Goal: Task Accomplishment & Management: Manage account settings

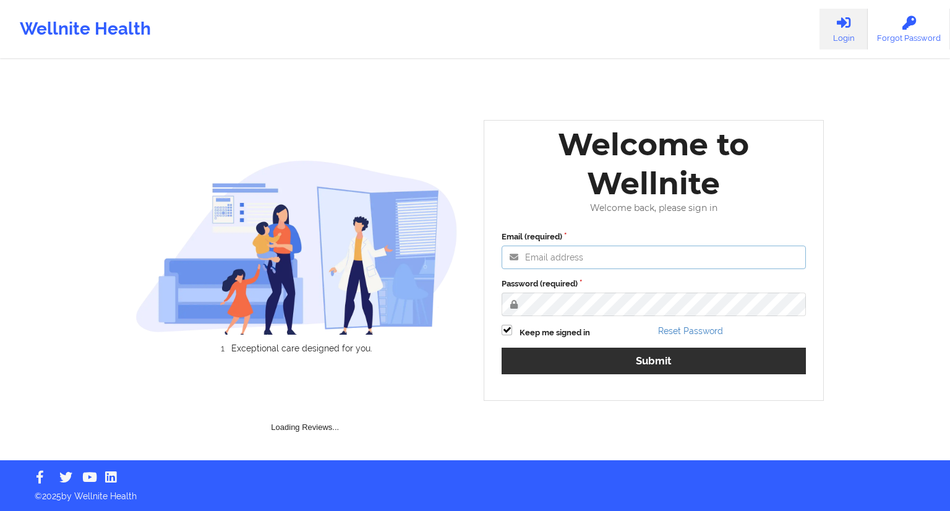
type input "[EMAIL_ADDRESS][DOMAIN_NAME]"
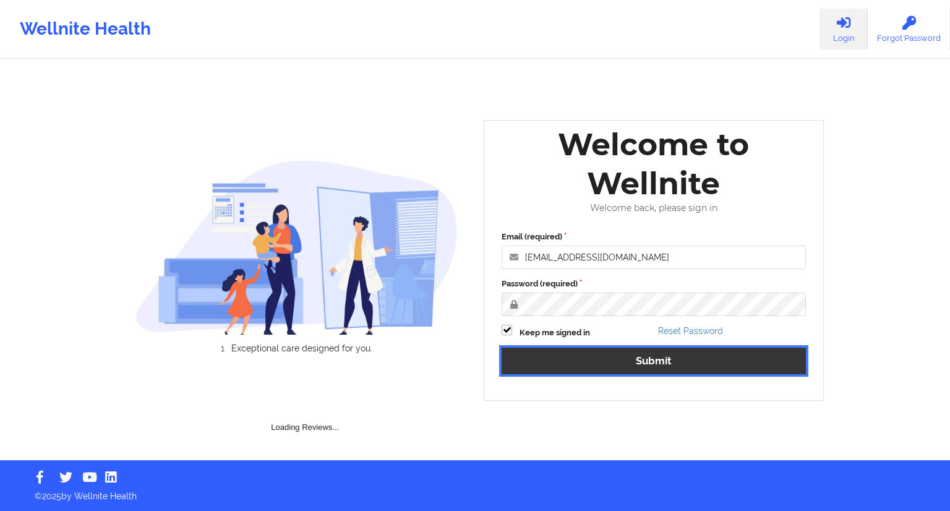
click at [663, 364] on button "Submit" at bounding box center [653, 361] width 304 height 27
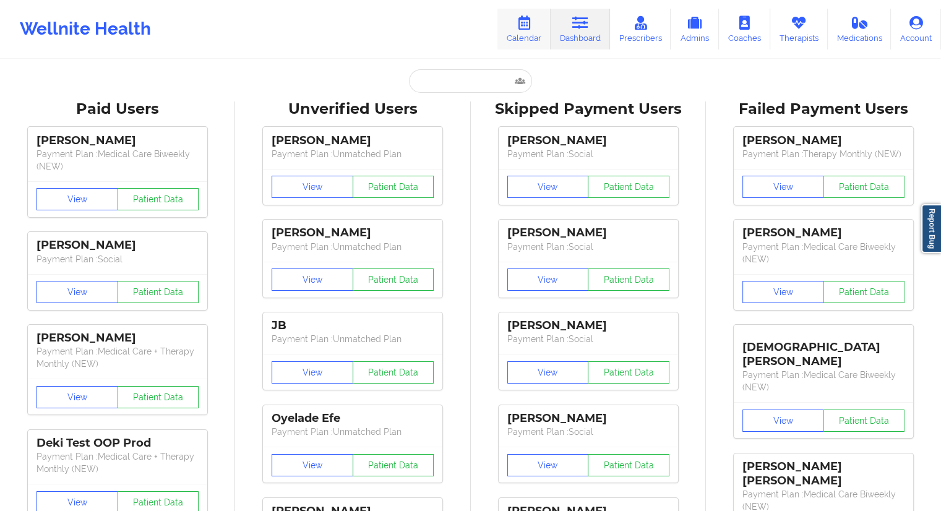
click at [529, 23] on icon at bounding box center [524, 23] width 16 height 14
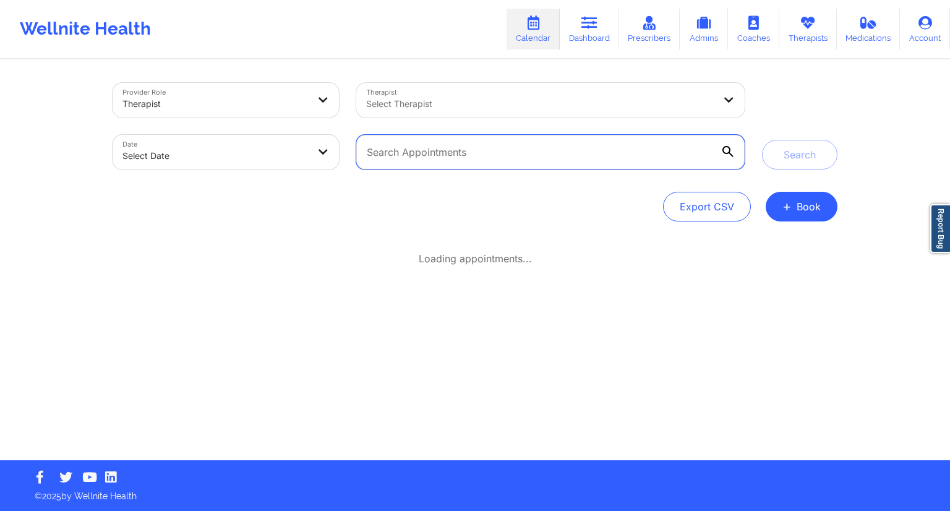
click at [406, 149] on input "text" at bounding box center [550, 152] width 388 height 35
paste input "[EMAIL_ADDRESS][DOMAIN_NAME]"
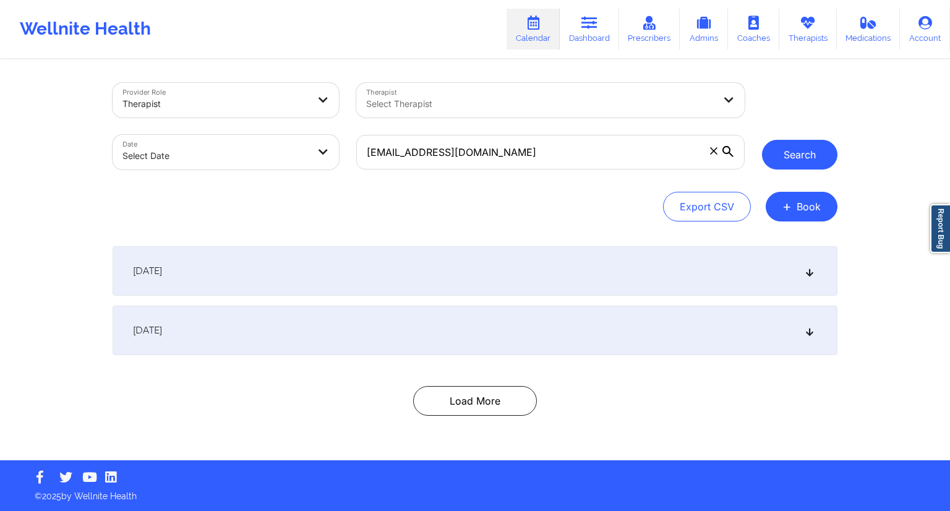
click at [788, 150] on button "Search" at bounding box center [799, 155] width 75 height 30
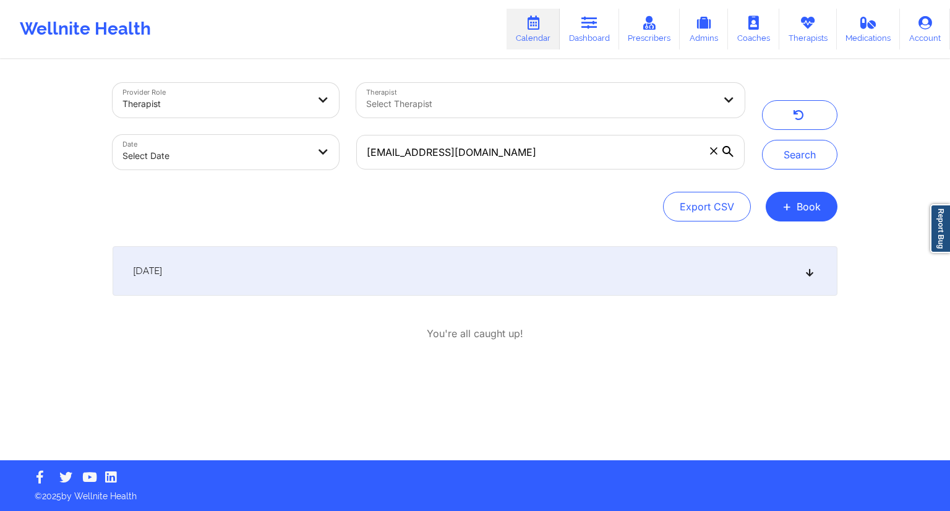
click at [377, 295] on div "[DATE]" at bounding box center [475, 270] width 725 height 49
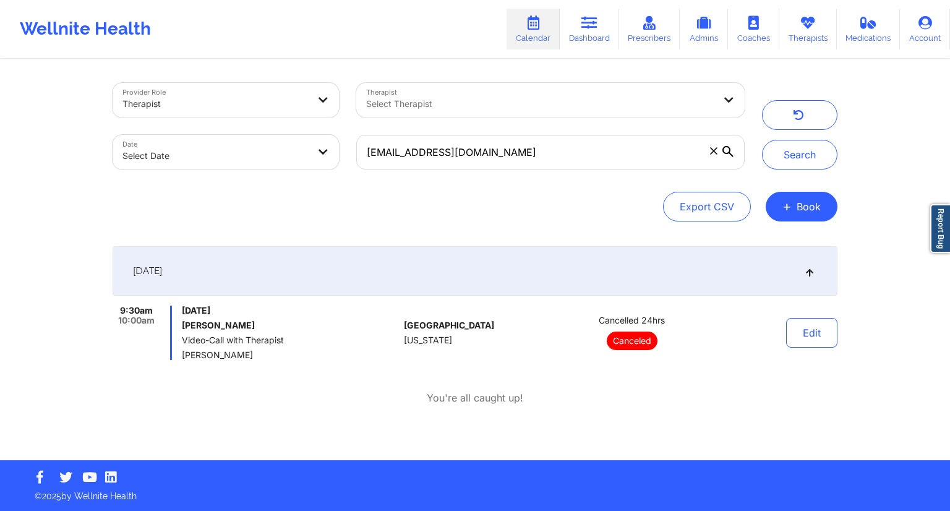
drag, startPoint x: 267, startPoint y: 325, endPoint x: 179, endPoint y: 330, distance: 87.9
click at [179, 330] on div "9:30am 10:00am [DATE] [PERSON_NAME] Video-Call with Therapist [PERSON_NAME]" at bounding box center [256, 332] width 286 height 54
click at [498, 157] on input "[EMAIL_ADDRESS][DOMAIN_NAME]" at bounding box center [550, 152] width 388 height 35
paste input "[EMAIL_ADDRESS]"
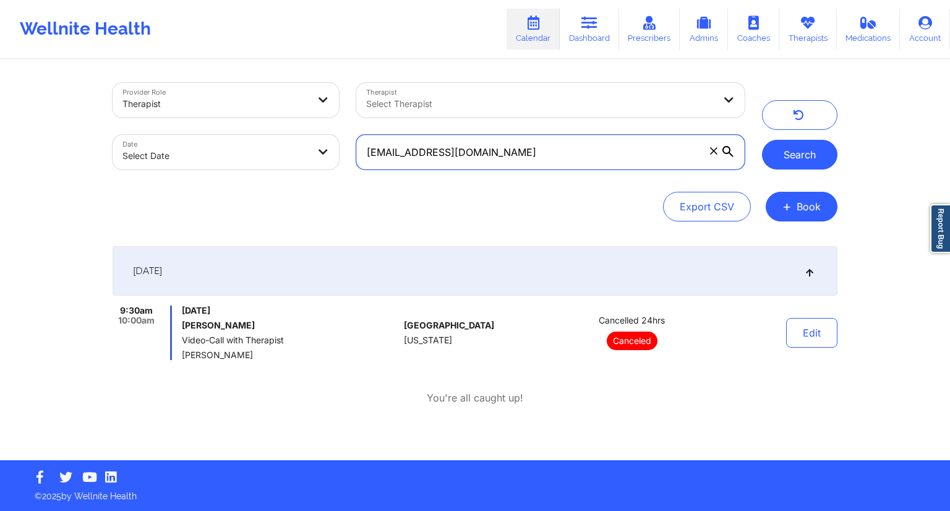
type input "[EMAIL_ADDRESS][DOMAIN_NAME]"
click at [793, 152] on button "Search" at bounding box center [799, 155] width 75 height 30
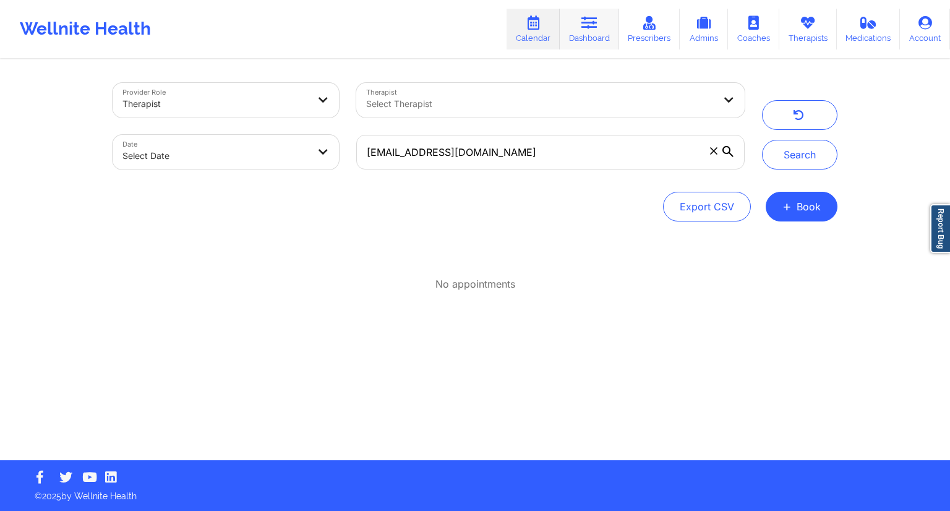
click at [572, 23] on link "Dashboard" at bounding box center [589, 29] width 59 height 41
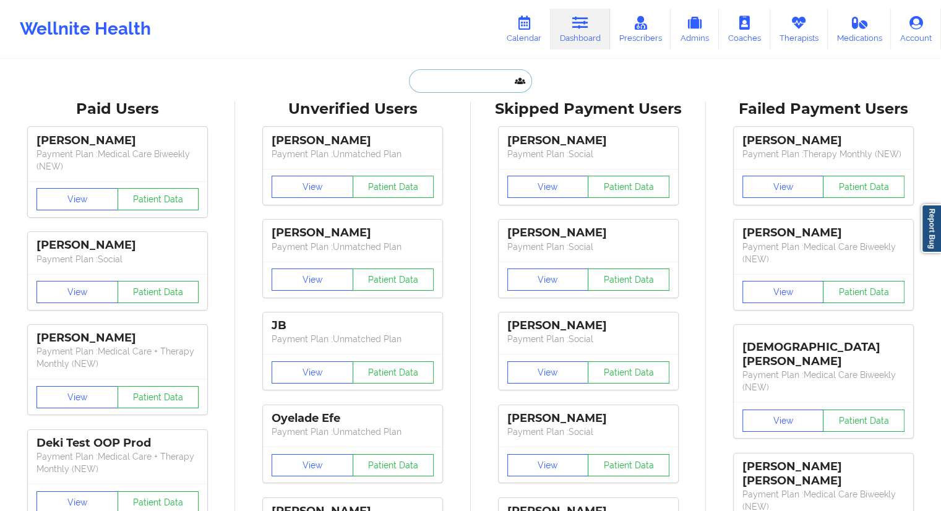
click at [440, 87] on input "text" at bounding box center [470, 80] width 122 height 23
paste input "[EMAIL_ADDRESS][DOMAIN_NAME]"
type input "[EMAIL_ADDRESS][DOMAIN_NAME]"
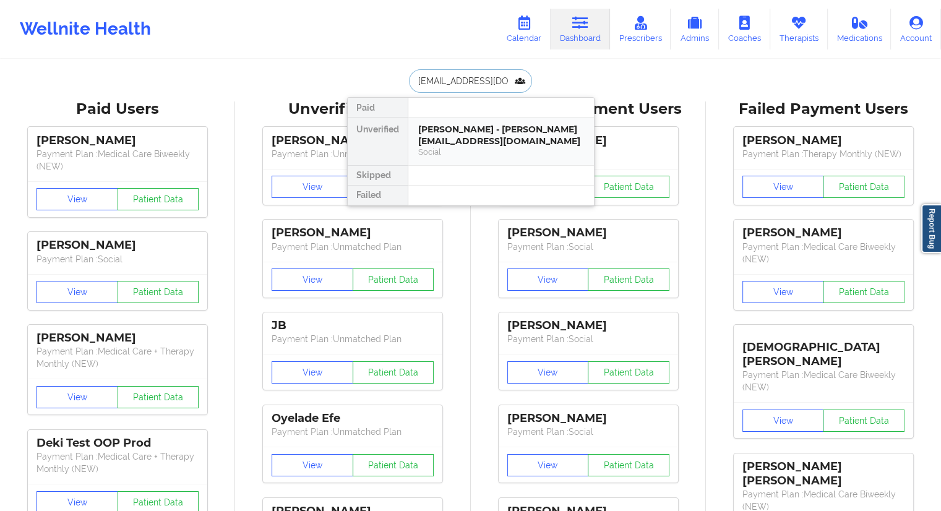
click at [440, 144] on div "[PERSON_NAME] - [PERSON_NAME][EMAIL_ADDRESS][DOMAIN_NAME]" at bounding box center [501, 135] width 166 height 23
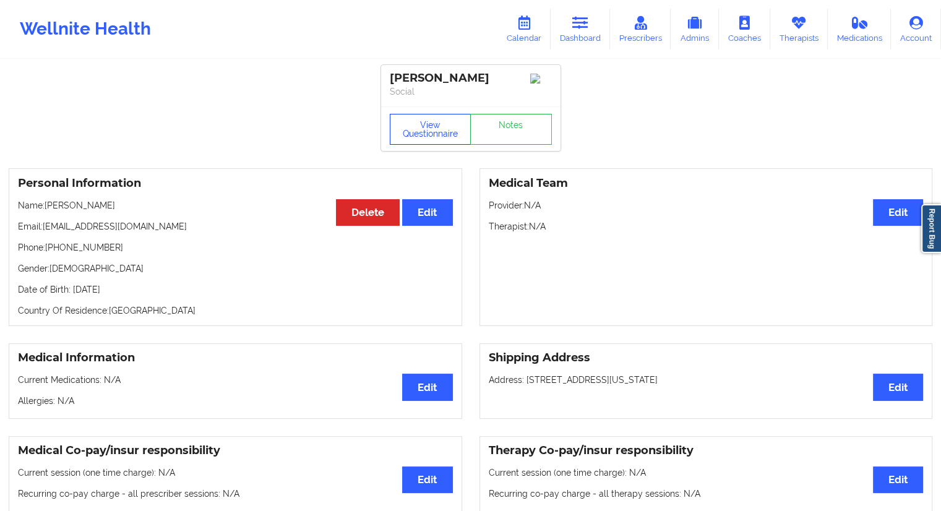
click at [422, 139] on button "View Questionnaire" at bounding box center [431, 129] width 82 height 31
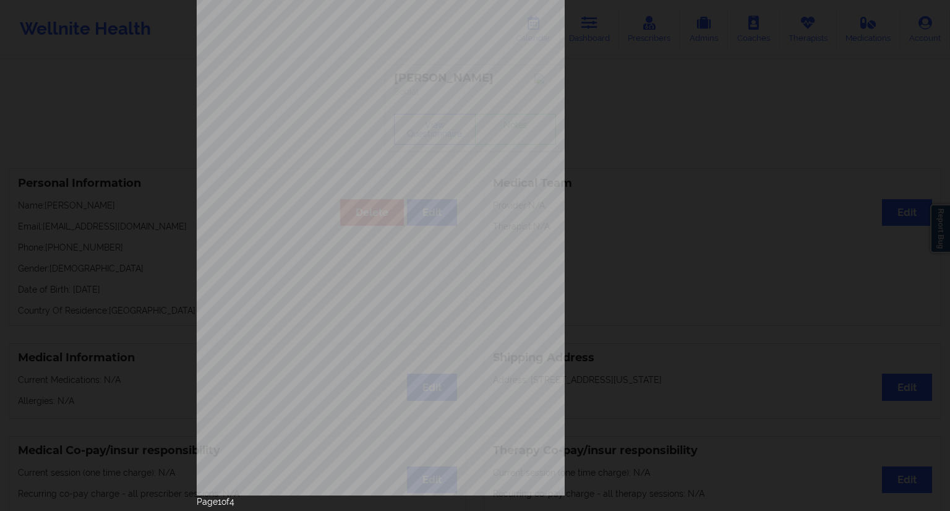
scroll to position [79, 0]
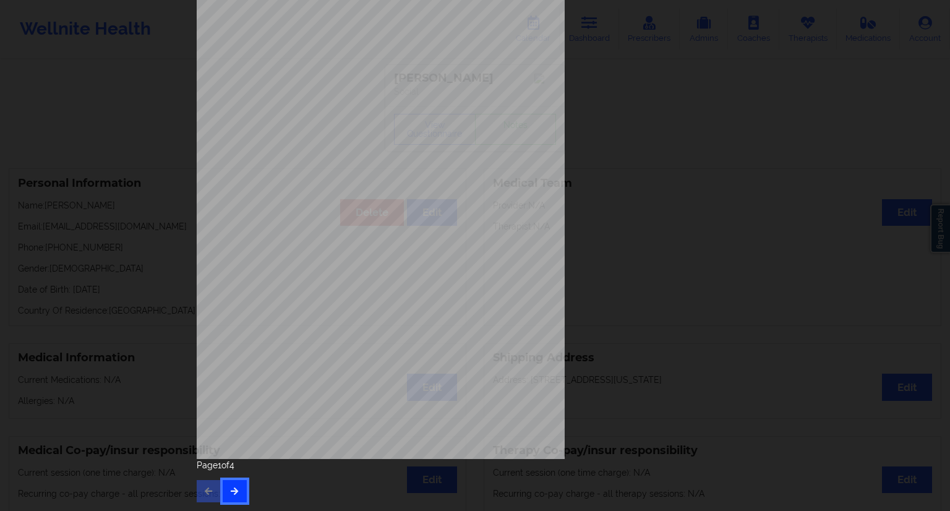
click at [229, 489] on button "button" at bounding box center [235, 491] width 24 height 22
click at [228, 489] on button "button" at bounding box center [235, 491] width 24 height 22
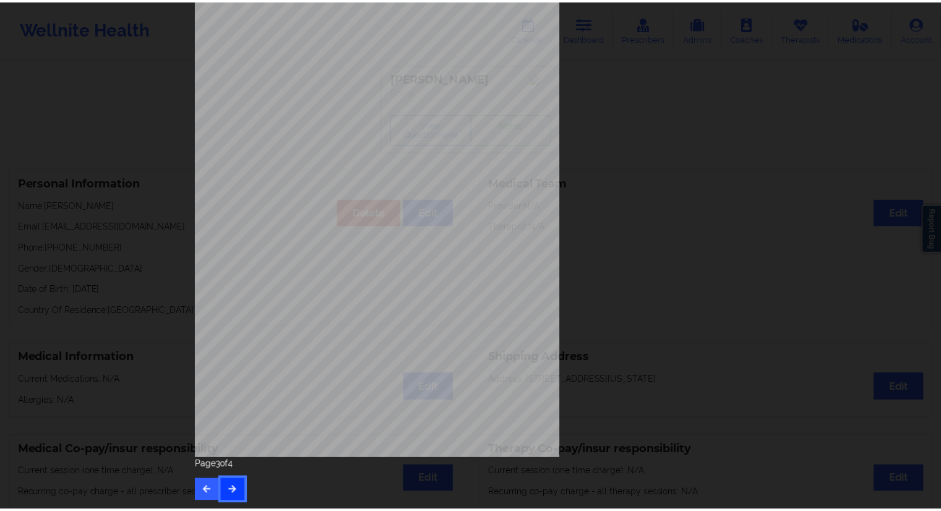
scroll to position [0, 0]
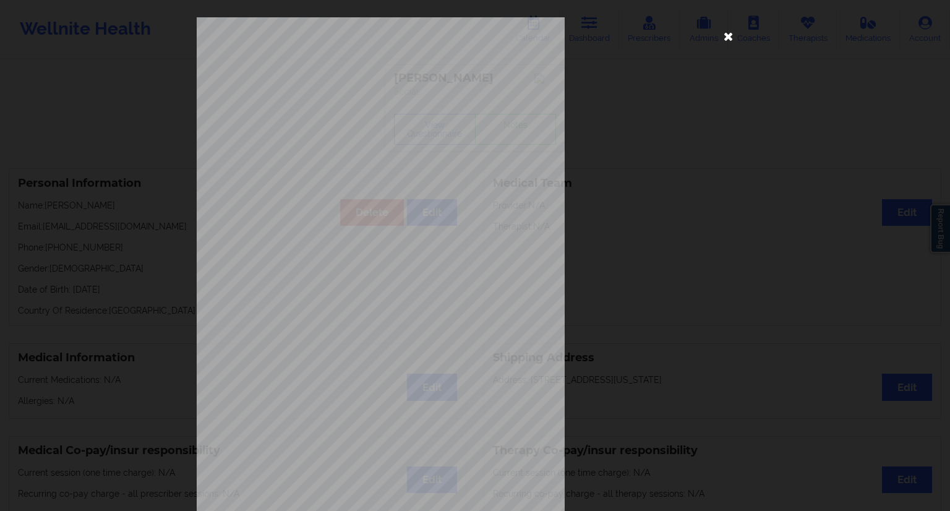
click at [725, 36] on icon at bounding box center [729, 36] width 20 height 20
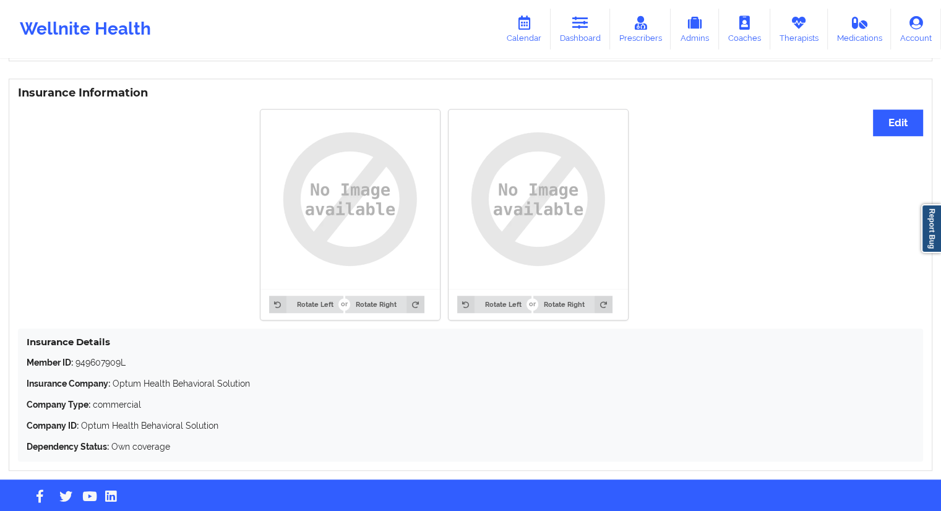
scroll to position [924, 0]
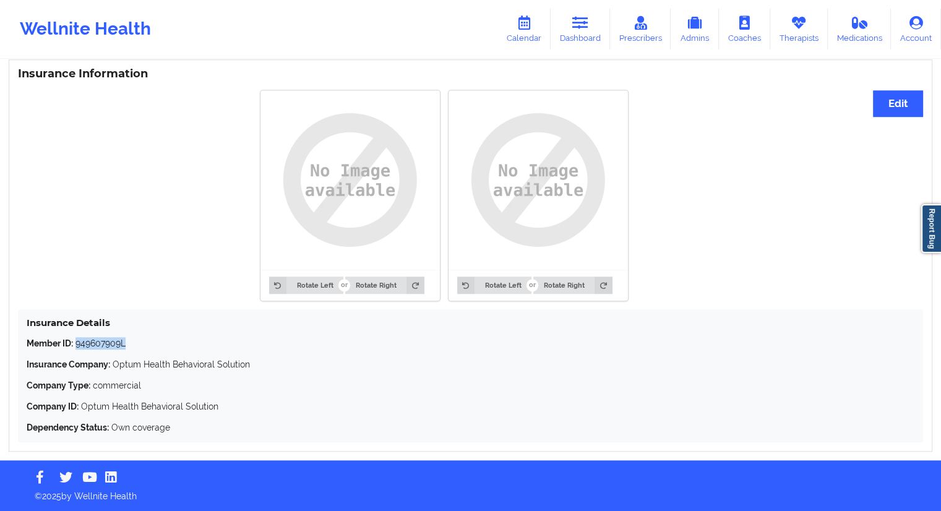
drag, startPoint x: 134, startPoint y: 338, endPoint x: 75, endPoint y: 339, distance: 58.8
click at [75, 339] on p "Member ID: 949607909L" at bounding box center [470, 343] width 887 height 12
copy p "949607909L"
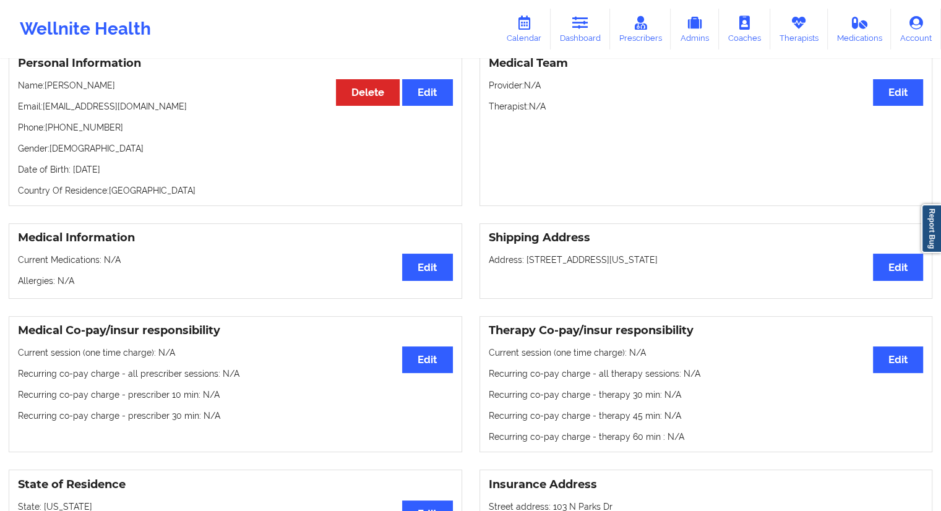
scroll to position [0, 0]
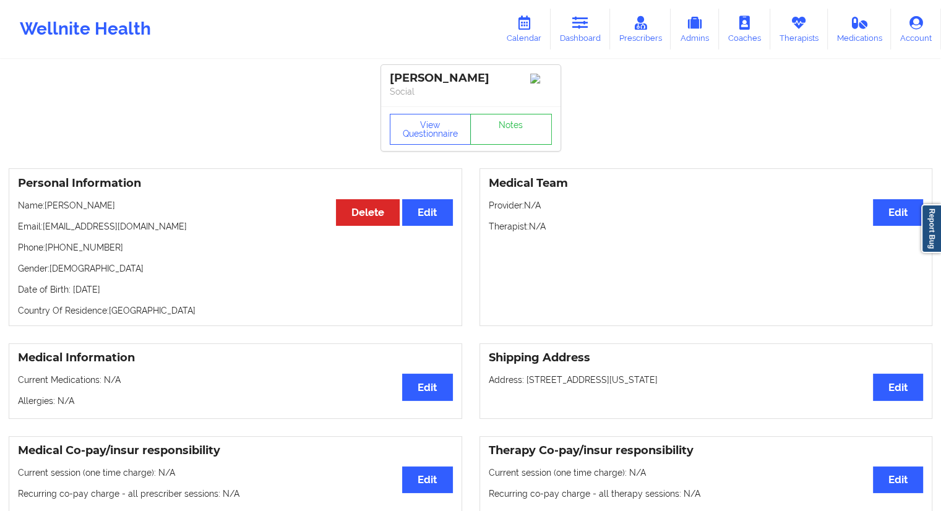
drag, startPoint x: 152, startPoint y: 293, endPoint x: 132, endPoint y: 294, distance: 19.8
click at [132, 294] on p "Date of Birth: [DEMOGRAPHIC_DATA]" at bounding box center [235, 289] width 435 height 12
copy p "2008"
drag, startPoint x: 121, startPoint y: 201, endPoint x: 47, endPoint y: 203, distance: 73.6
click at [47, 203] on div "Personal Information Edit Delete Name: [PERSON_NAME] Email: [EMAIL_ADDRESS][DOM…" at bounding box center [235, 247] width 453 height 158
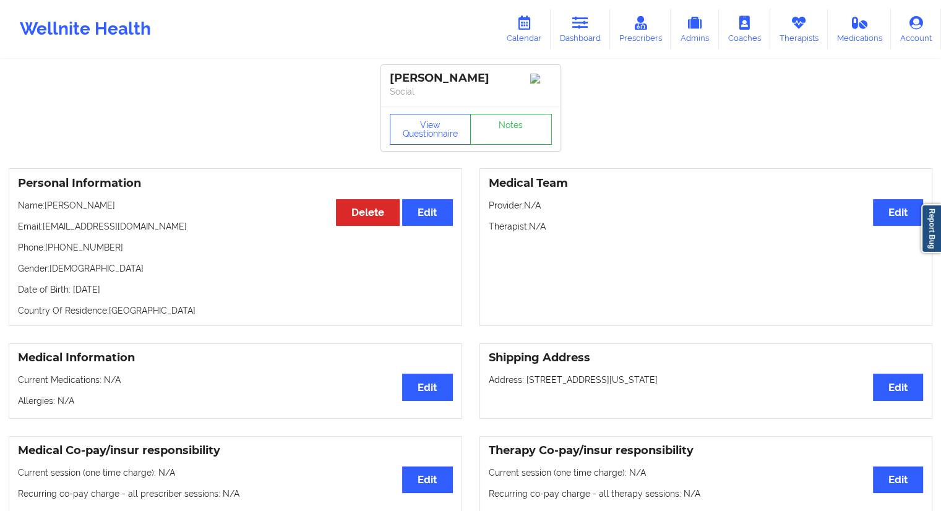
copy p "[PERSON_NAME]"
drag, startPoint x: 121, startPoint y: 249, endPoint x: 46, endPoint y: 252, distance: 74.9
click at [46, 252] on p "Phone: [PHONE_NUMBER]" at bounding box center [235, 247] width 435 height 12
click at [46, 251] on p "Phone: [PHONE_NUMBER]" at bounding box center [235, 247] width 435 height 12
drag, startPoint x: 113, startPoint y: 248, endPoint x: 46, endPoint y: 249, distance: 66.8
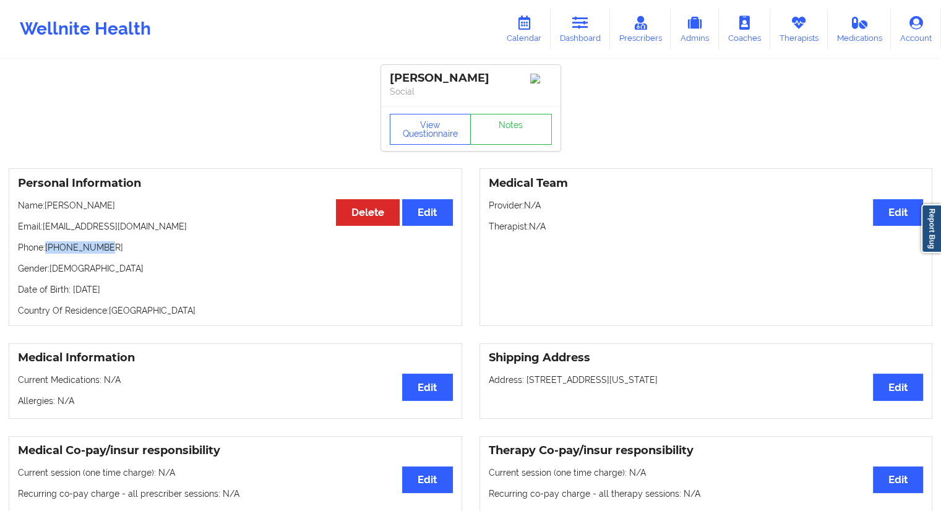
click at [46, 249] on p "Phone: [PHONE_NUMBER]" at bounding box center [235, 247] width 435 height 12
copy p "[PHONE_NUMBER]"
click at [117, 208] on p "Name: [PERSON_NAME]" at bounding box center [235, 205] width 435 height 12
drag, startPoint x: 116, startPoint y: 247, endPoint x: 48, endPoint y: 249, distance: 68.0
click at [48, 249] on p "Phone: [PHONE_NUMBER]" at bounding box center [235, 247] width 435 height 12
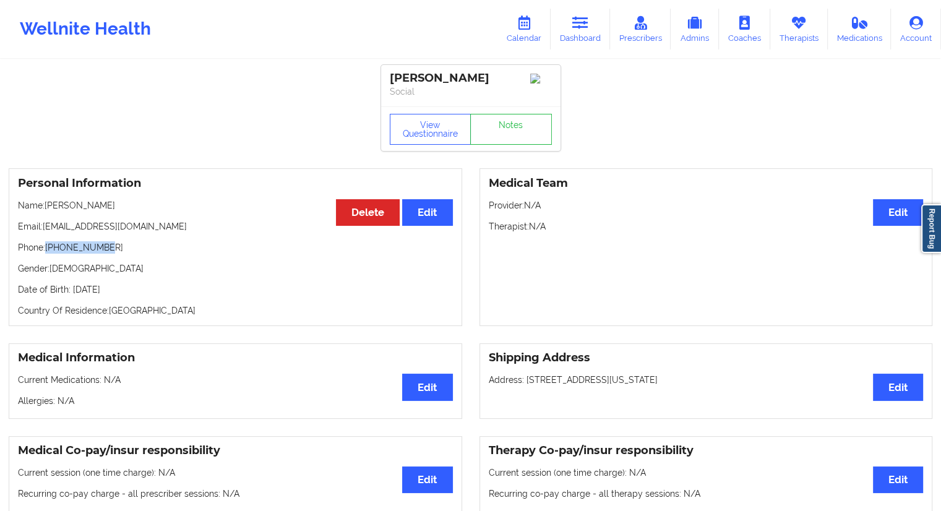
copy p "[PHONE_NUMBER]"
drag, startPoint x: 120, startPoint y: 205, endPoint x: 48, endPoint y: 208, distance: 72.4
click at [48, 208] on p "Name: [PERSON_NAME]" at bounding box center [235, 205] width 435 height 12
copy p "[PERSON_NAME]"
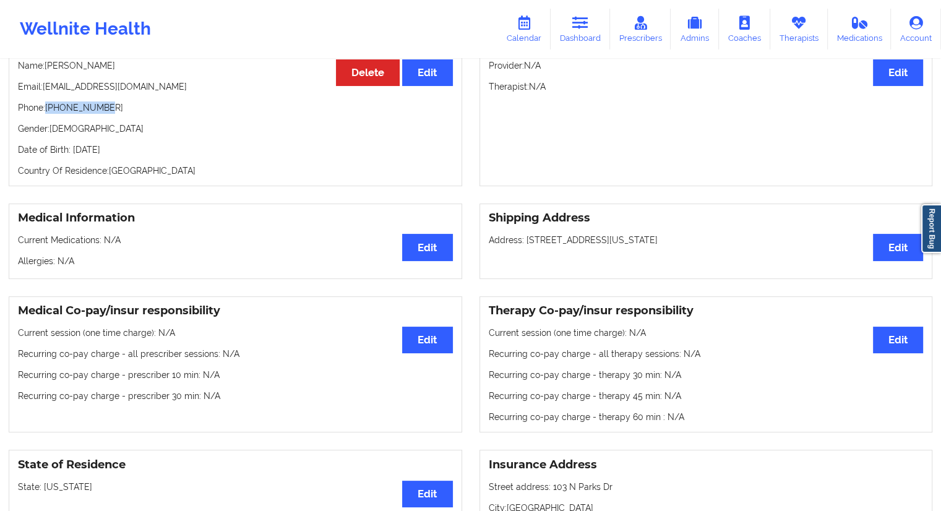
scroll to position [62, 0]
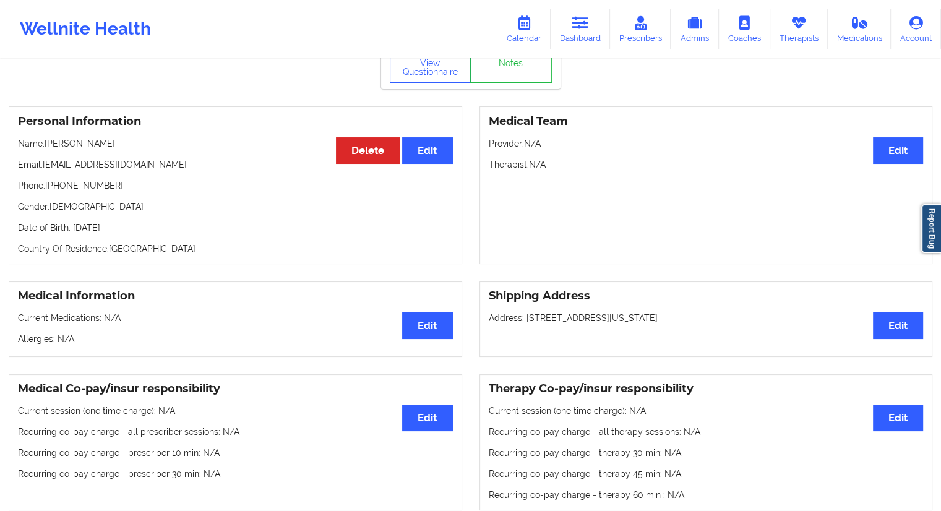
click at [113, 211] on p "Gender: [DEMOGRAPHIC_DATA]" at bounding box center [235, 206] width 435 height 12
drag, startPoint x: 115, startPoint y: 192, endPoint x: 49, endPoint y: 190, distance: 66.2
click at [49, 190] on p "Phone: [PHONE_NUMBER]" at bounding box center [235, 185] width 435 height 12
copy p "[PHONE_NUMBER]"
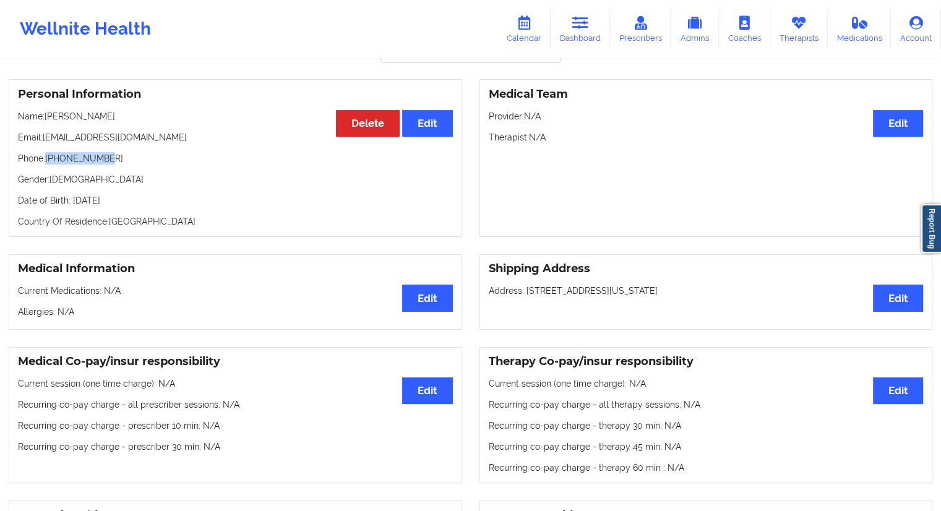
scroll to position [0, 0]
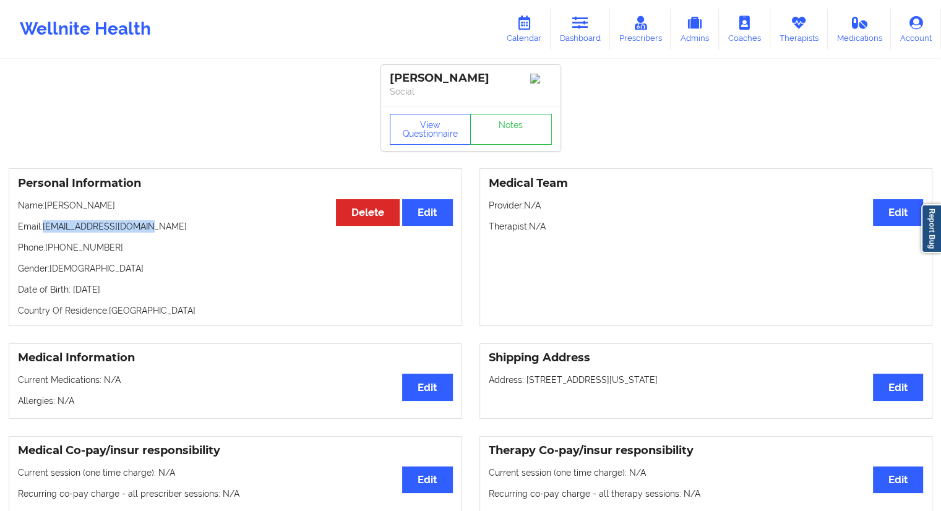
drag, startPoint x: 160, startPoint y: 221, endPoint x: 44, endPoint y: 221, distance: 116.3
click at [44, 221] on div "Personal Information Edit Delete Name: [PERSON_NAME] Email: [EMAIL_ADDRESS][DOM…" at bounding box center [235, 247] width 453 height 158
copy p "[EMAIL_ADDRESS][DOMAIN_NAME]"
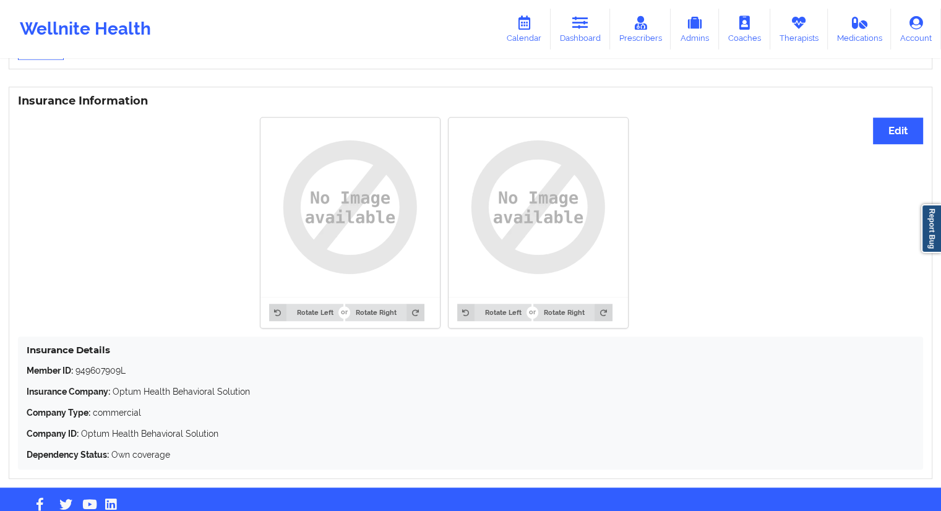
scroll to position [924, 0]
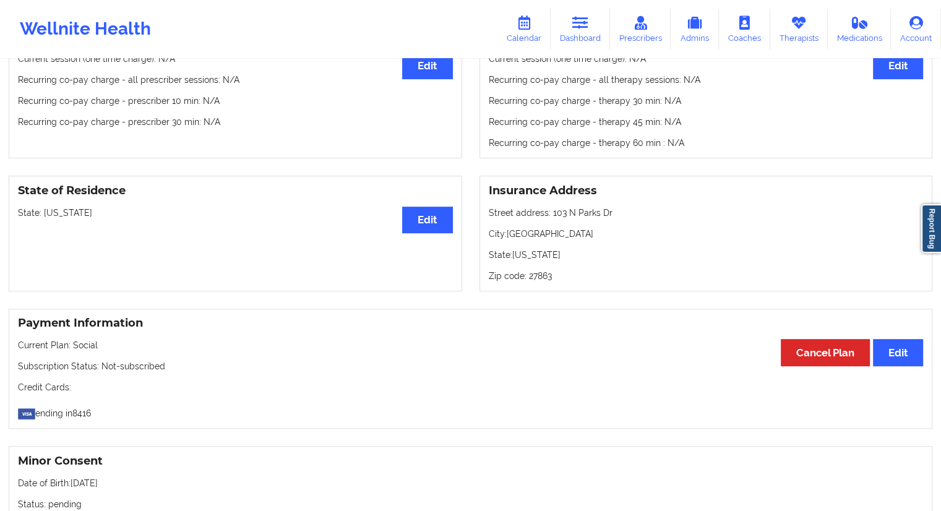
click at [242, 352] on div "[PERSON_NAME] Social View Questionnaire Notes Personal Information Edit Delete …" at bounding box center [470, 277] width 941 height 1382
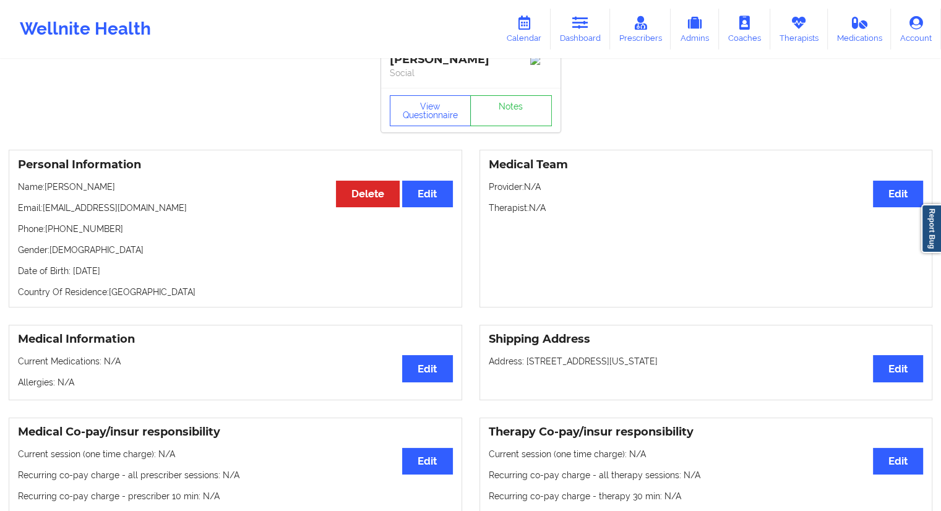
scroll to position [0, 0]
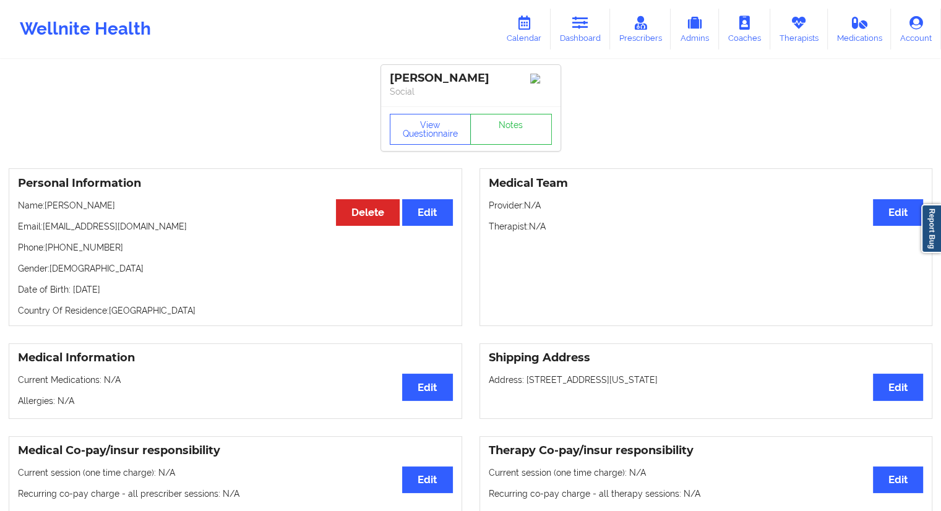
drag, startPoint x: 131, startPoint y: 208, endPoint x: 47, endPoint y: 207, distance: 84.1
click at [47, 207] on p "Name: [PERSON_NAME]" at bounding box center [235, 205] width 435 height 12
copy p "[PERSON_NAME]"
click at [564, 31] on link "Dashboard" at bounding box center [579, 29] width 59 height 41
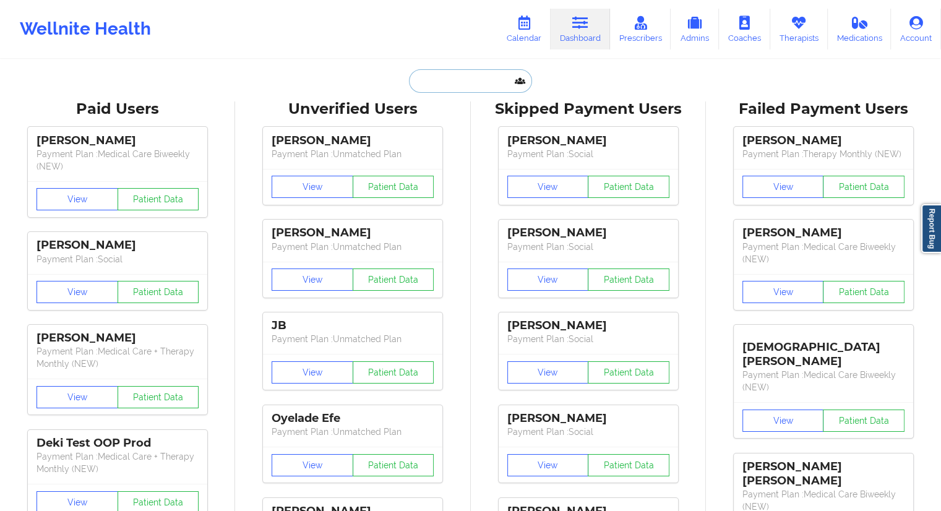
click at [463, 81] on input "text" at bounding box center [470, 80] width 122 height 23
paste input "[PERSON_NAME]"
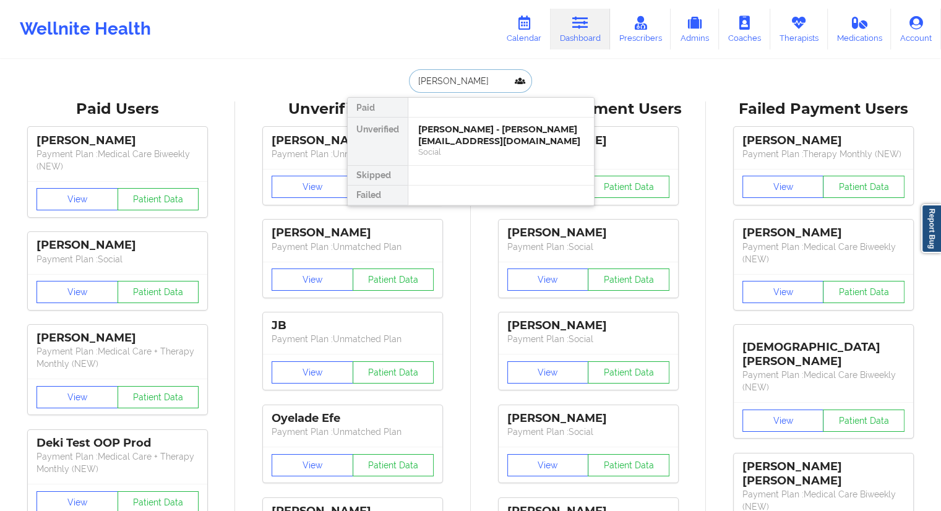
paste input "[EMAIL_ADDRESS][DOMAIN_NAME]"
type input "[EMAIL_ADDRESS][DOMAIN_NAME]"
click at [482, 140] on div "Raeley Brown - [EMAIL_ADDRESS][PERSON_NAME][DOMAIN_NAME]" at bounding box center [501, 135] width 166 height 23
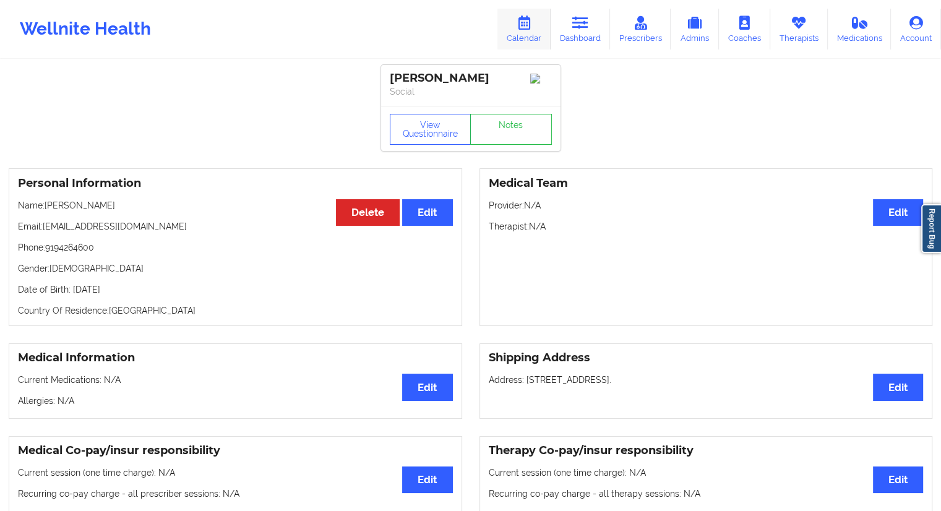
click at [529, 22] on icon at bounding box center [524, 23] width 16 height 14
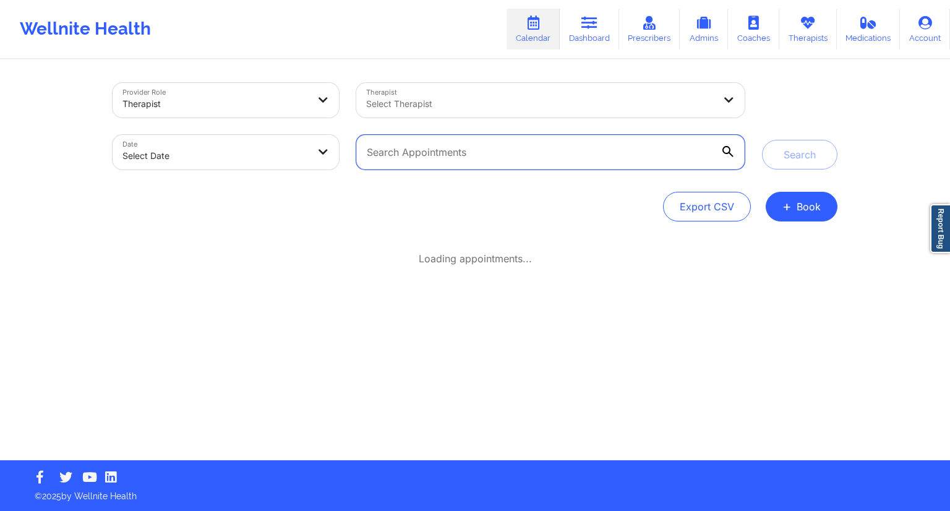
click at [407, 158] on input "text" at bounding box center [550, 152] width 388 height 35
paste input "[EMAIL_ADDRESS][DOMAIN_NAME]"
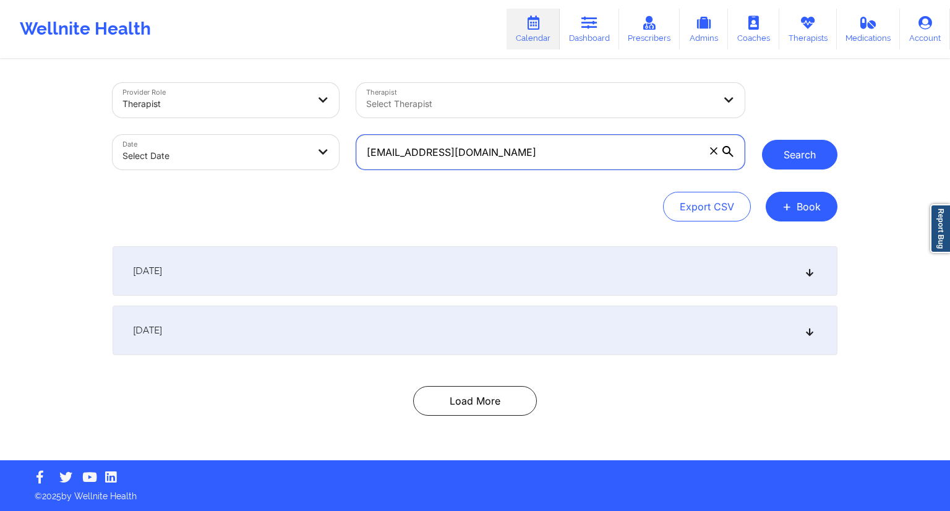
type input "[EMAIL_ADDRESS][DOMAIN_NAME]"
click at [777, 155] on button "Search" at bounding box center [799, 155] width 75 height 30
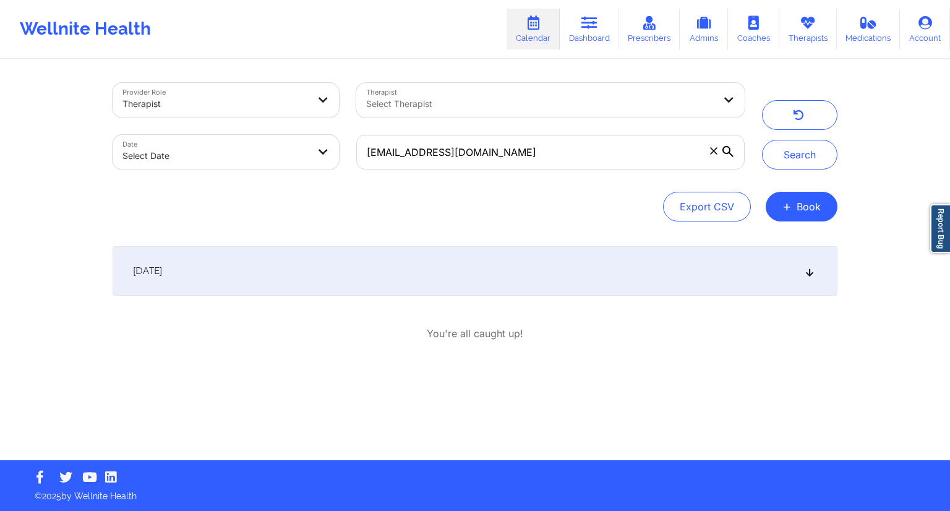
click at [294, 293] on div "[DATE]" at bounding box center [475, 270] width 725 height 49
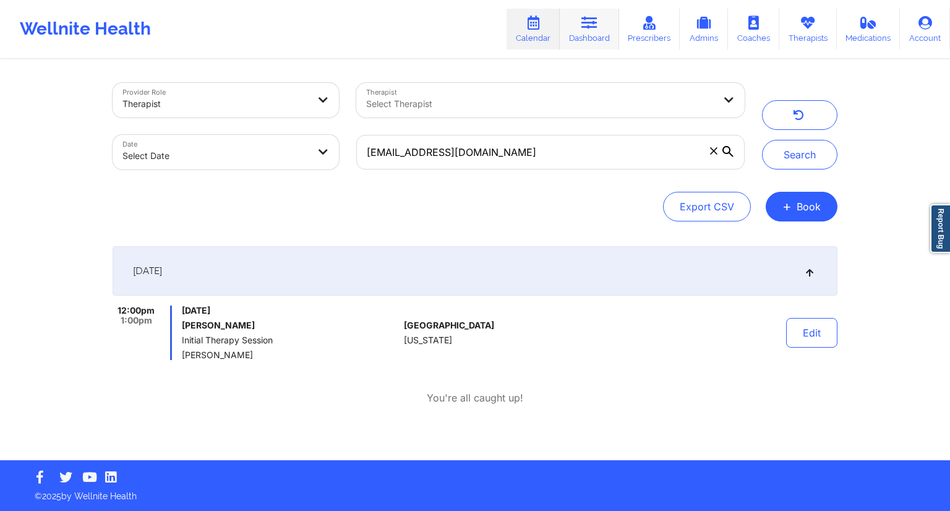
click at [590, 28] on icon at bounding box center [589, 23] width 16 height 14
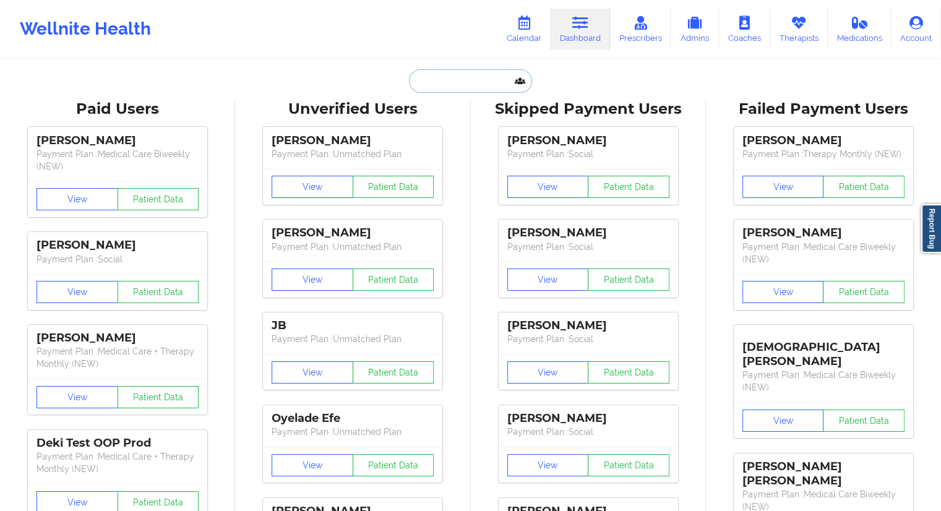
click at [445, 72] on input "text" at bounding box center [470, 80] width 122 height 23
paste input "[PERSON_NAME]"
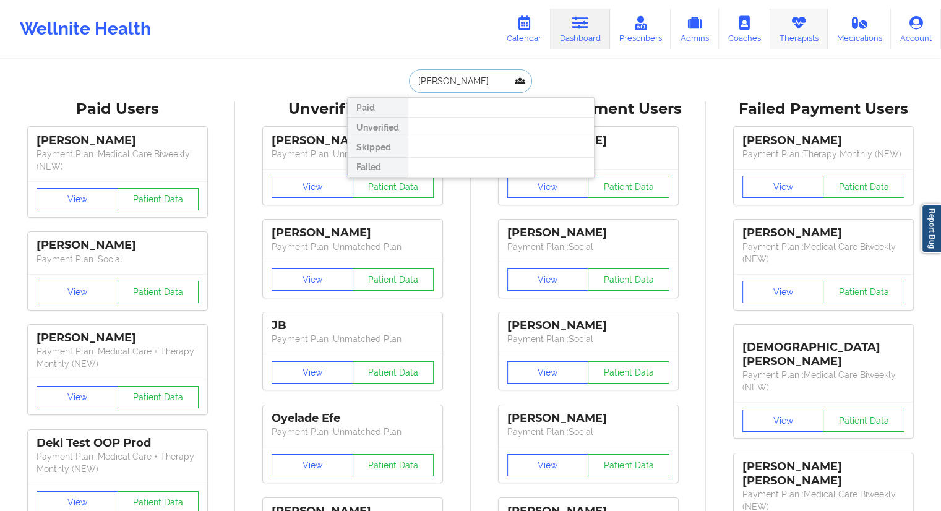
type input "[PERSON_NAME]"
click at [776, 38] on link "Therapists" at bounding box center [799, 29] width 58 height 41
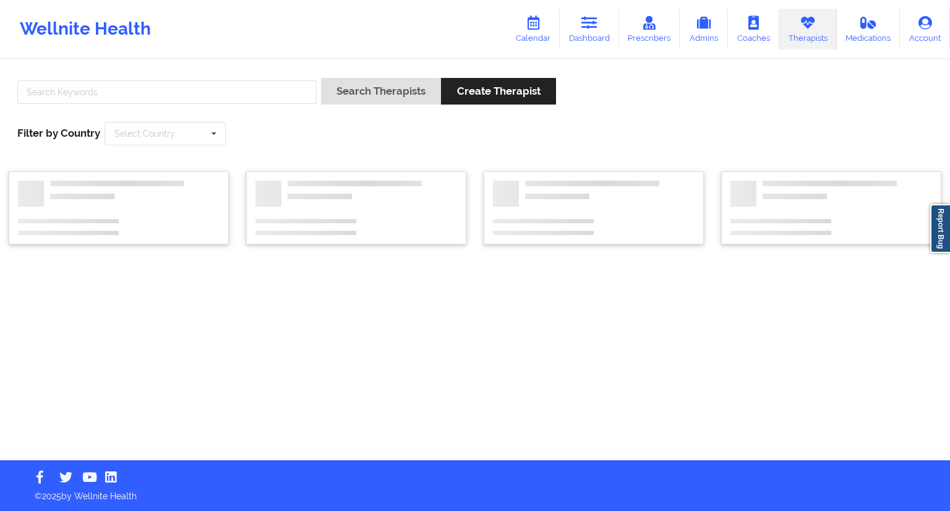
click at [75, 80] on div at bounding box center [167, 95] width 308 height 35
click at [73, 84] on input "text" at bounding box center [166, 91] width 299 height 23
paste input "[PERSON_NAME]"
type input "[PERSON_NAME]"
click at [365, 77] on div "[PERSON_NAME] Search Therapists Create Therapist Filter by Country Select Count…" at bounding box center [475, 111] width 932 height 85
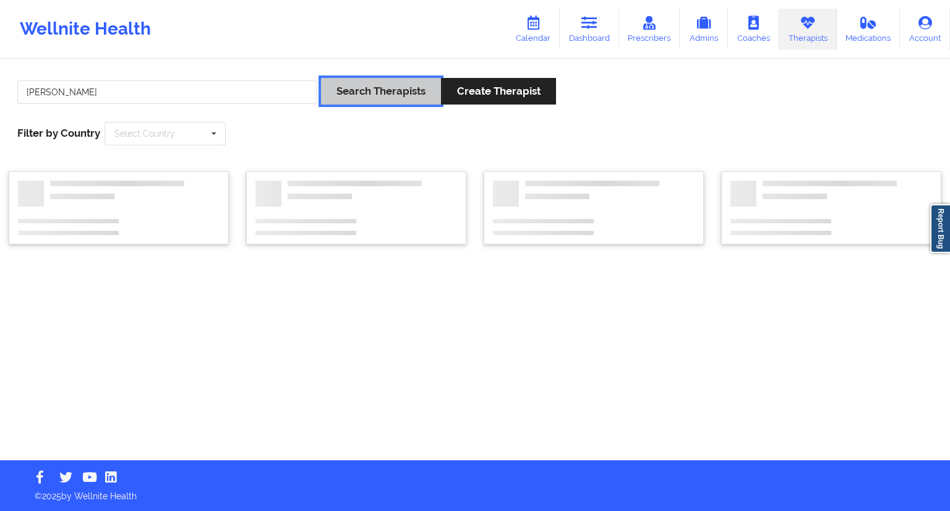
click at [365, 80] on button "Search Therapists" at bounding box center [381, 91] width 120 height 27
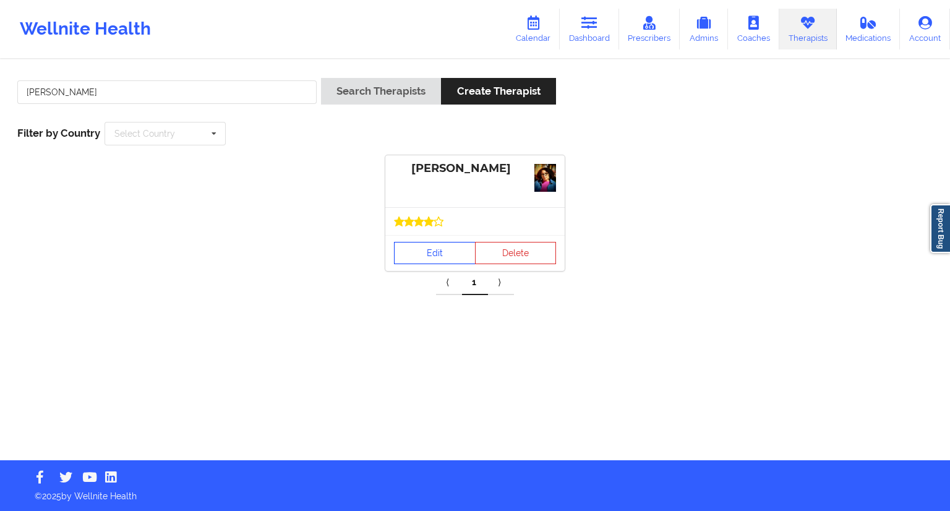
click at [424, 248] on link "Edit" at bounding box center [435, 253] width 82 height 22
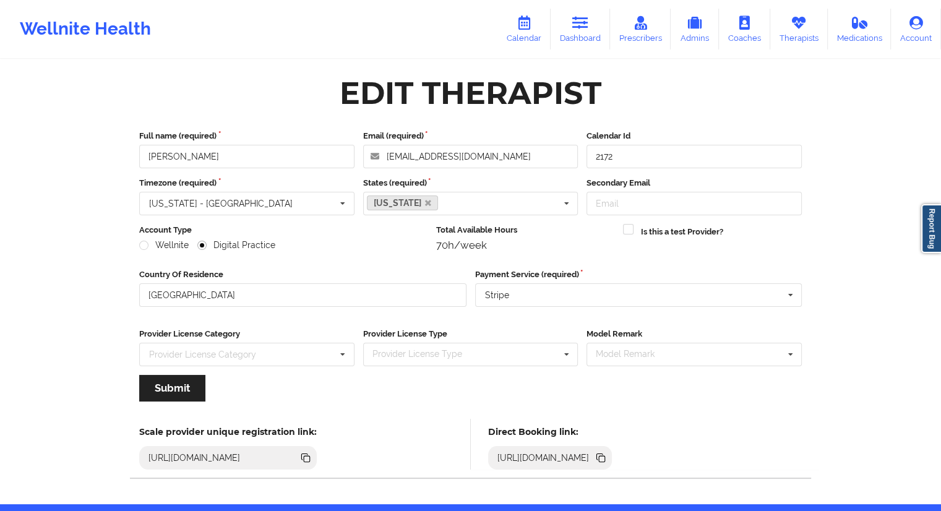
click at [607, 455] on icon at bounding box center [601, 458] width 14 height 14
click at [584, 28] on icon at bounding box center [580, 23] width 16 height 14
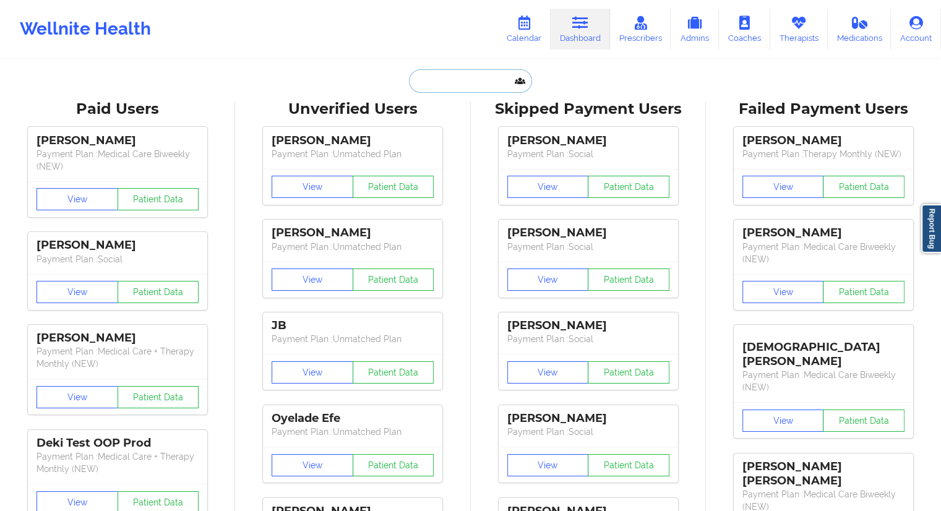
click at [490, 87] on input "text" at bounding box center [470, 80] width 122 height 23
paste input "[PHONE_NUMBER]"
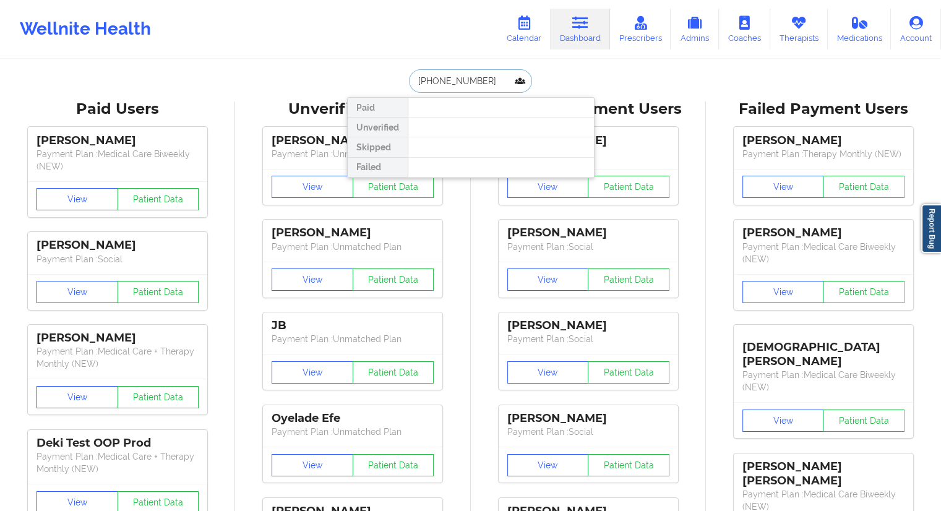
paste input "[PERSON_NAME]"
type input "[PERSON_NAME]"
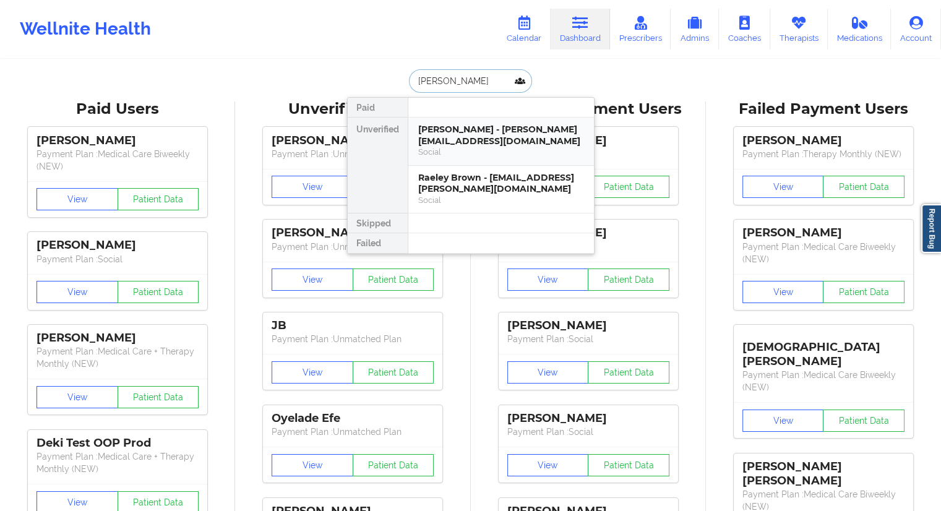
click at [459, 141] on div "[PERSON_NAME] - [PERSON_NAME][EMAIL_ADDRESS][DOMAIN_NAME]" at bounding box center [501, 135] width 166 height 23
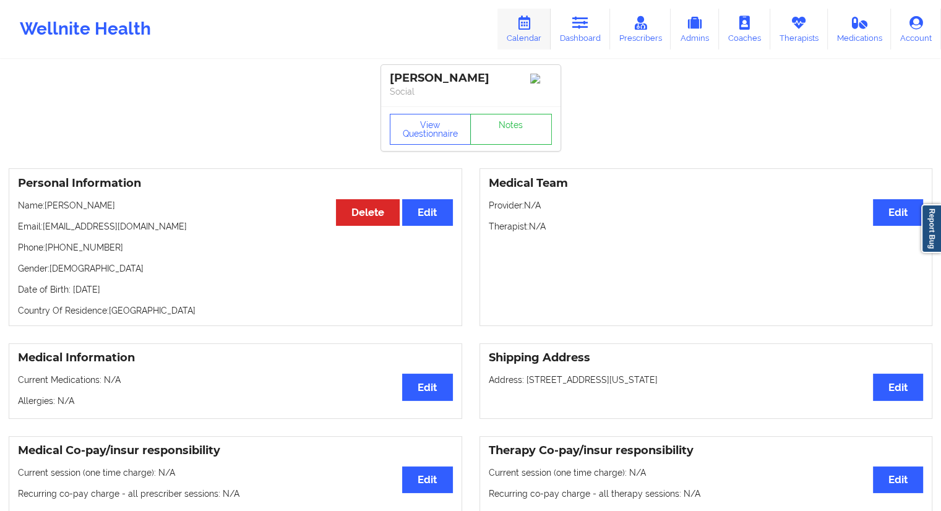
click at [532, 23] on icon at bounding box center [524, 23] width 16 height 14
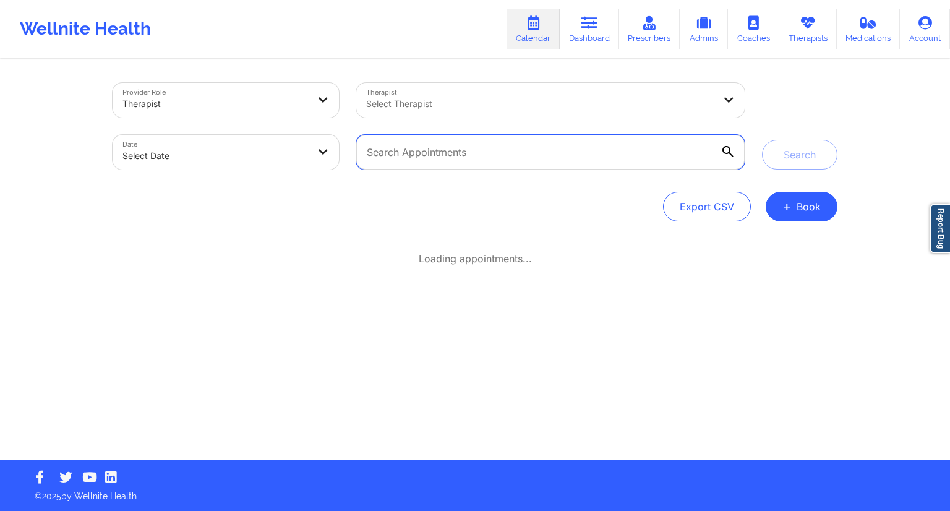
click at [421, 160] on input "text" at bounding box center [550, 152] width 388 height 35
paste input "[EMAIL_ADDRESS][DOMAIN_NAME]"
type input "[EMAIL_ADDRESS][DOMAIN_NAME]"
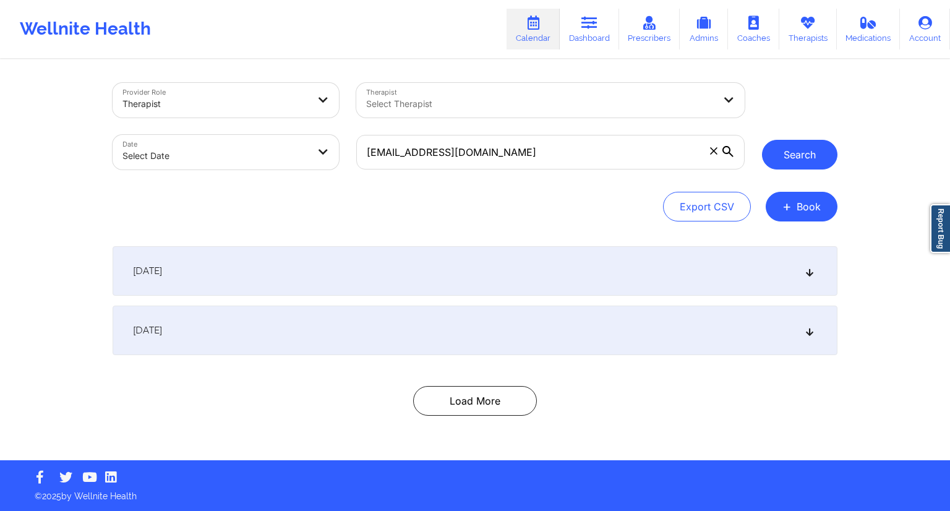
click at [815, 154] on button "Search" at bounding box center [799, 155] width 75 height 30
click at [579, 41] on link "Dashboard" at bounding box center [589, 29] width 59 height 41
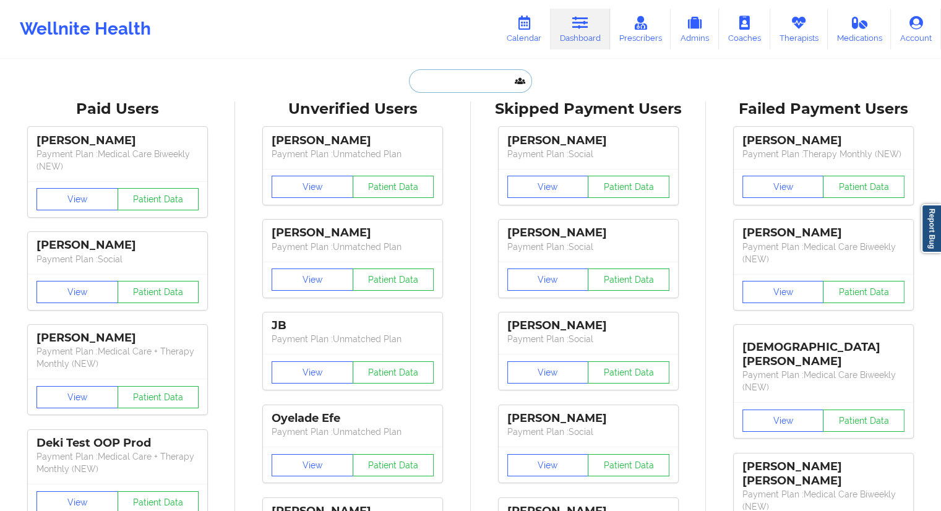
click at [415, 92] on input "text" at bounding box center [470, 80] width 122 height 23
paste input "[EMAIL_ADDRESS][DOMAIN_NAME]"
type input "[EMAIL_ADDRESS][DOMAIN_NAME]"
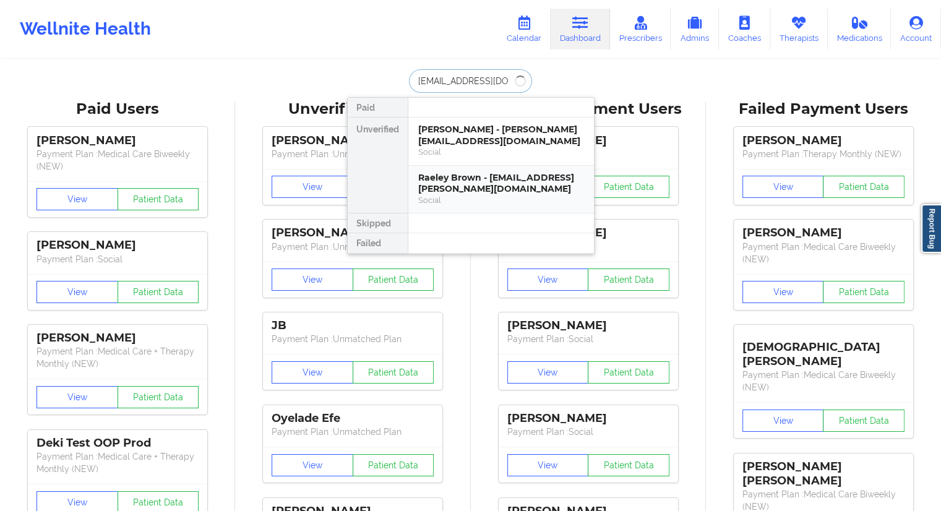
click at [459, 193] on div "Raeley Brown - [EMAIL_ADDRESS][PERSON_NAME][DOMAIN_NAME]" at bounding box center [501, 183] width 166 height 23
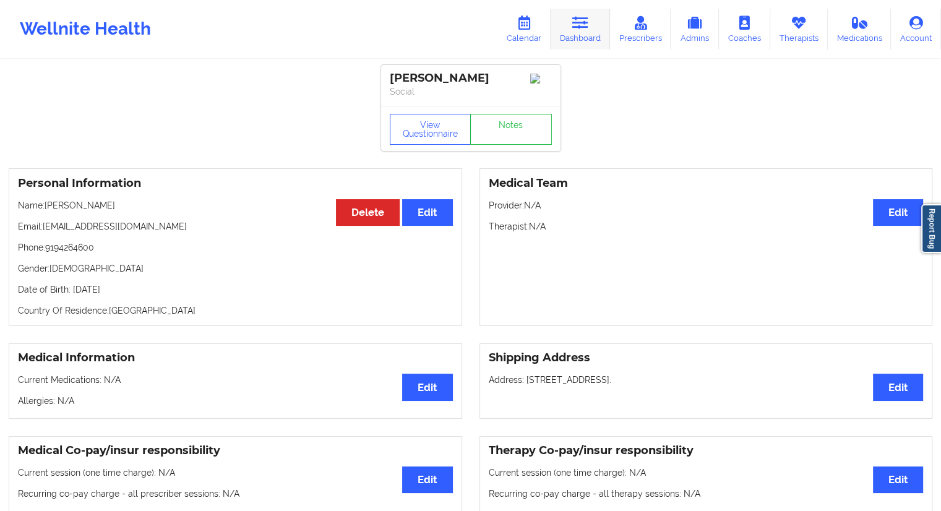
click at [576, 26] on icon at bounding box center [580, 23] width 16 height 14
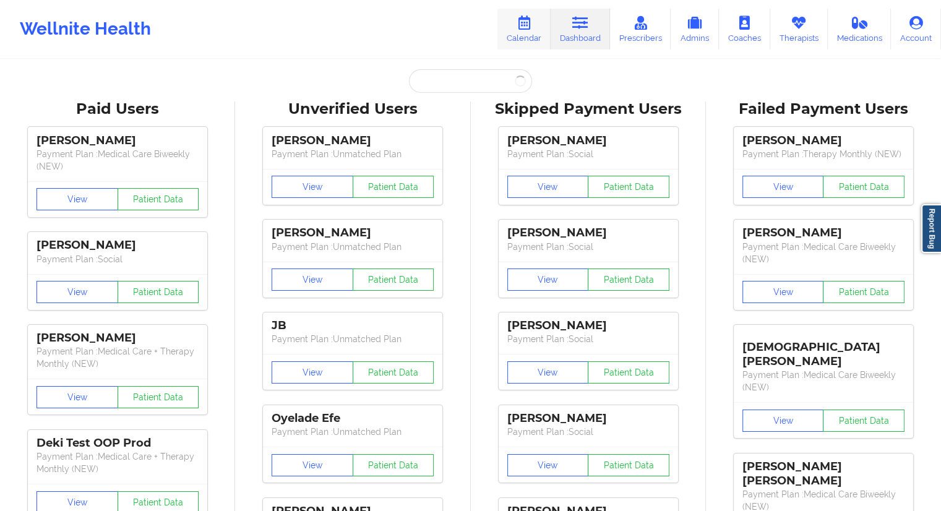
click at [517, 25] on link "Calendar" at bounding box center [523, 29] width 53 height 41
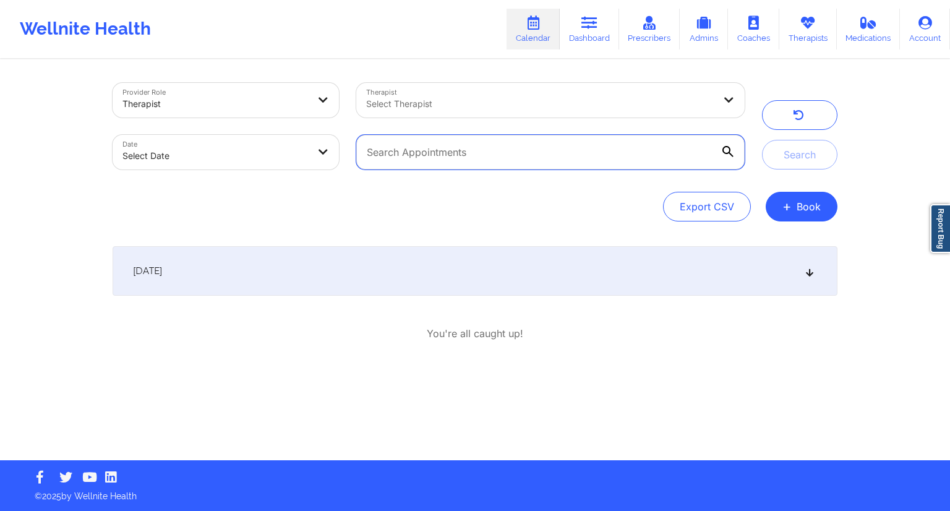
click at [409, 153] on input "text" at bounding box center [550, 152] width 388 height 35
paste input "[EMAIL_ADDRESS][DOMAIN_NAME]"
type input "[EMAIL_ADDRESS][DOMAIN_NAME]"
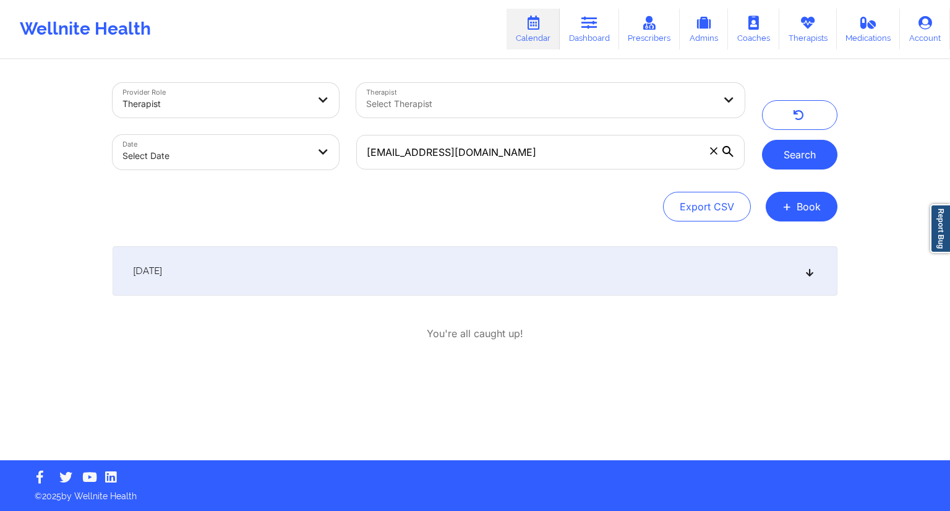
click at [782, 161] on button "Search" at bounding box center [799, 155] width 75 height 30
click at [578, 263] on div "[DATE]" at bounding box center [475, 270] width 725 height 49
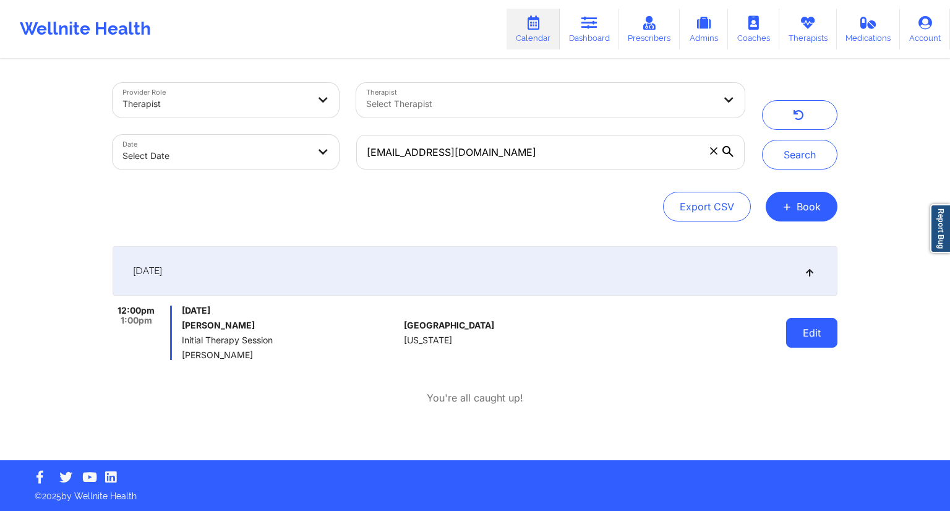
click at [811, 328] on button "Edit" at bounding box center [811, 333] width 51 height 30
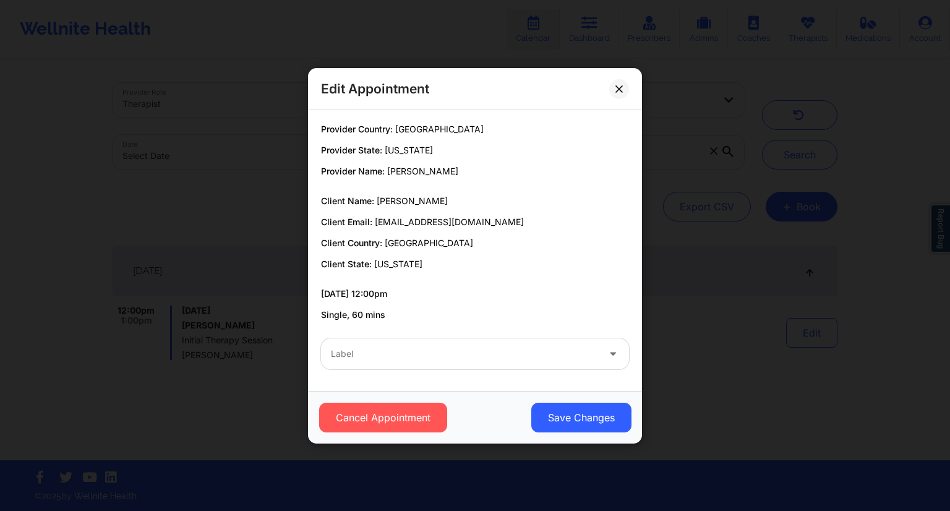
click at [388, 364] on div "Label" at bounding box center [460, 353] width 278 height 31
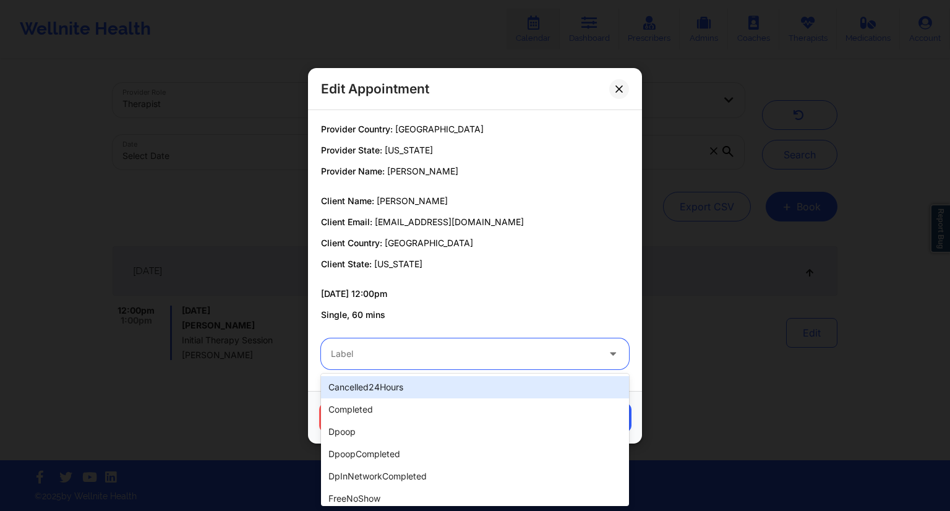
click at [369, 386] on div "cancelled24Hours" at bounding box center [475, 387] width 308 height 22
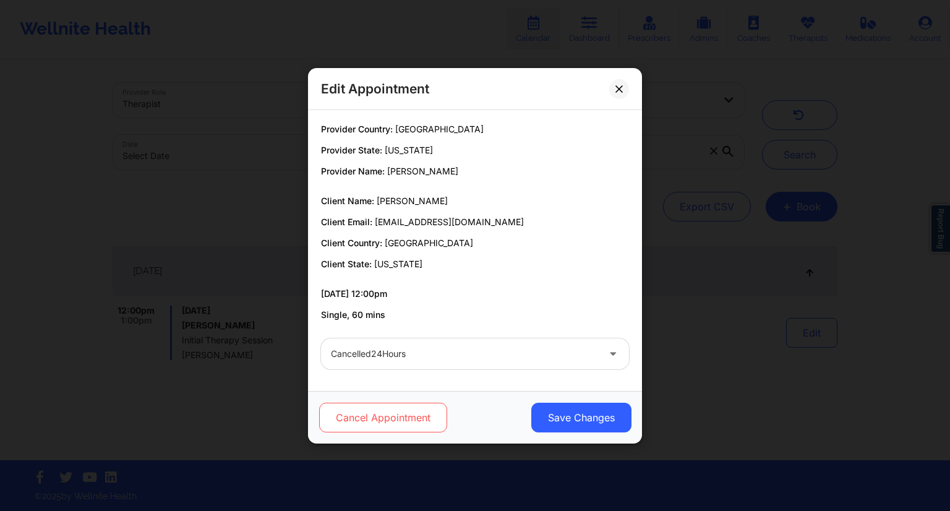
click at [371, 422] on button "Cancel Appointment" at bounding box center [383, 418] width 128 height 30
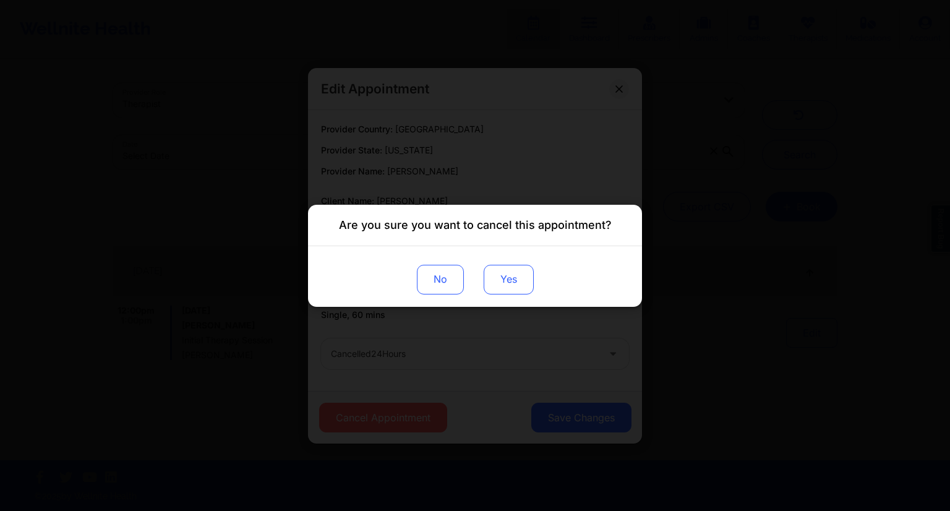
click at [518, 277] on button "Yes" at bounding box center [509, 279] width 50 height 30
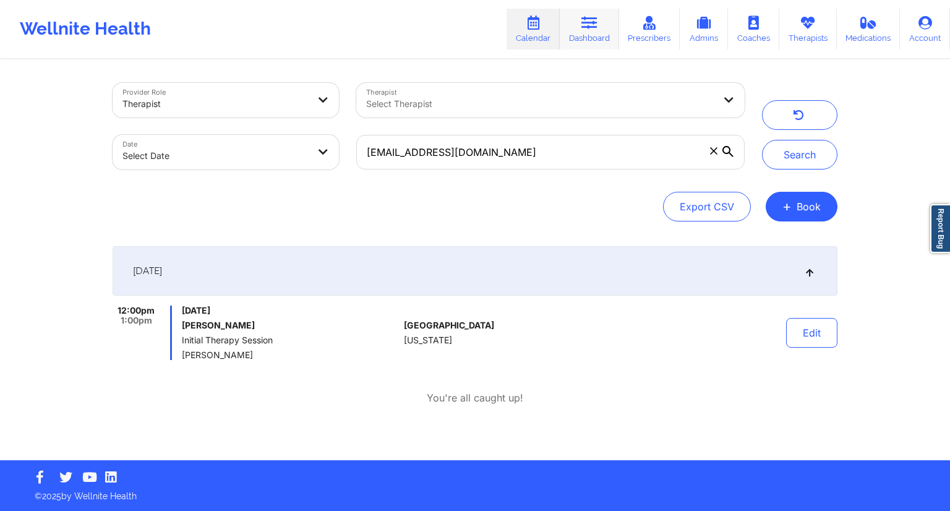
click at [593, 32] on link "Dashboard" at bounding box center [589, 29] width 59 height 41
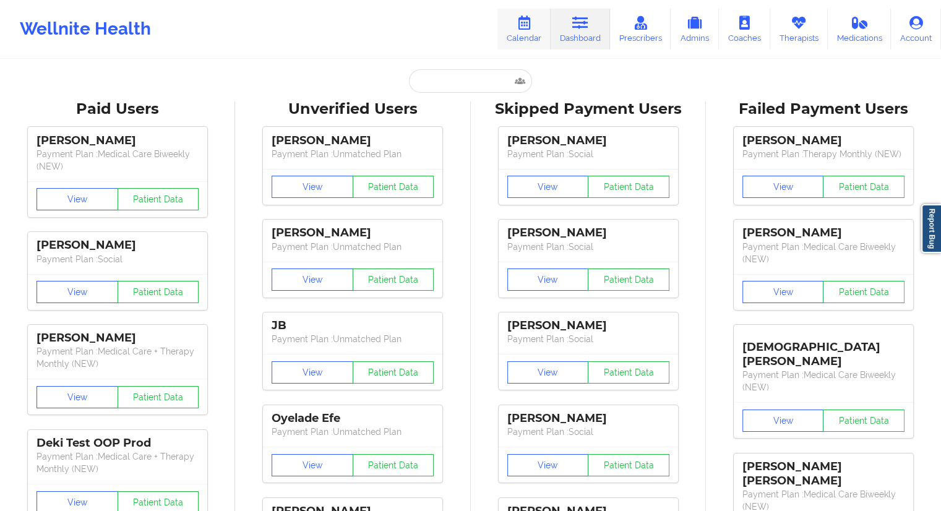
click at [528, 33] on link "Calendar" at bounding box center [523, 29] width 53 height 41
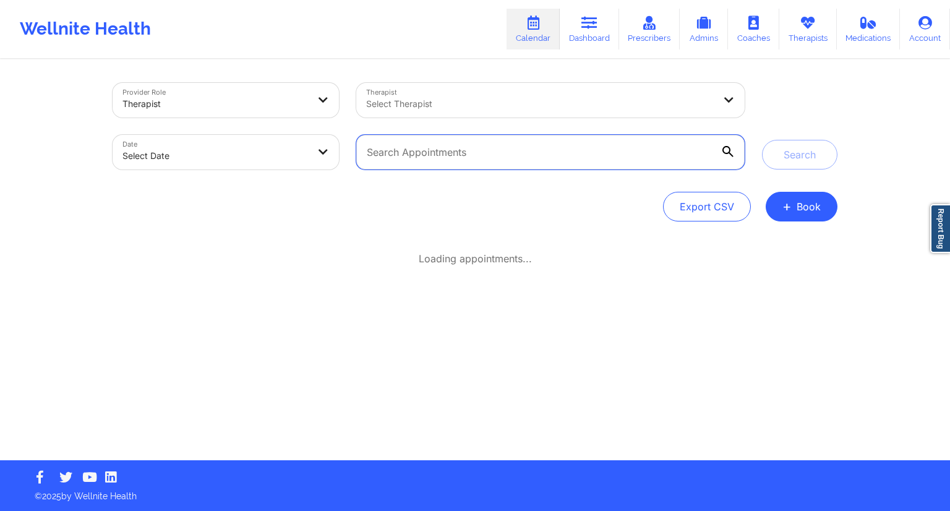
click at [465, 167] on input "text" at bounding box center [550, 152] width 388 height 35
paste input "[EMAIL_ADDRESS][DOMAIN_NAME]"
type input "[EMAIL_ADDRESS][DOMAIN_NAME]"
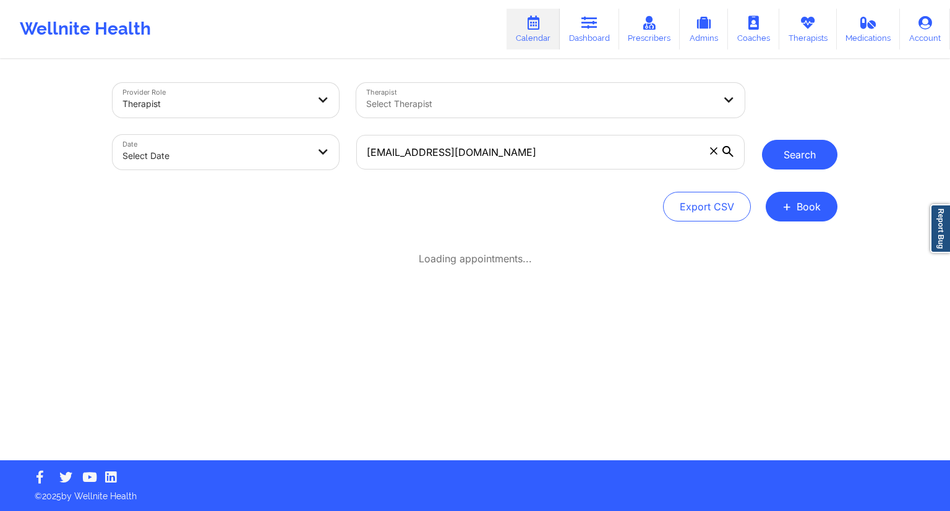
click at [804, 159] on button "Search" at bounding box center [799, 155] width 75 height 30
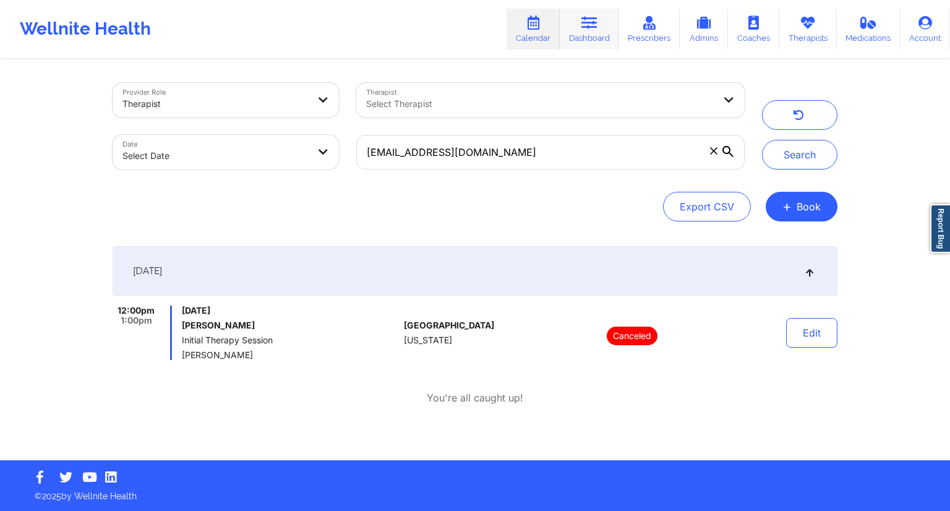
click at [582, 30] on link "Dashboard" at bounding box center [589, 29] width 59 height 41
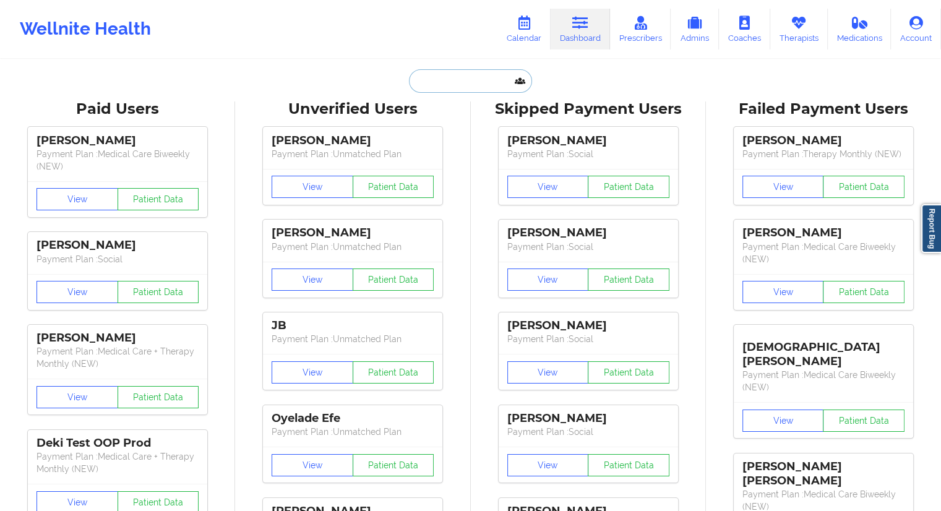
click at [409, 87] on input "text" at bounding box center [470, 80] width 122 height 23
paste input "[PERSON_NAME][EMAIL_ADDRESS][DOMAIN_NAME]"
type input "[PERSON_NAME][EMAIL_ADDRESS][DOMAIN_NAME]"
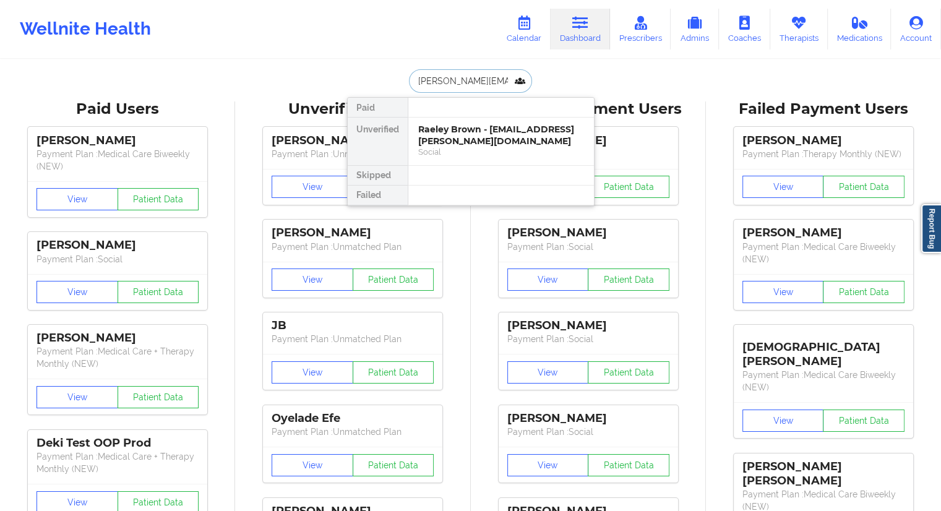
scroll to position [0, 35]
click at [413, 84] on input "[PERSON_NAME][EMAIL_ADDRESS][DOMAIN_NAME]" at bounding box center [470, 80] width 122 height 23
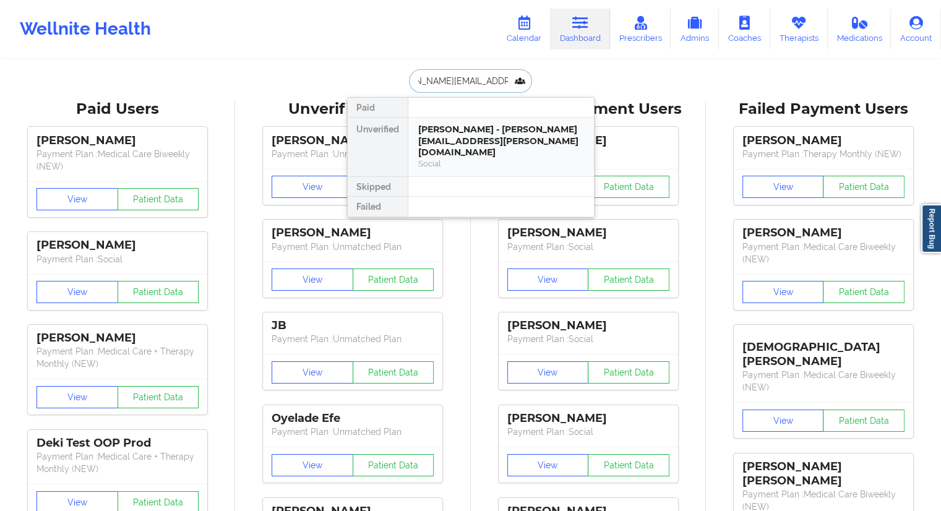
click at [473, 129] on div "[PERSON_NAME] - [PERSON_NAME][EMAIL_ADDRESS][PERSON_NAME][DOMAIN_NAME]" at bounding box center [501, 141] width 166 height 35
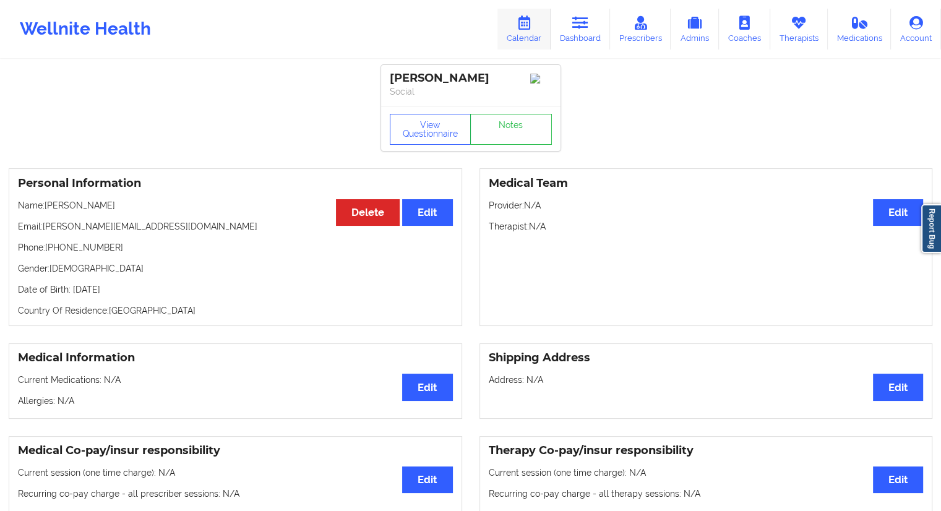
click at [522, 41] on link "Calendar" at bounding box center [523, 29] width 53 height 41
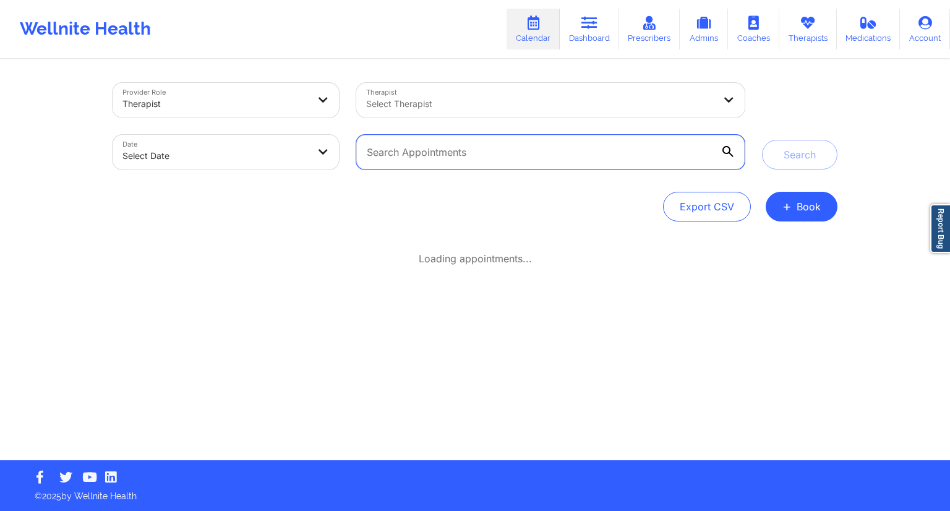
click at [435, 147] on input "text" at bounding box center [550, 152] width 388 height 35
paste input "[PERSON_NAME][EMAIL_ADDRESS][DOMAIN_NAME]"
type input "[PERSON_NAME][EMAIL_ADDRESS][DOMAIN_NAME]"
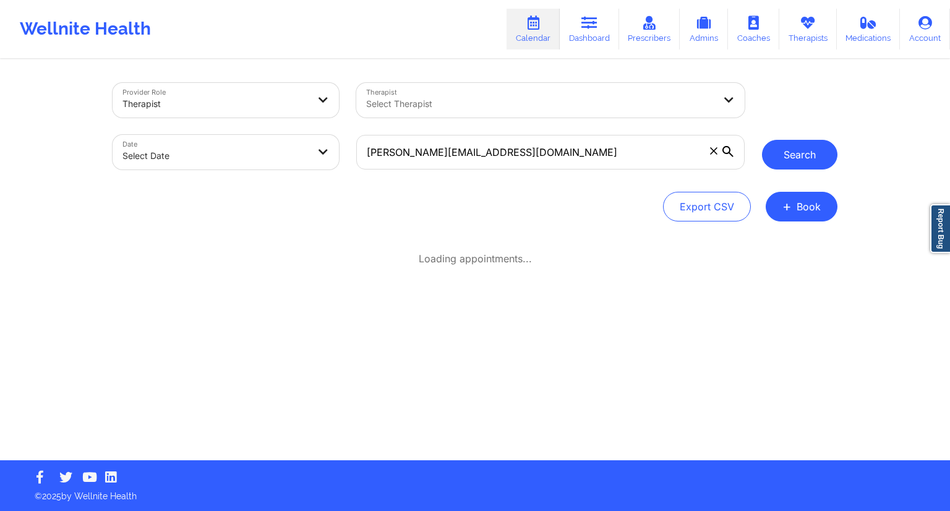
click at [776, 151] on button "Search" at bounding box center [799, 155] width 75 height 30
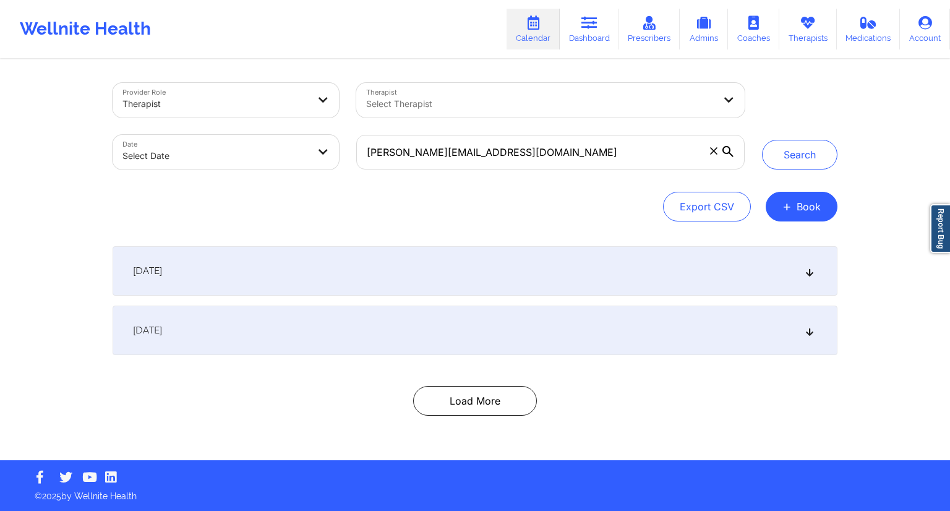
click at [393, 258] on div "[DATE]" at bounding box center [475, 270] width 725 height 49
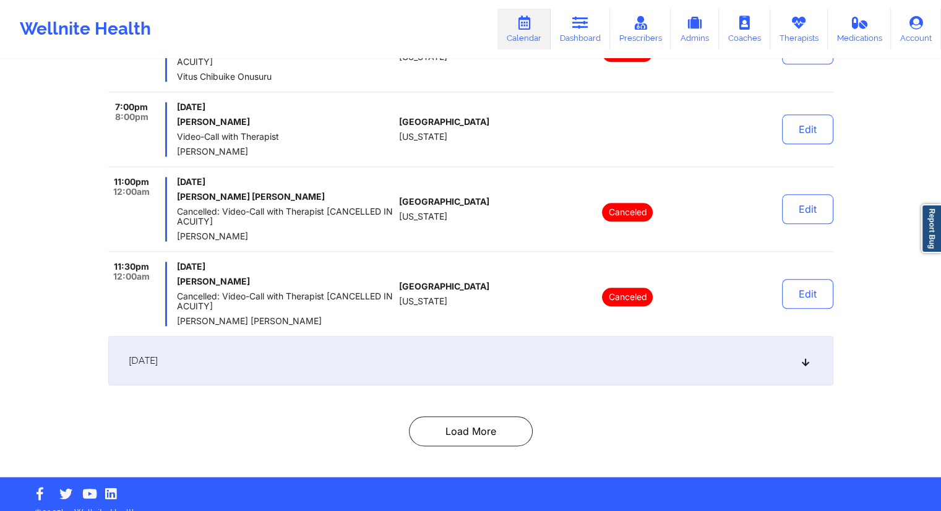
scroll to position [1345, 0]
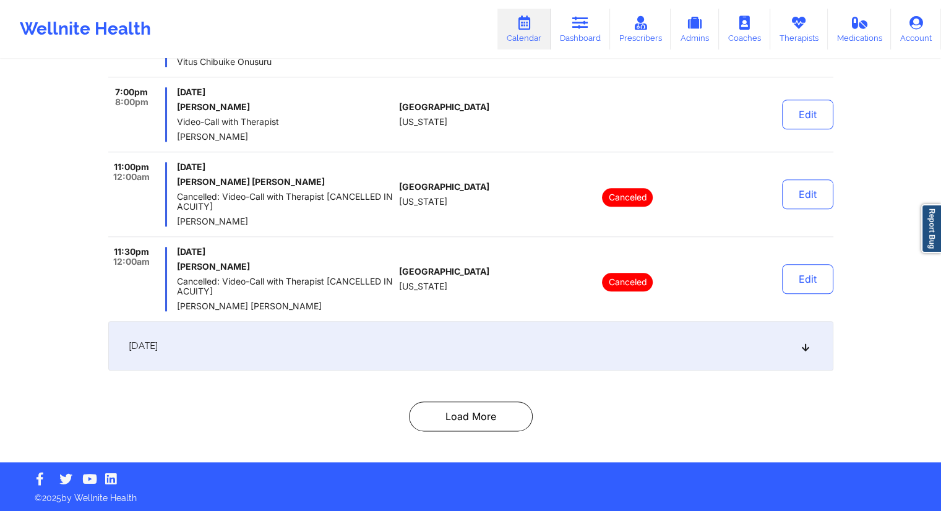
click at [356, 339] on div "[DATE]" at bounding box center [470, 345] width 725 height 49
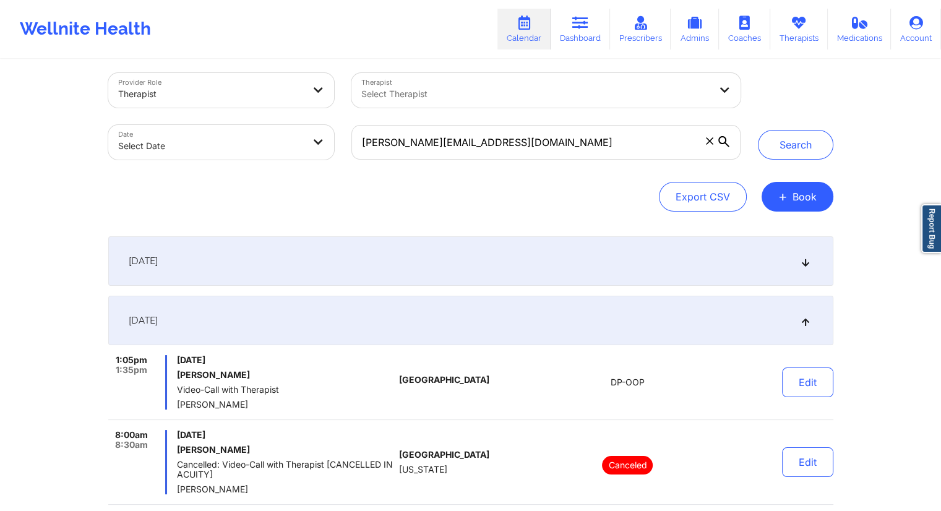
scroll to position [0, 0]
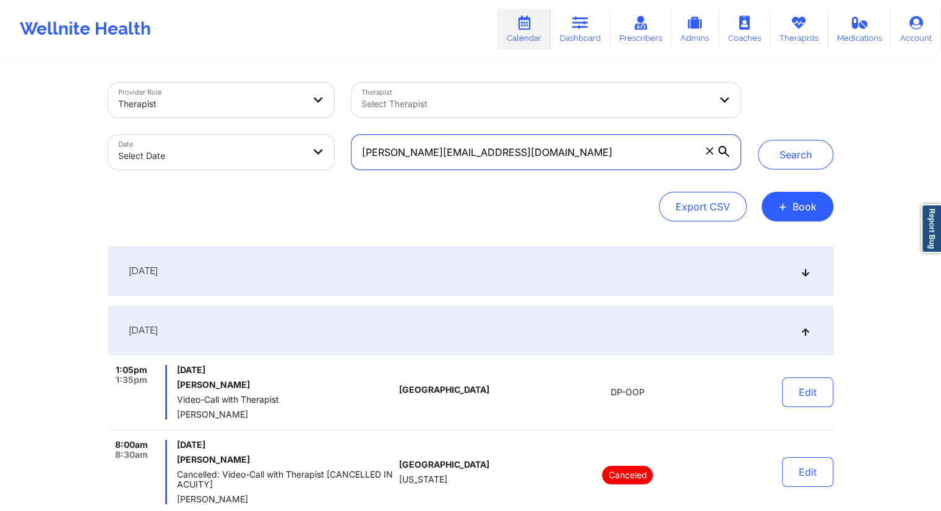
click at [650, 147] on input "[PERSON_NAME][EMAIL_ADDRESS][DOMAIN_NAME]" at bounding box center [545, 152] width 388 height 35
click at [549, 278] on div "[DATE]" at bounding box center [470, 270] width 725 height 49
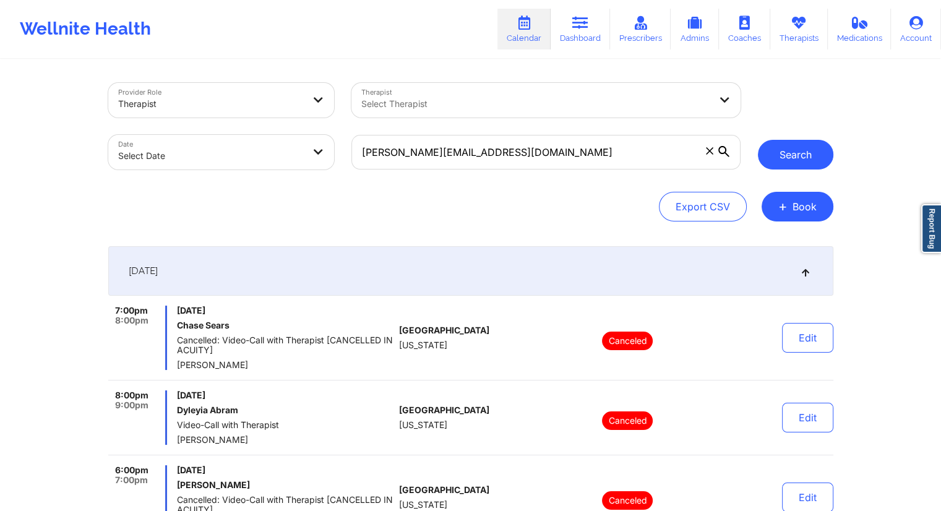
click at [803, 159] on button "Search" at bounding box center [794, 155] width 75 height 30
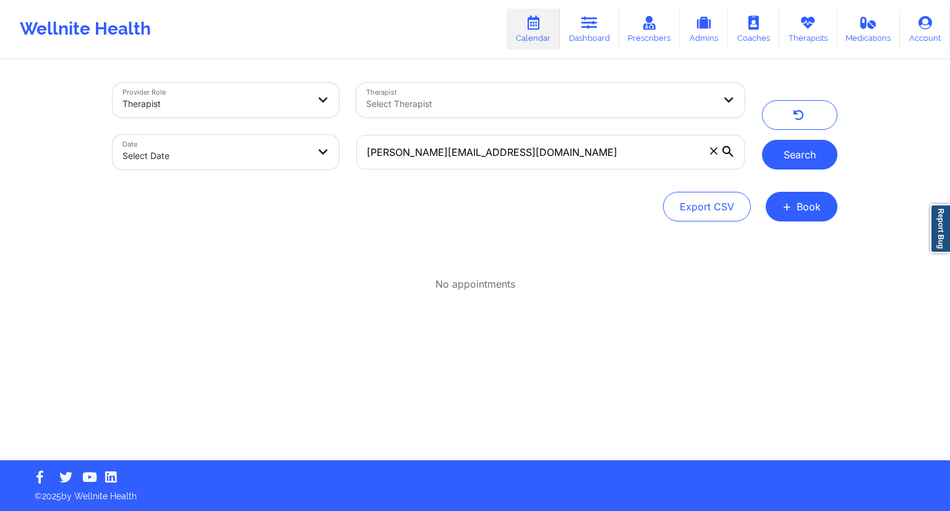
click at [790, 147] on button "Search" at bounding box center [799, 155] width 75 height 30
click at [586, 42] on link "Dashboard" at bounding box center [589, 29] width 59 height 41
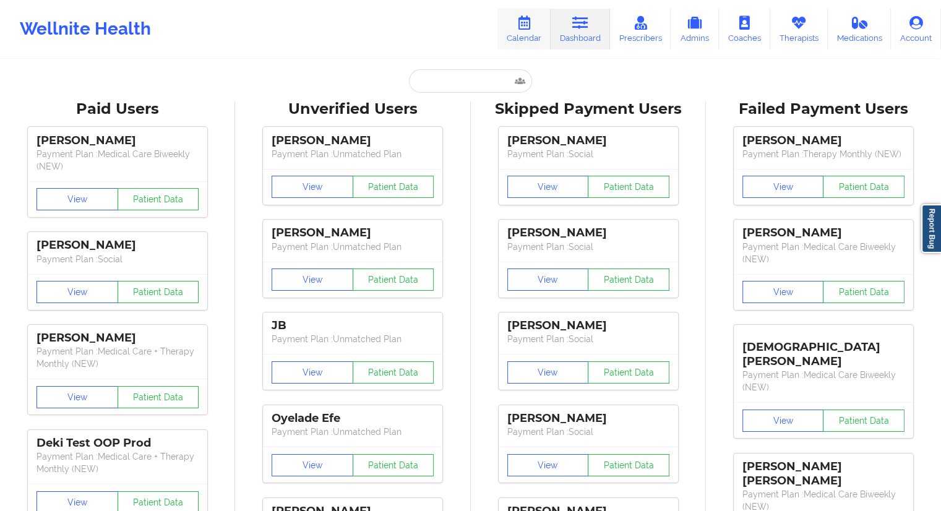
click at [531, 30] on link "Calendar" at bounding box center [523, 29] width 53 height 41
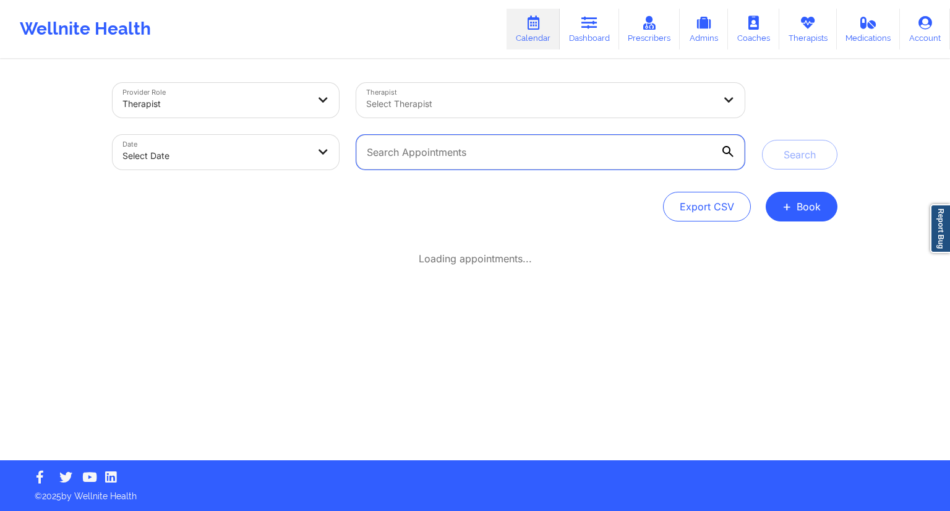
click at [414, 154] on input "text" at bounding box center [550, 152] width 388 height 35
paste input "[PERSON_NAME][EMAIL_ADDRESS][DOMAIN_NAME]"
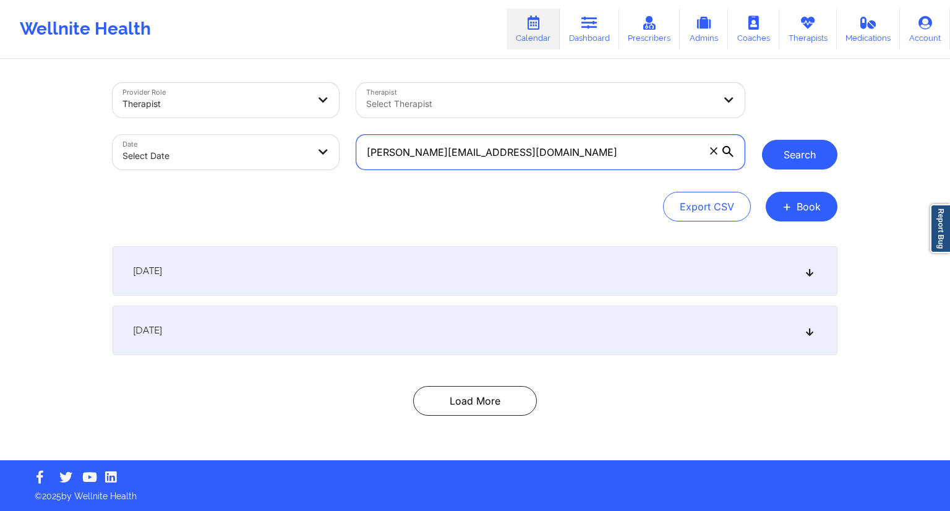
type input "[PERSON_NAME][EMAIL_ADDRESS][DOMAIN_NAME]"
click at [779, 151] on button "Search" at bounding box center [799, 155] width 75 height 30
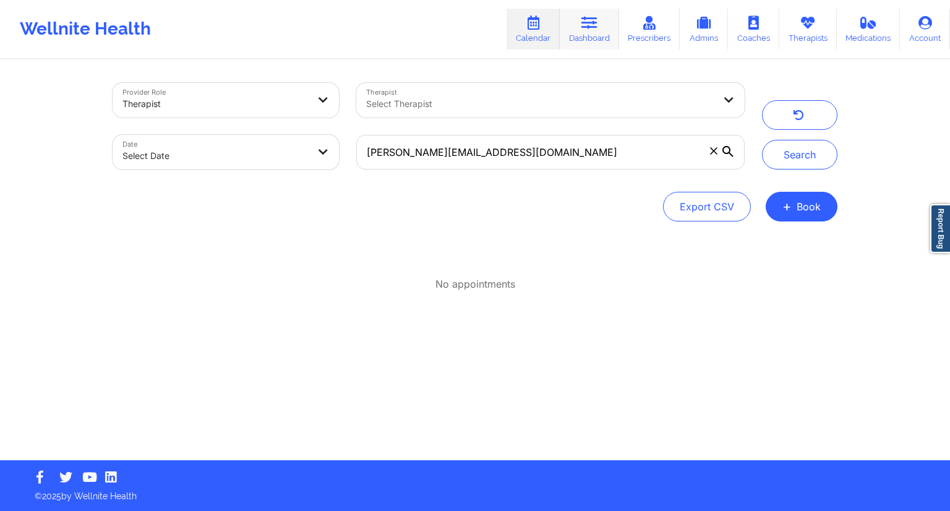
click at [594, 43] on link "Dashboard" at bounding box center [589, 29] width 59 height 41
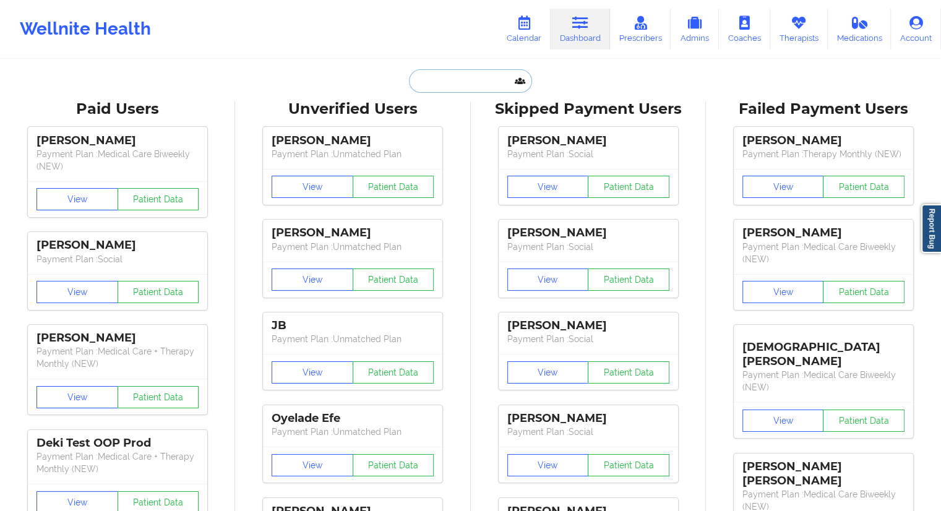
click at [435, 77] on input "text" at bounding box center [470, 80] width 122 height 23
paste input "[PERSON_NAME][EMAIL_ADDRESS][DOMAIN_NAME]"
type input "[PERSON_NAME][EMAIL_ADDRESS][DOMAIN_NAME]"
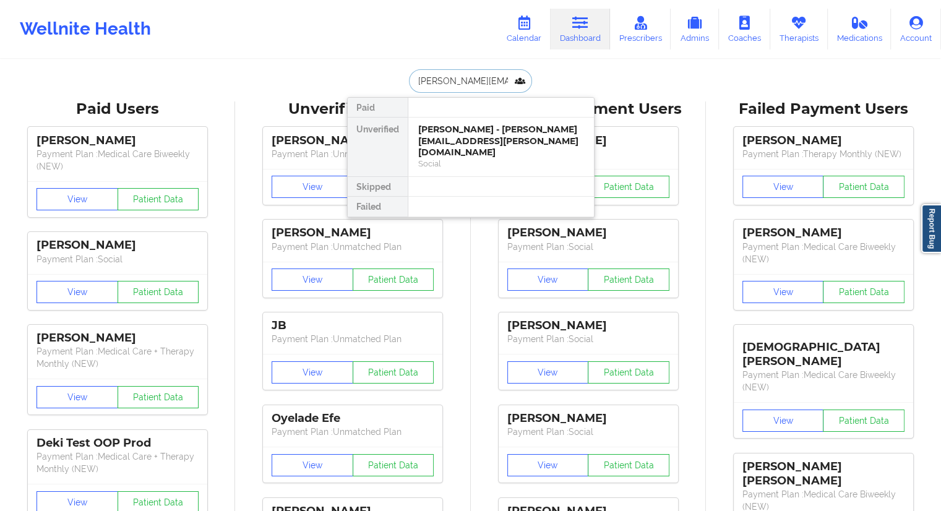
scroll to position [0, 35]
click at [448, 141] on div "[PERSON_NAME] - [PERSON_NAME][EMAIL_ADDRESS][PERSON_NAME][DOMAIN_NAME]" at bounding box center [501, 141] width 166 height 35
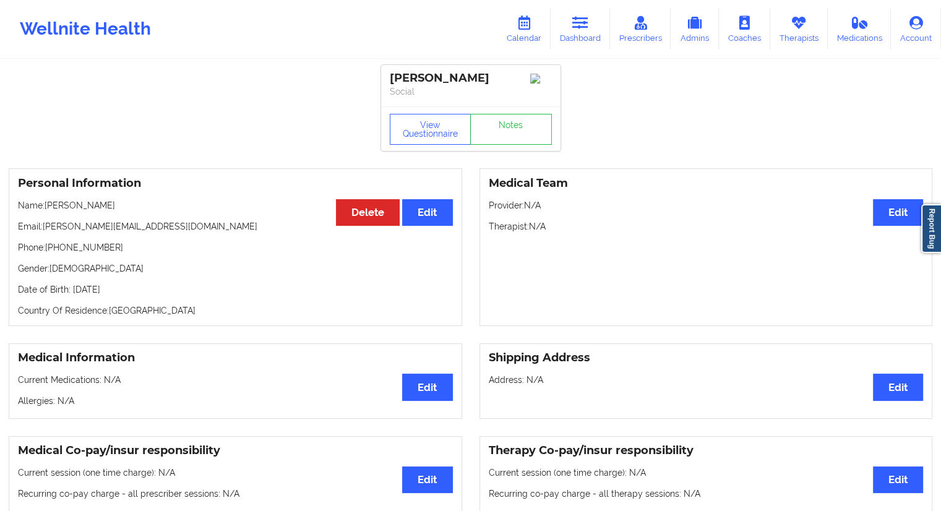
click at [450, 113] on div "View Questionnaire Notes" at bounding box center [470, 128] width 179 height 45
click at [442, 120] on button "View Questionnaire" at bounding box center [431, 129] width 82 height 31
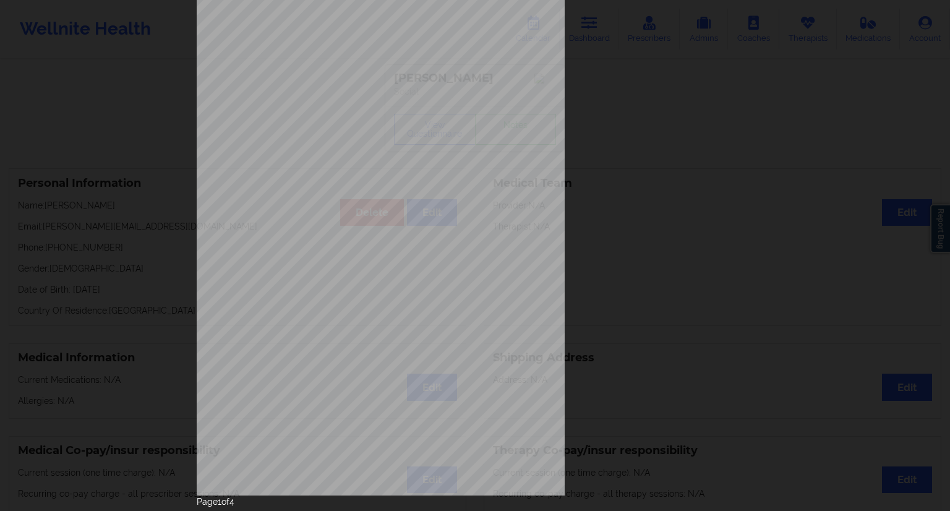
scroll to position [79, 0]
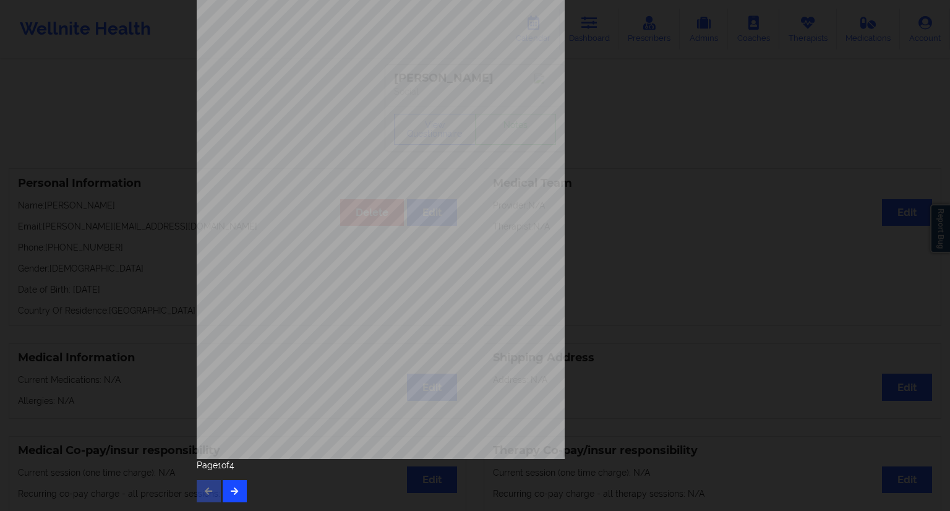
click at [244, 482] on div "Page 1 of 4" at bounding box center [475, 480] width 557 height 43
click at [241, 484] on button "button" at bounding box center [235, 491] width 24 height 22
click at [239, 489] on button "button" at bounding box center [235, 491] width 24 height 22
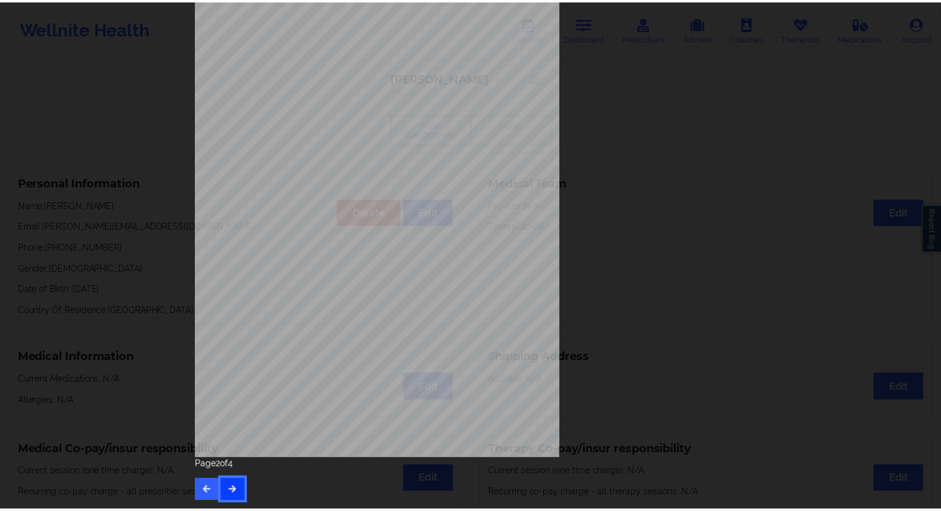
scroll to position [0, 0]
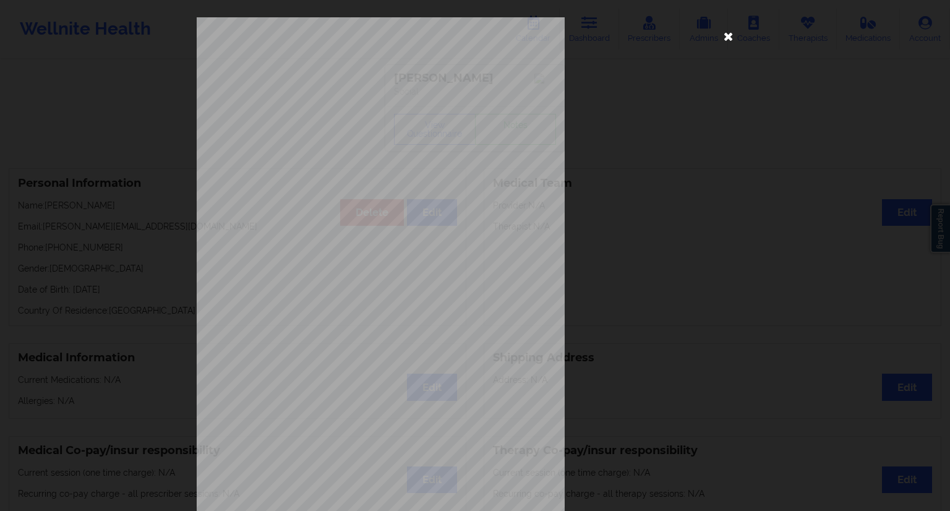
click at [730, 31] on icon at bounding box center [729, 36] width 20 height 20
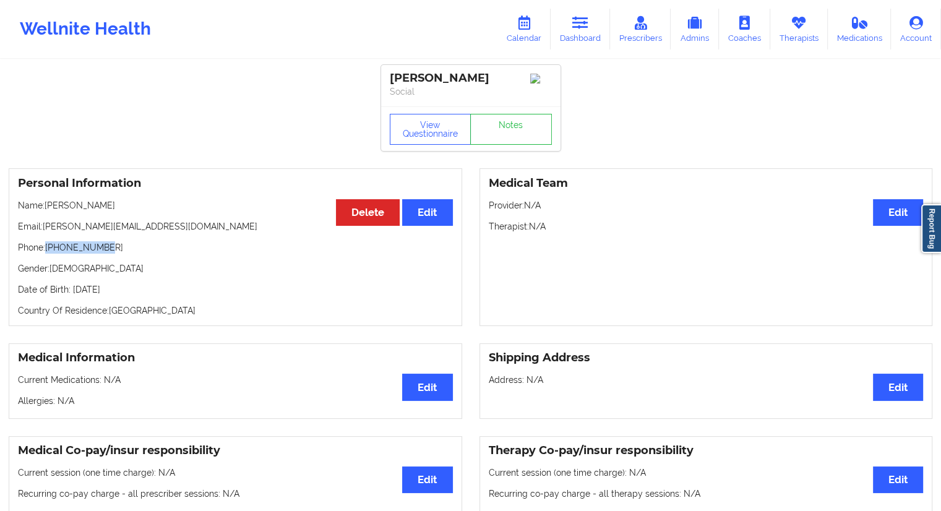
drag, startPoint x: 109, startPoint y: 253, endPoint x: 48, endPoint y: 251, distance: 60.6
click at [48, 251] on p "Phone: [PHONE_NUMBER]" at bounding box center [235, 247] width 435 height 12
drag, startPoint x: 111, startPoint y: 208, endPoint x: 46, endPoint y: 208, distance: 64.3
click at [46, 208] on p "Name: [PERSON_NAME]" at bounding box center [235, 205] width 435 height 12
copy p "[PERSON_NAME]"
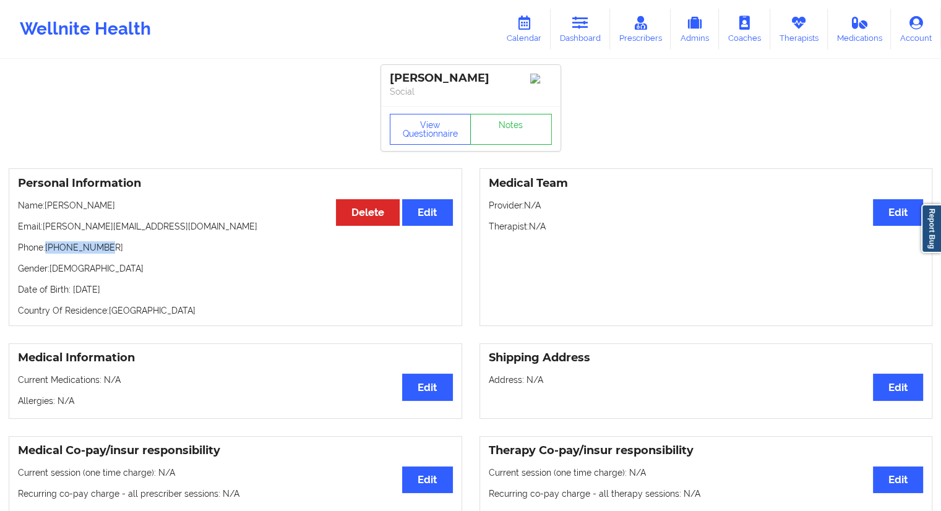
drag, startPoint x: 121, startPoint y: 257, endPoint x: 46, endPoint y: 253, distance: 75.6
click at [46, 253] on div "Personal Information Edit Delete Name: [PERSON_NAME] Email: [PERSON_NAME][EMAIL…" at bounding box center [235, 247] width 453 height 158
drag, startPoint x: 195, startPoint y: 226, endPoint x: 43, endPoint y: 227, distance: 152.7
click at [43, 227] on p "Email: [PERSON_NAME][EMAIL_ADDRESS][PERSON_NAME][DOMAIN_NAME]" at bounding box center [235, 226] width 435 height 12
click at [569, 40] on link "Dashboard" at bounding box center [579, 29] width 59 height 41
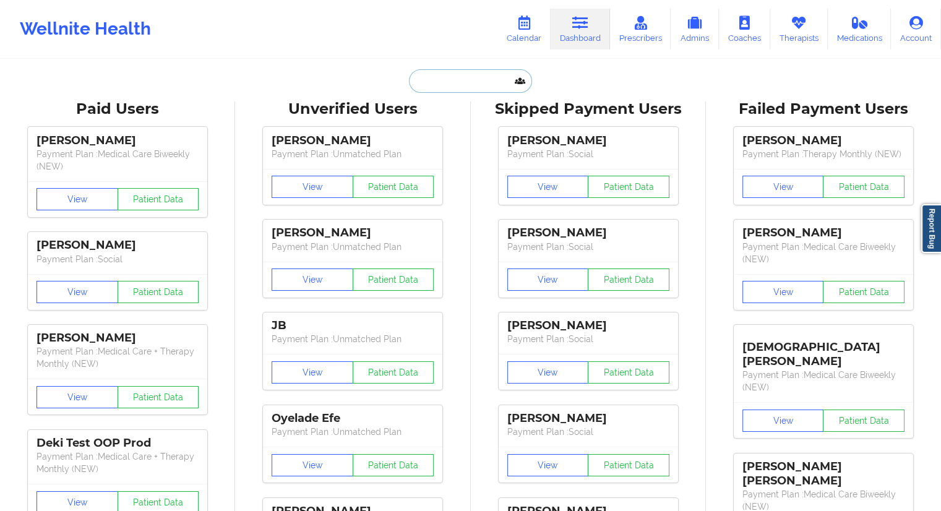
click at [430, 92] on input "text" at bounding box center [470, 80] width 122 height 23
paste input "[EMAIL_ADDRESS][DOMAIN_NAME]"
type input "[EMAIL_ADDRESS][DOMAIN_NAME]"
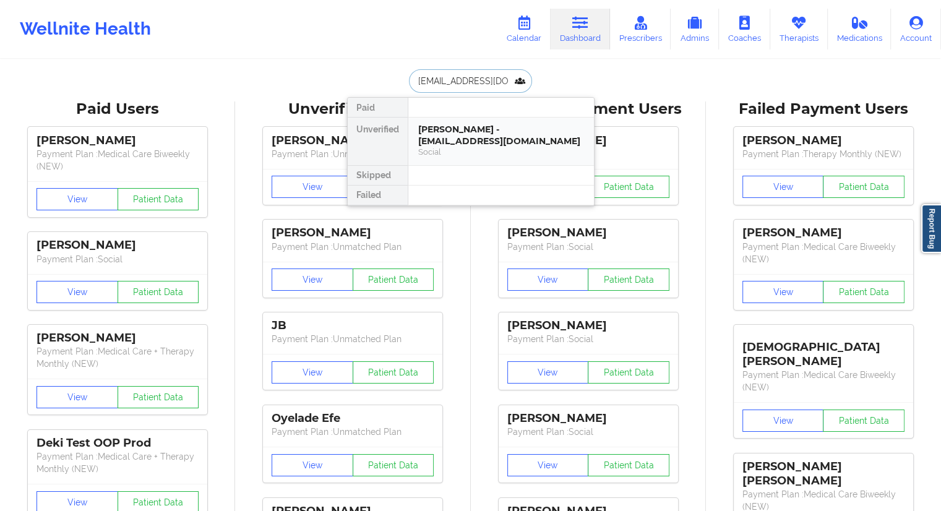
click at [440, 134] on div "[PERSON_NAME] - [EMAIL_ADDRESS][DOMAIN_NAME]" at bounding box center [501, 135] width 166 height 23
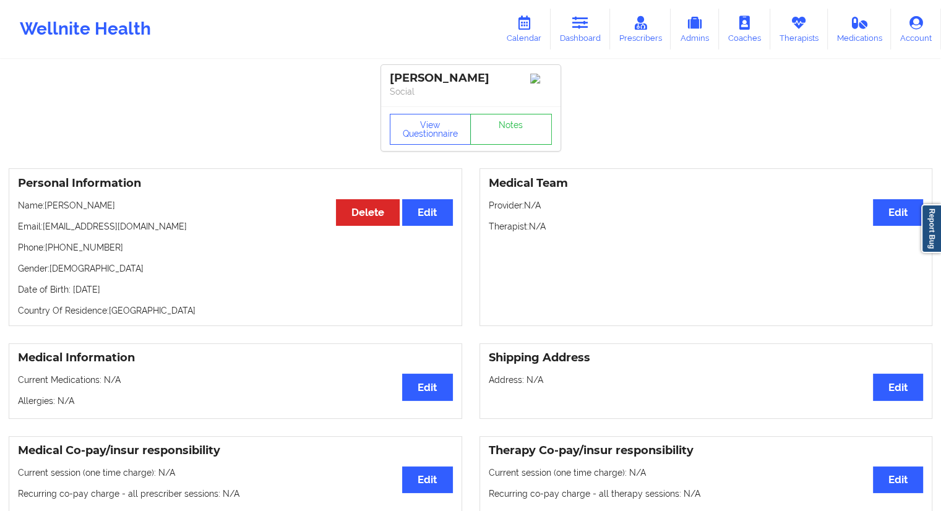
click at [453, 114] on div "View Questionnaire Notes" at bounding box center [470, 128] width 179 height 45
click at [433, 134] on button "View Questionnaire" at bounding box center [431, 129] width 82 height 31
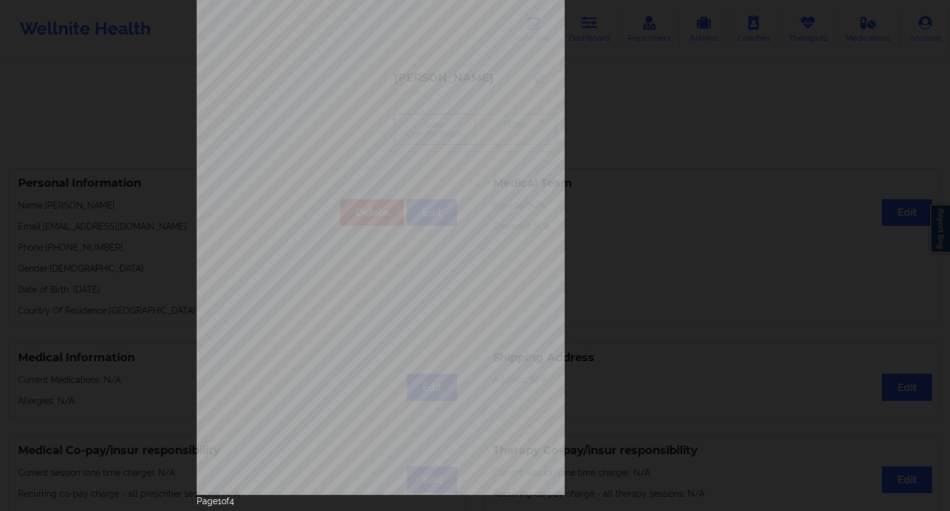
scroll to position [79, 0]
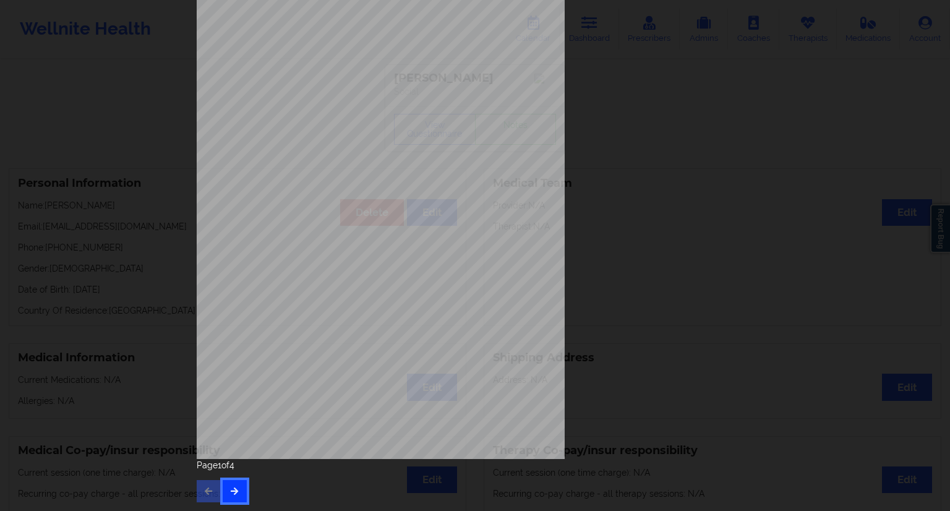
click at [235, 489] on icon "button" at bounding box center [234, 490] width 11 height 7
click at [231, 480] on button "button" at bounding box center [235, 491] width 24 height 22
click at [228, 489] on button "button" at bounding box center [235, 491] width 24 height 22
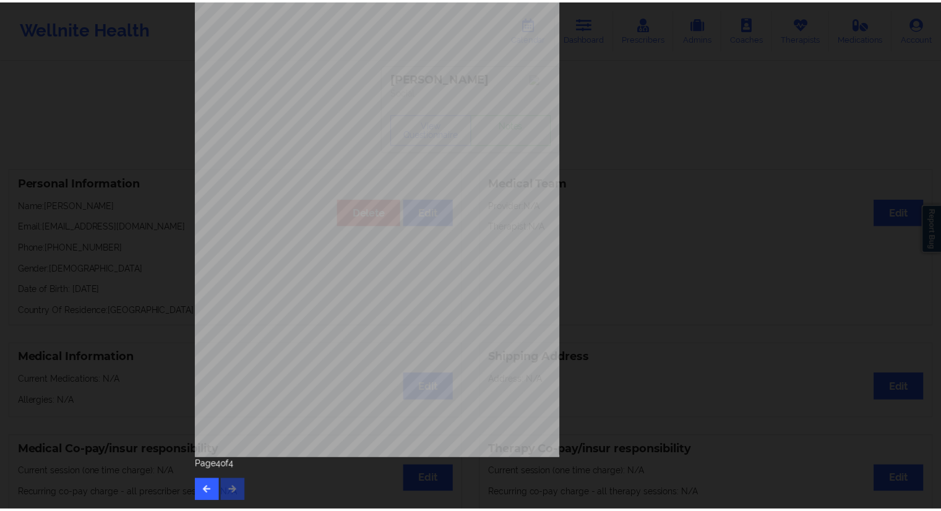
scroll to position [0, 0]
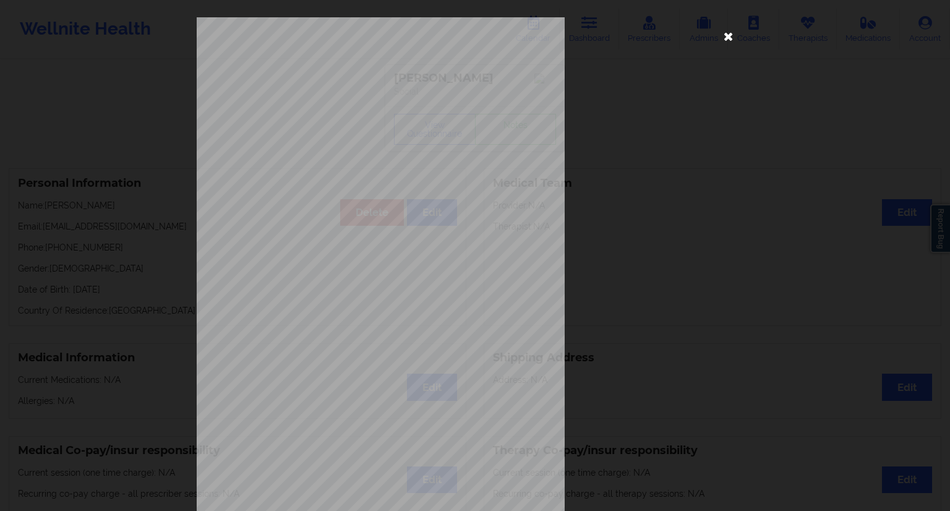
click at [723, 38] on icon at bounding box center [729, 36] width 20 height 20
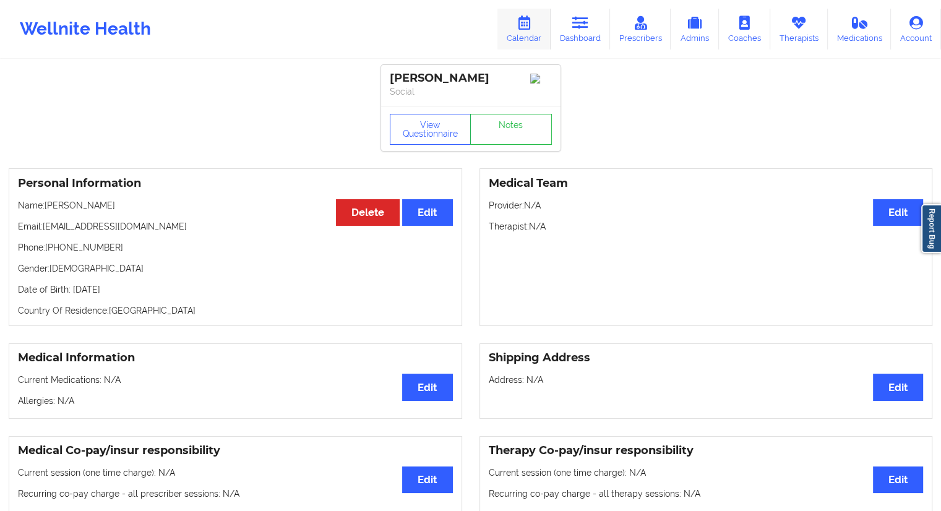
click at [534, 35] on link "Calendar" at bounding box center [523, 29] width 53 height 41
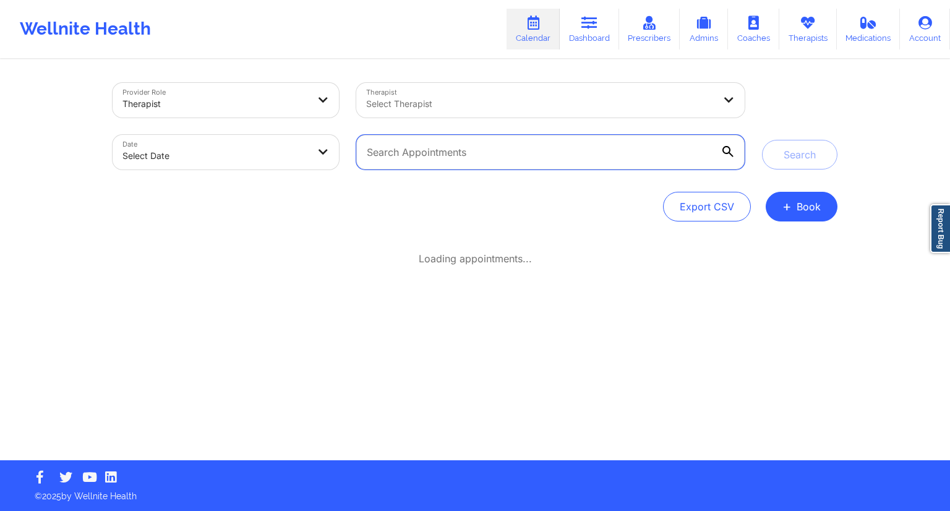
click at [419, 164] on input "text" at bounding box center [550, 152] width 388 height 35
paste input "[EMAIL_ADDRESS][DOMAIN_NAME]"
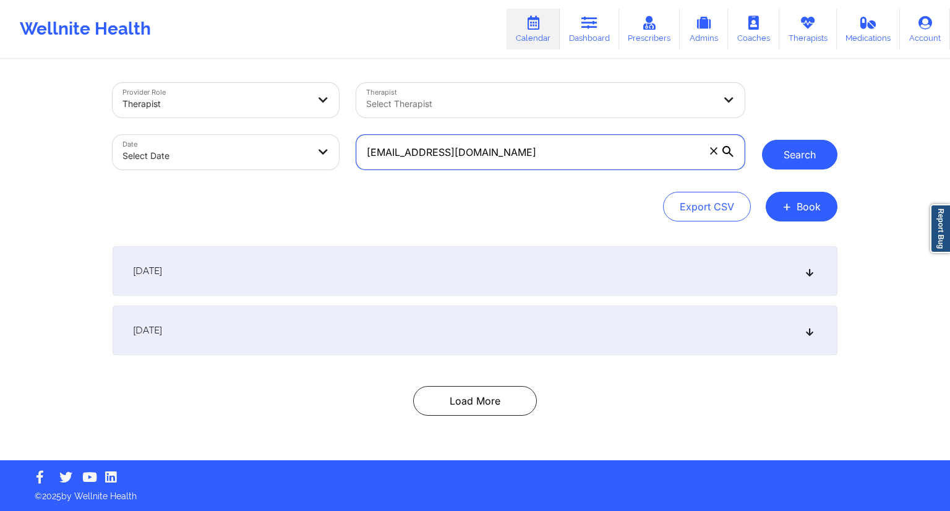
type input "[EMAIL_ADDRESS][DOMAIN_NAME]"
click at [812, 164] on button "Search" at bounding box center [799, 155] width 75 height 30
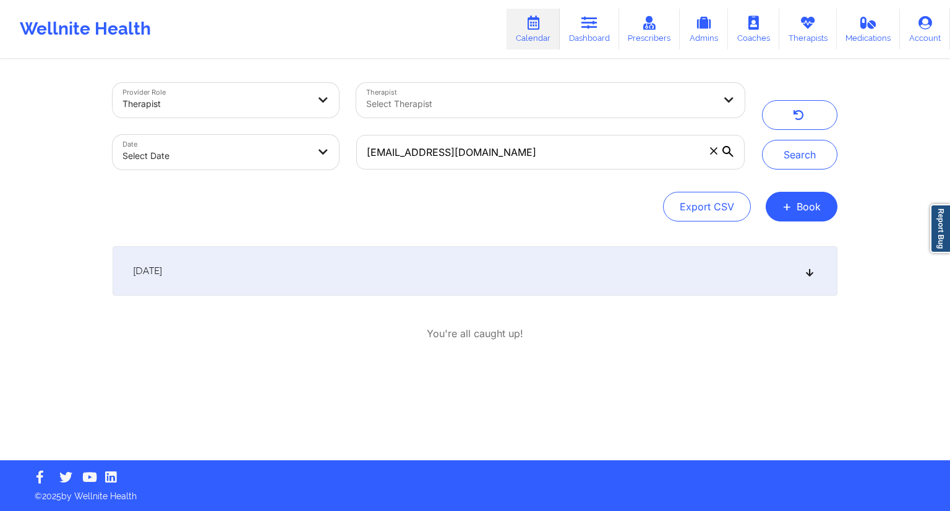
click at [233, 273] on div "[DATE]" at bounding box center [475, 270] width 725 height 49
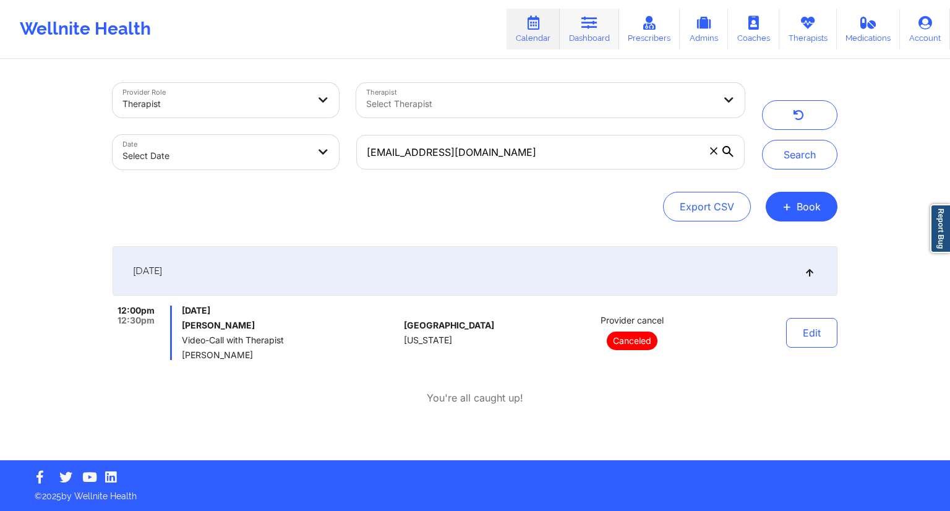
click at [586, 38] on link "Dashboard" at bounding box center [589, 29] width 59 height 41
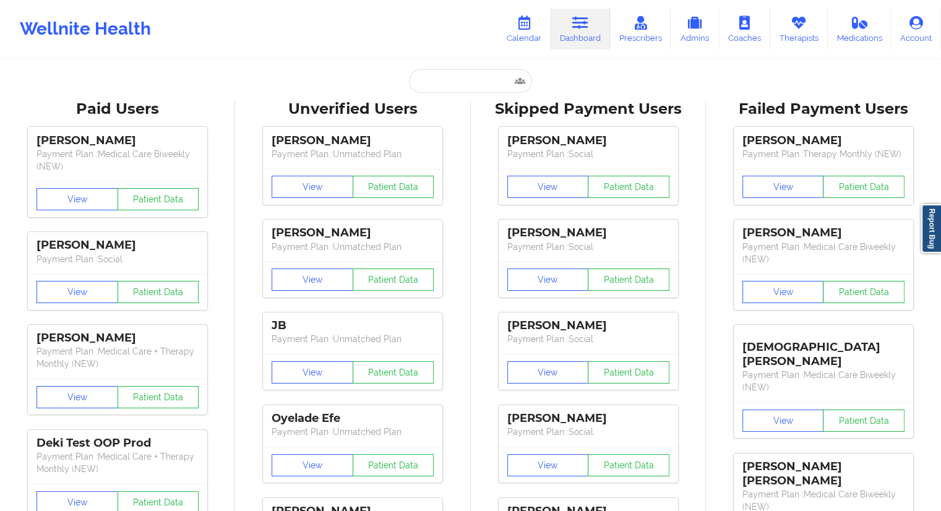
drag, startPoint x: 388, startPoint y: 72, endPoint x: 431, endPoint y: 95, distance: 48.1
click at [390, 74] on div "Paid Unverified [PERSON_NAME] - [EMAIL_ADDRESS][DOMAIN_NAME] Social Skipped Fai…" at bounding box center [470, 80] width 247 height 23
click at [443, 80] on input "text" at bounding box center [470, 80] width 122 height 23
paste input "[EMAIL_ADDRESS][DOMAIN_NAME]"
type input "[EMAIL_ADDRESS][DOMAIN_NAME]"
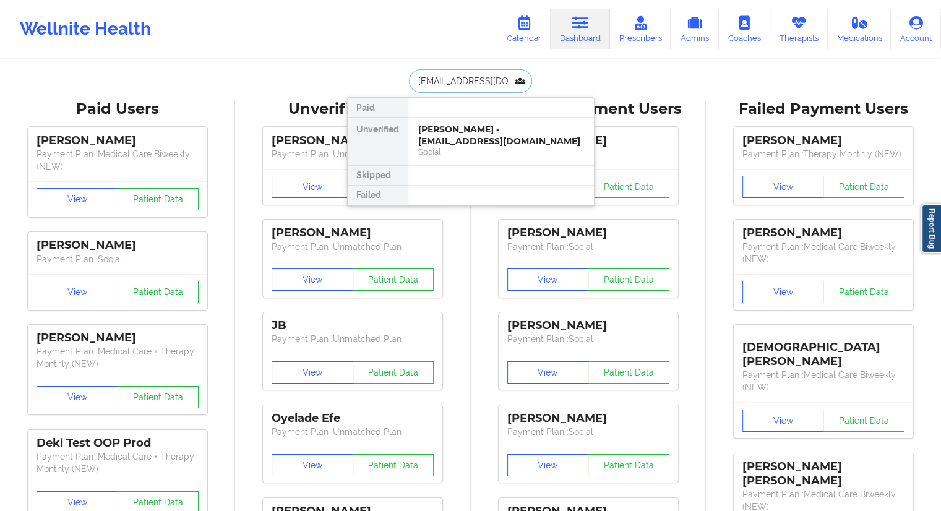
scroll to position [0, 33]
click at [450, 140] on div "[PERSON_NAME] - [EMAIL_ADDRESS][DOMAIN_NAME]" at bounding box center [501, 135] width 166 height 23
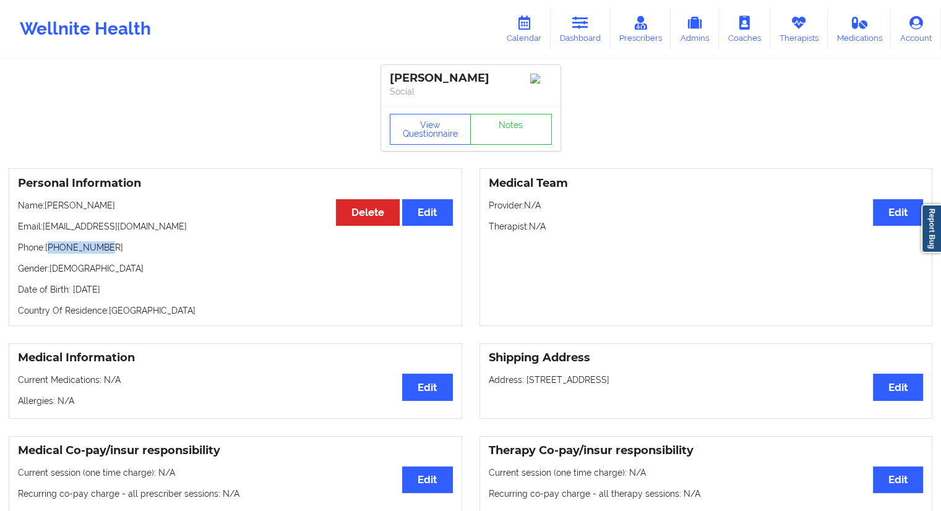
drag, startPoint x: 124, startPoint y: 242, endPoint x: 49, endPoint y: 253, distance: 75.6
click at [49, 253] on div "Personal Information Edit Delete Name: [PERSON_NAME] Email: [EMAIL_ADDRESS][DOM…" at bounding box center [235, 247] width 453 height 158
click at [64, 260] on div "Personal Information Edit Delete Name: [PERSON_NAME] Email: [EMAIL_ADDRESS][DOM…" at bounding box center [235, 247] width 453 height 158
drag, startPoint x: 106, startPoint y: 248, endPoint x: 52, endPoint y: 248, distance: 54.4
click at [47, 250] on p "Phone: [PHONE_NUMBER]" at bounding box center [235, 247] width 435 height 12
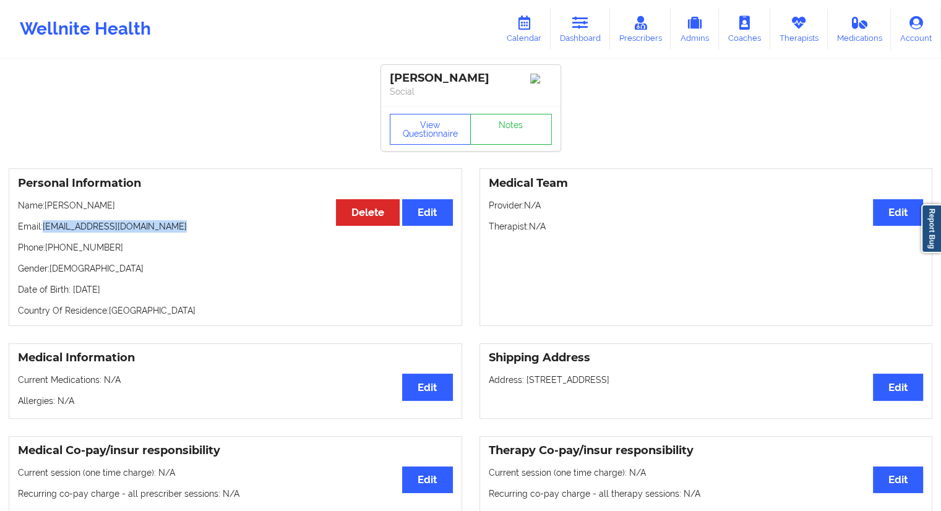
drag, startPoint x: 181, startPoint y: 232, endPoint x: 45, endPoint y: 229, distance: 136.1
click at [45, 229] on p "Email: [EMAIL_ADDRESS][DOMAIN_NAME]" at bounding box center [235, 226] width 435 height 12
click at [570, 32] on link "Dashboard" at bounding box center [579, 29] width 59 height 41
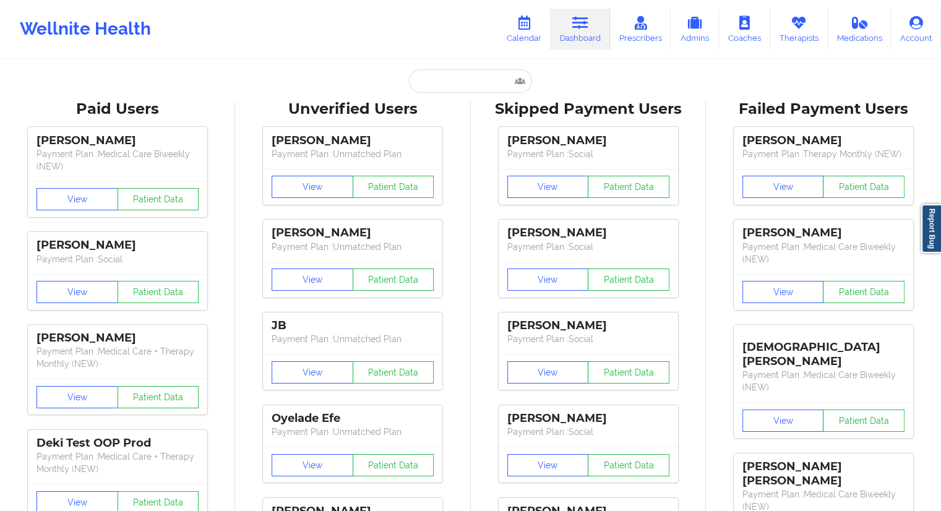
click at [445, 101] on div "Unverified Users" at bounding box center [353, 109] width 218 height 19
click at [446, 86] on input "text" at bounding box center [470, 80] width 122 height 23
paste input "[PERSON_NAME]"
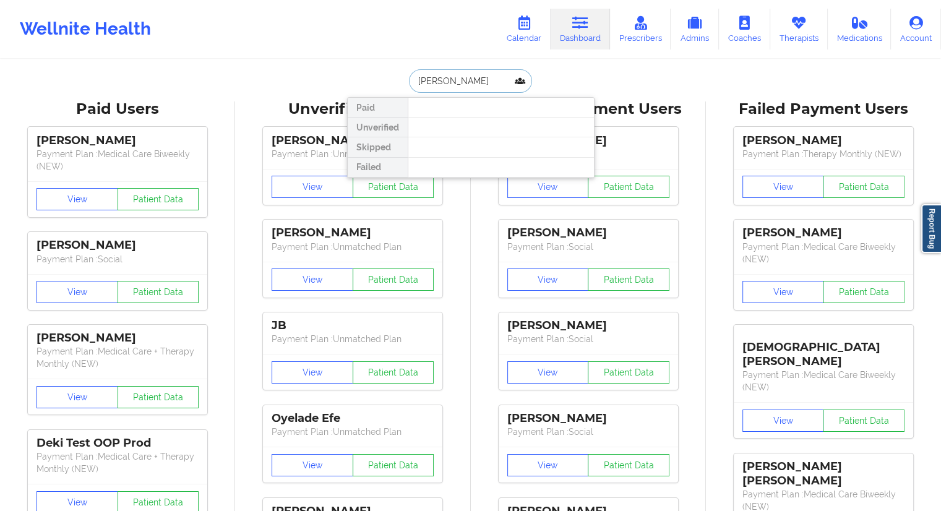
click at [433, 86] on input "[PERSON_NAME]" at bounding box center [470, 80] width 122 height 23
click at [414, 81] on input "[PERSON_NAME]" at bounding box center [470, 80] width 122 height 23
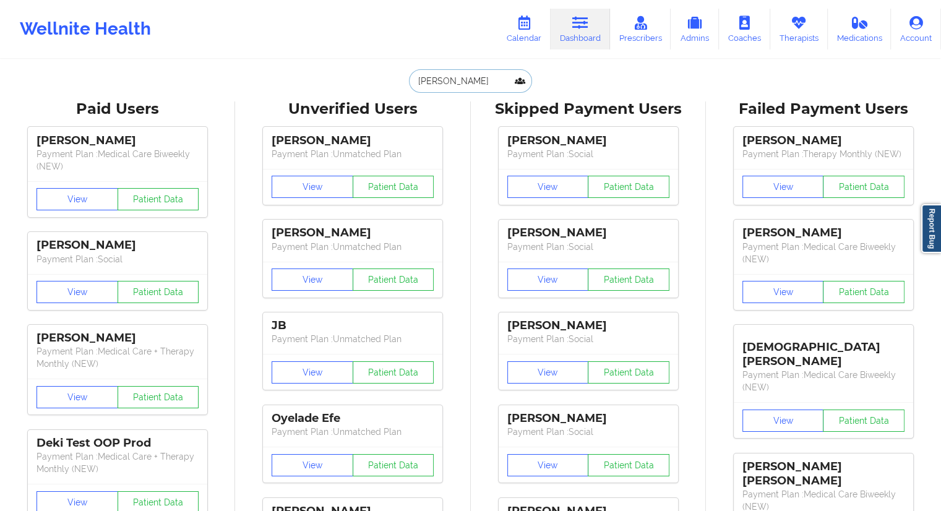
click at [496, 74] on input "[PERSON_NAME]" at bounding box center [470, 80] width 122 height 23
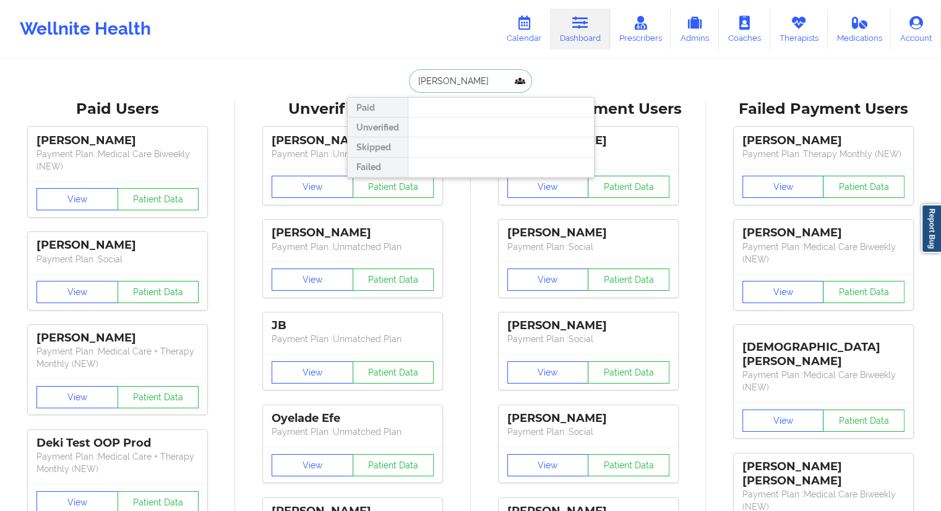
drag, startPoint x: 487, startPoint y: 82, endPoint x: 385, endPoint y: 87, distance: 102.1
click at [385, 87] on div "[PERSON_NAME] Paid Unverified Skipped Failed" at bounding box center [470, 80] width 247 height 23
paste input "[PERSON_NAME]"
click at [450, 84] on input "[PERSON_NAME]" at bounding box center [470, 80] width 122 height 23
click at [451, 87] on input "Ozhah" at bounding box center [470, 80] width 122 height 23
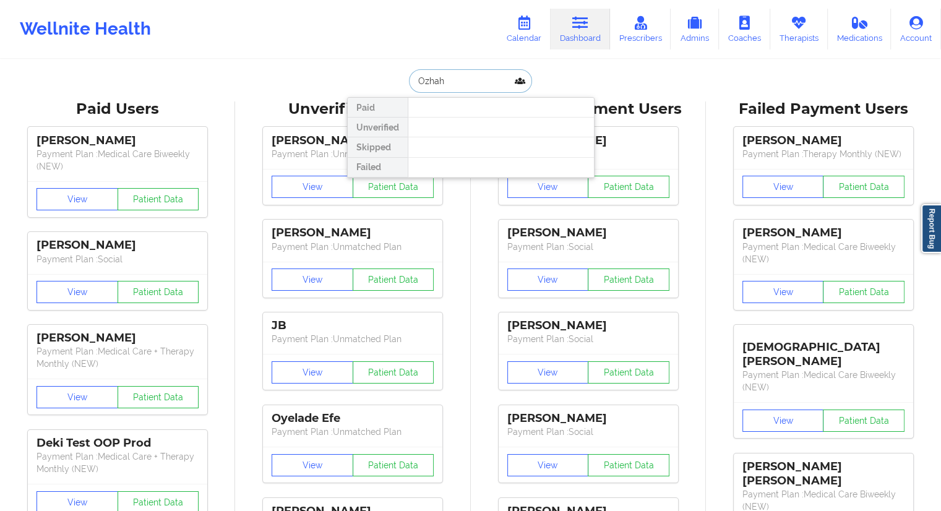
type input "Ozhah"
click at [524, 30] on link "Calendar" at bounding box center [523, 29] width 53 height 41
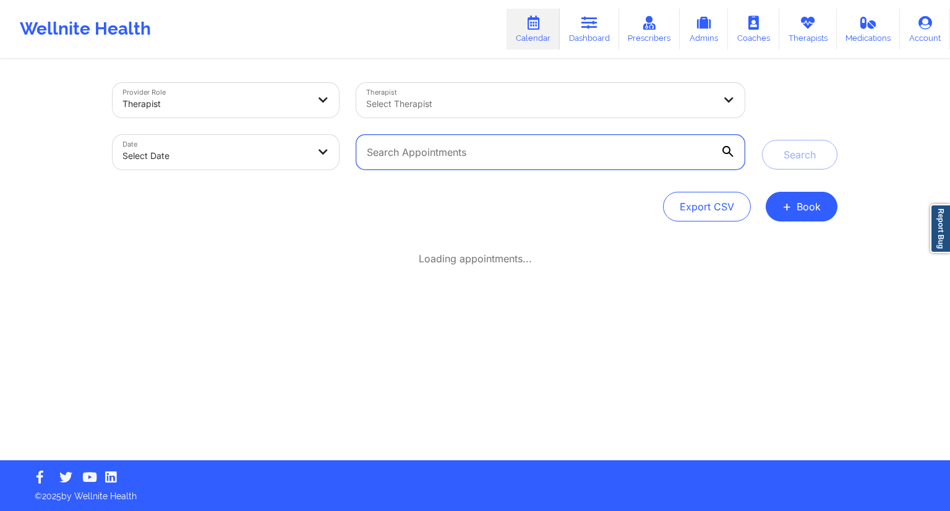
click at [422, 164] on input "text" at bounding box center [550, 152] width 388 height 35
paste input "[PERSON_NAME]"
type input "[PERSON_NAME]"
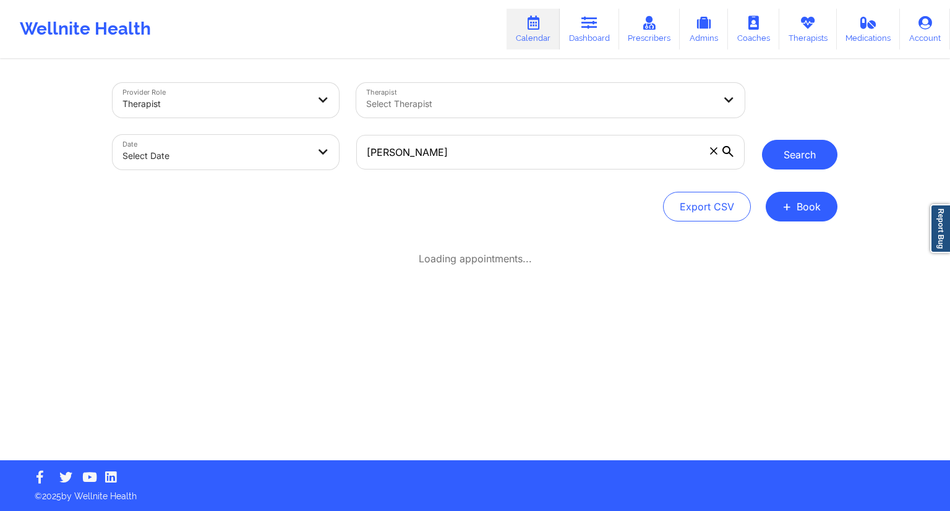
click at [798, 157] on button "Search" at bounding box center [799, 155] width 75 height 30
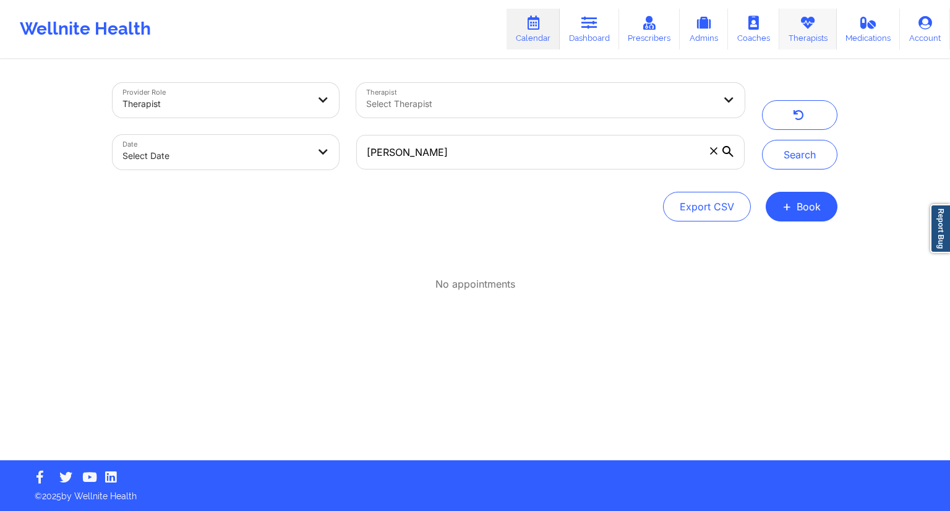
click at [804, 33] on link "Therapists" at bounding box center [808, 29] width 58 height 41
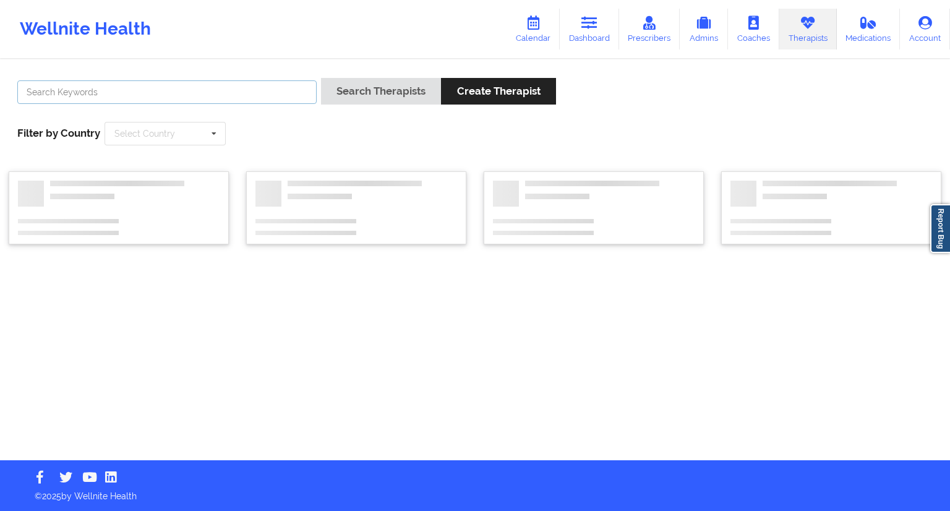
click at [225, 91] on input "text" at bounding box center [166, 91] width 299 height 23
paste input "[PERSON_NAME]"
type input "[PERSON_NAME]"
click at [349, 85] on button "Search Therapists" at bounding box center [381, 91] width 120 height 27
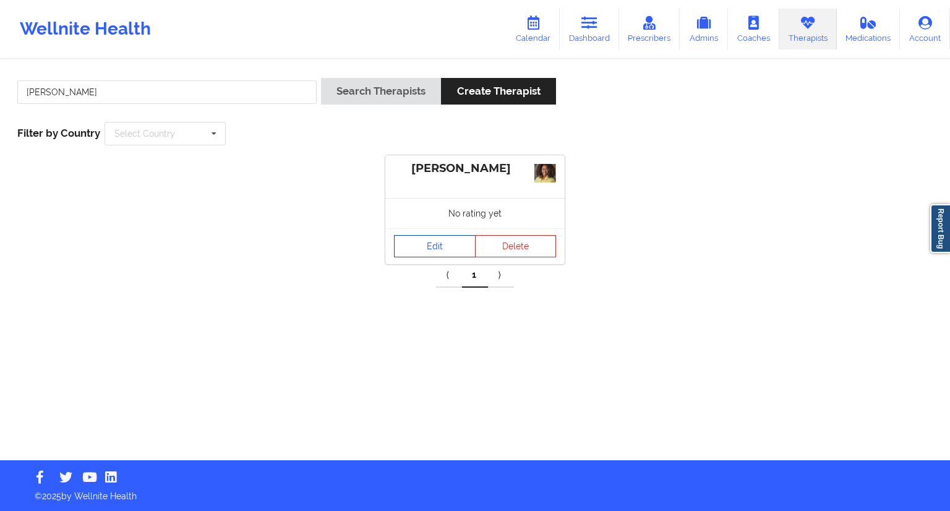
click at [425, 255] on link "Edit" at bounding box center [435, 246] width 82 height 22
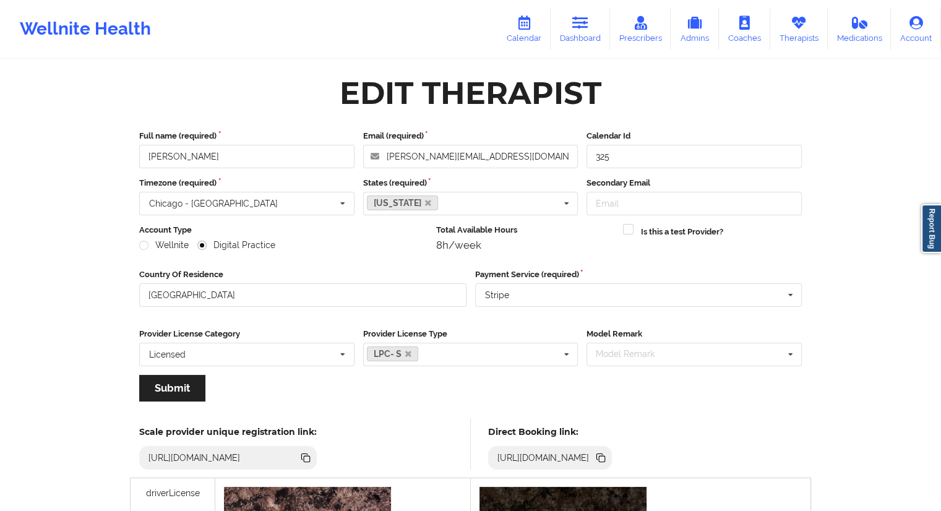
click at [605, 459] on icon at bounding box center [602, 459] width 6 height 6
click at [587, 40] on link "Dashboard" at bounding box center [579, 29] width 59 height 41
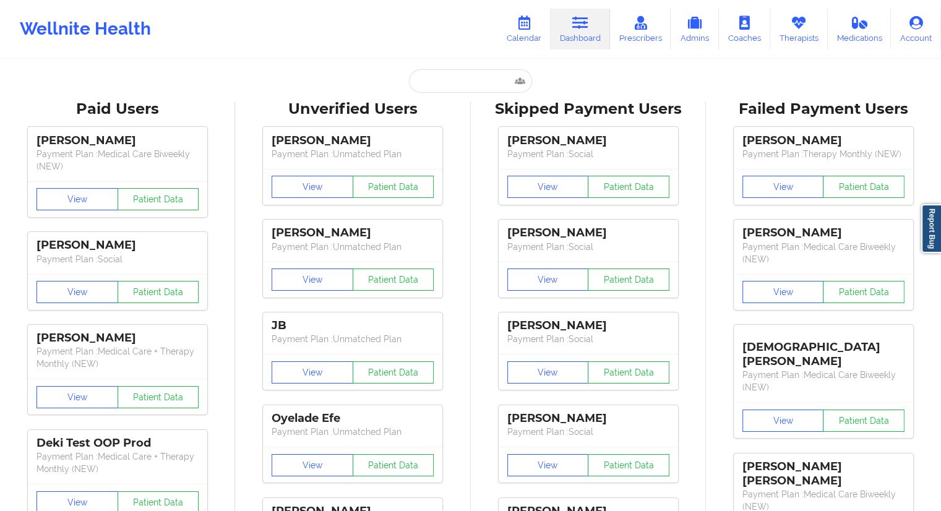
click at [411, 90] on input "text" at bounding box center [470, 80] width 122 height 23
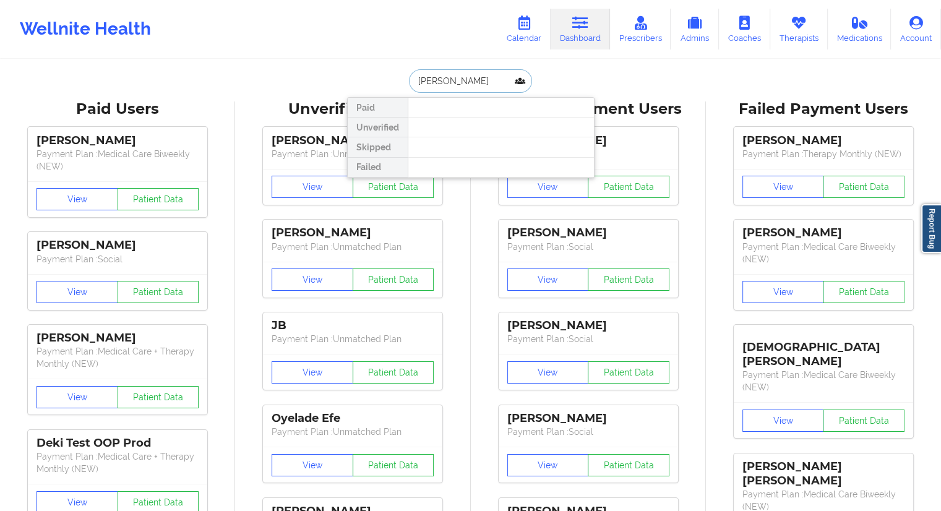
type input "[PERSON_NAME]"
click at [531, 38] on link "Calendar" at bounding box center [523, 29] width 53 height 41
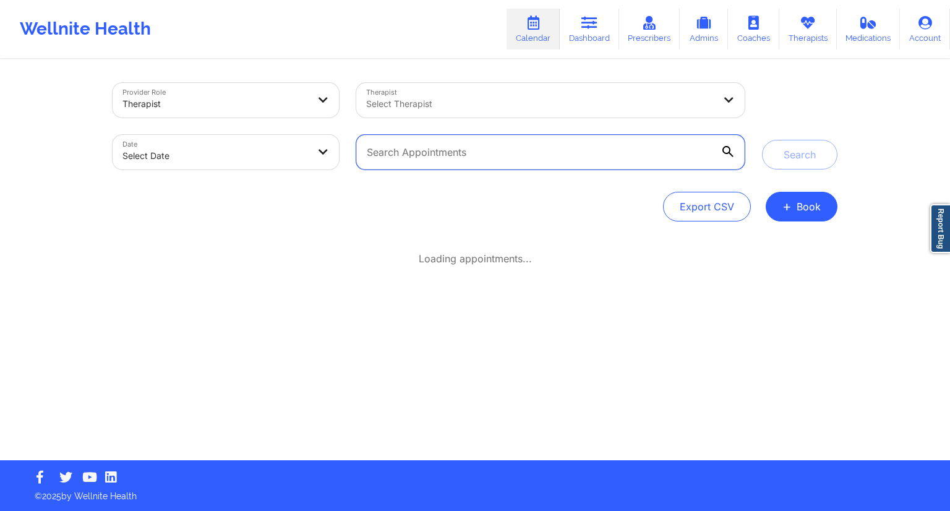
click at [401, 158] on input "text" at bounding box center [550, 152] width 388 height 35
paste input "[PERSON_NAME][EMAIL_ADDRESS][DOMAIN_NAME]"
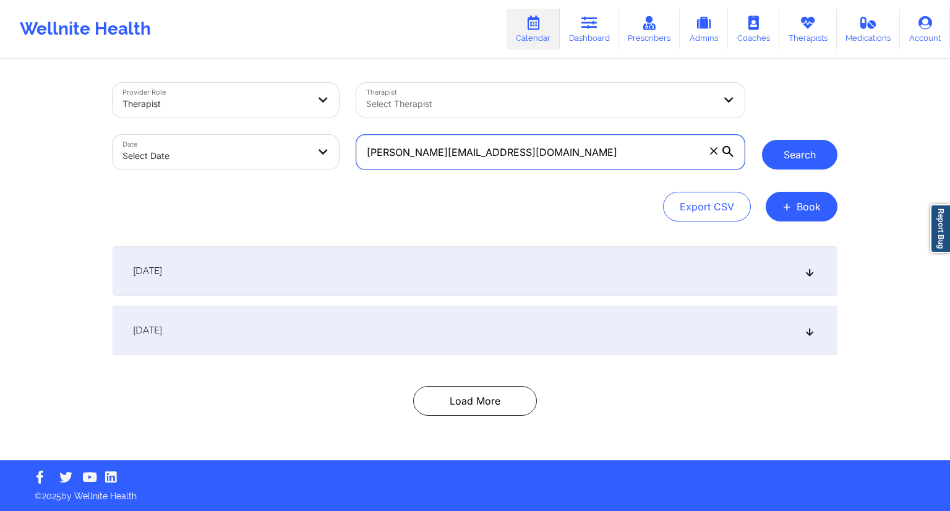
type input "[PERSON_NAME][EMAIL_ADDRESS][DOMAIN_NAME]"
click at [774, 153] on button "Search" at bounding box center [799, 155] width 75 height 30
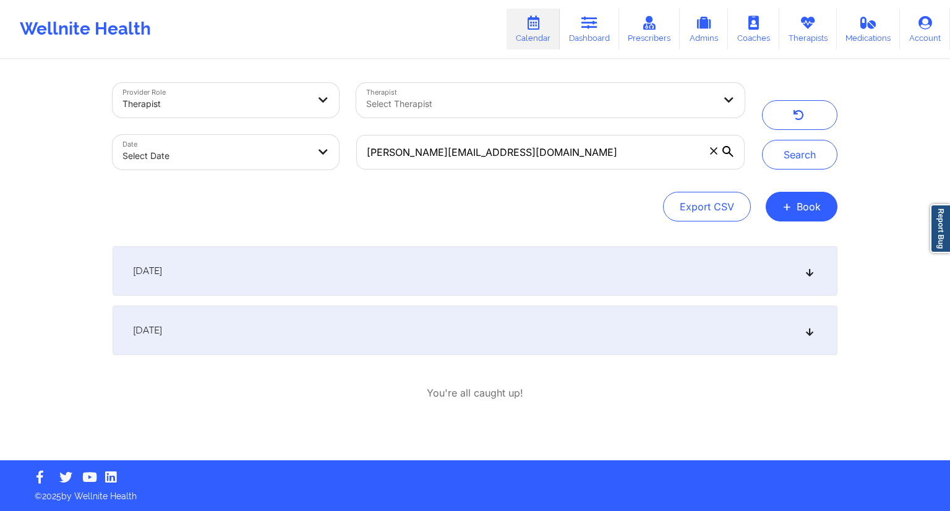
click at [349, 278] on div "[DATE]" at bounding box center [475, 270] width 725 height 49
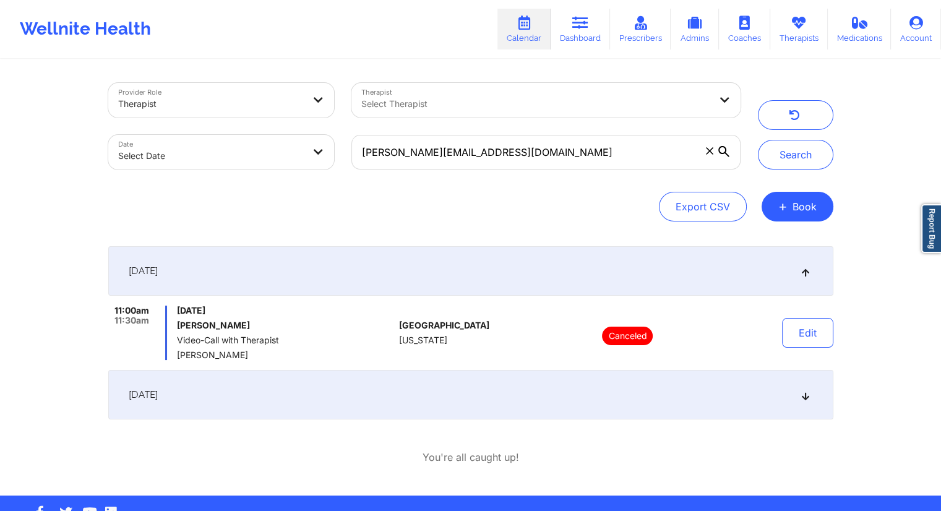
click at [318, 388] on div "[DATE]" at bounding box center [470, 394] width 725 height 49
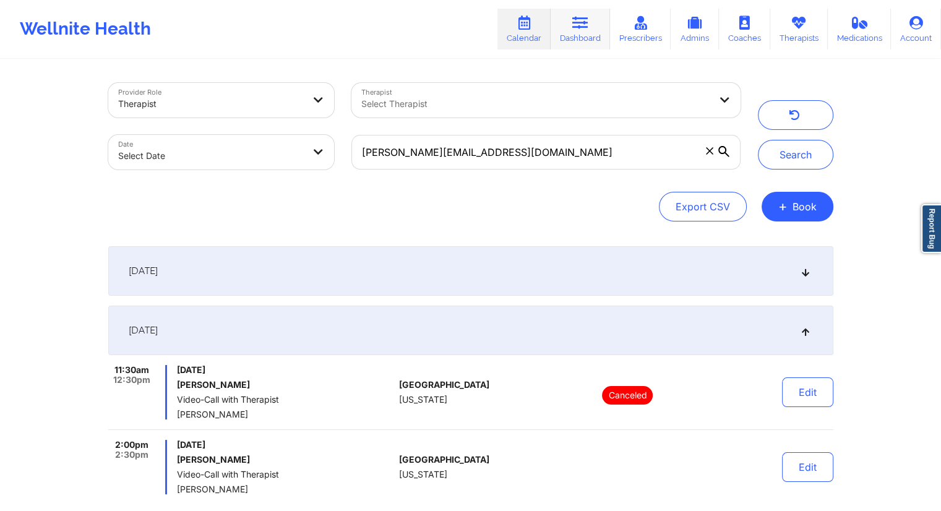
click at [587, 38] on link "Dashboard" at bounding box center [579, 29] width 59 height 41
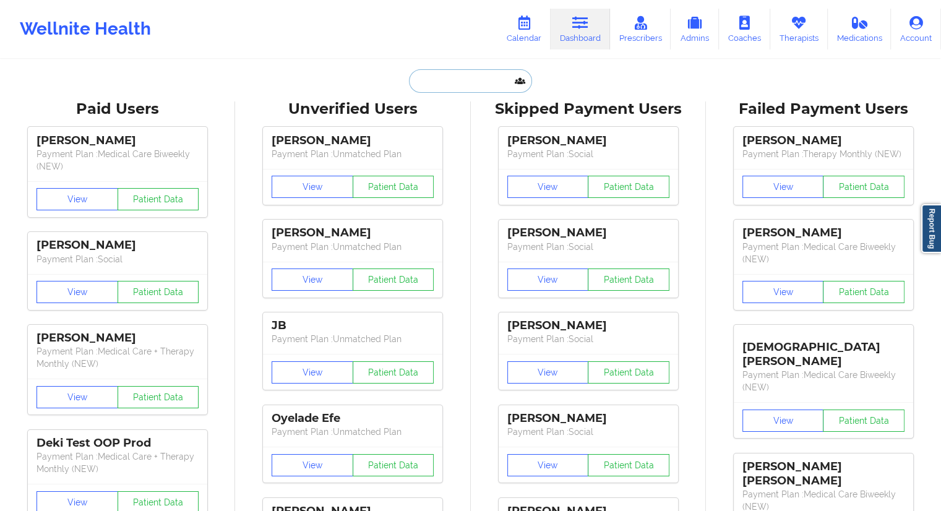
click at [448, 69] on input "text" at bounding box center [470, 80] width 122 height 23
paste input "[PERSON_NAME]"
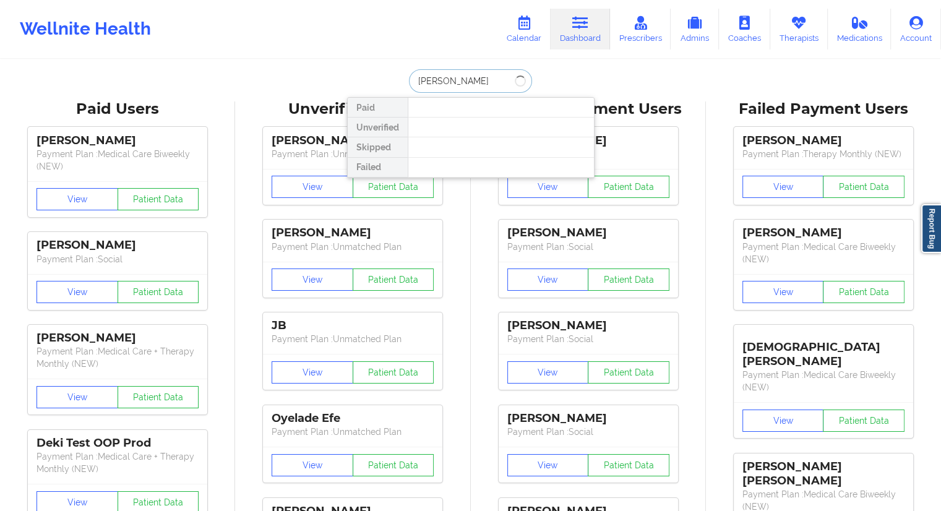
type input "[PERSON_NAME]"
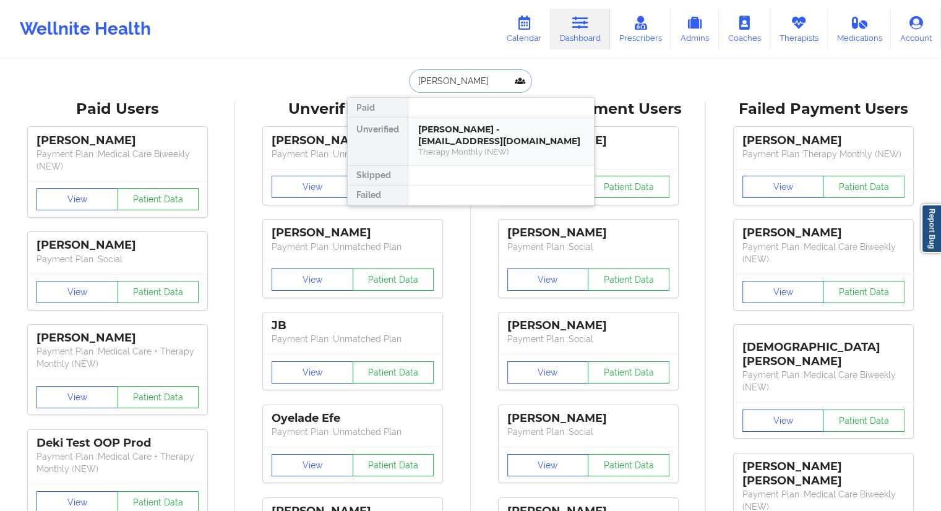
click at [450, 134] on div "[PERSON_NAME] - [EMAIL_ADDRESS][DOMAIN_NAME]" at bounding box center [501, 135] width 166 height 23
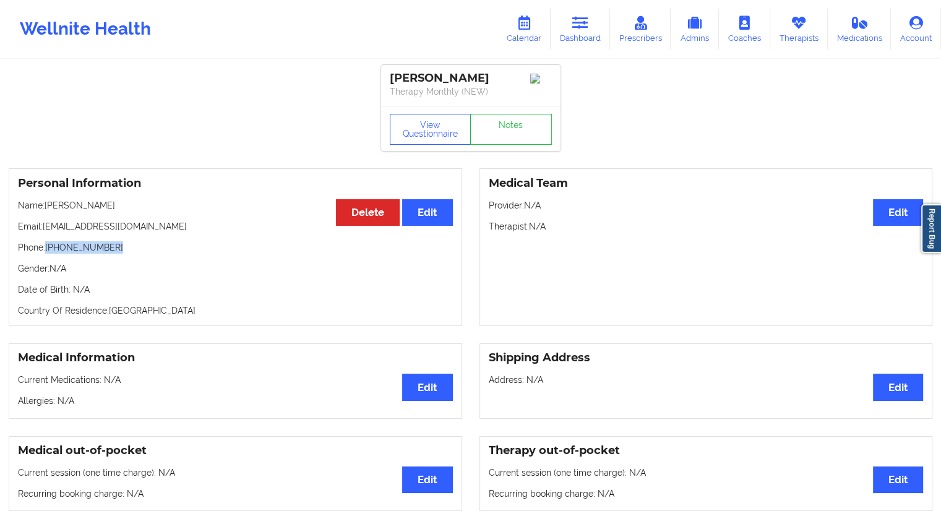
drag, startPoint x: 140, startPoint y: 252, endPoint x: 55, endPoint y: 247, distance: 85.4
click at [47, 245] on p "Phone: [PHONE_NUMBER]" at bounding box center [235, 247] width 435 height 12
click at [525, 38] on link "Calendar" at bounding box center [523, 29] width 53 height 41
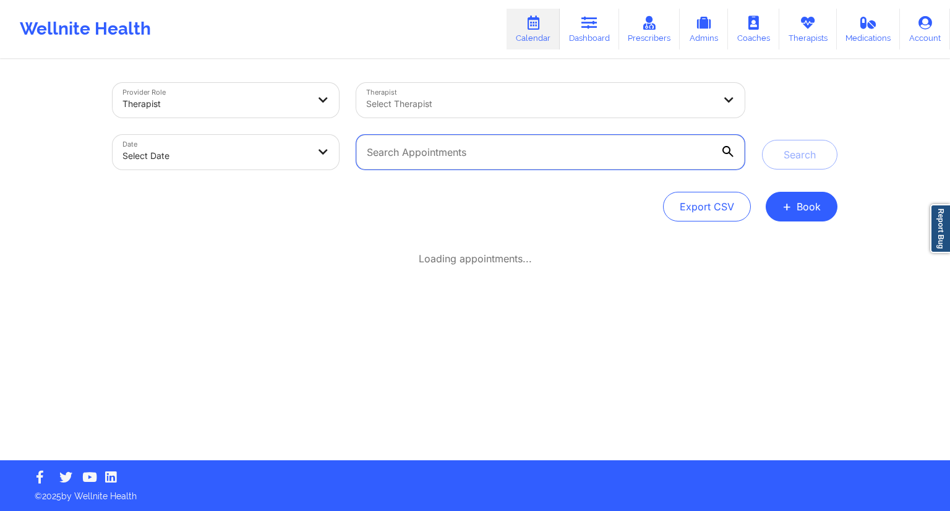
click at [420, 165] on input "text" at bounding box center [550, 152] width 388 height 35
paste input "[PERSON_NAME][EMAIL_ADDRESS][DOMAIN_NAME]"
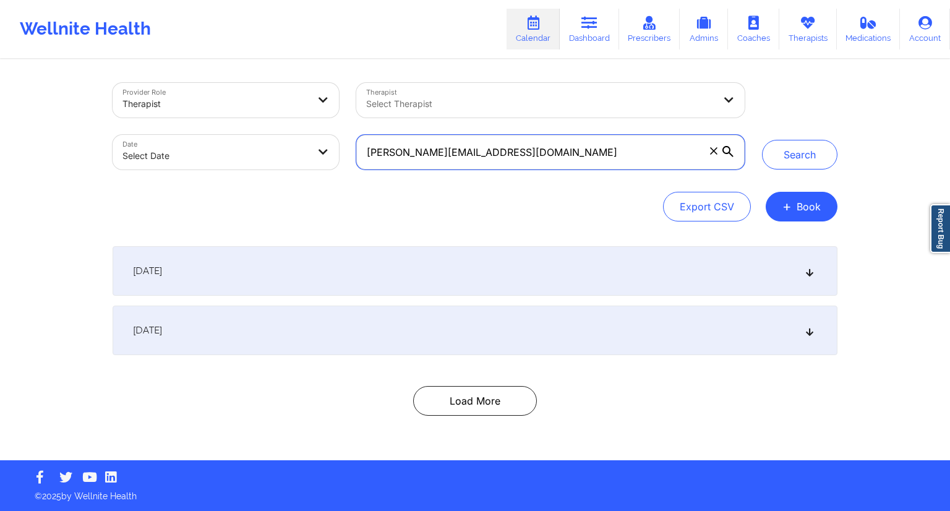
type input "[PERSON_NAME][EMAIL_ADDRESS][DOMAIN_NAME]"
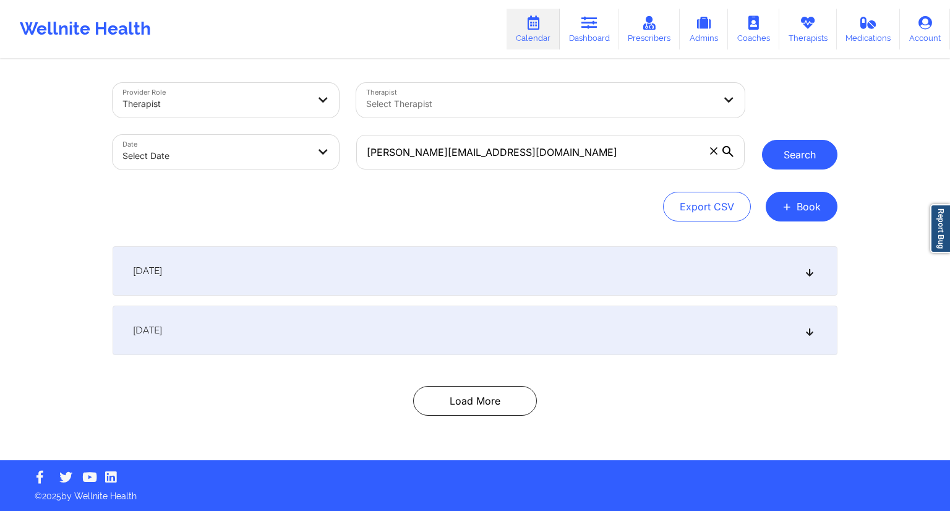
drag, startPoint x: 747, startPoint y: 158, endPoint x: 767, endPoint y: 158, distance: 19.8
click at [761, 158] on div "Provider Role Therapist Therapist Select Therapist Date Select Date [PERSON_NAM…" at bounding box center [475, 126] width 742 height 104
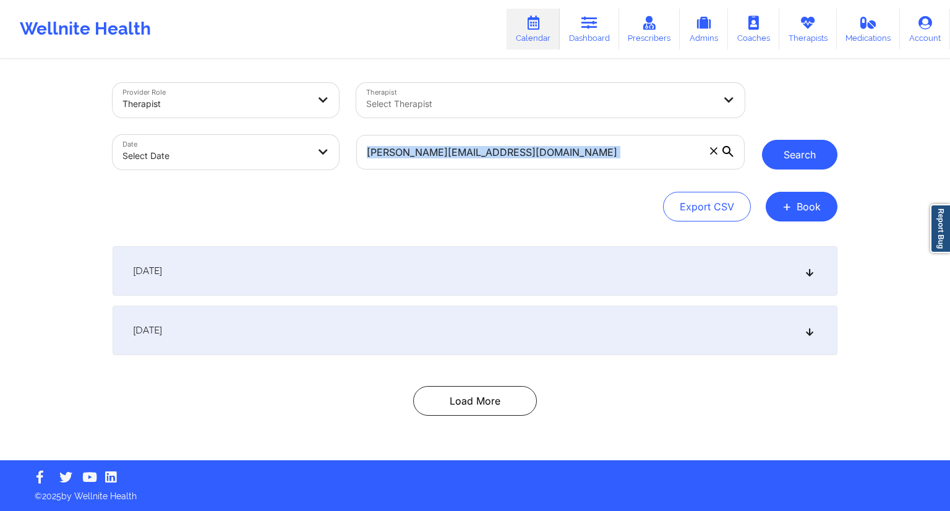
click at [772, 158] on button "Search" at bounding box center [799, 155] width 75 height 30
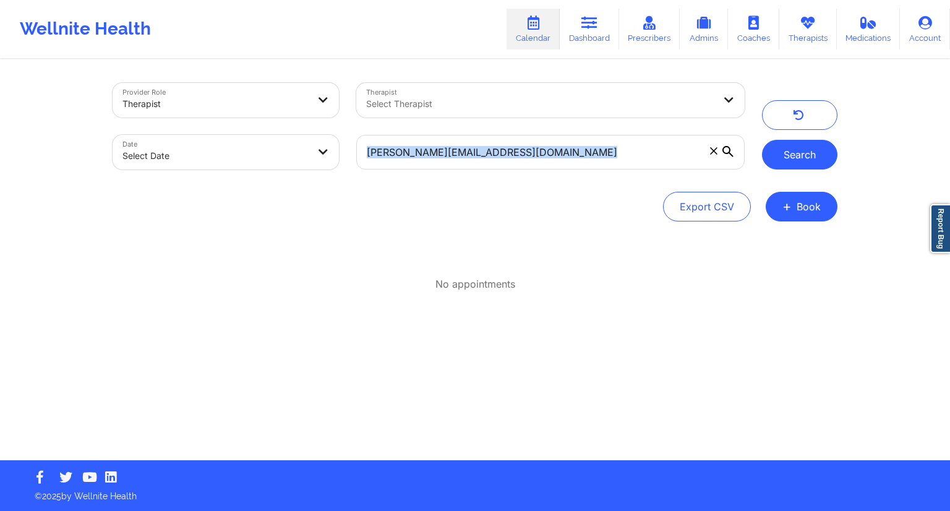
click at [788, 149] on button "Search" at bounding box center [799, 155] width 75 height 30
click at [601, 23] on link "Dashboard" at bounding box center [589, 29] width 59 height 41
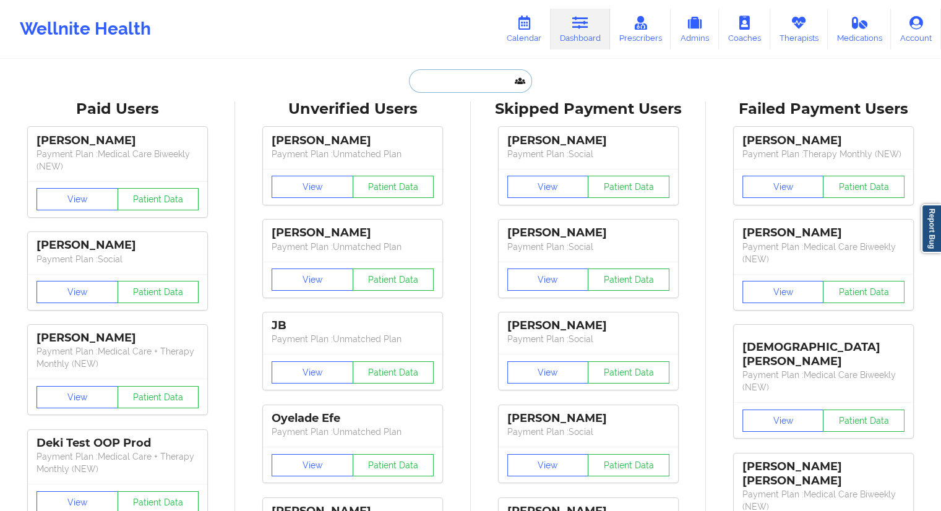
click at [458, 85] on input "text" at bounding box center [470, 80] width 122 height 23
paste input "[PERSON_NAME][EMAIL_ADDRESS][DOMAIN_NAME]"
type input "[PERSON_NAME][EMAIL_ADDRESS][DOMAIN_NAME]"
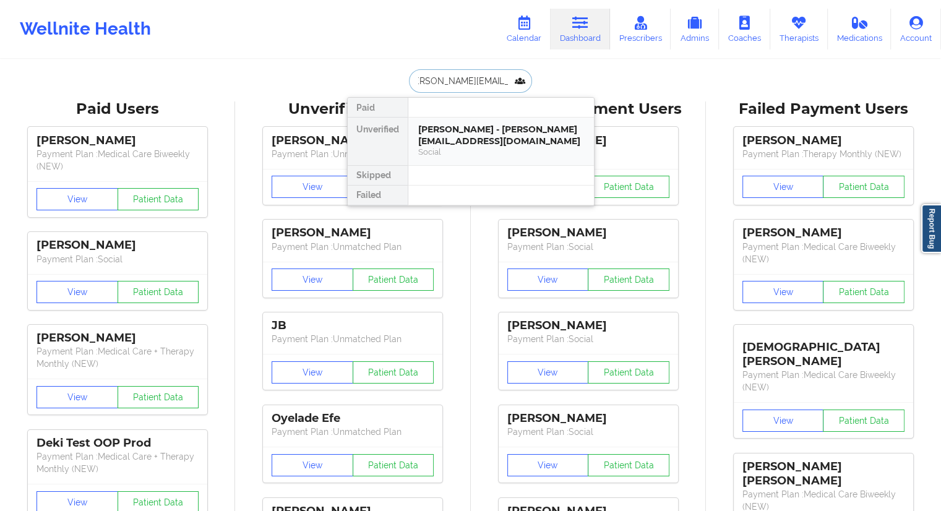
click at [452, 147] on div "Social" at bounding box center [501, 152] width 166 height 11
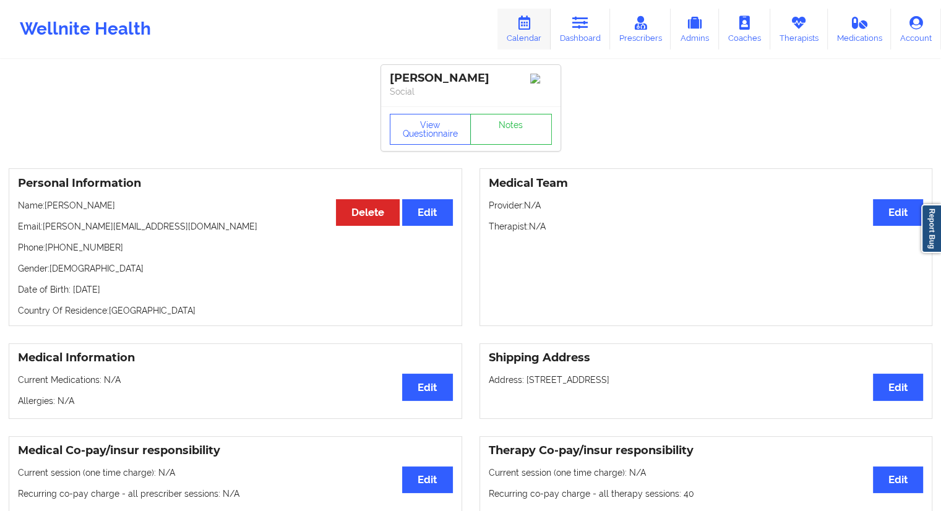
click at [526, 34] on link "Calendar" at bounding box center [523, 29] width 53 height 41
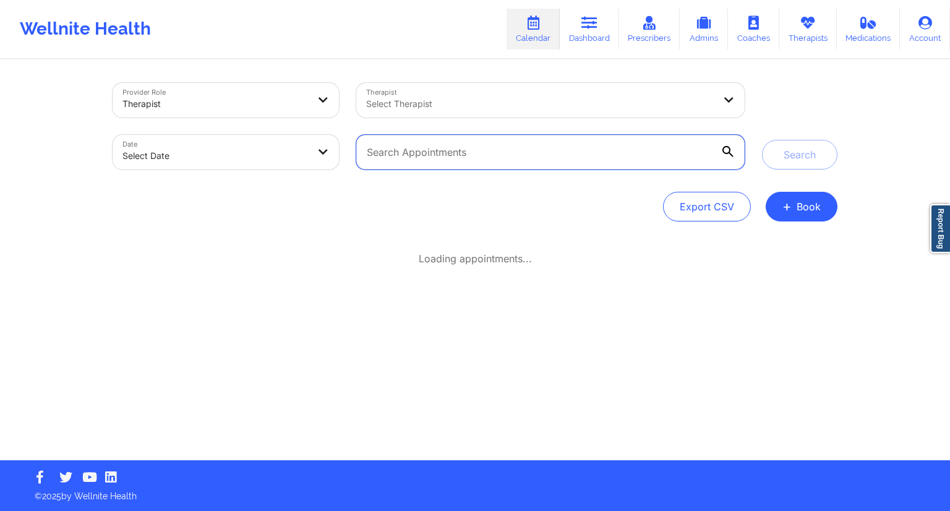
click at [500, 159] on input "text" at bounding box center [550, 152] width 388 height 35
paste input "[PERSON_NAME][EMAIL_ADDRESS][DOMAIN_NAME]"
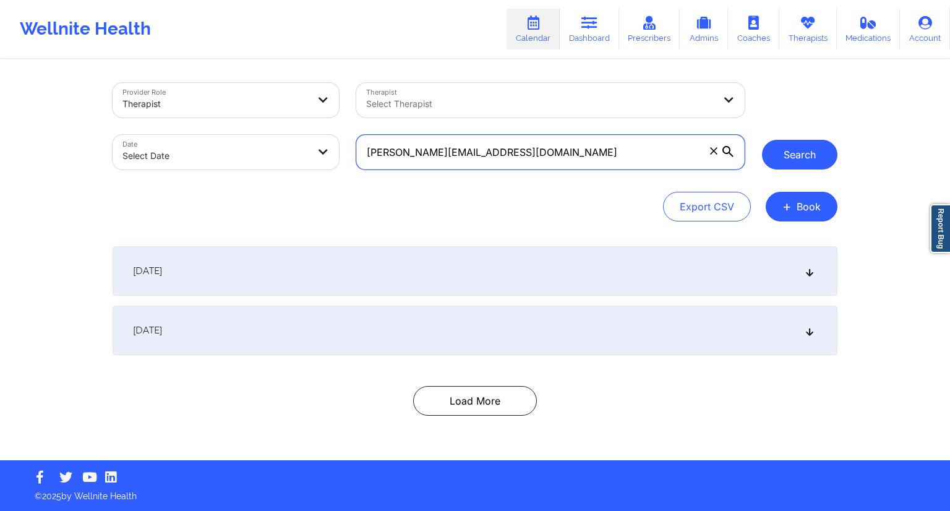
type input "[PERSON_NAME][EMAIL_ADDRESS][DOMAIN_NAME]"
click at [774, 155] on button "Search" at bounding box center [799, 155] width 75 height 30
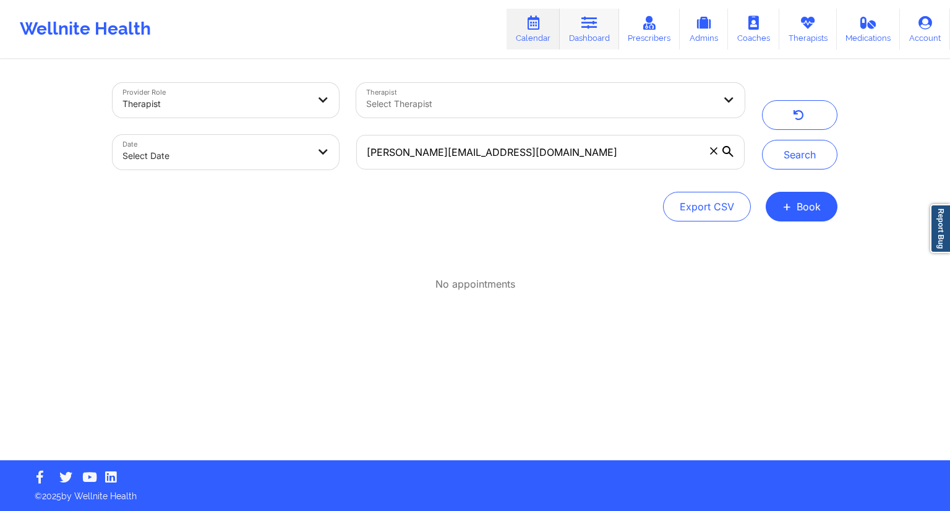
click at [589, 46] on link "Dashboard" at bounding box center [589, 29] width 59 height 41
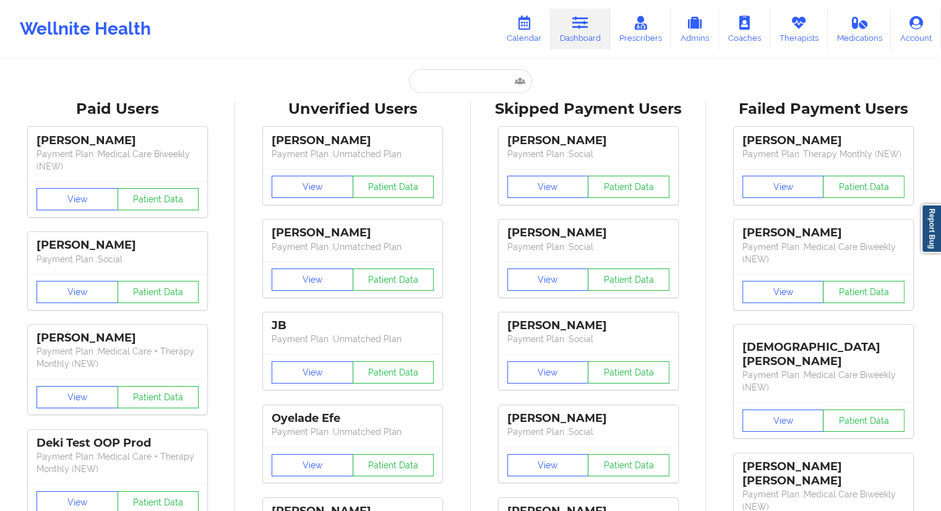
drag, startPoint x: 360, startPoint y: 92, endPoint x: 416, endPoint y: 86, distance: 56.0
click at [427, 85] on input "text" at bounding box center [470, 80] width 122 height 23
paste input "[PERSON_NAME][EMAIL_ADDRESS][DOMAIN_NAME]"
type input "[PERSON_NAME][EMAIL_ADDRESS][DOMAIN_NAME]"
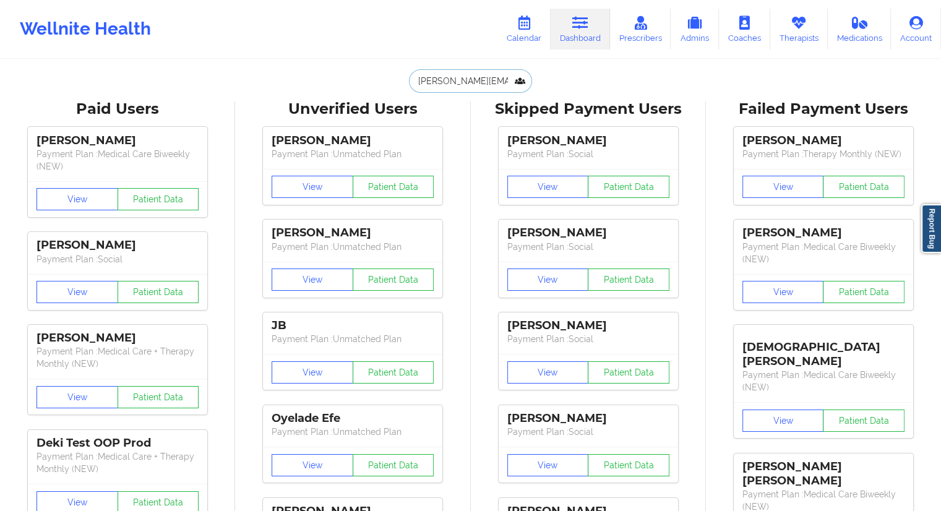
scroll to position [0, 12]
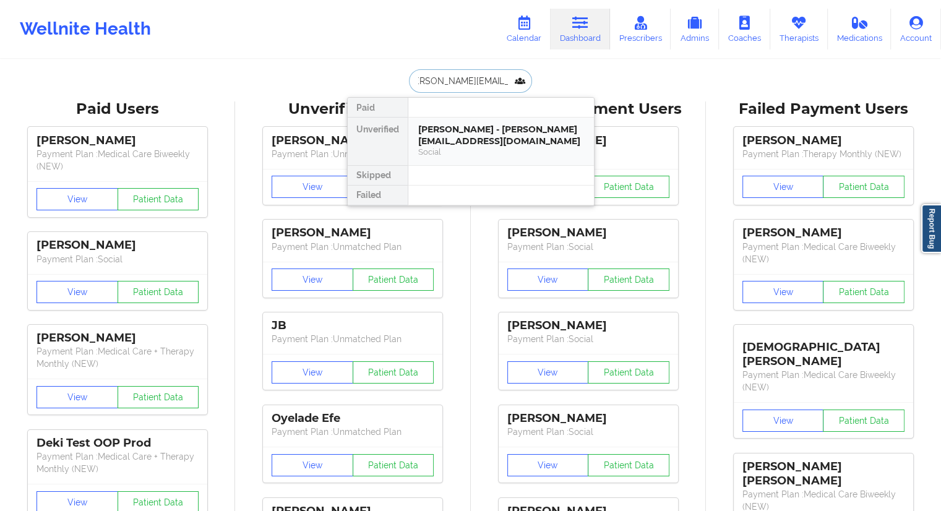
click at [469, 142] on div "[PERSON_NAME] - [PERSON_NAME][EMAIL_ADDRESS][DOMAIN_NAME]" at bounding box center [501, 135] width 166 height 23
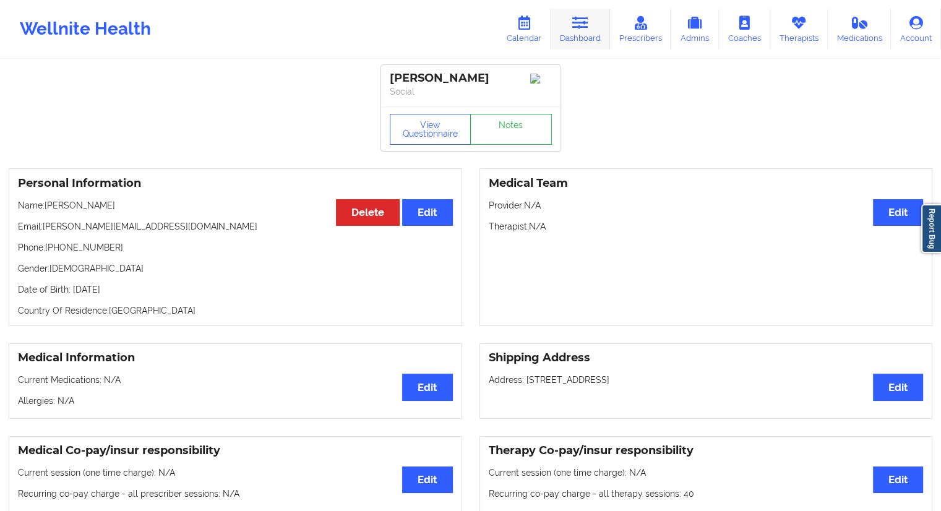
click at [579, 27] on icon at bounding box center [580, 23] width 16 height 14
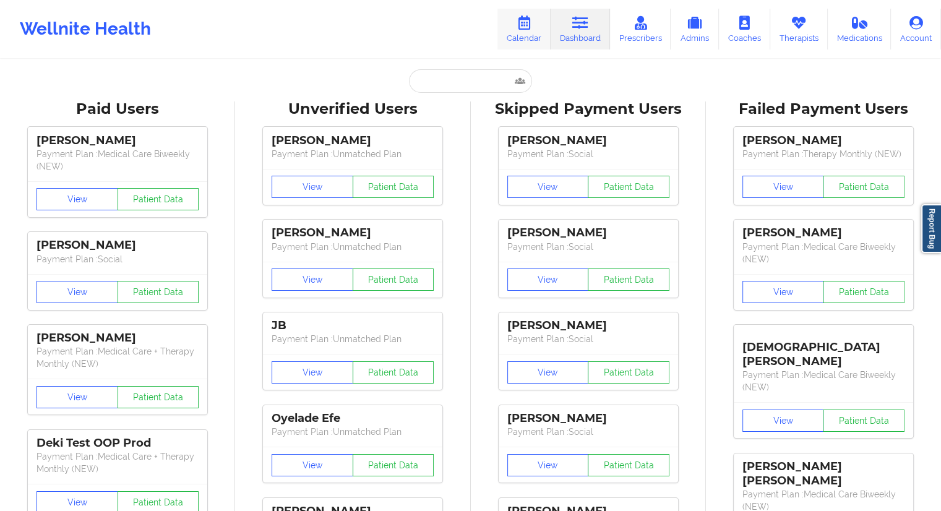
click at [519, 30] on link "Calendar" at bounding box center [523, 29] width 53 height 41
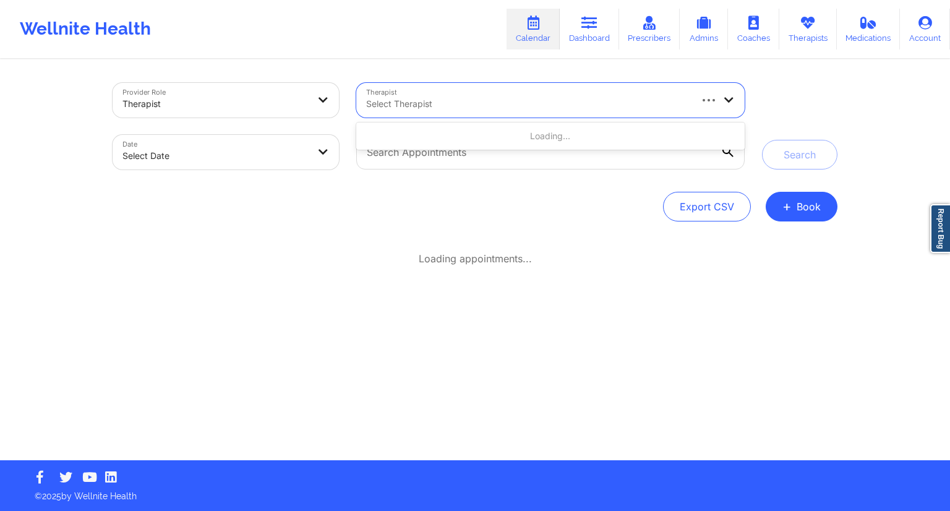
click at [429, 99] on div at bounding box center [527, 103] width 323 height 15
click at [474, 43] on div "Wellnite Health Calendar Dashboard Prescribers Admins Coaches Therapists Medica…" at bounding box center [475, 28] width 950 height 49
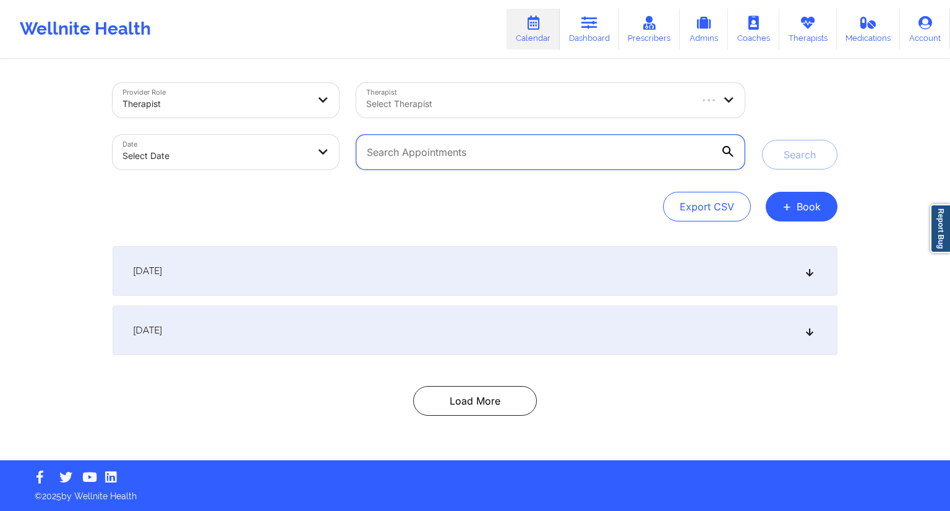
click at [403, 161] on input "text" at bounding box center [550, 152] width 388 height 35
paste input "[PERSON_NAME][EMAIL_ADDRESS][DOMAIN_NAME]"
type input "[PERSON_NAME][EMAIL_ADDRESS][DOMAIN_NAME]"
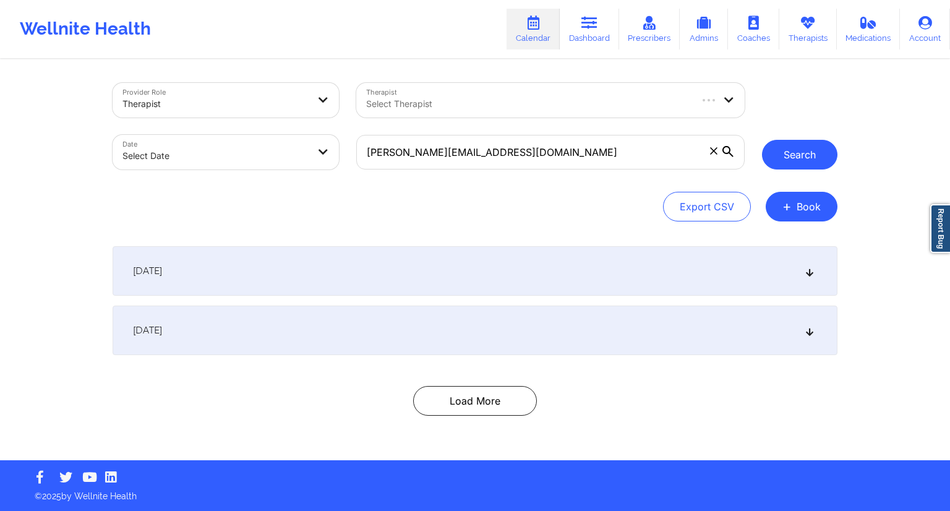
click at [791, 159] on button "Search" at bounding box center [799, 155] width 75 height 30
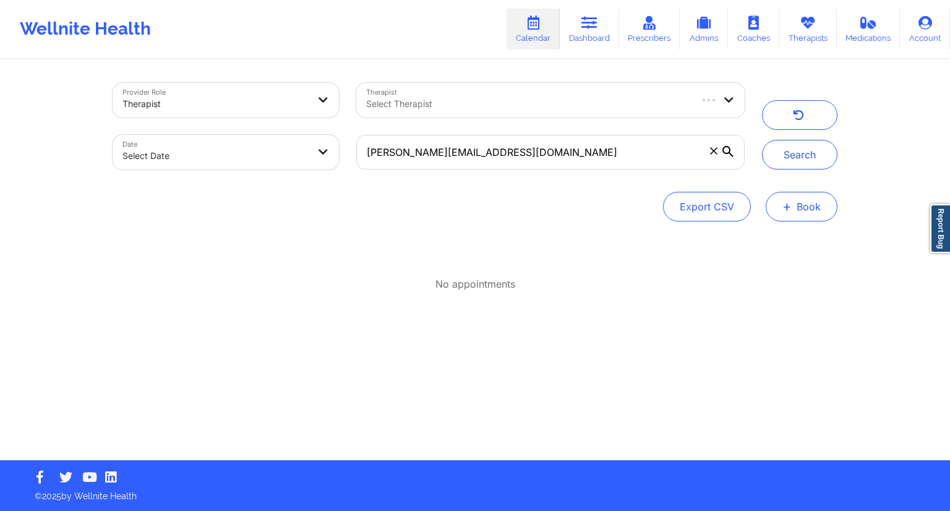
click at [808, 209] on button "+ Book" at bounding box center [802, 207] width 72 height 30
click at [763, 242] on button "Therapy Session" at bounding box center [780, 246] width 95 height 20
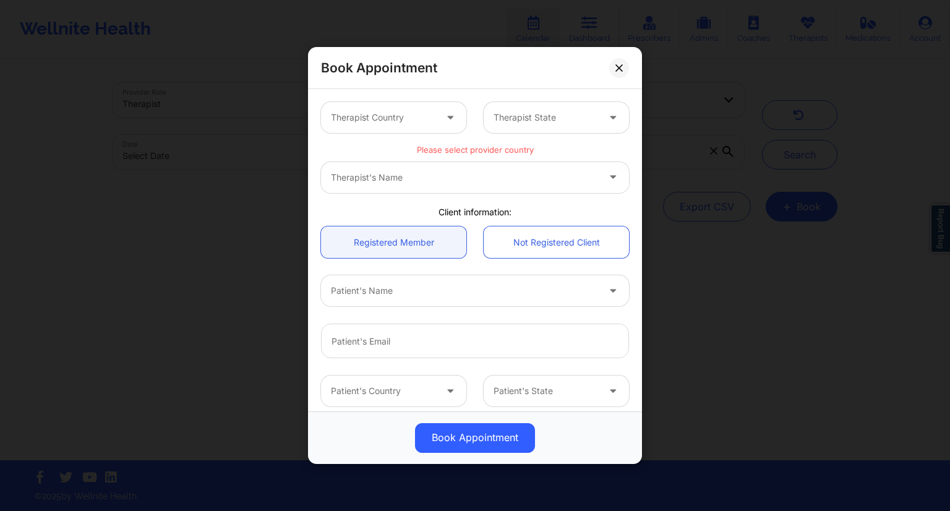
click at [414, 112] on div at bounding box center [383, 117] width 105 height 15
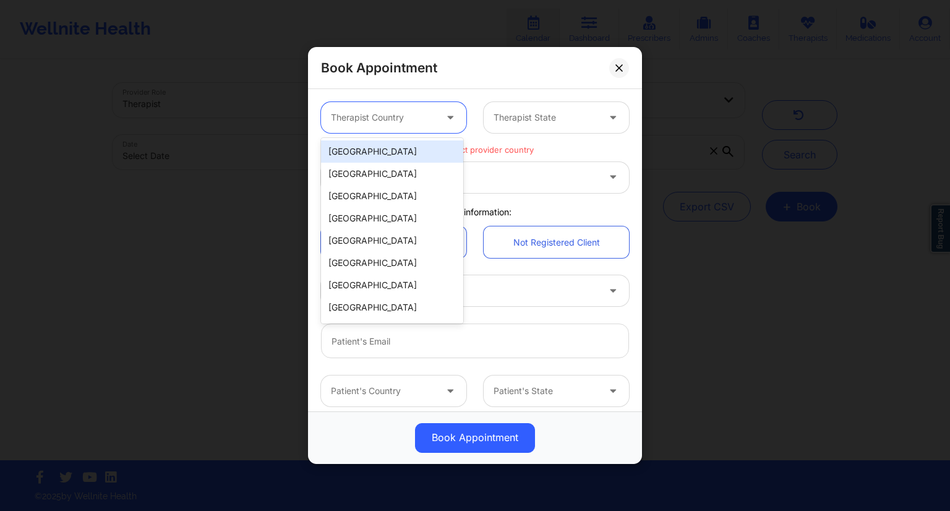
click at [372, 154] on div "[GEOGRAPHIC_DATA]" at bounding box center [392, 151] width 142 height 22
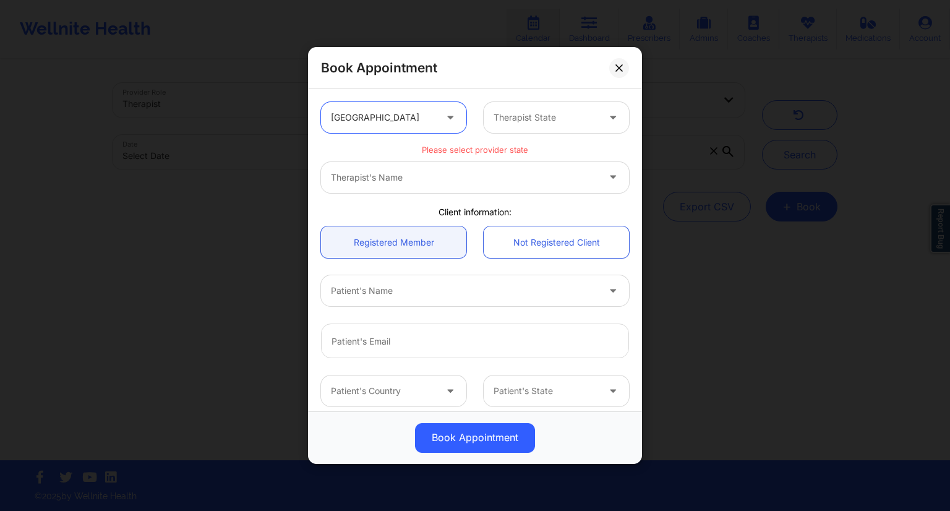
click at [527, 117] on div at bounding box center [545, 117] width 105 height 15
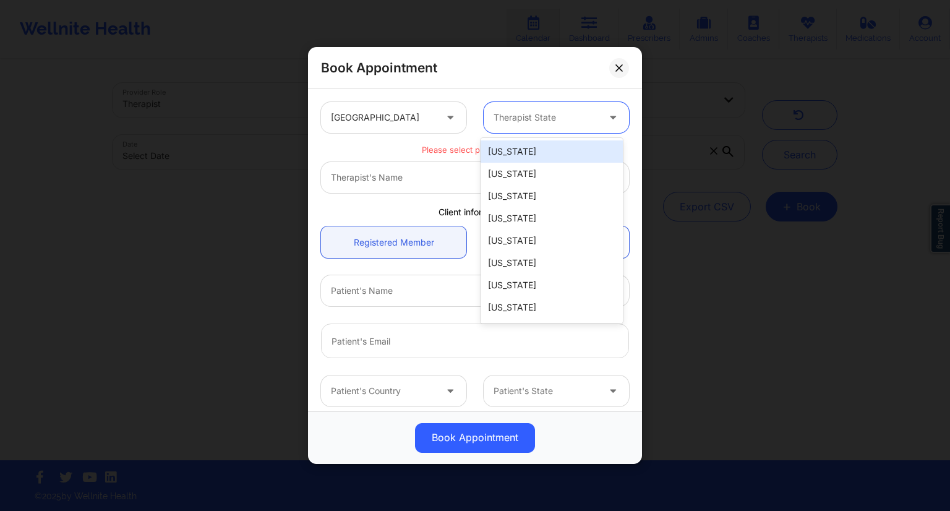
type input "l"
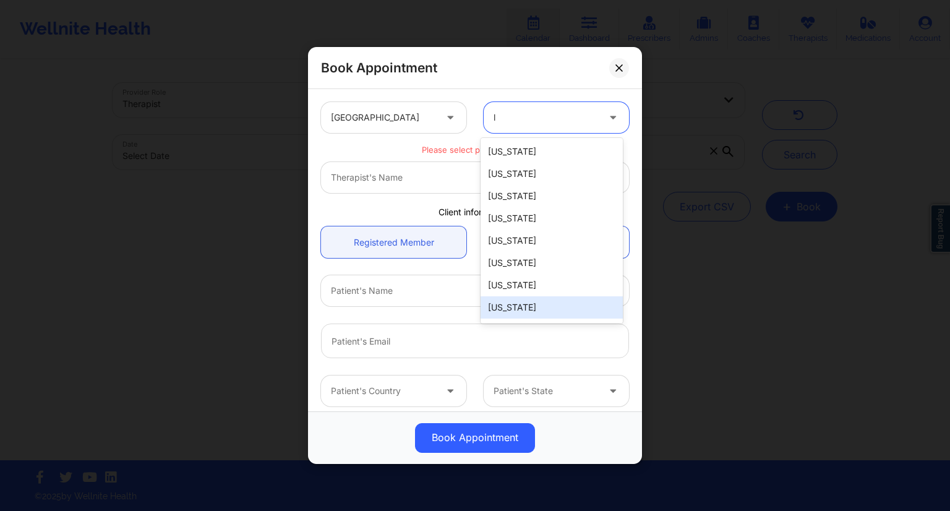
click at [507, 298] on div "[US_STATE]" at bounding box center [551, 307] width 142 height 22
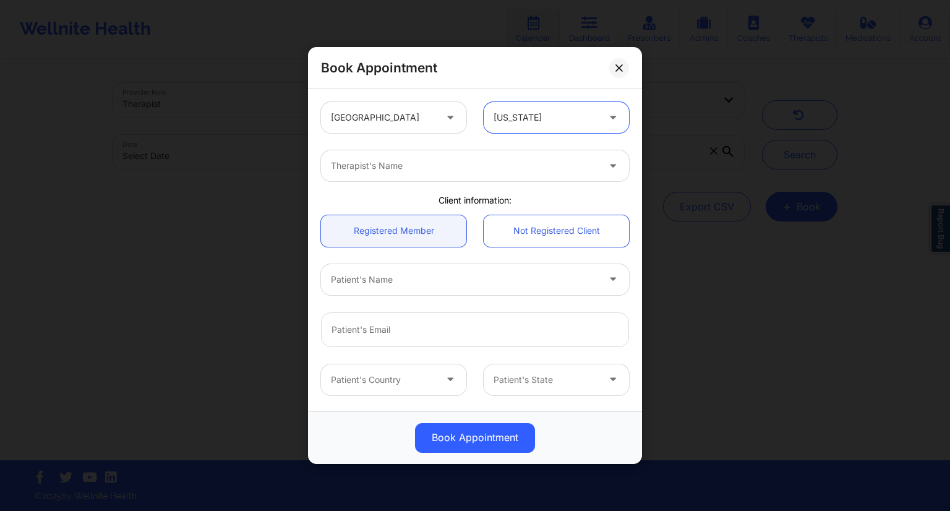
click at [401, 163] on div at bounding box center [464, 165] width 267 height 15
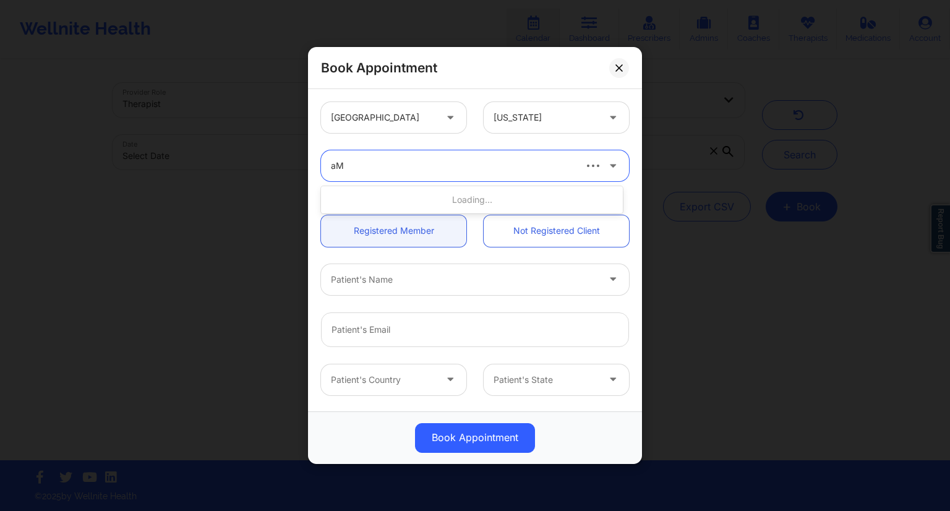
type input "a"
type input "[PERSON_NAME]"
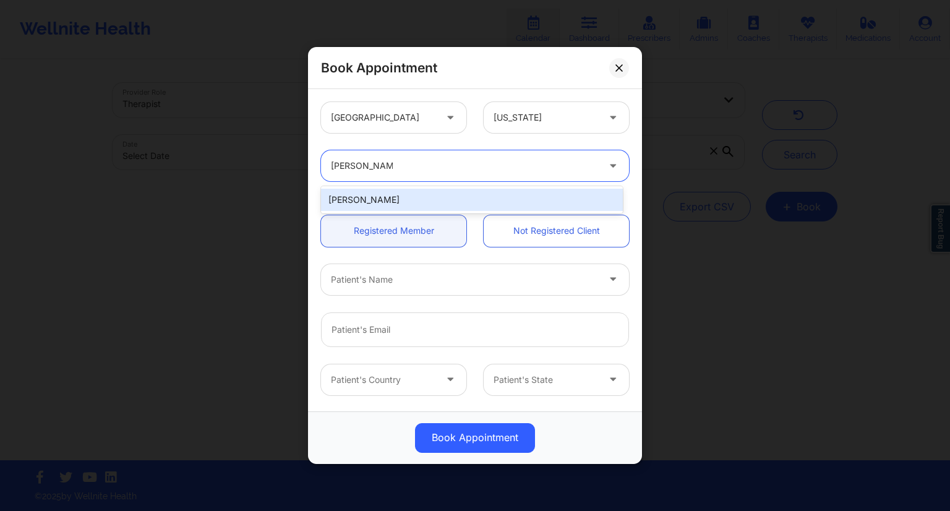
click at [433, 194] on div "[PERSON_NAME]" at bounding box center [472, 200] width 302 height 22
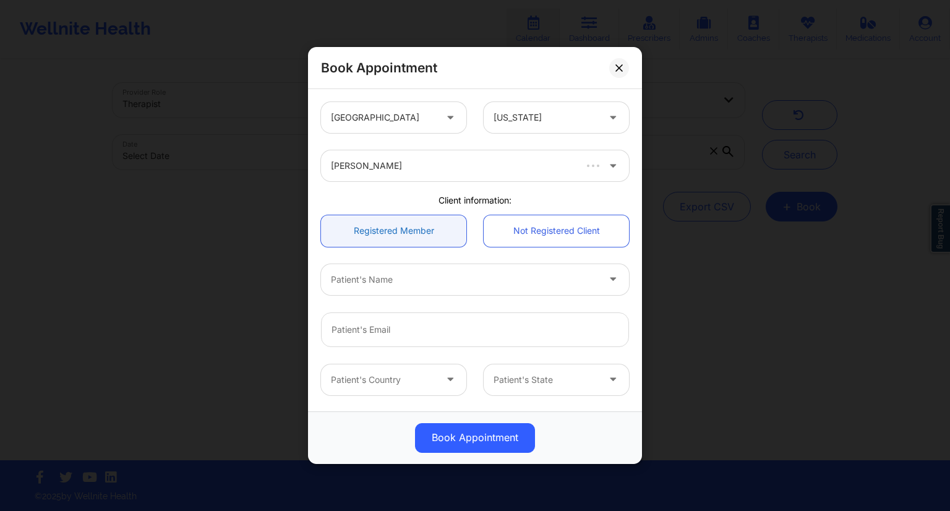
click at [408, 234] on link "Registered Member" at bounding box center [393, 231] width 145 height 32
click at [411, 283] on div at bounding box center [464, 279] width 267 height 15
paste input "Ozah"
type input "Ozah"
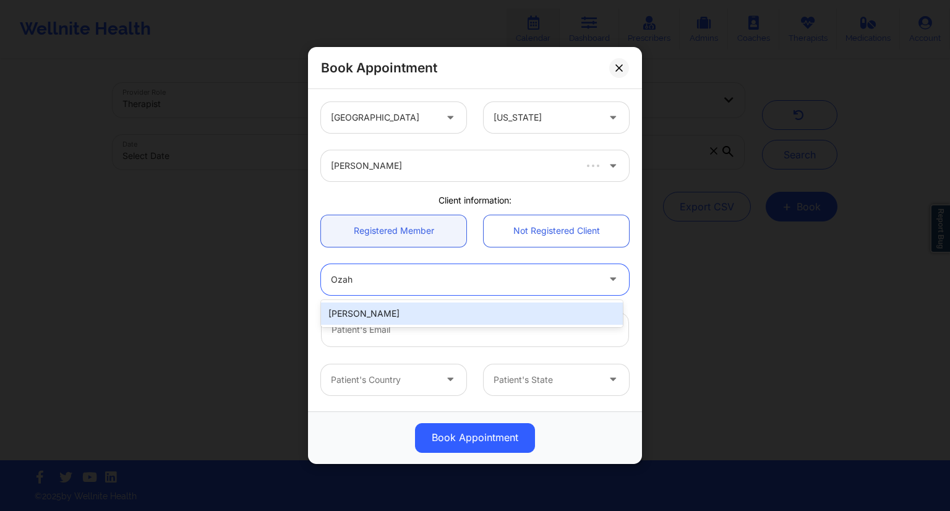
click at [373, 312] on div "[PERSON_NAME]" at bounding box center [472, 313] width 302 height 22
type input "[PERSON_NAME][EMAIL_ADDRESS][DOMAIN_NAME]"
type input "[PHONE_NUMBER]"
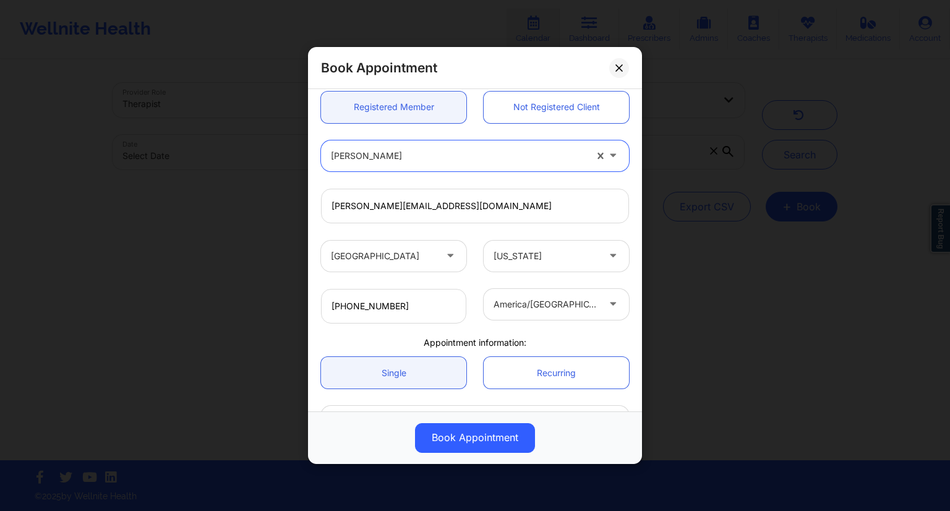
scroll to position [210, 0]
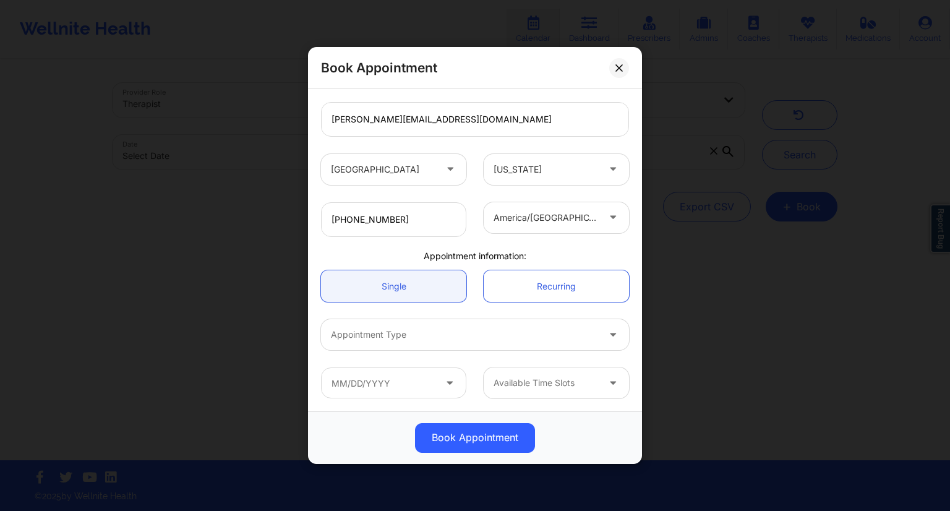
click at [442, 334] on div at bounding box center [464, 334] width 267 height 15
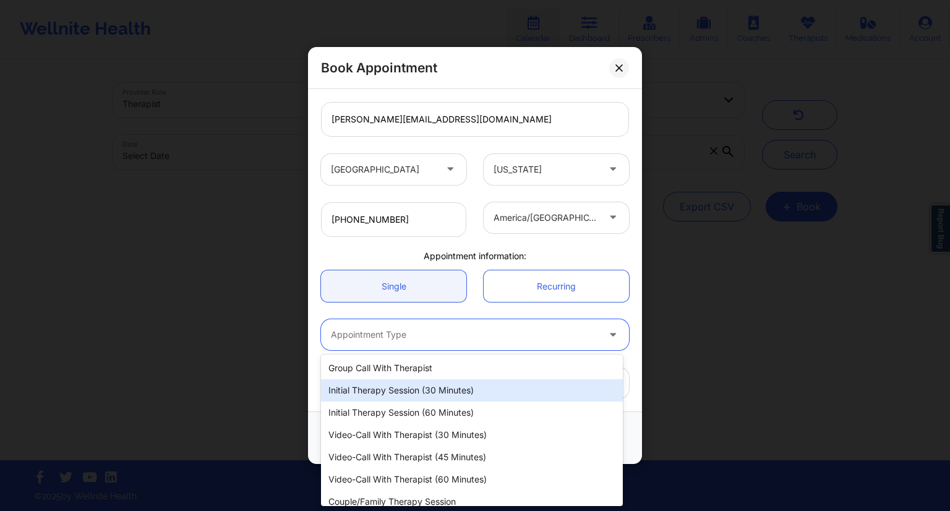
click at [391, 390] on div "Initial Therapy Session (30 minutes)" at bounding box center [472, 390] width 302 height 22
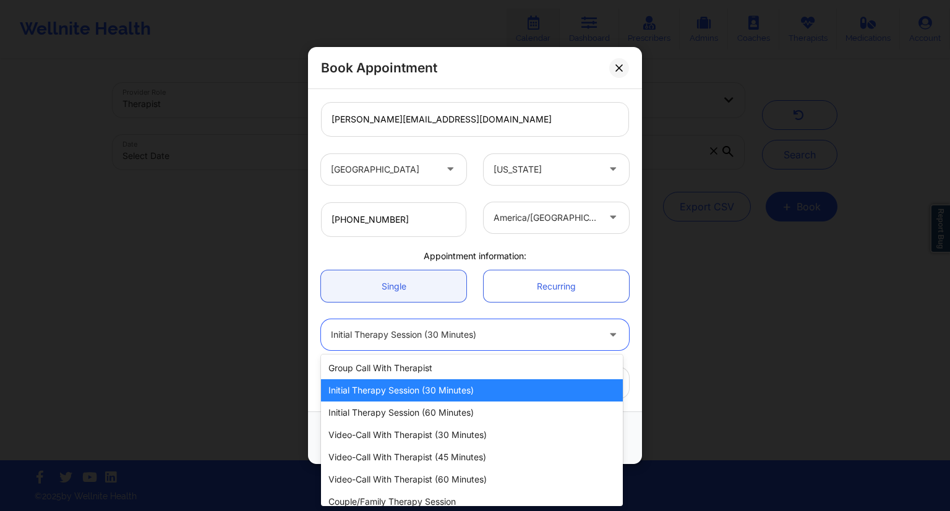
click at [403, 320] on div "Initial Therapy Session (30 minutes)" at bounding box center [464, 334] width 267 height 31
click at [391, 388] on div "Initial Therapy Session (30 minutes)" at bounding box center [472, 390] width 302 height 22
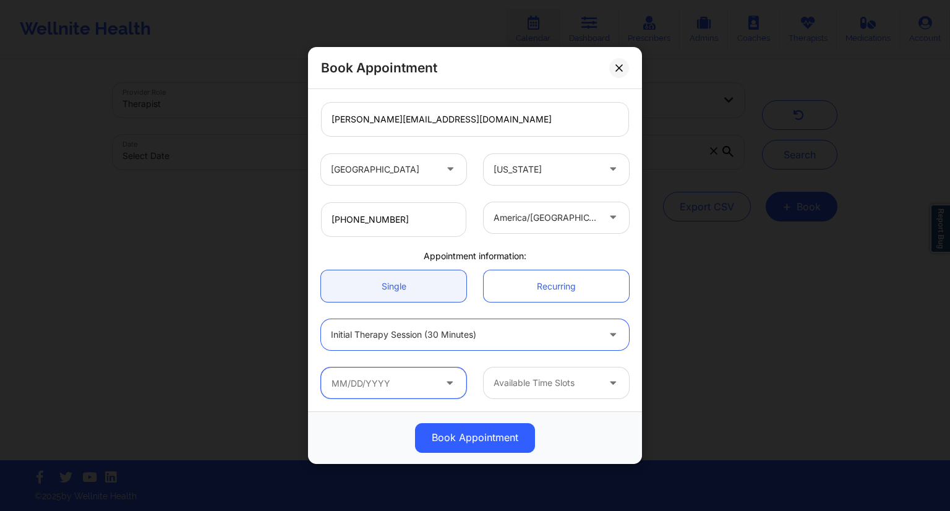
click at [431, 382] on input "text" at bounding box center [393, 382] width 145 height 31
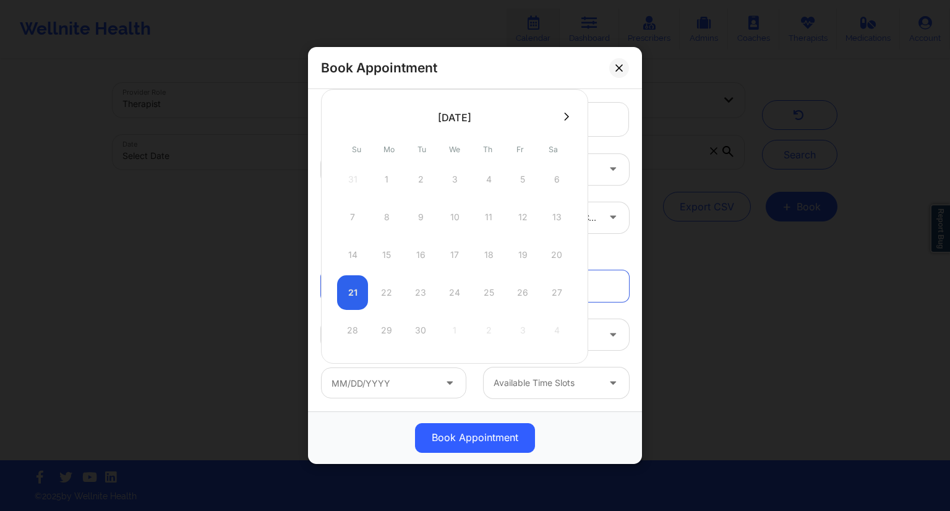
click at [416, 291] on div "21 22 23 24 25 26 27" at bounding box center [454, 292] width 235 height 35
click at [383, 294] on div "21 22 23 24 25 26 27" at bounding box center [454, 292] width 235 height 35
click at [414, 292] on div "21 22 23 24 25 26 27" at bounding box center [454, 292] width 235 height 35
click at [447, 382] on icon at bounding box center [449, 380] width 12 height 11
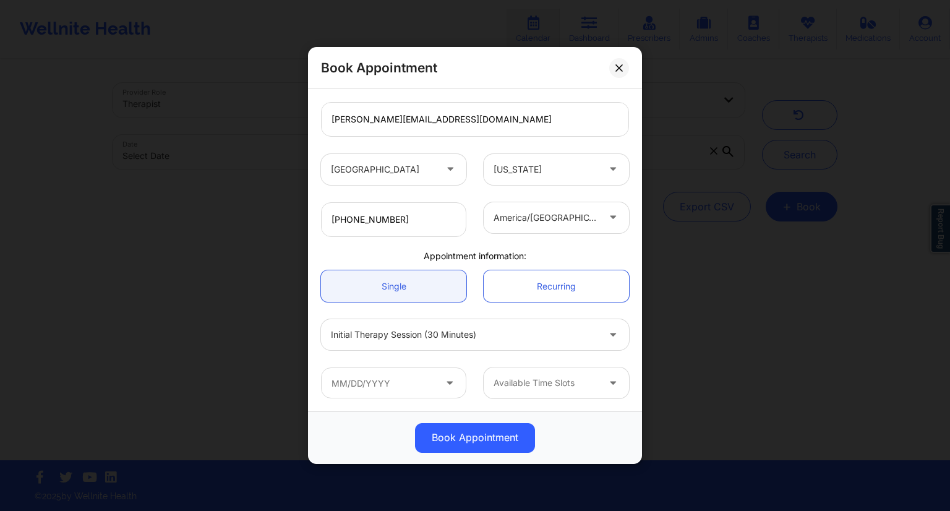
click at [447, 382] on icon at bounding box center [449, 380] width 12 height 11
click at [362, 380] on input "text" at bounding box center [393, 382] width 145 height 31
click at [345, 382] on input "text" at bounding box center [393, 382] width 145 height 31
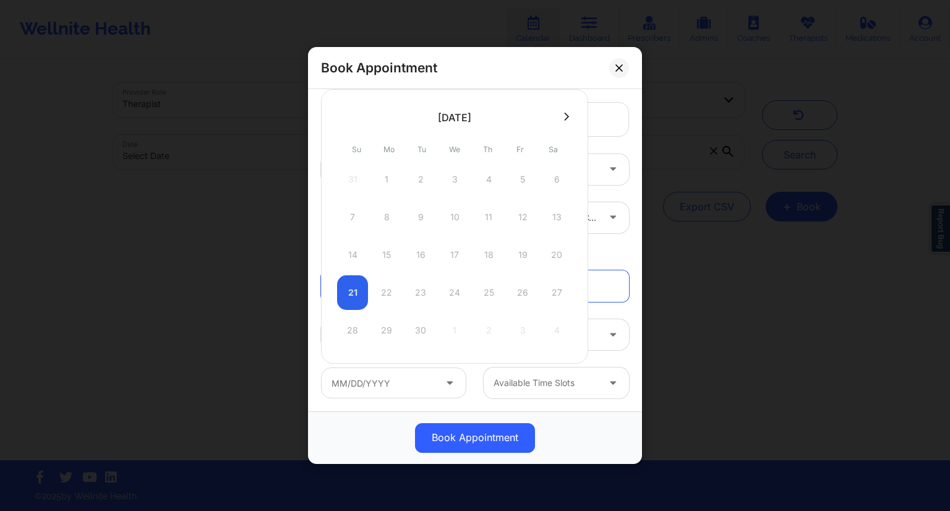
click at [564, 117] on icon at bounding box center [566, 117] width 5 height 8
click at [342, 116] on icon at bounding box center [342, 116] width 5 height 9
click at [604, 355] on div "Initial Therapy Session (30 minutes)" at bounding box center [474, 334] width 325 height 48
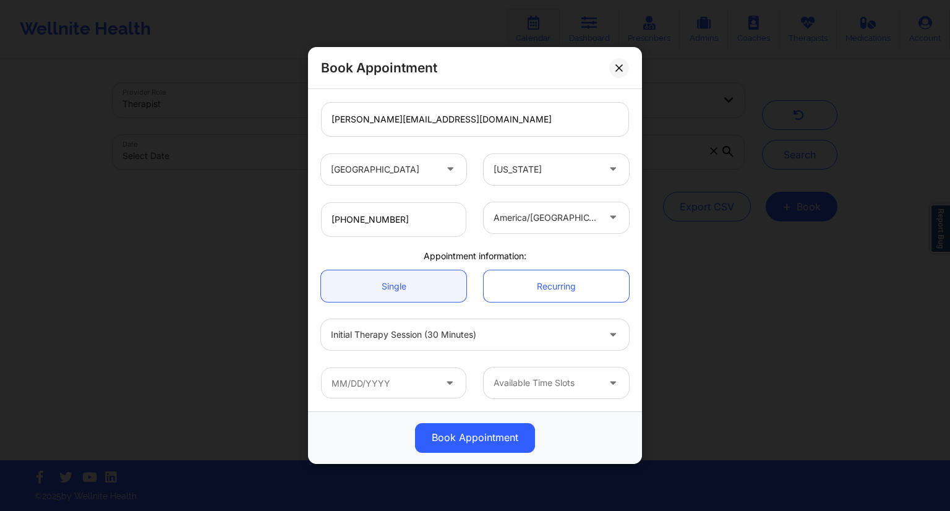
click at [445, 384] on icon at bounding box center [449, 380] width 12 height 11
click at [503, 380] on div at bounding box center [545, 382] width 105 height 15
click at [487, 359] on div "Use Up and Down to choose options, press Enter to select the currently focused …" at bounding box center [474, 383] width 325 height 48
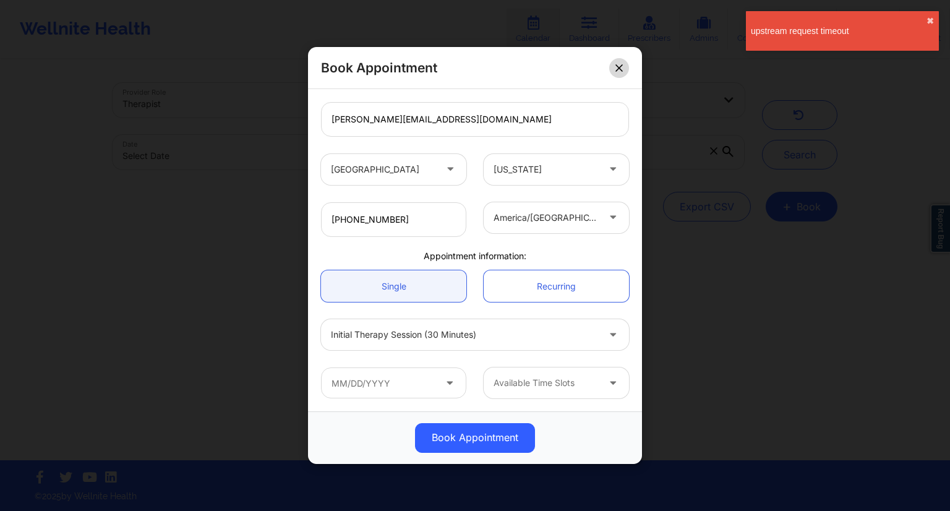
click at [622, 62] on button at bounding box center [619, 68] width 20 height 20
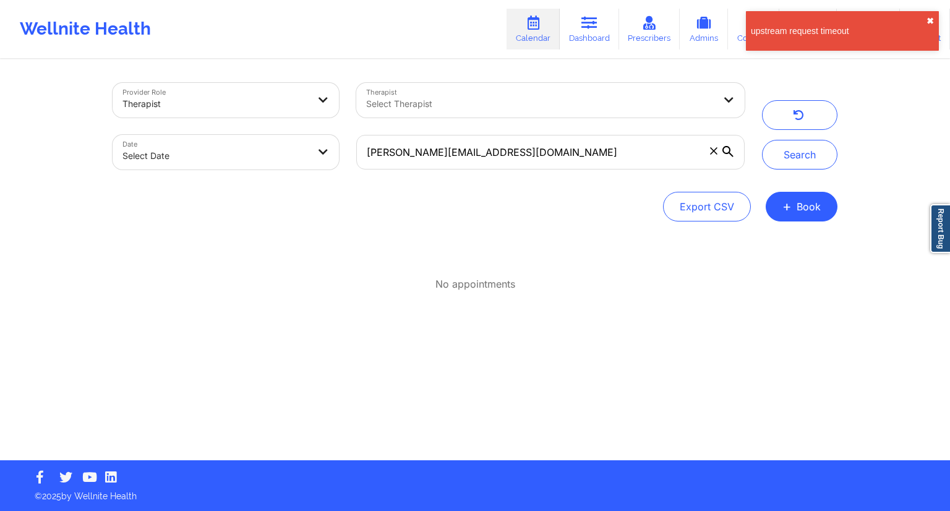
click at [930, 18] on button "✖︎" at bounding box center [929, 21] width 7 height 10
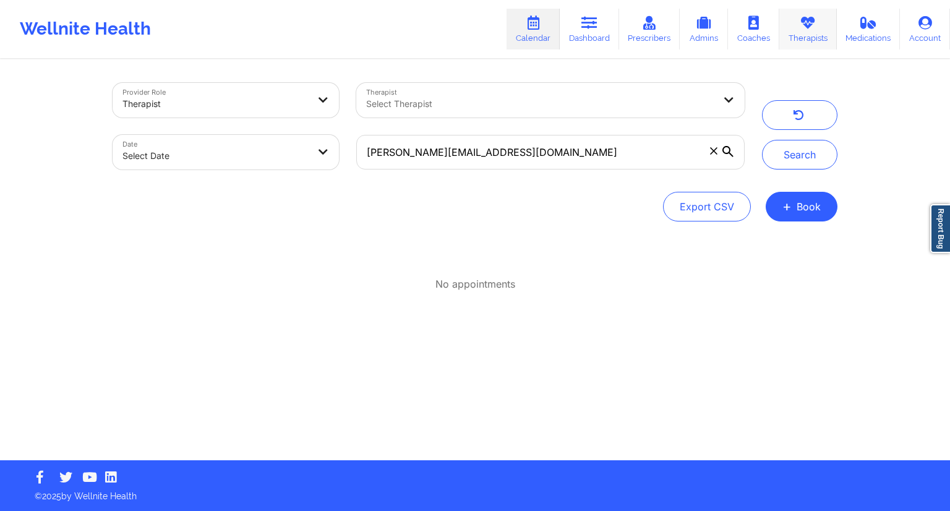
click at [809, 38] on link "Therapists" at bounding box center [808, 29] width 58 height 41
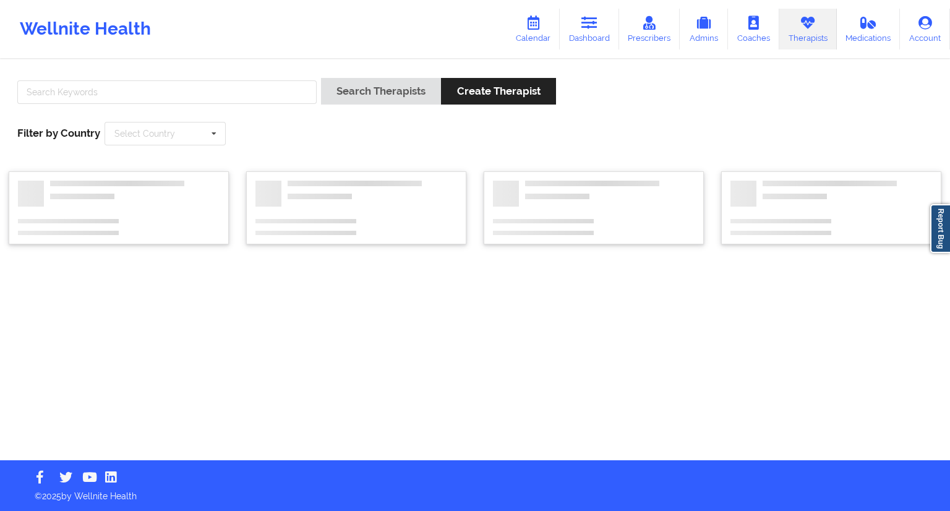
click at [87, 75] on div "Search Therapists Create Therapist Filter by Country Select Country [GEOGRAPHIC…" at bounding box center [475, 111] width 932 height 85
click at [88, 90] on input "text" at bounding box center [166, 91] width 299 height 23
paste input "Ozah"
click at [307, 102] on input "[PERSON_NAME]" at bounding box center [166, 91] width 299 height 23
type input "[PERSON_NAME]"
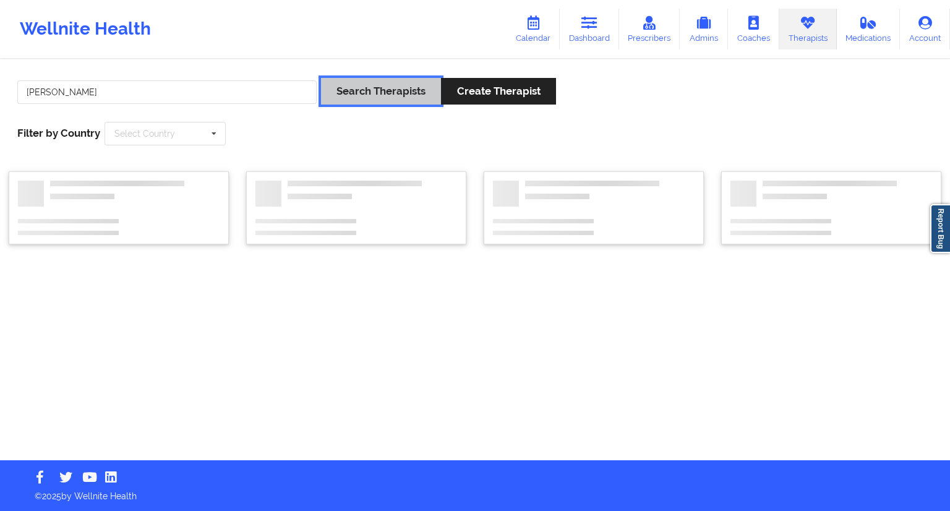
click at [348, 101] on button "Search Therapists" at bounding box center [381, 91] width 120 height 27
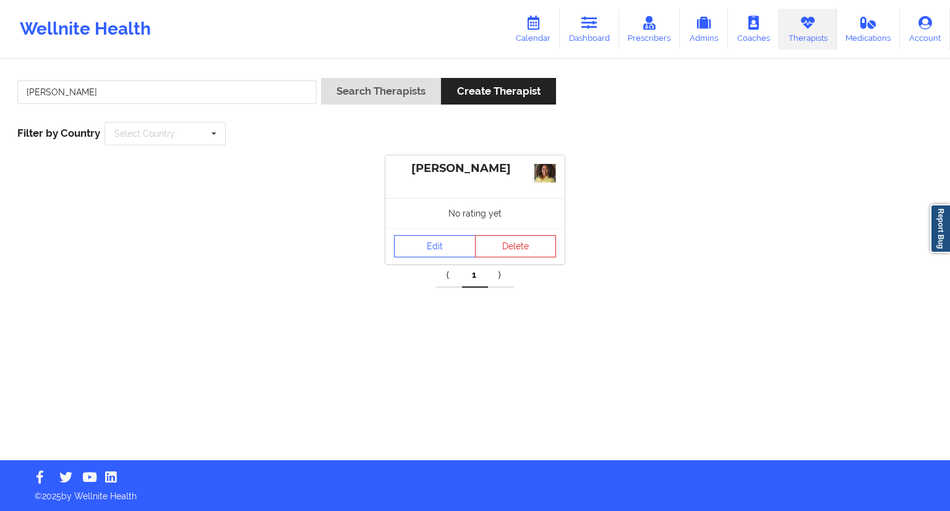
click at [453, 265] on link "⟨" at bounding box center [449, 275] width 26 height 25
click at [430, 233] on div "Edit Delete" at bounding box center [474, 246] width 179 height 36
click at [432, 238] on link "Edit" at bounding box center [435, 246] width 82 height 22
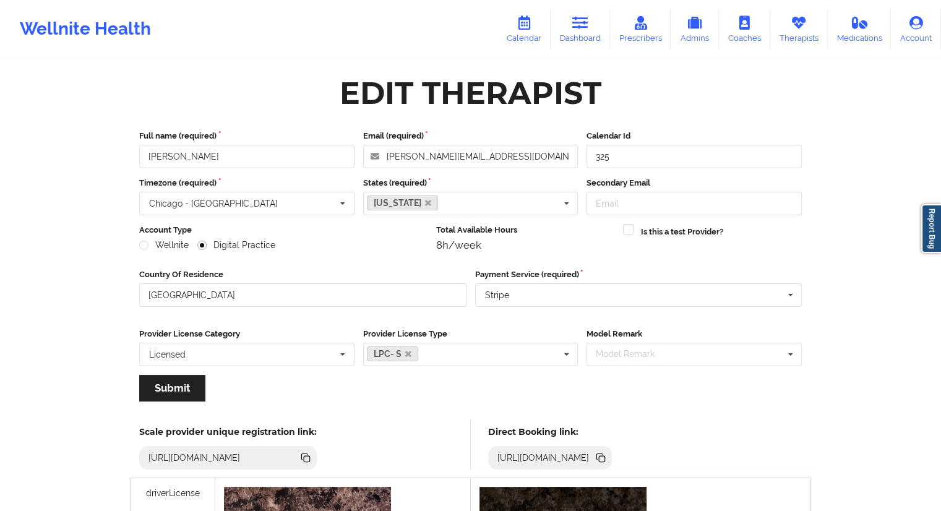
click at [603, 455] on icon at bounding box center [600, 456] width 6 height 6
click at [579, 31] on link "Dashboard" at bounding box center [579, 29] width 59 height 41
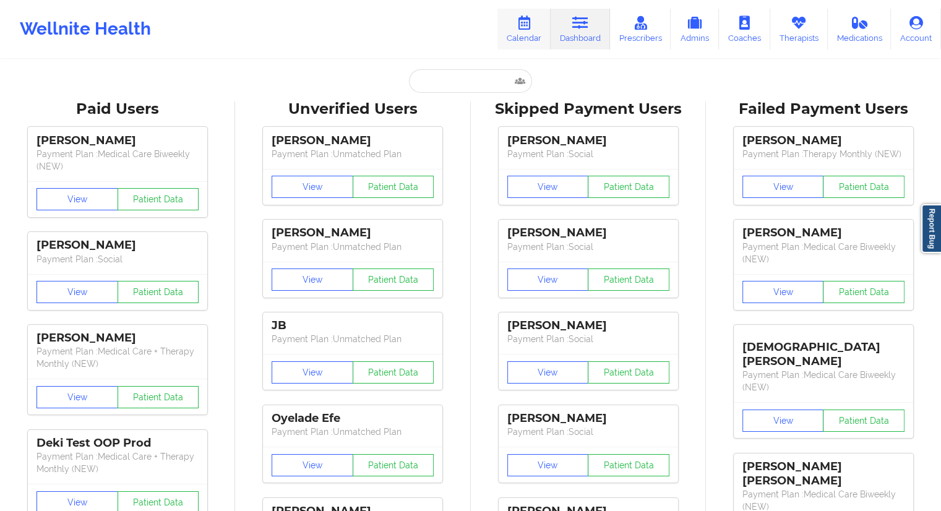
click at [517, 41] on link "Calendar" at bounding box center [523, 29] width 53 height 41
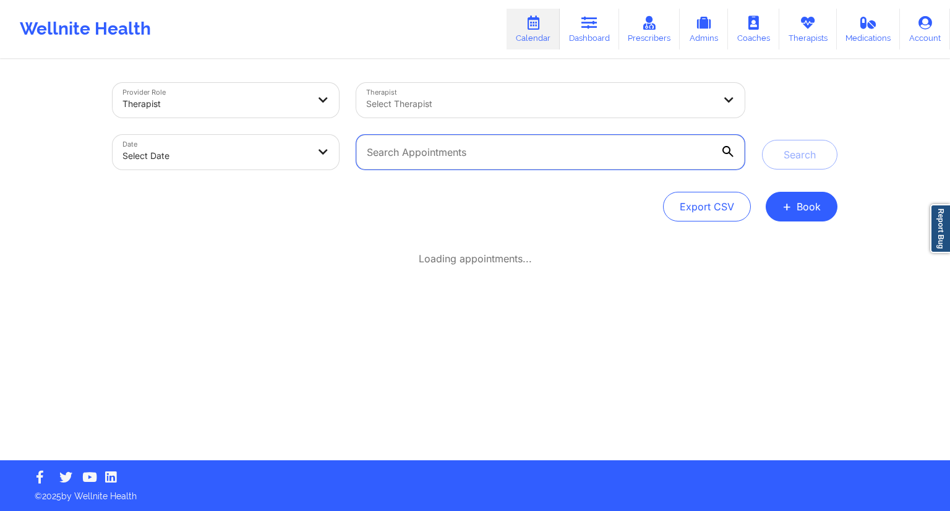
drag, startPoint x: 430, startPoint y: 147, endPoint x: 443, endPoint y: 156, distance: 15.5
click at [430, 147] on input "text" at bounding box center [550, 152] width 388 height 35
paste input "[PHONE_NUMBER]"
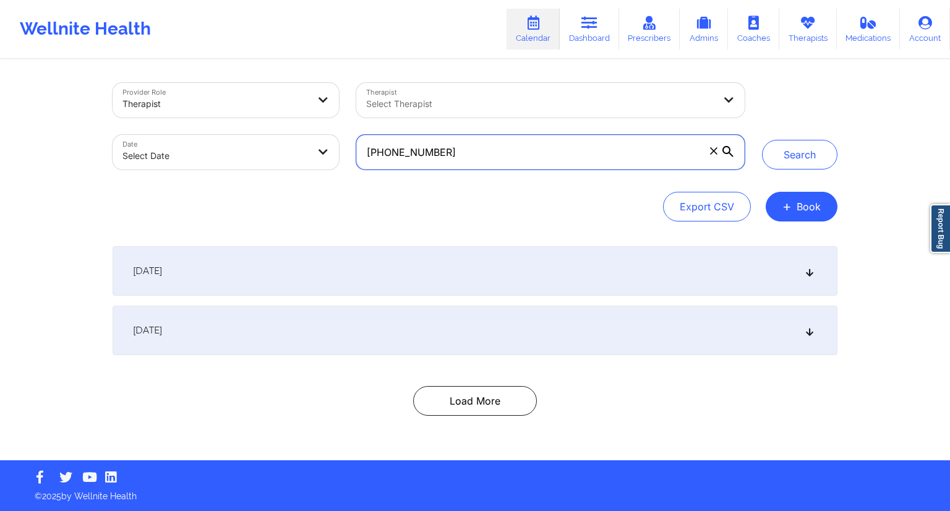
click at [474, 151] on input "[PHONE_NUMBER]" at bounding box center [550, 152] width 388 height 35
paste input "[EMAIL_ADDRESS][DOMAIN_NAME]"
type input "[EMAIL_ADDRESS][DOMAIN_NAME]"
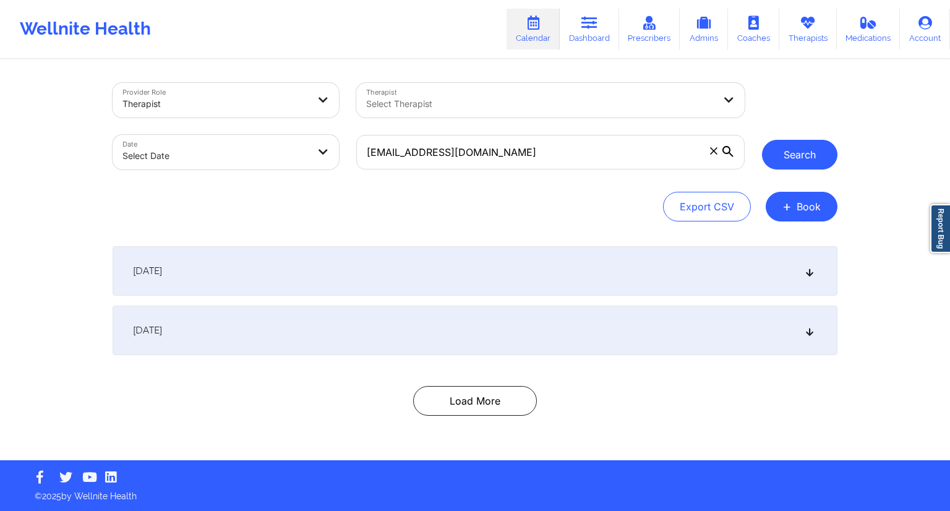
click at [782, 151] on button "Search" at bounding box center [799, 155] width 75 height 30
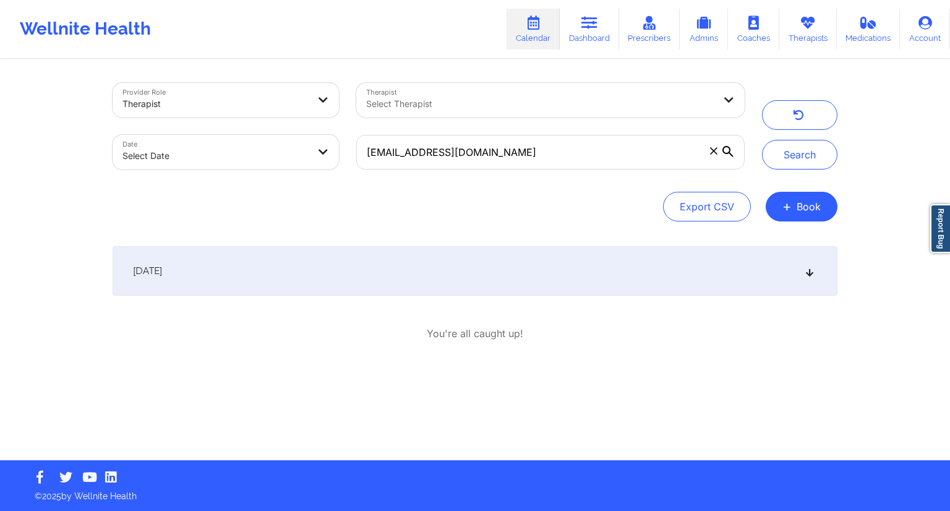
click at [434, 276] on div "[DATE]" at bounding box center [475, 270] width 725 height 49
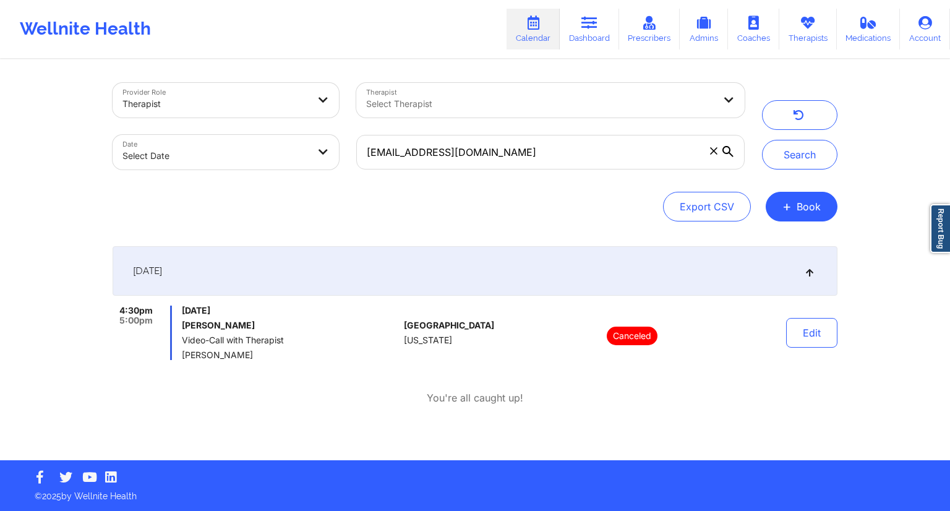
click at [547, 33] on link "Calendar" at bounding box center [532, 29] width 53 height 41
click at [576, 40] on link "Dashboard" at bounding box center [589, 29] width 59 height 41
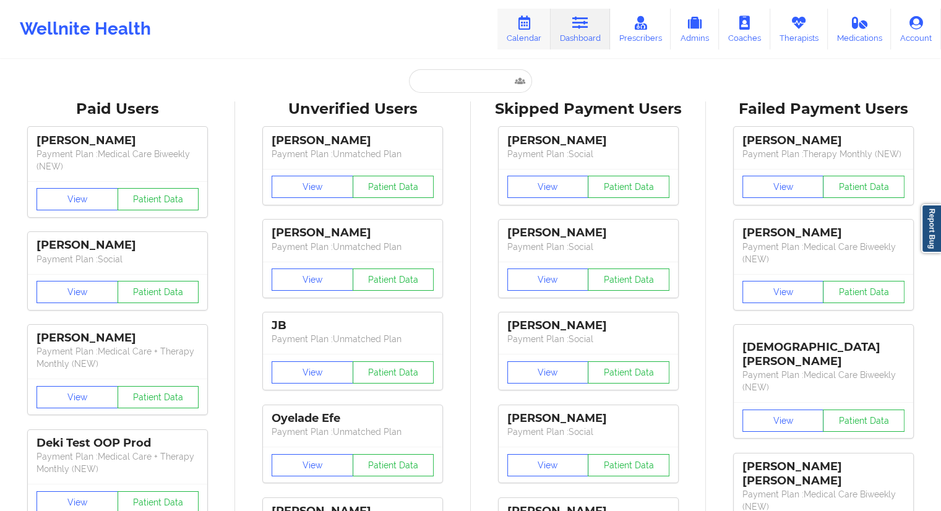
click at [526, 30] on link "Calendar" at bounding box center [523, 29] width 53 height 41
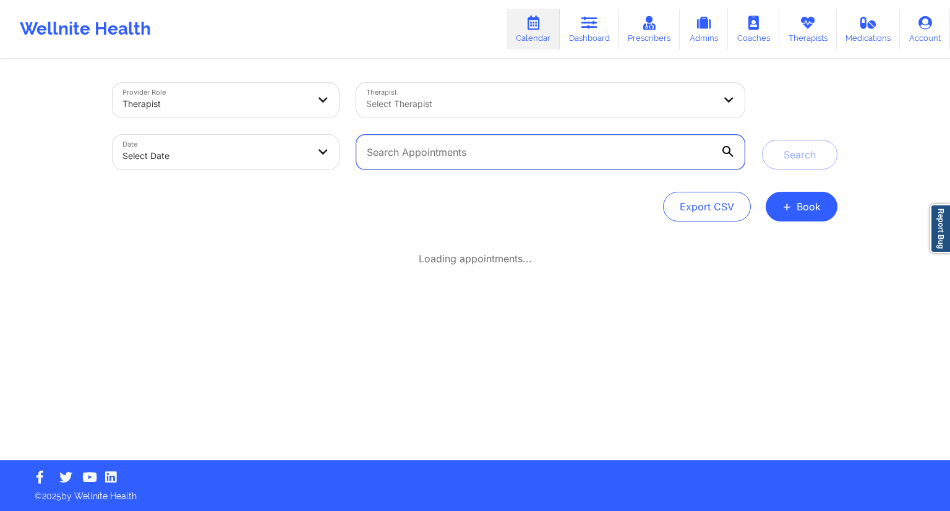
click at [443, 156] on input "text" at bounding box center [550, 152] width 388 height 35
paste input "[EMAIL_ADDRESS][DOMAIN_NAME]"
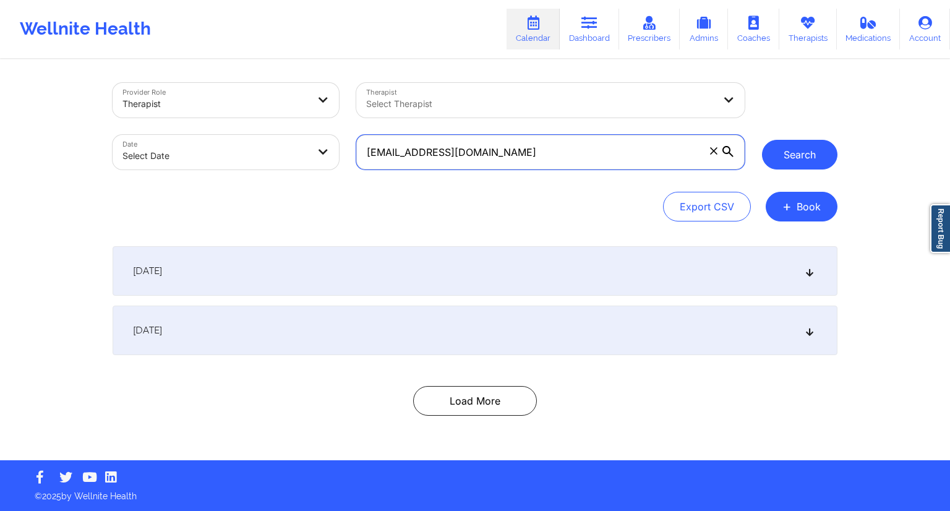
type input "[EMAIL_ADDRESS][DOMAIN_NAME]"
click at [788, 159] on button "Search" at bounding box center [799, 155] width 75 height 30
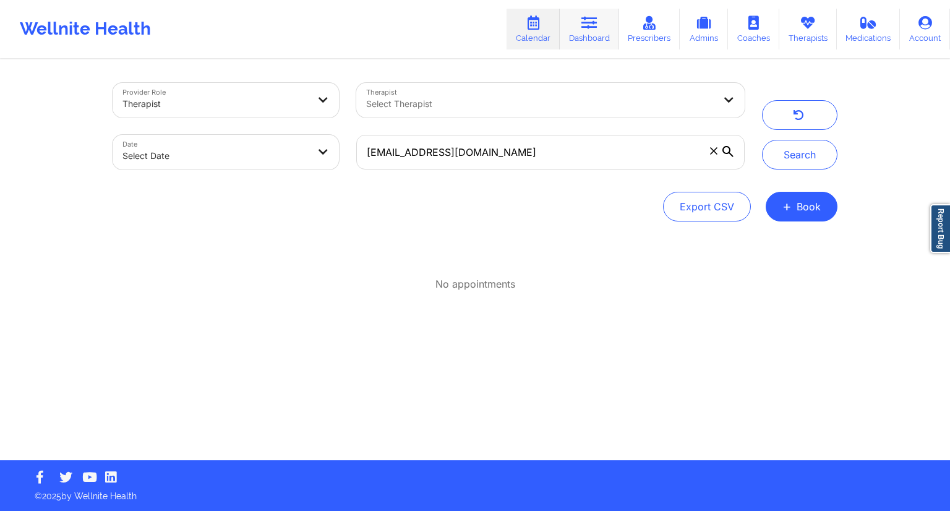
click at [587, 35] on link "Dashboard" at bounding box center [589, 29] width 59 height 41
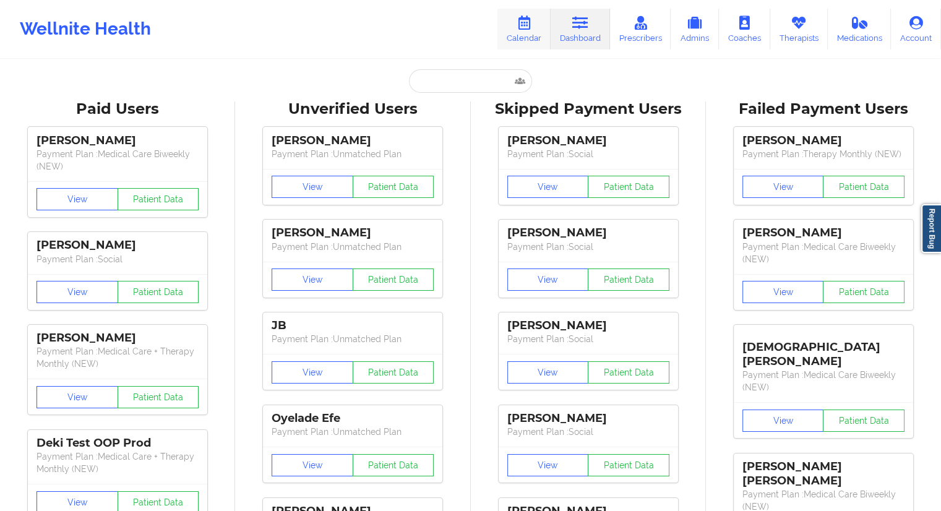
click at [511, 35] on link "Calendar" at bounding box center [523, 29] width 53 height 41
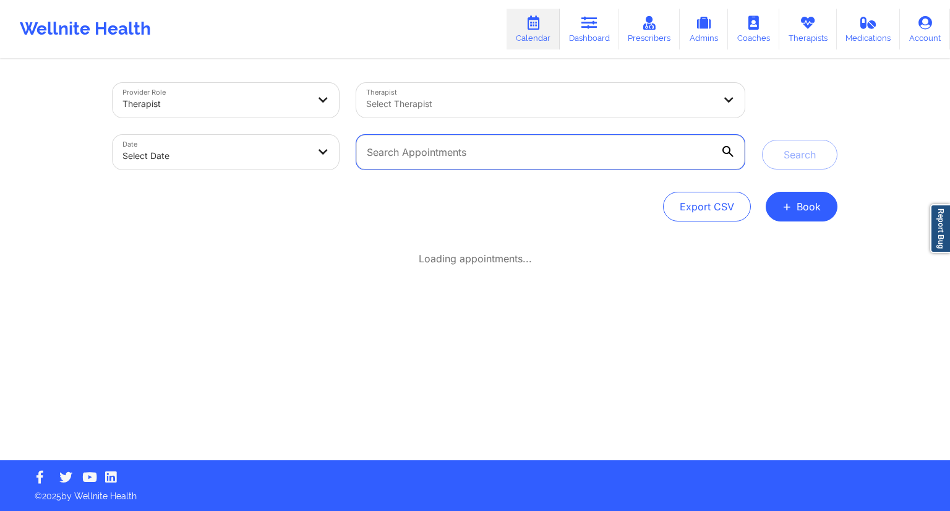
click at [430, 163] on input "text" at bounding box center [550, 152] width 388 height 35
paste input "[EMAIL_ADDRESS][DOMAIN_NAME]"
type input "[EMAIL_ADDRESS][DOMAIN_NAME]"
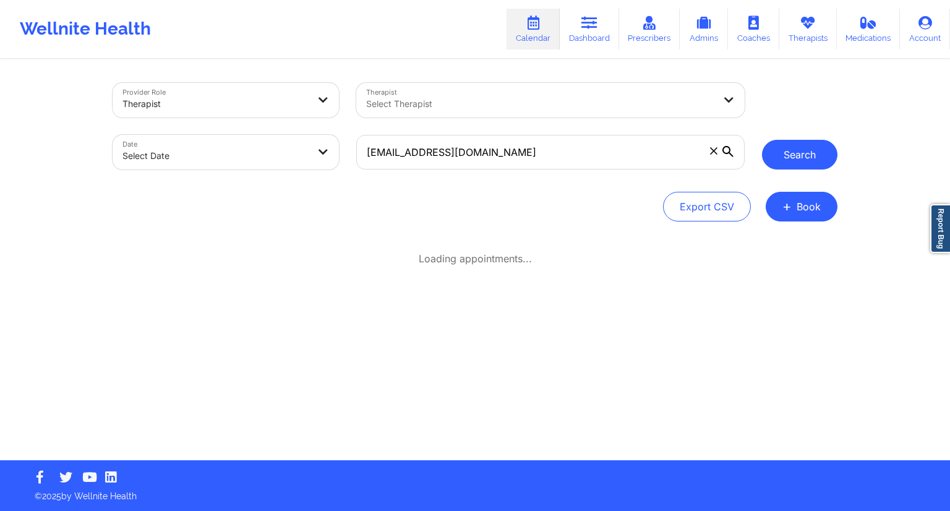
click at [797, 161] on button "Search" at bounding box center [799, 155] width 75 height 30
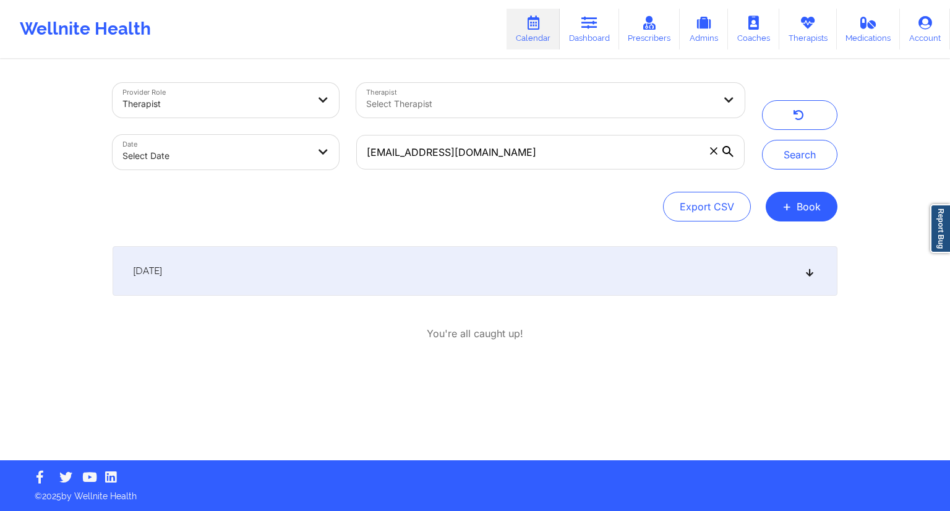
click at [470, 284] on div "[DATE]" at bounding box center [475, 270] width 725 height 49
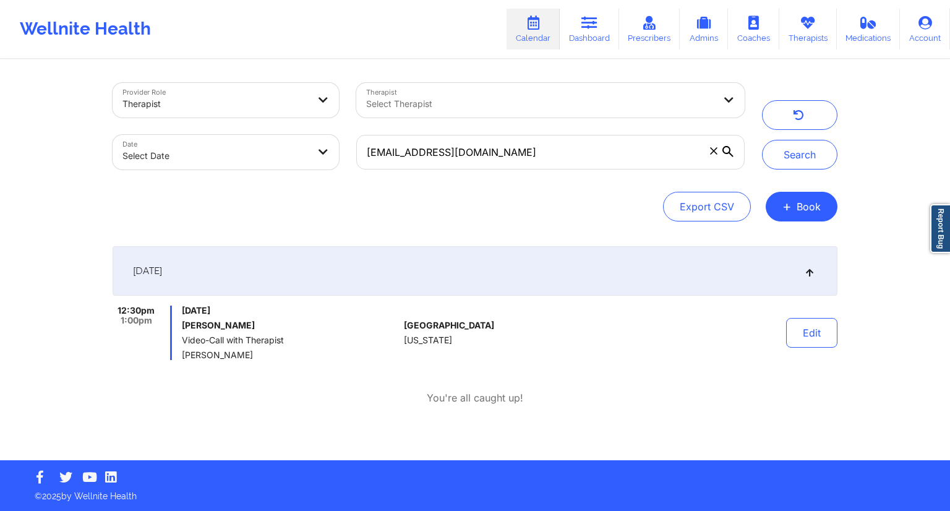
drag, startPoint x: 260, startPoint y: 321, endPoint x: 178, endPoint y: 320, distance: 81.6
click at [178, 320] on div "12:30pm 1:00pm [DATE] [PERSON_NAME] Video-Call with Therapist [PERSON_NAME]" at bounding box center [256, 332] width 286 height 54
click at [579, 38] on link "Dashboard" at bounding box center [589, 29] width 59 height 41
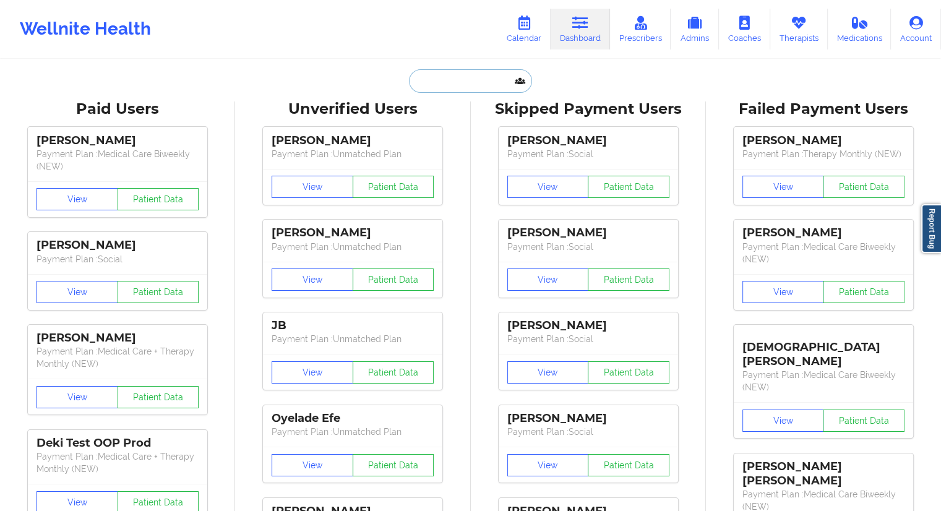
click at [441, 87] on input "text" at bounding box center [470, 80] width 122 height 23
paste input "[PERSON_NAME]"
type input "[PERSON_NAME]"
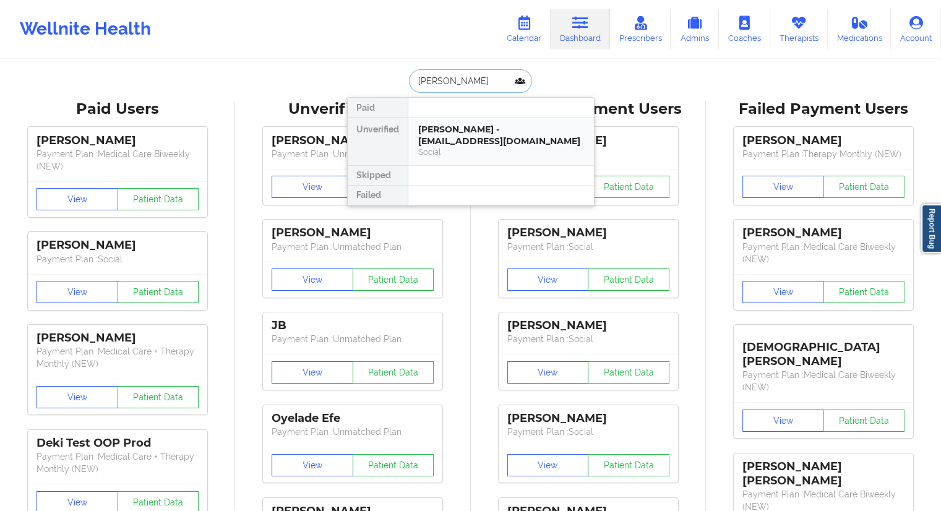
click at [462, 129] on div "[PERSON_NAME] - [EMAIL_ADDRESS][DOMAIN_NAME]" at bounding box center [501, 135] width 166 height 23
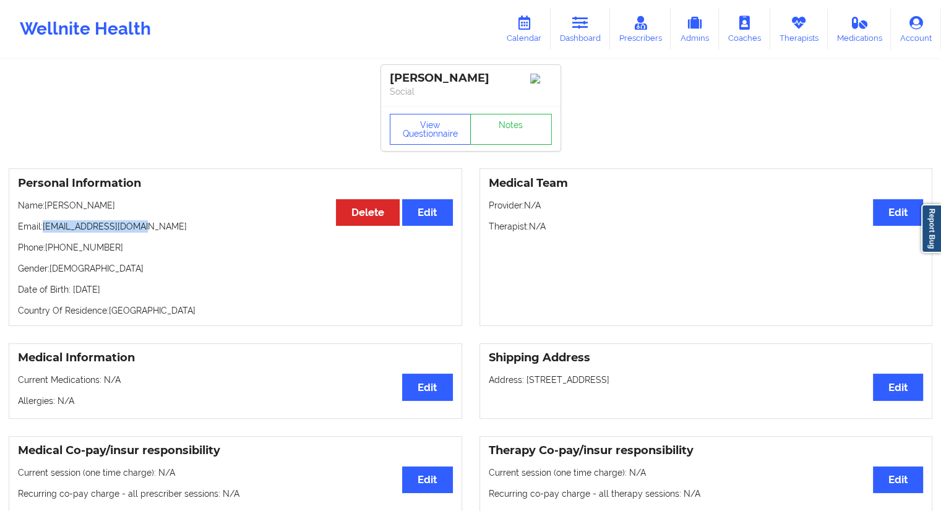
drag, startPoint x: 153, startPoint y: 233, endPoint x: 44, endPoint y: 227, distance: 109.0
click at [44, 227] on p "Email: [EMAIL_ADDRESS][DOMAIN_NAME]" at bounding box center [235, 226] width 435 height 12
click at [516, 35] on link "Calendar" at bounding box center [523, 29] width 53 height 41
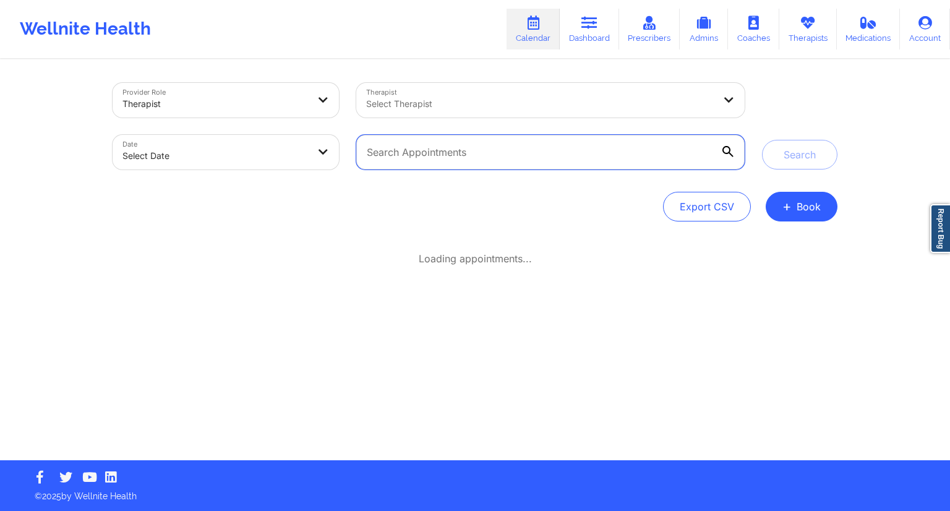
click at [465, 158] on input "text" at bounding box center [550, 152] width 388 height 35
paste input "[EMAIL_ADDRESS][DOMAIN_NAME]"
type input "[EMAIL_ADDRESS][DOMAIN_NAME]"
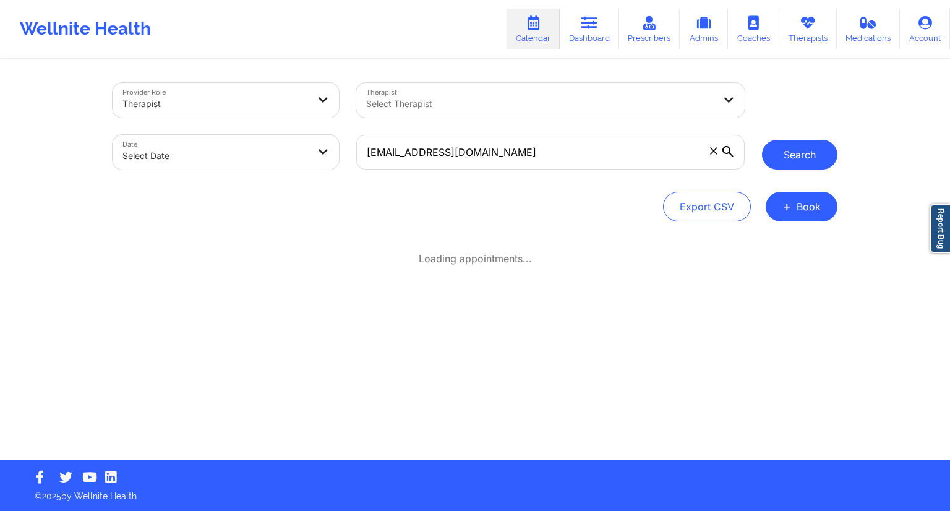
click at [773, 159] on button "Search" at bounding box center [799, 155] width 75 height 30
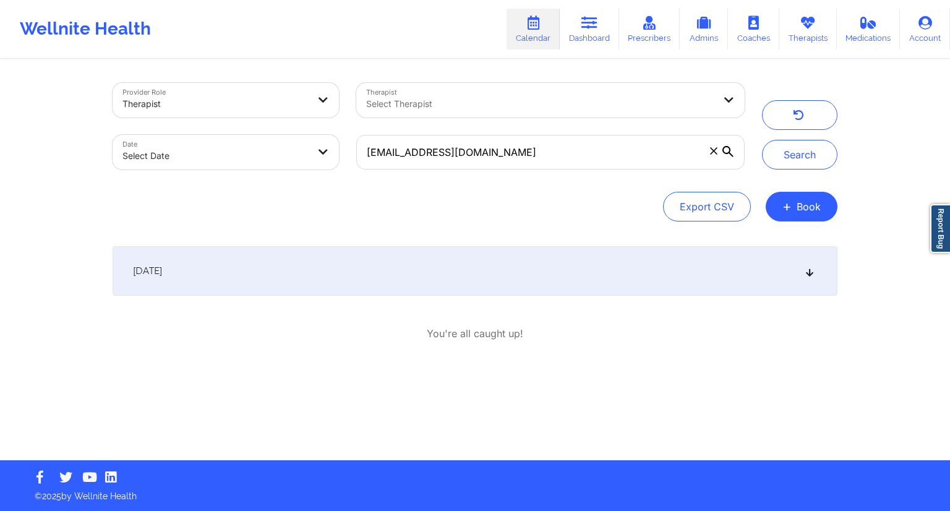
click at [747, 275] on div "[DATE]" at bounding box center [475, 270] width 725 height 49
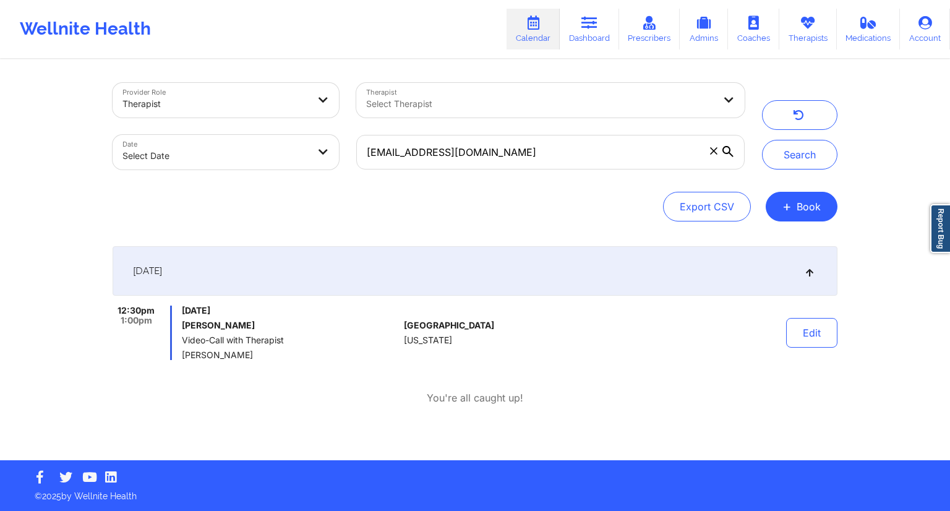
drag, startPoint x: 267, startPoint y: 359, endPoint x: 182, endPoint y: 357, distance: 84.1
click at [182, 357] on span "[PERSON_NAME]" at bounding box center [290, 355] width 217 height 10
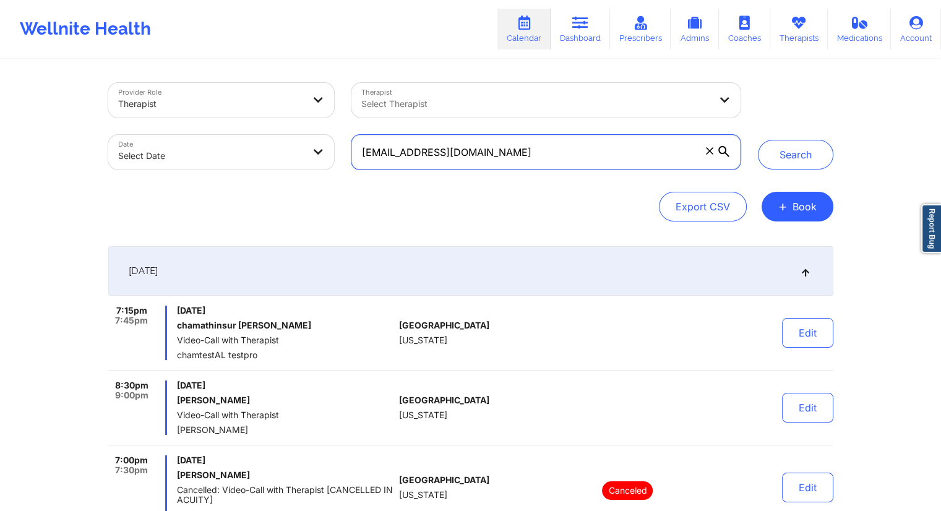
drag, startPoint x: 503, startPoint y: 156, endPoint x: 334, endPoint y: 156, distance: 168.8
click at [334, 156] on div "Provider Role Therapist Therapist Select Therapist Date Select Date [EMAIL_ADDR…" at bounding box center [424, 126] width 649 height 104
click at [571, 30] on link "Dashboard" at bounding box center [579, 29] width 59 height 41
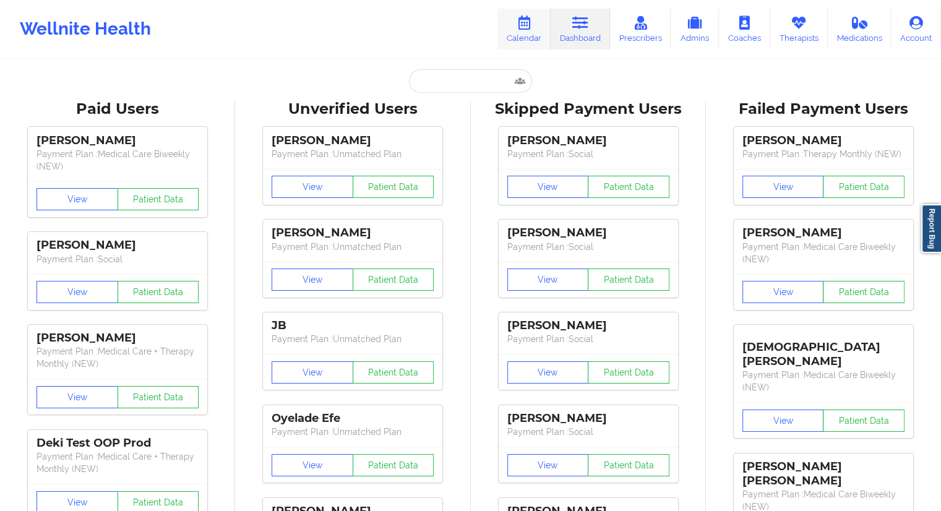
click at [511, 35] on link "Calendar" at bounding box center [523, 29] width 53 height 41
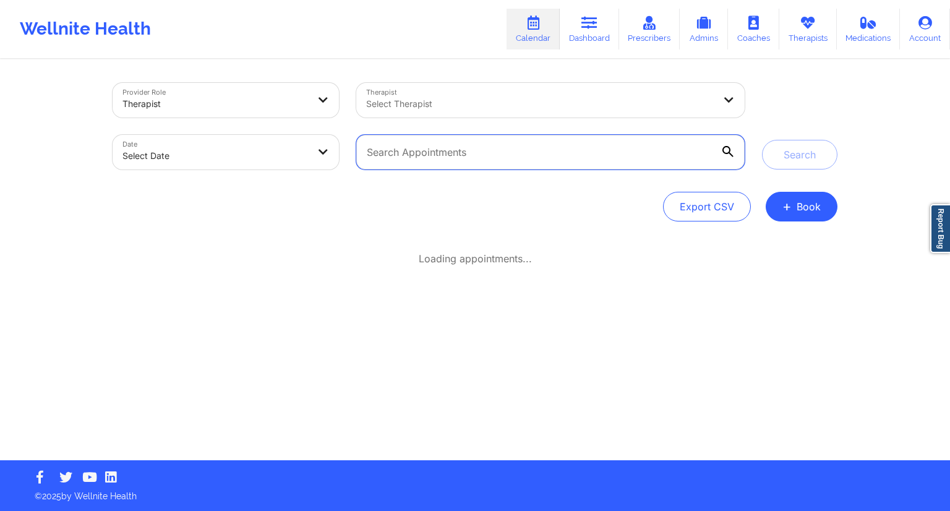
click at [492, 155] on input "text" at bounding box center [550, 152] width 388 height 35
paste input "[EMAIL_ADDRESS][DOMAIN_NAME]"
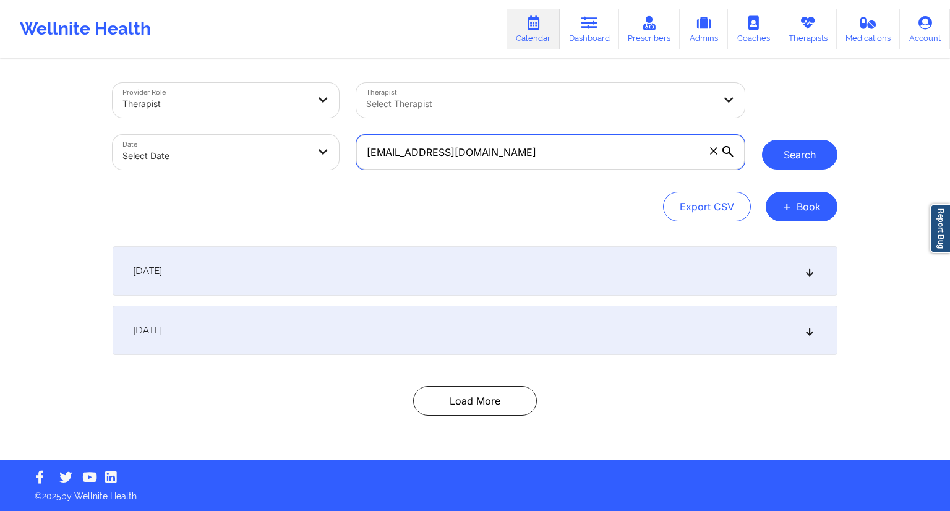
type input "[EMAIL_ADDRESS][DOMAIN_NAME]"
click at [799, 144] on button "Search" at bounding box center [799, 155] width 75 height 30
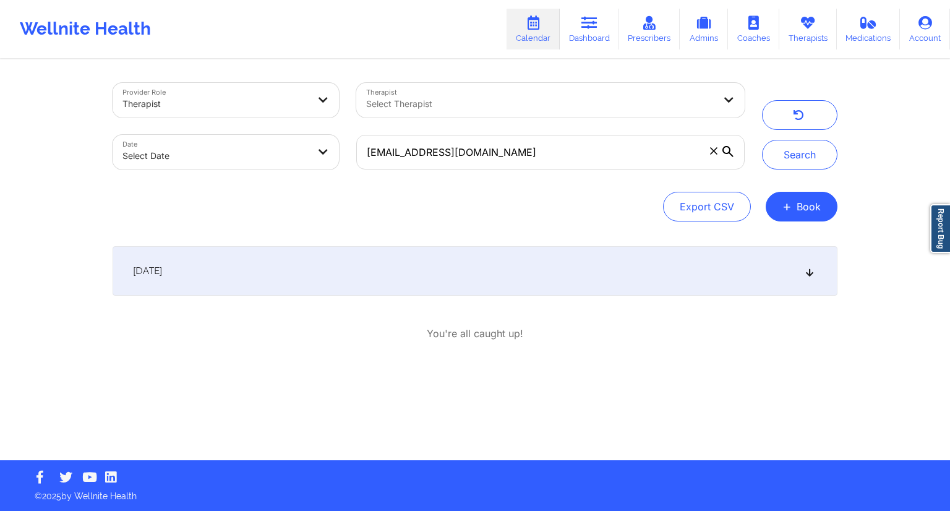
click at [382, 299] on div "[DATE] 12:30pm 1:00pm [DATE] [PERSON_NAME] Video-Call with Therapist [PERSON_NA…" at bounding box center [475, 293] width 725 height 95
click at [409, 267] on div "[DATE]" at bounding box center [475, 270] width 725 height 49
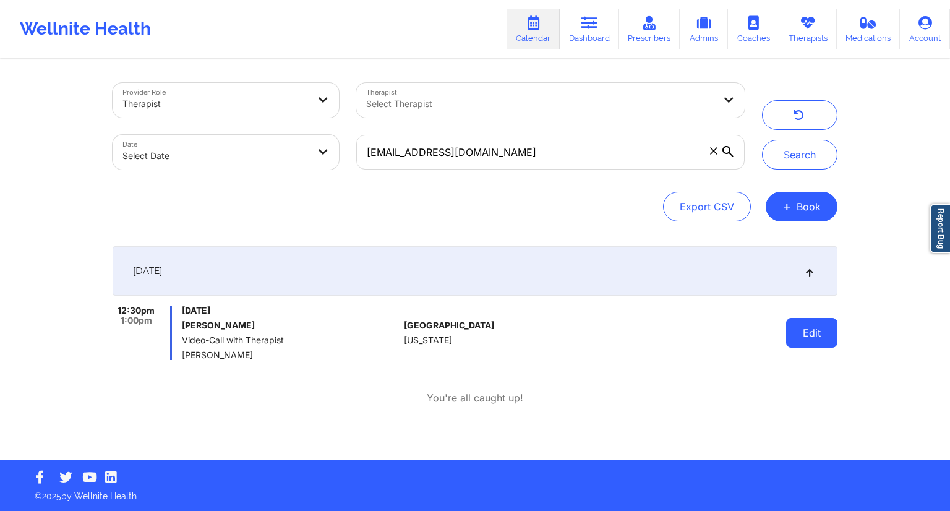
click at [813, 333] on button "Edit" at bounding box center [811, 333] width 51 height 30
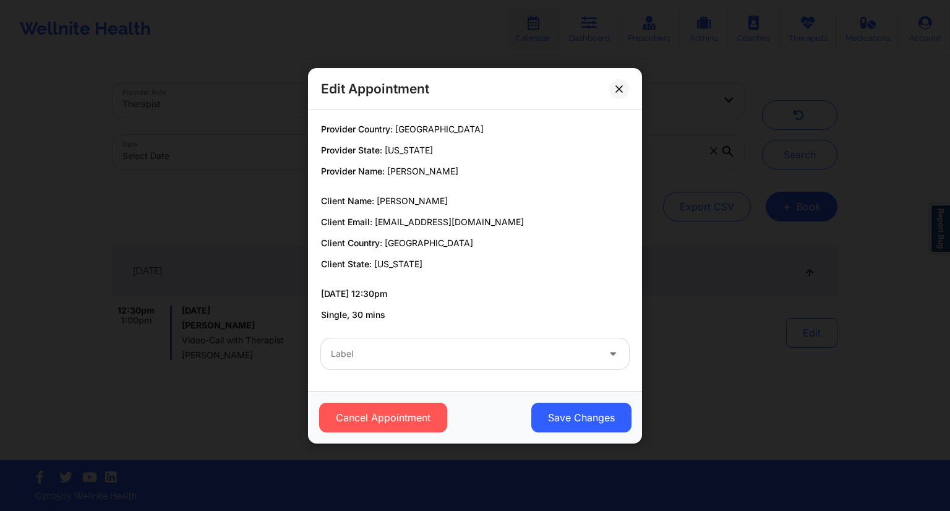
click at [463, 361] on div "Label" at bounding box center [460, 353] width 278 height 31
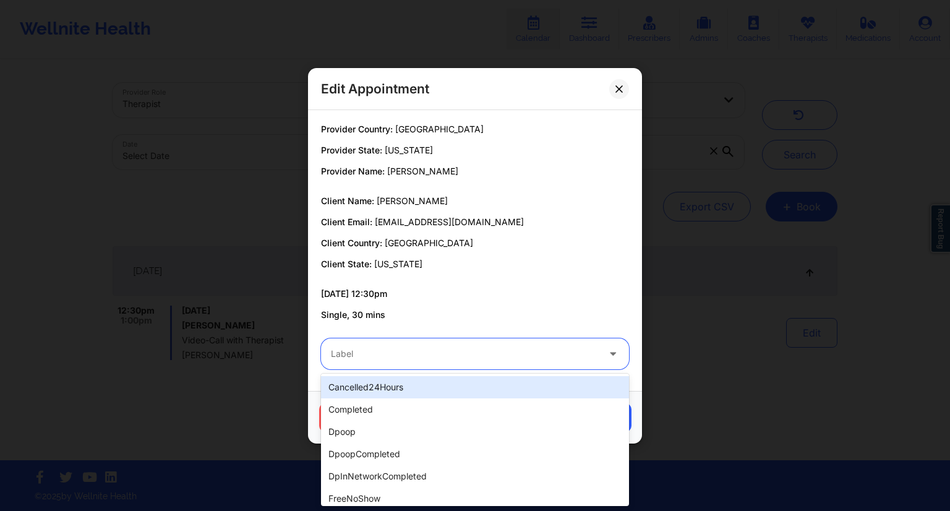
click at [382, 380] on div "cancelled24Hours" at bounding box center [475, 387] width 308 height 22
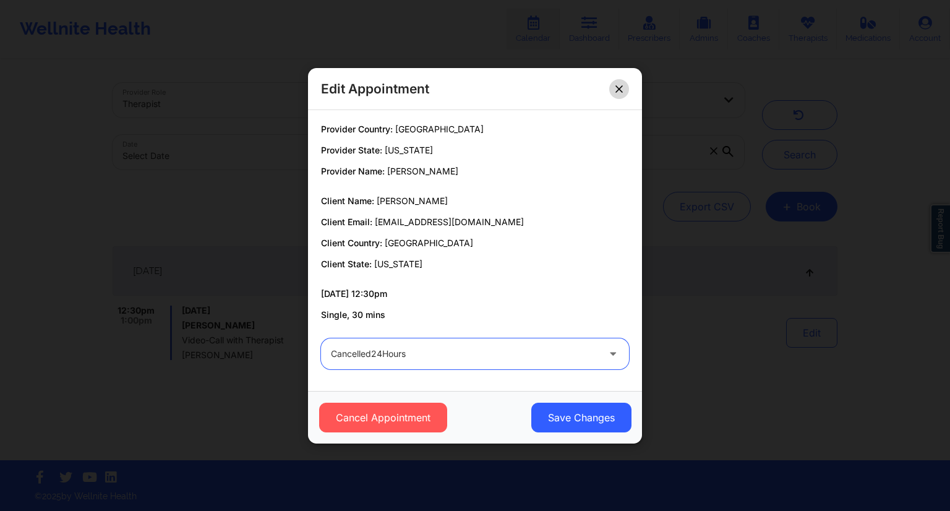
click at [616, 85] on icon at bounding box center [618, 88] width 7 height 7
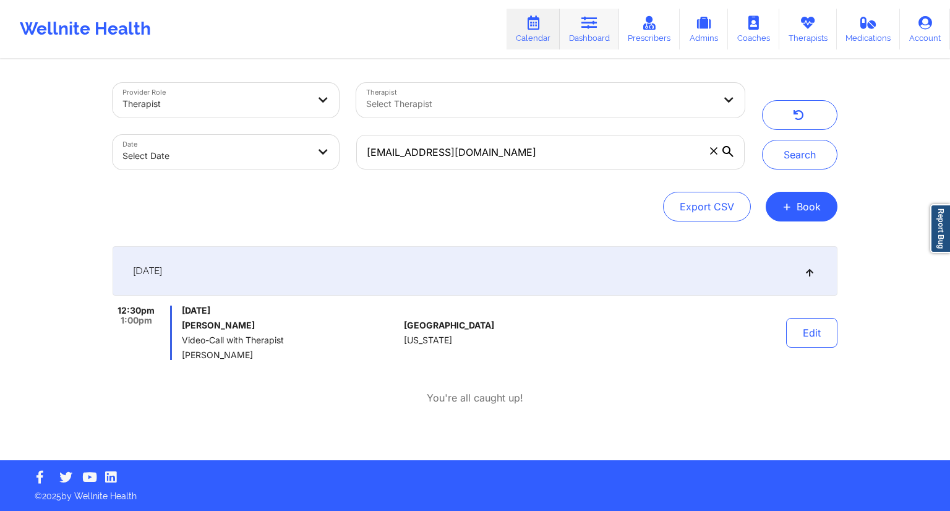
click at [589, 35] on link "Dashboard" at bounding box center [589, 29] width 59 height 41
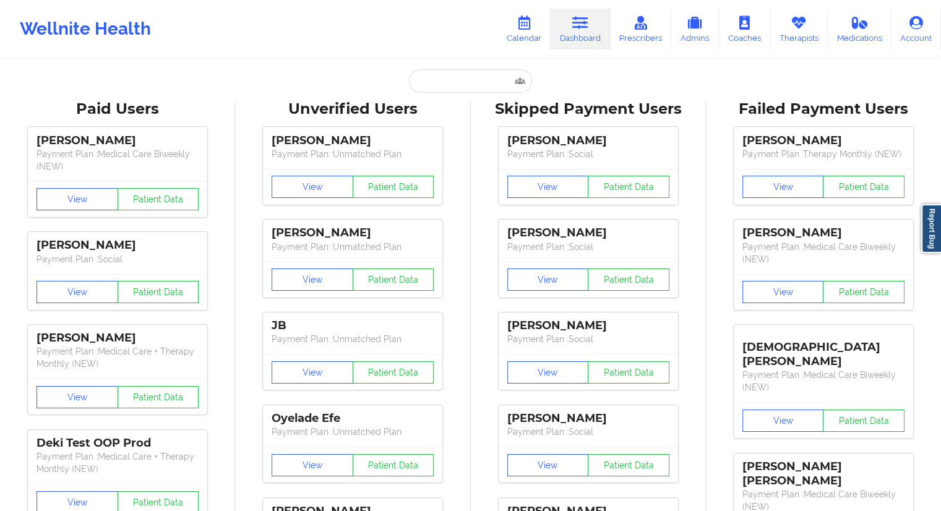
click at [451, 77] on input "text" at bounding box center [470, 80] width 122 height 23
paste input "[EMAIL_ADDRESS][DOMAIN_NAME]"
type input "[EMAIL_ADDRESS][DOMAIN_NAME]"
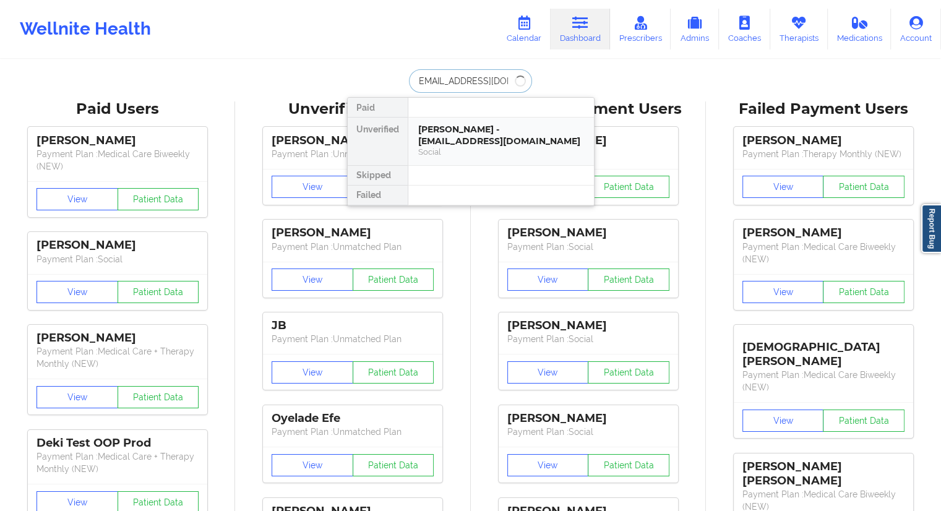
click at [445, 132] on div "[PERSON_NAME] - [EMAIL_ADDRESS][DOMAIN_NAME]" at bounding box center [501, 135] width 166 height 23
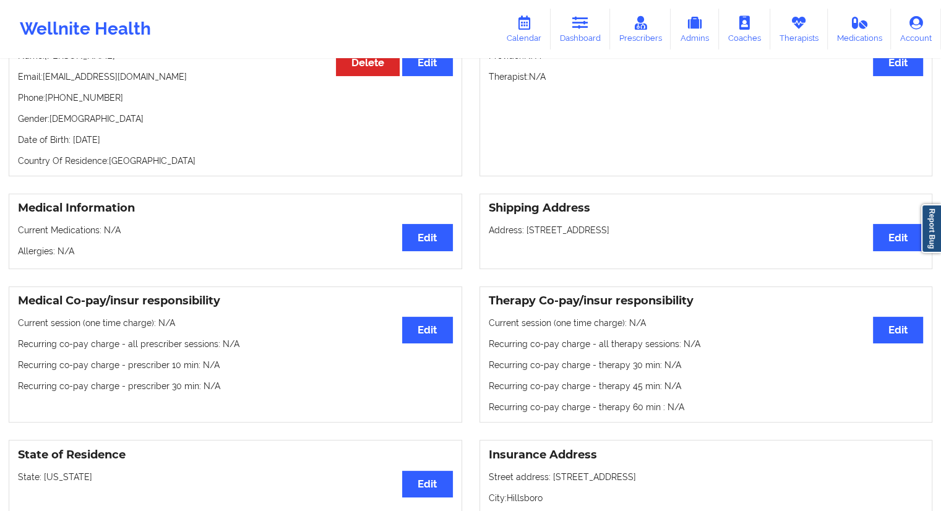
scroll to position [50, 0]
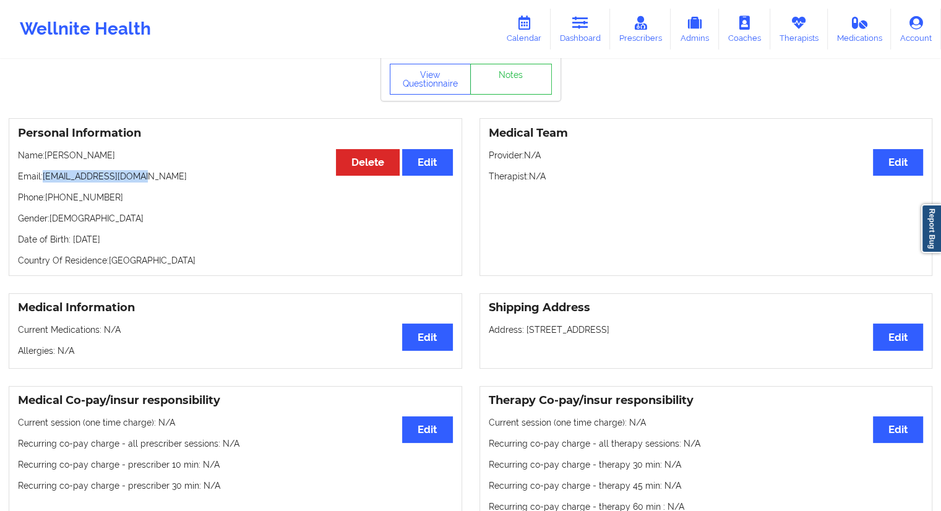
drag, startPoint x: 148, startPoint y: 178, endPoint x: 45, endPoint y: 176, distance: 103.9
click at [45, 176] on p "Email: [EMAIL_ADDRESS][DOMAIN_NAME]" at bounding box center [235, 176] width 435 height 12
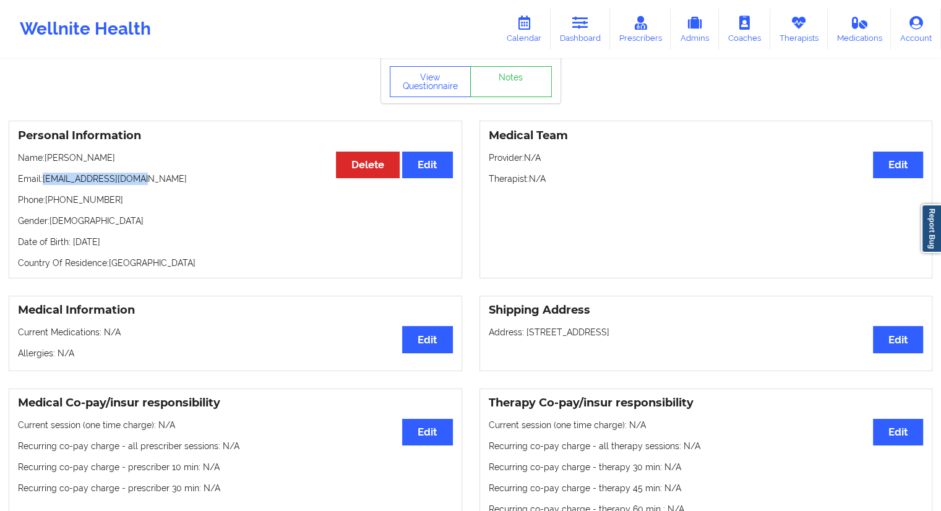
scroll to position [0, 0]
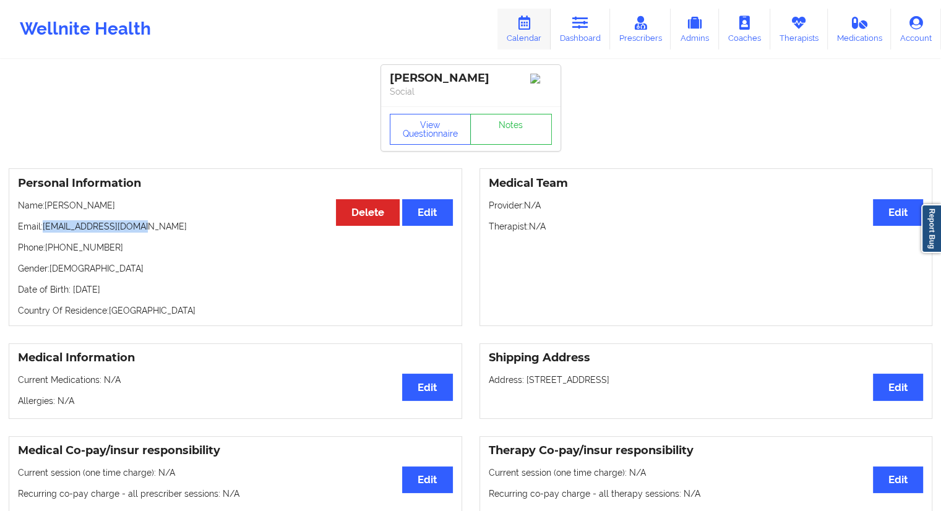
click at [532, 35] on link "Calendar" at bounding box center [523, 29] width 53 height 41
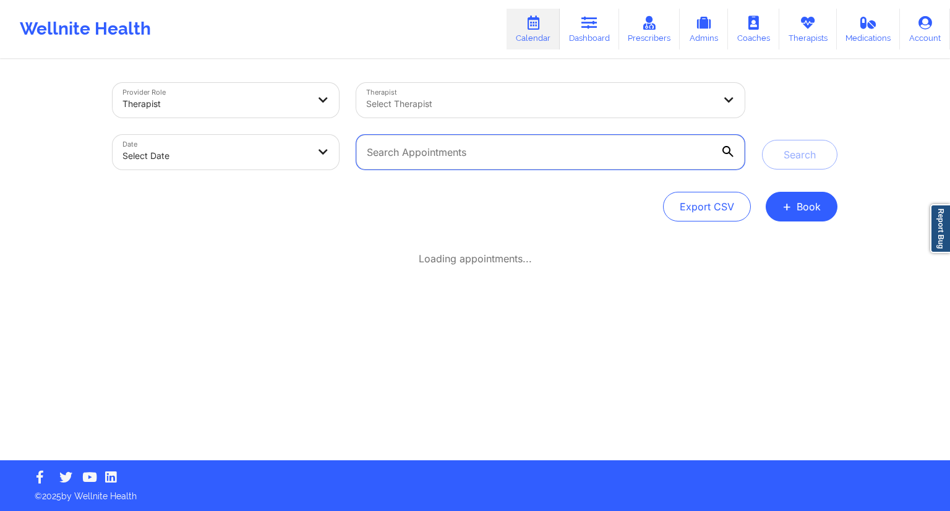
click at [437, 148] on input "text" at bounding box center [550, 152] width 388 height 35
paste input "[EMAIL_ADDRESS][DOMAIN_NAME]"
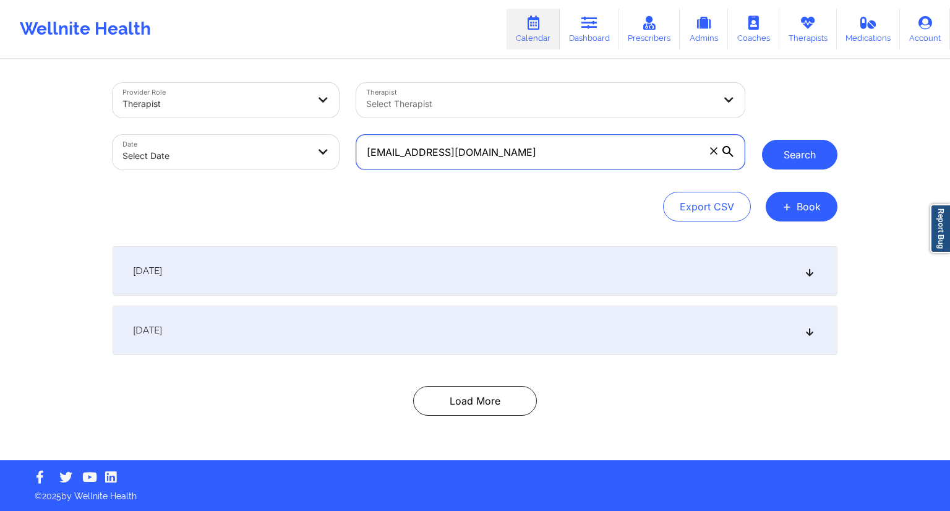
type input "[EMAIL_ADDRESS][DOMAIN_NAME]"
click at [798, 154] on button "Search" at bounding box center [799, 155] width 75 height 30
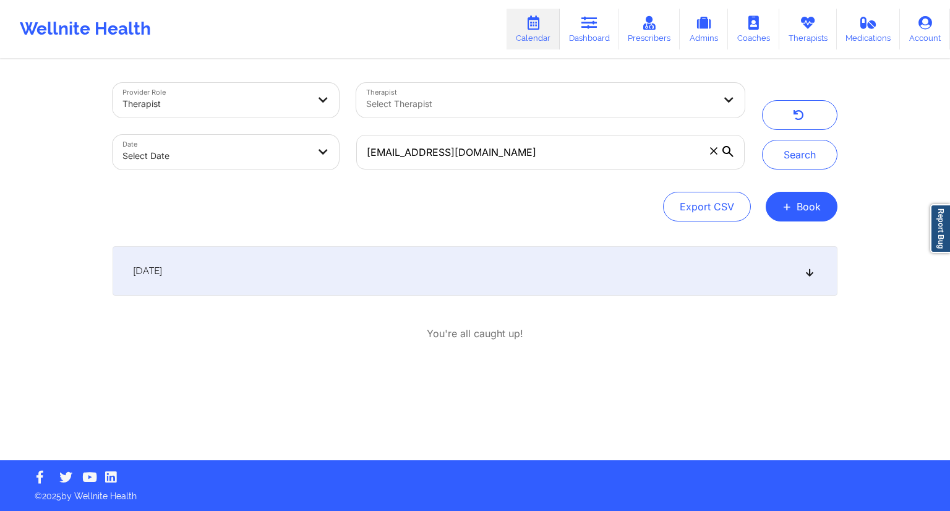
click at [472, 270] on div "[DATE]" at bounding box center [475, 270] width 725 height 49
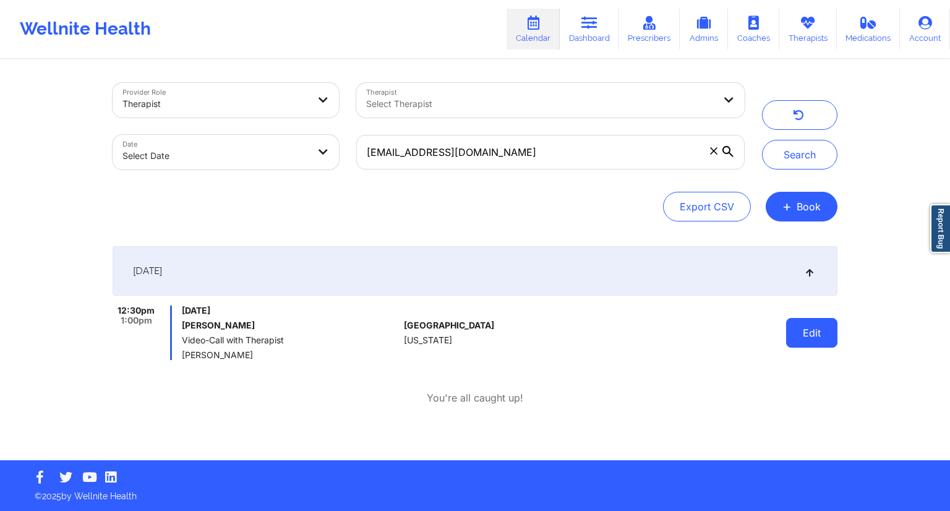
click at [805, 339] on button "Edit" at bounding box center [811, 333] width 51 height 30
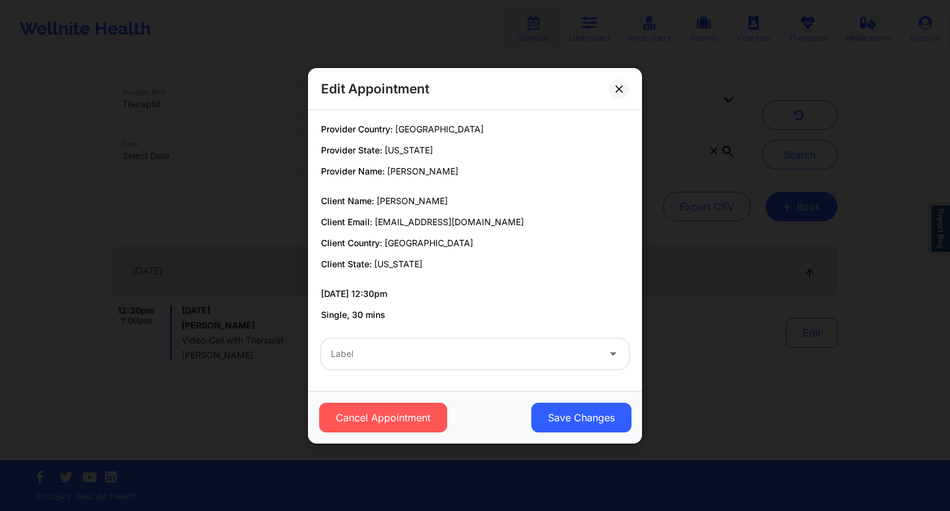
click at [415, 354] on div at bounding box center [464, 353] width 267 height 15
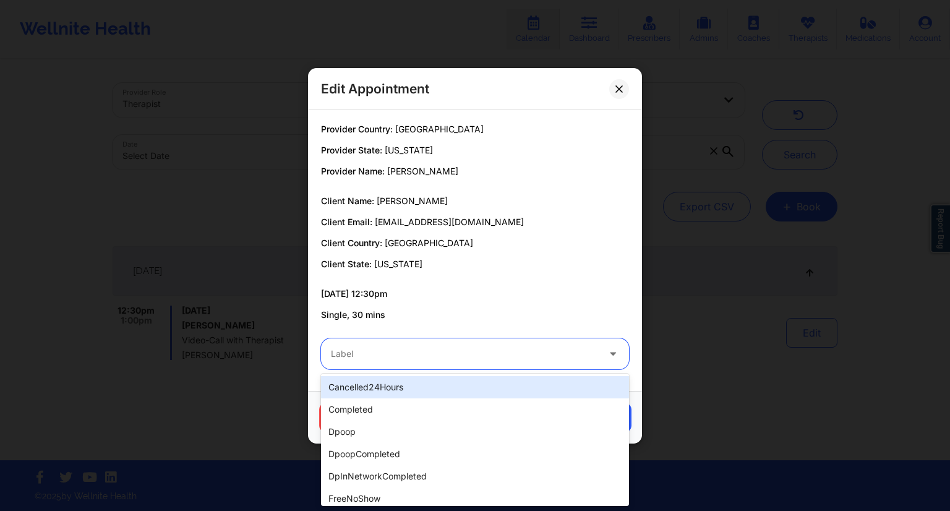
click at [375, 386] on div "cancelled24Hours" at bounding box center [475, 387] width 308 height 22
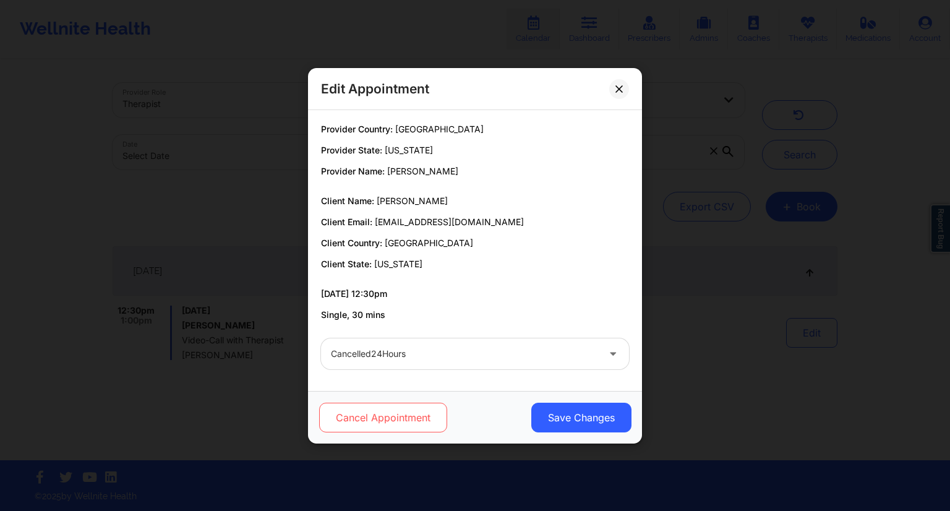
click at [406, 412] on button "Cancel Appointment" at bounding box center [383, 418] width 128 height 30
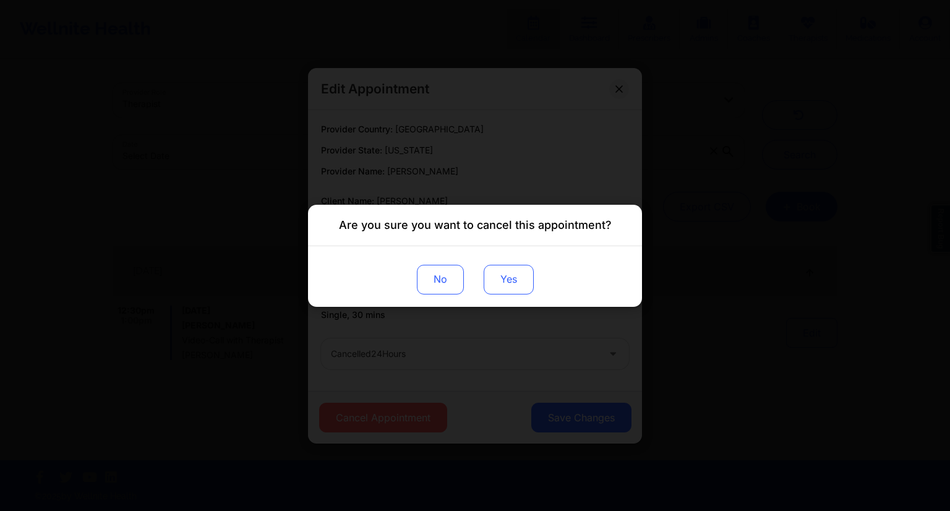
click at [511, 287] on button "Yes" at bounding box center [509, 279] width 50 height 30
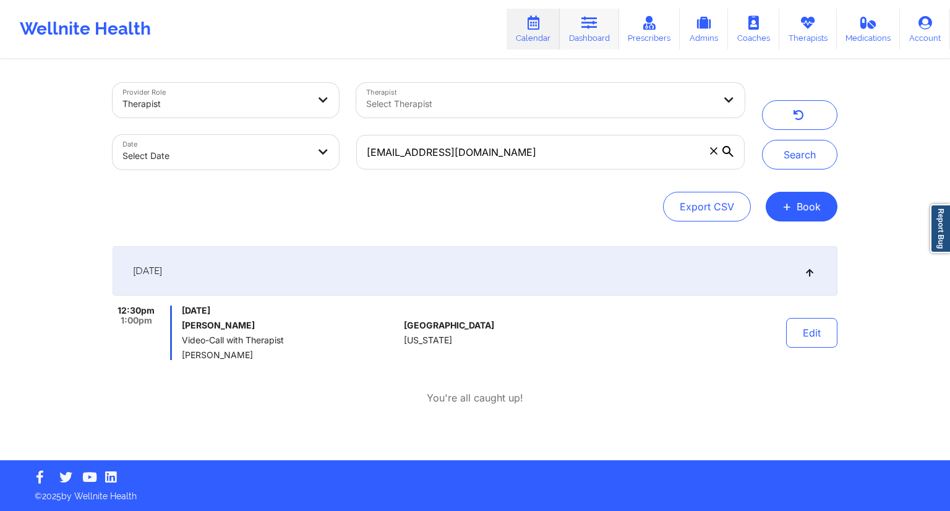
click at [589, 30] on link "Dashboard" at bounding box center [589, 29] width 59 height 41
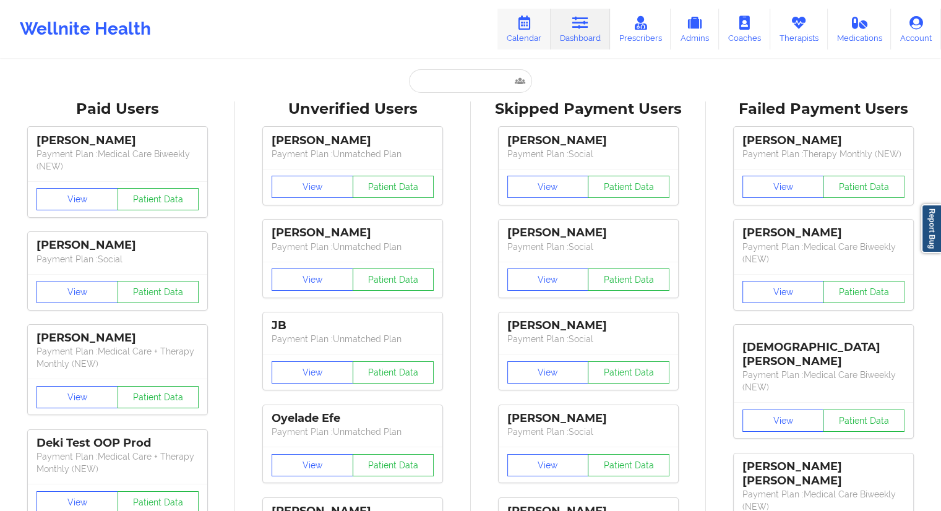
click at [532, 36] on link "Calendar" at bounding box center [523, 29] width 53 height 41
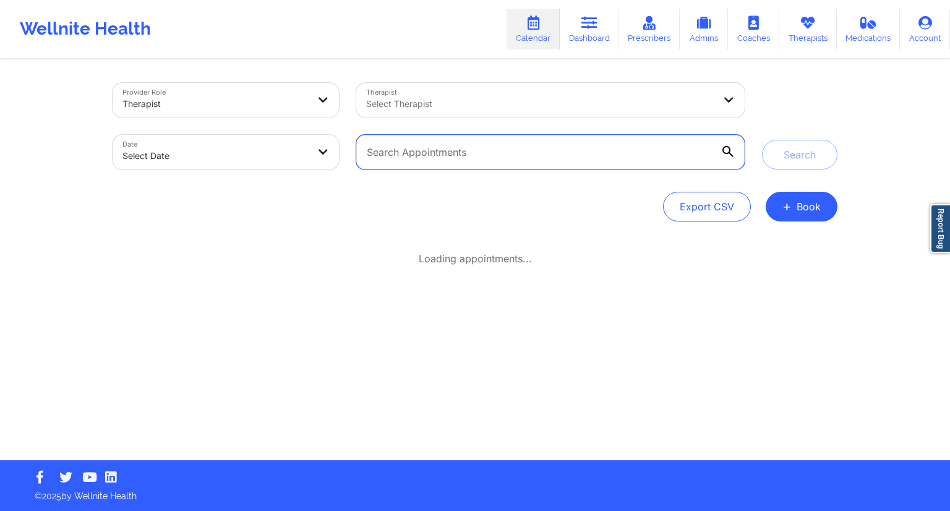
click at [419, 158] on input "text" at bounding box center [550, 152] width 388 height 35
paste input "[EMAIL_ADDRESS][DOMAIN_NAME]"
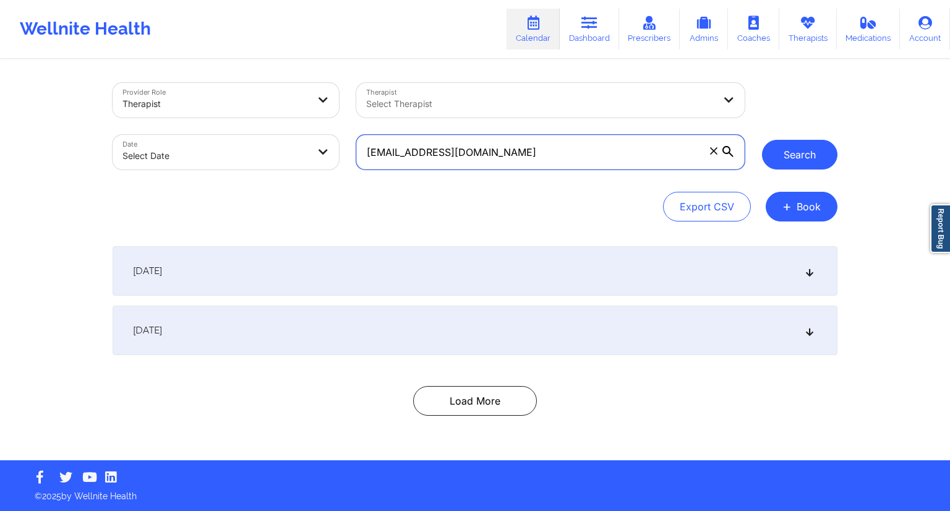
type input "[EMAIL_ADDRESS][DOMAIN_NAME]"
click at [777, 161] on button "Search" at bounding box center [799, 155] width 75 height 30
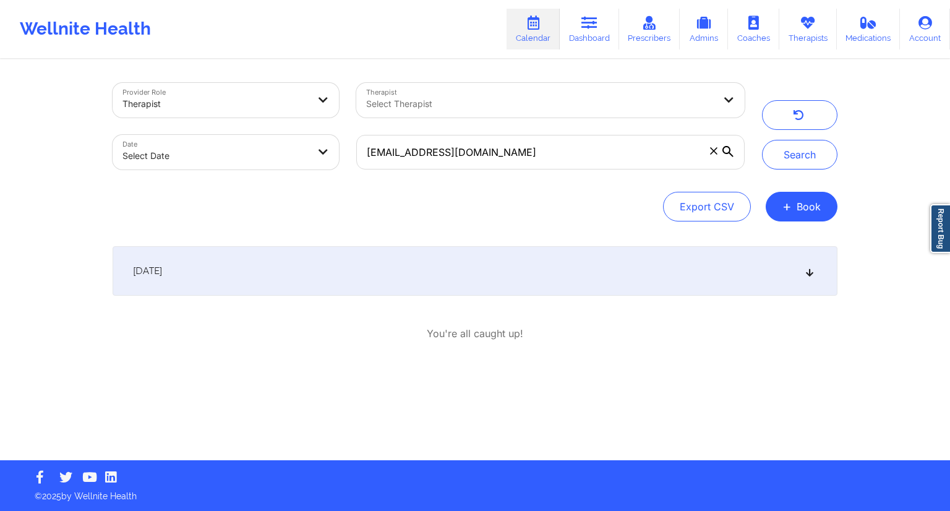
click at [329, 264] on div "[DATE]" at bounding box center [475, 270] width 725 height 49
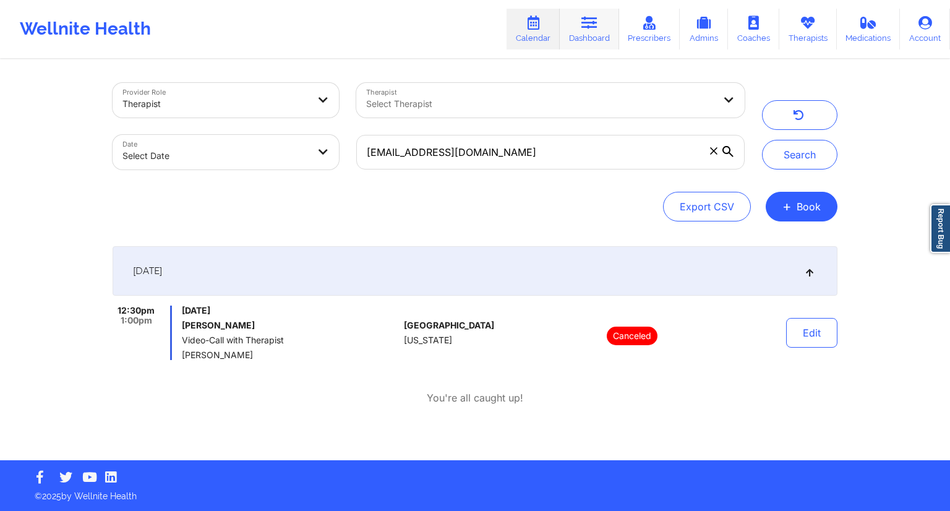
click at [576, 29] on link "Dashboard" at bounding box center [589, 29] width 59 height 41
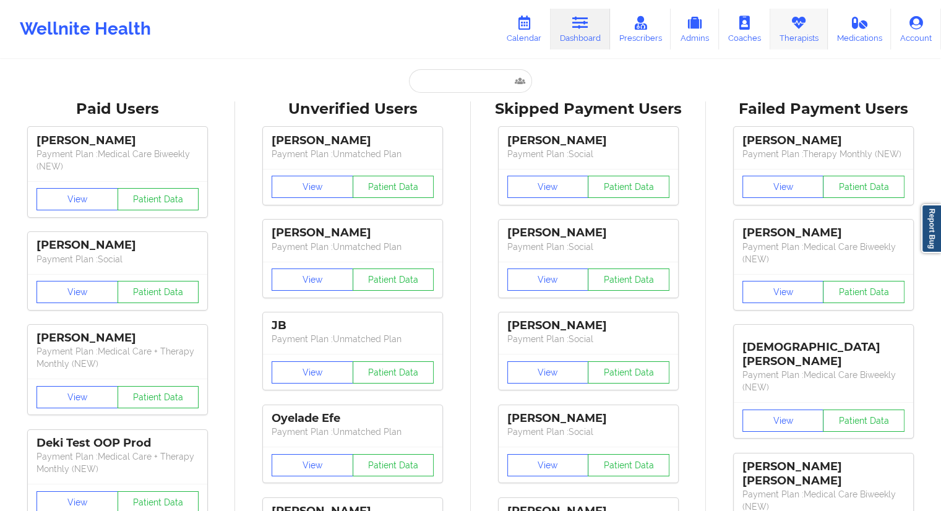
click at [791, 33] on link "Therapists" at bounding box center [799, 29] width 58 height 41
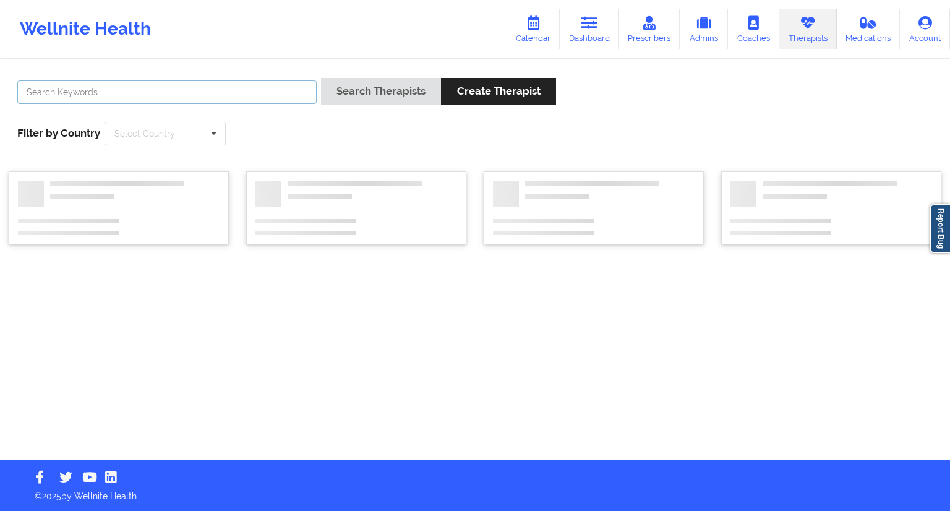
click at [196, 90] on input "text" at bounding box center [166, 91] width 299 height 23
paste input "[PERSON_NAME]"
click at [343, 102] on button "Search Therapists" at bounding box center [381, 91] width 120 height 27
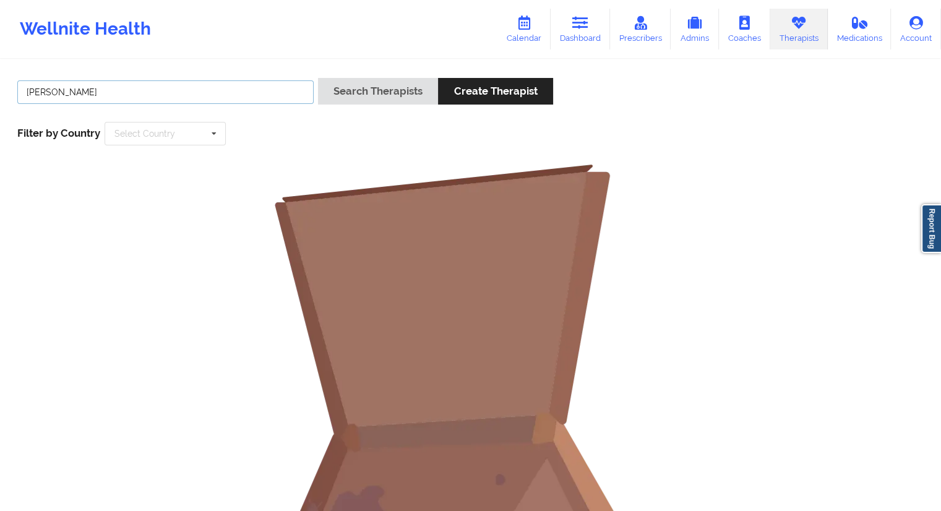
click at [57, 98] on input "[PERSON_NAME]" at bounding box center [165, 91] width 296 height 23
click at [83, 101] on input "[PERSON_NAME]" at bounding box center [165, 91] width 296 height 23
click at [65, 89] on input "[PERSON_NAME]" at bounding box center [165, 91] width 296 height 23
click at [30, 94] on input "[PERSON_NAME]" at bounding box center [165, 91] width 296 height 23
click at [101, 94] on input "[PERSON_NAME]" at bounding box center [165, 91] width 296 height 23
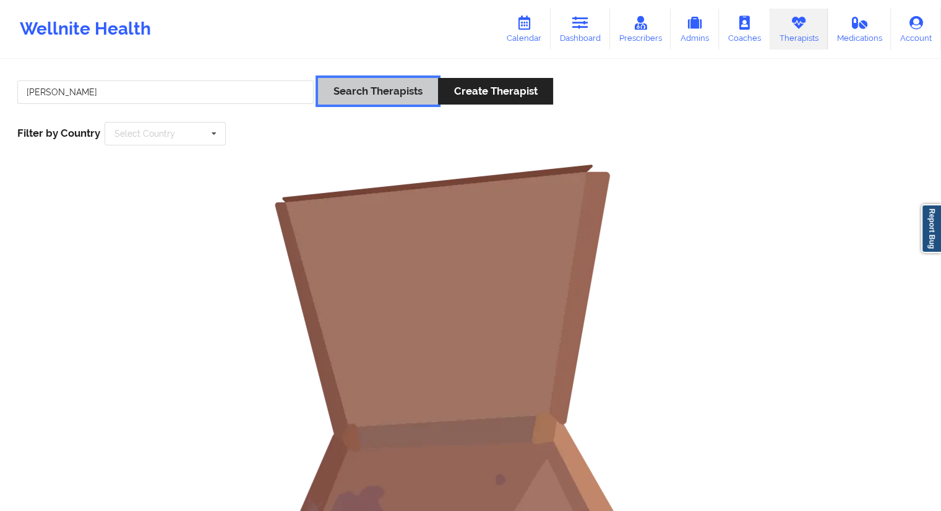
click at [353, 85] on button "Search Therapists" at bounding box center [378, 91] width 120 height 27
click at [62, 93] on input "[PERSON_NAME]" at bounding box center [165, 91] width 296 height 23
click at [62, 93] on input "Custard" at bounding box center [165, 91] width 296 height 23
type input "Custard"
click at [372, 105] on div "Search Therapists Create Therapist" at bounding box center [435, 95] width 235 height 35
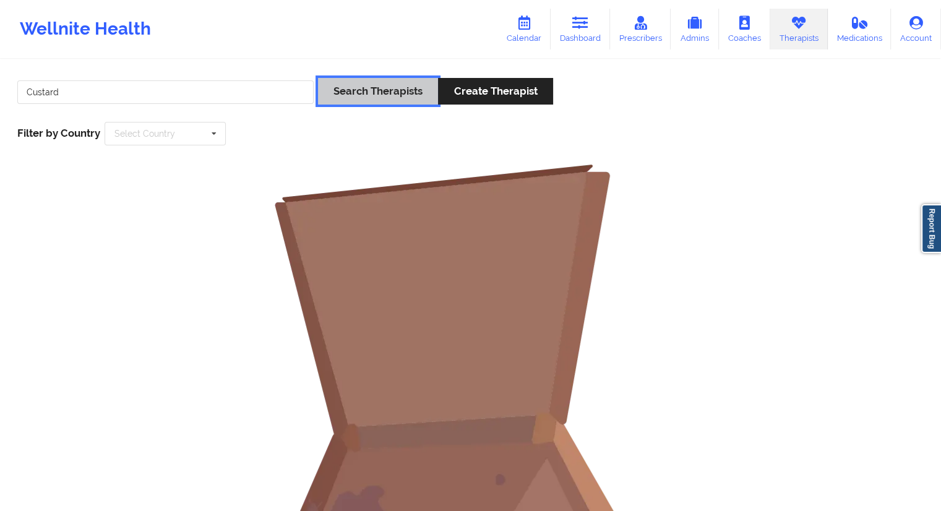
click at [373, 93] on button "Search Therapists" at bounding box center [378, 91] width 120 height 27
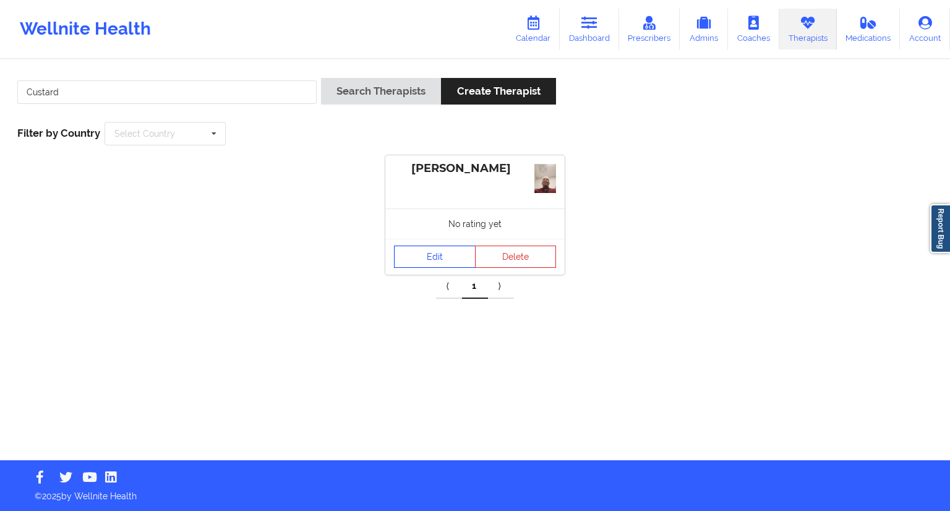
click at [435, 263] on link "Edit" at bounding box center [435, 256] width 82 height 22
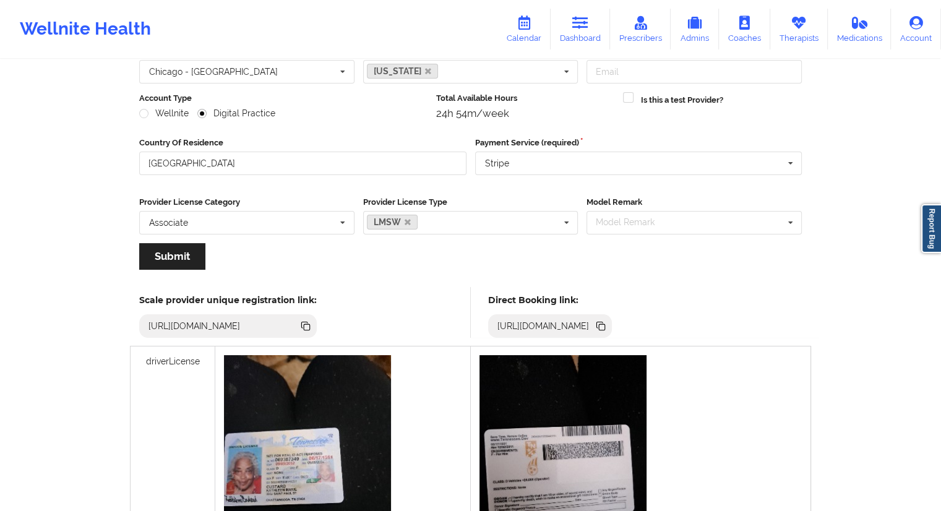
scroll to position [66, 0]
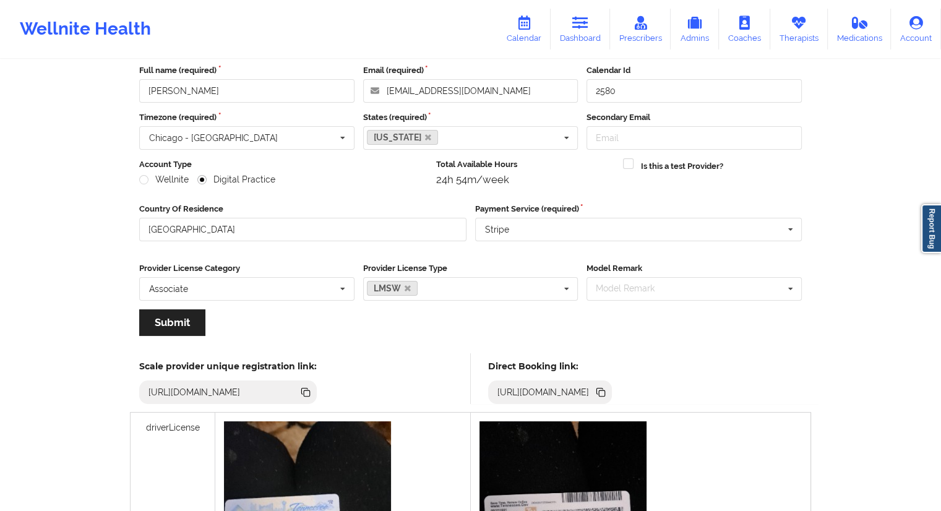
drag, startPoint x: 796, startPoint y: 383, endPoint x: 800, endPoint y: 396, distance: 12.7
click at [612, 394] on div "[URL][DOMAIN_NAME]" at bounding box center [550, 391] width 124 height 23
click at [607, 395] on icon at bounding box center [601, 392] width 14 height 14
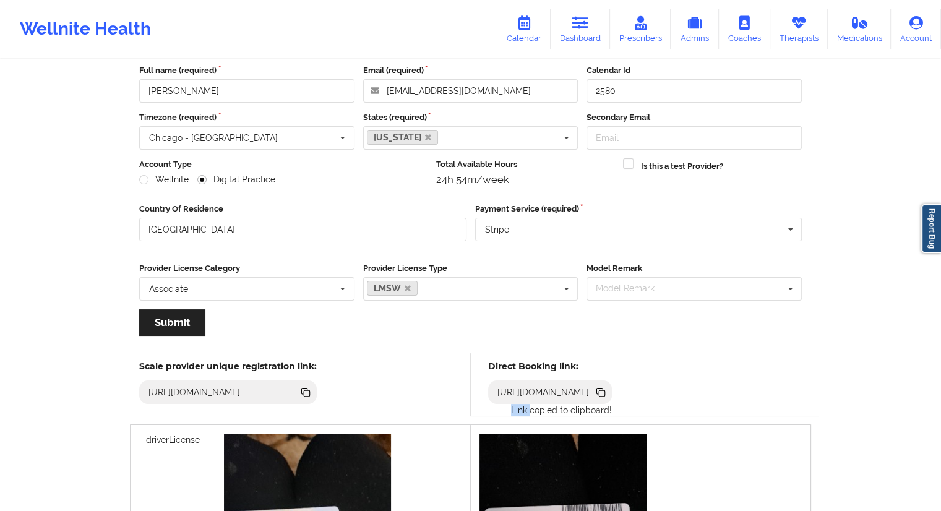
click at [605, 395] on icon at bounding box center [602, 393] width 6 height 6
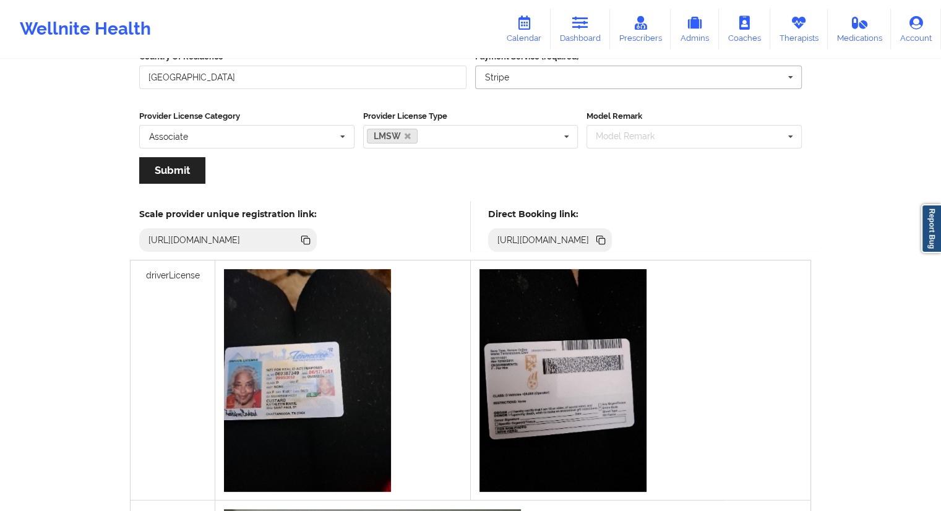
scroll to position [214, 0]
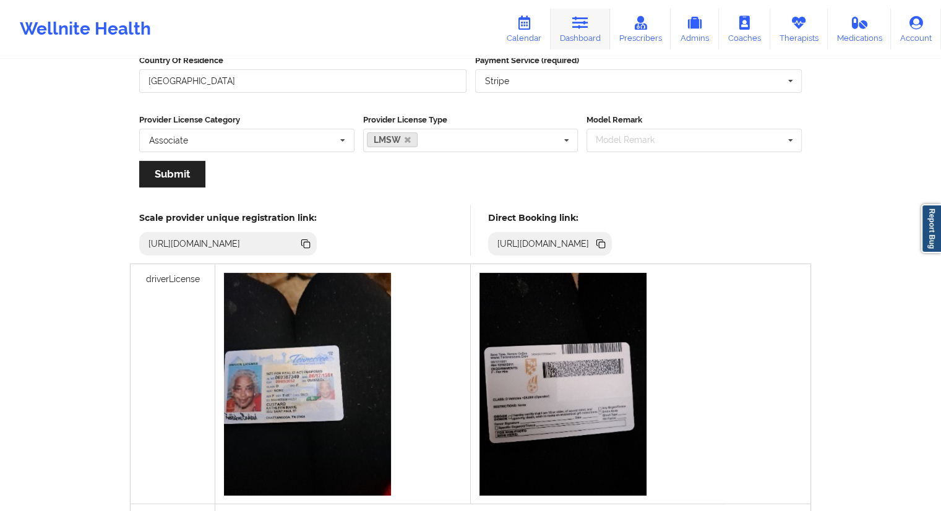
click at [581, 30] on link "Dashboard" at bounding box center [579, 29] width 59 height 41
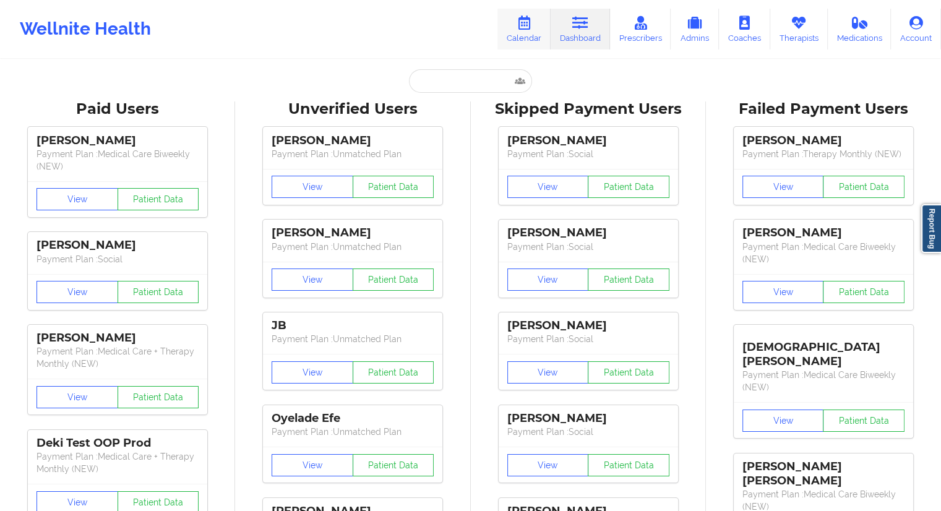
click at [526, 38] on link "Calendar" at bounding box center [523, 29] width 53 height 41
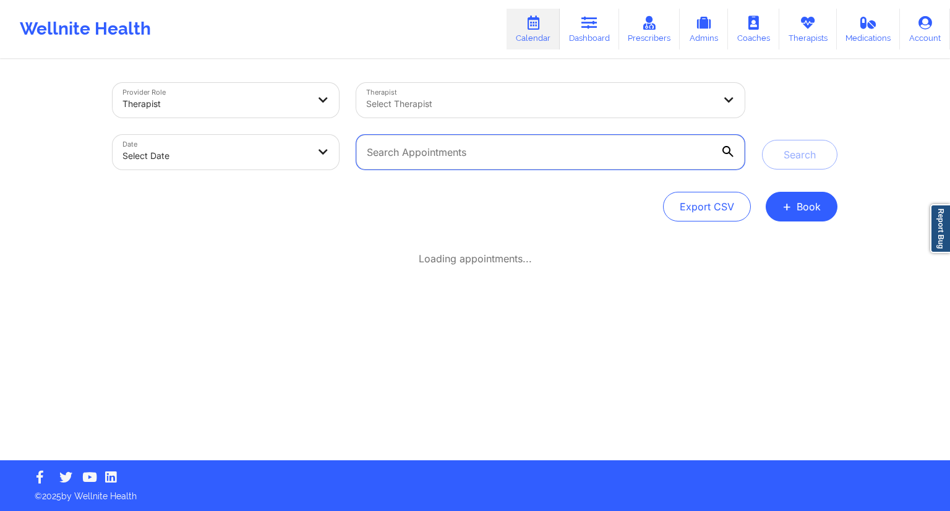
click at [430, 153] on input "text" at bounding box center [550, 152] width 388 height 35
paste input "[EMAIL_ADDRESS][DOMAIN_NAME]"
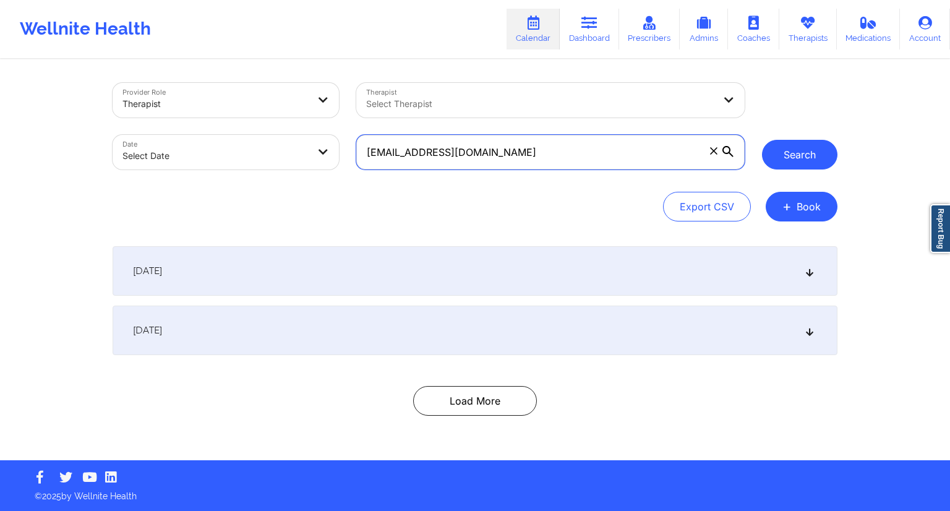
type input "[EMAIL_ADDRESS][DOMAIN_NAME]"
click at [782, 149] on button "Search" at bounding box center [799, 155] width 75 height 30
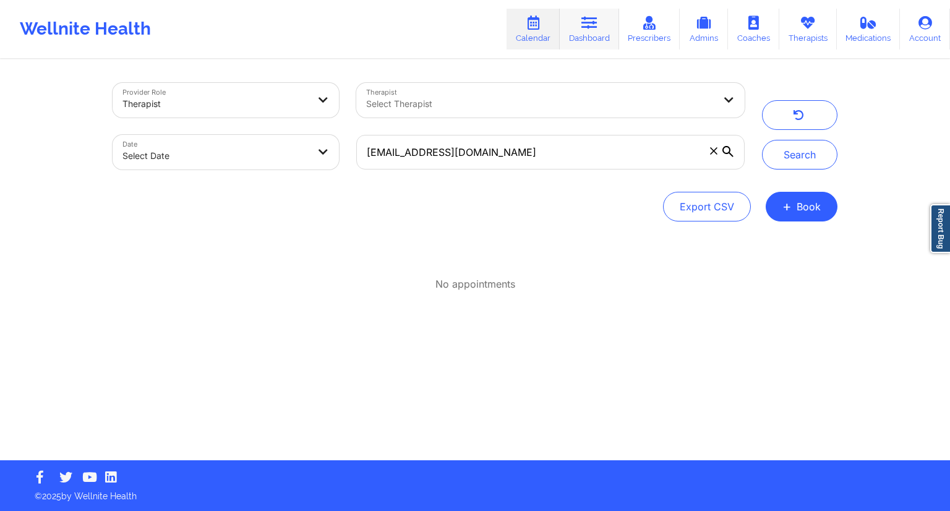
click at [579, 23] on link "Dashboard" at bounding box center [589, 29] width 59 height 41
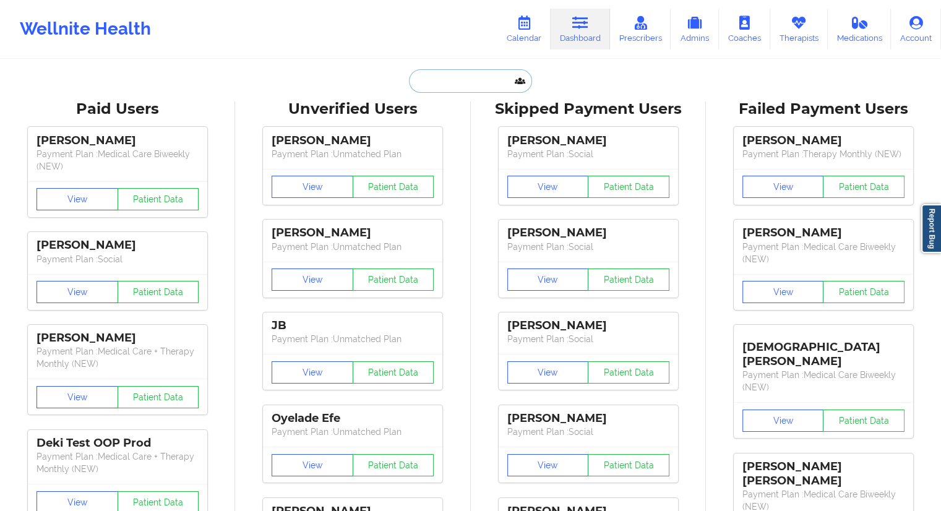
click at [438, 80] on input "text" at bounding box center [470, 80] width 122 height 23
paste input "[EMAIL_ADDRESS][DOMAIN_NAME]"
type input "[EMAIL_ADDRESS][DOMAIN_NAME]"
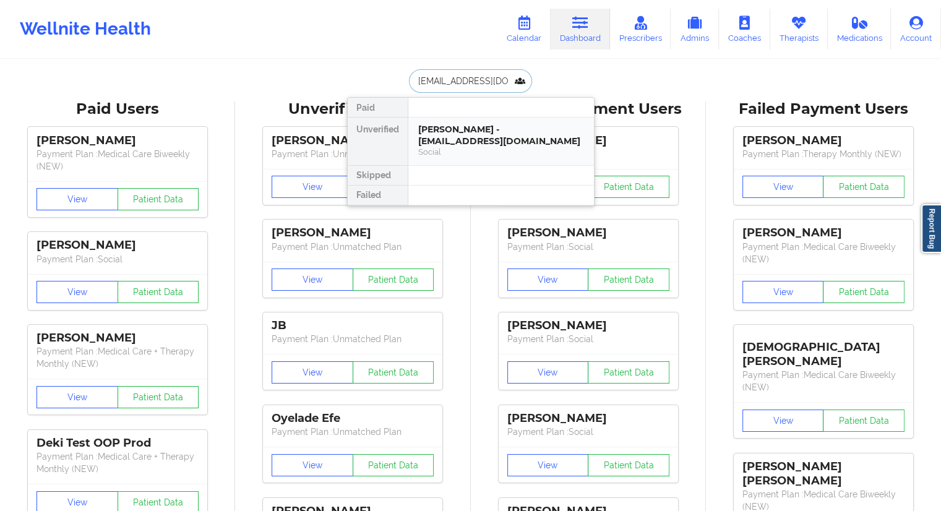
click at [448, 137] on div "[PERSON_NAME] - [EMAIL_ADDRESS][DOMAIN_NAME]" at bounding box center [501, 135] width 166 height 23
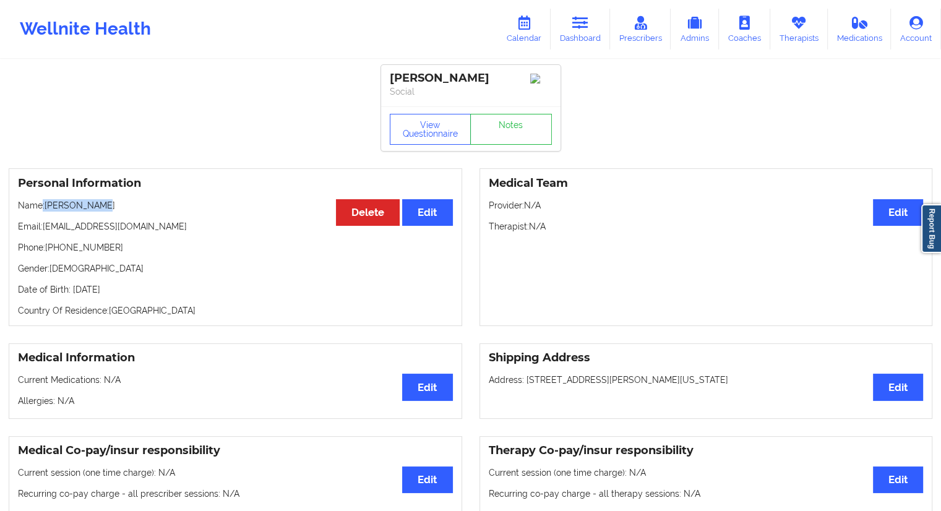
drag, startPoint x: 102, startPoint y: 203, endPoint x: 43, endPoint y: 201, distance: 59.4
click at [42, 201] on div "Personal Information Edit Delete Name: [PERSON_NAME] Email: [EMAIL_ADDRESS][DOM…" at bounding box center [235, 247] width 453 height 158
click at [586, 30] on link "Dashboard" at bounding box center [579, 29] width 59 height 41
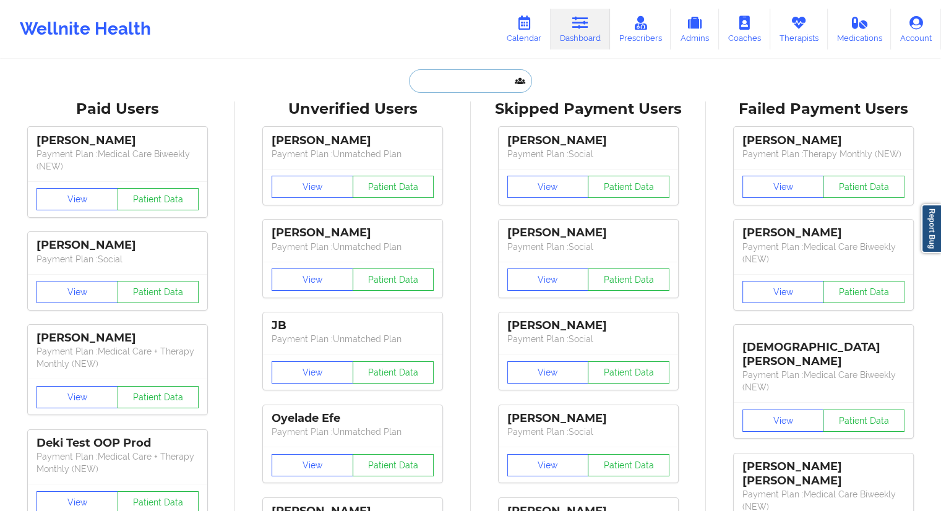
click at [428, 84] on input "text" at bounding box center [470, 80] width 122 height 23
paste input "[PERSON_NAME]"
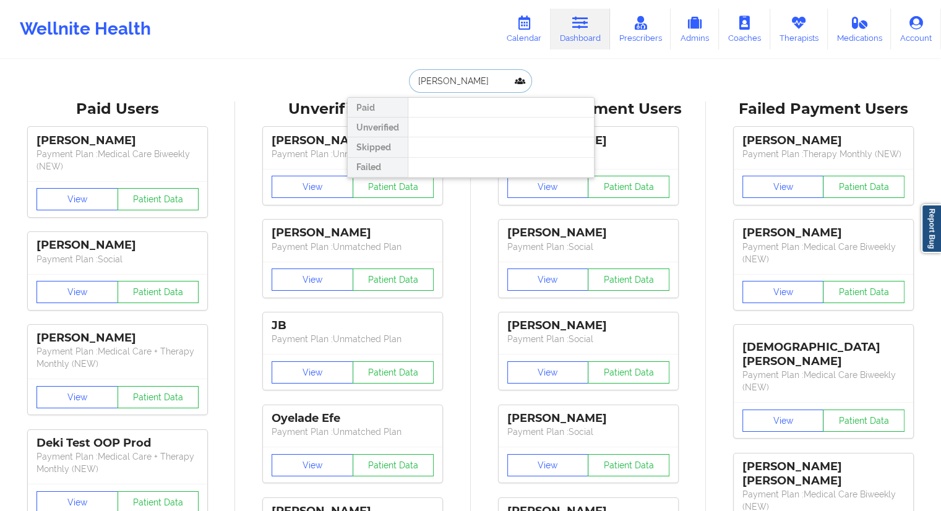
type input "[PERSON_NAME]"
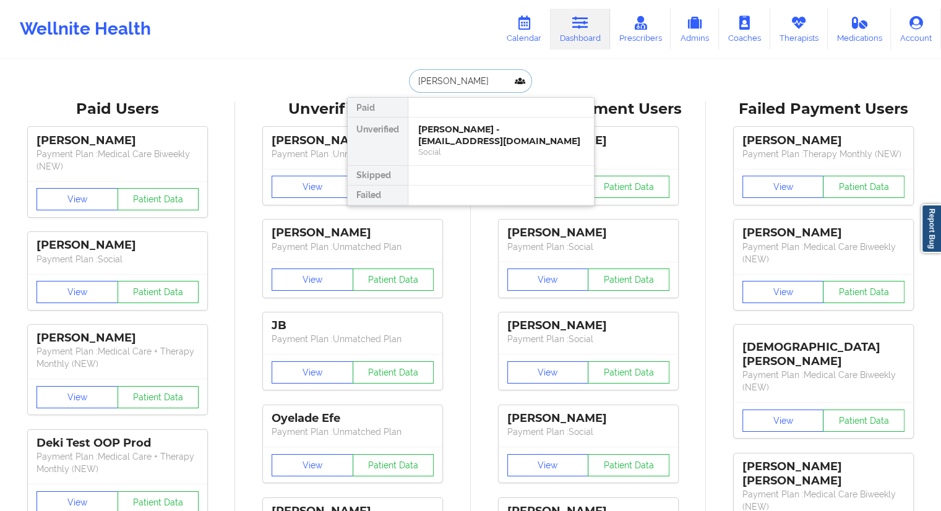
click at [471, 128] on div "[PERSON_NAME] - [EMAIL_ADDRESS][DOMAIN_NAME]" at bounding box center [501, 135] width 166 height 23
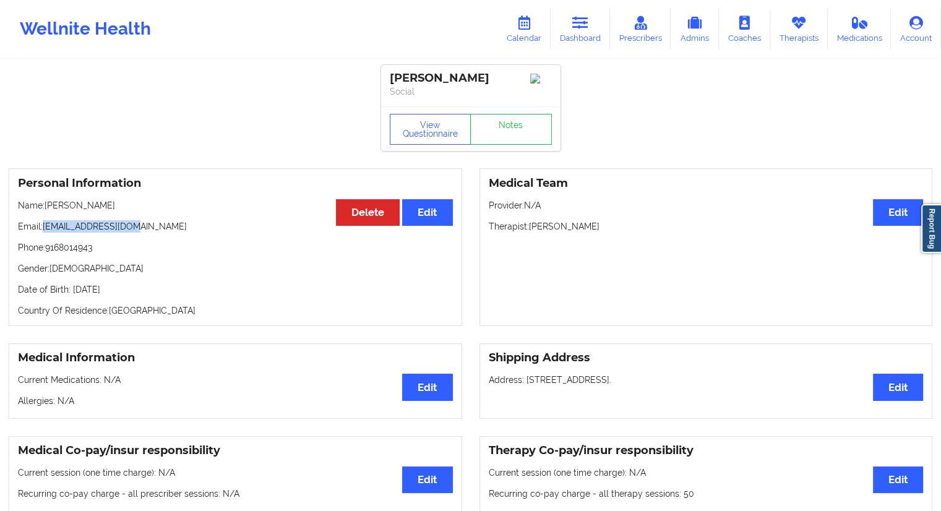
drag, startPoint x: 142, startPoint y: 245, endPoint x: 45, endPoint y: 233, distance: 97.9
click at [45, 233] on div "Personal Information Edit Delete Name: [PERSON_NAME] Email: [EMAIL_ADDRESS][DOM…" at bounding box center [235, 247] width 453 height 158
click at [529, 36] on link "Calendar" at bounding box center [523, 29] width 53 height 41
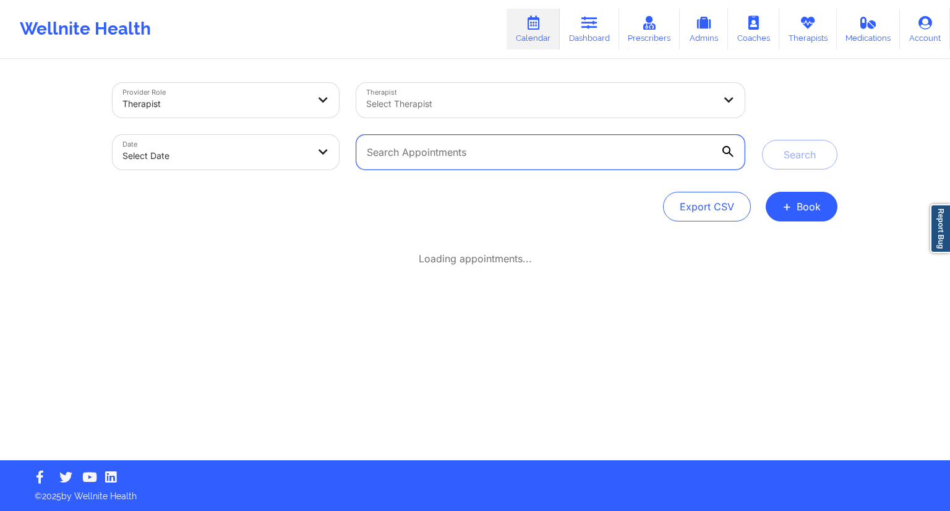
click at [429, 141] on input "text" at bounding box center [550, 152] width 388 height 35
paste input "[EMAIL_ADDRESS][DOMAIN_NAME]"
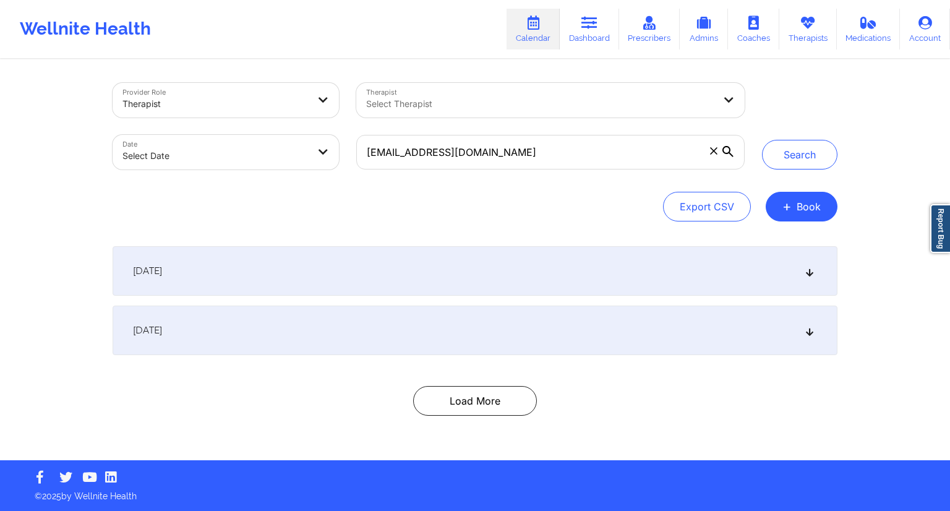
click at [841, 140] on div "Search" at bounding box center [799, 126] width 93 height 87
click at [815, 154] on button "Search" at bounding box center [799, 155] width 75 height 30
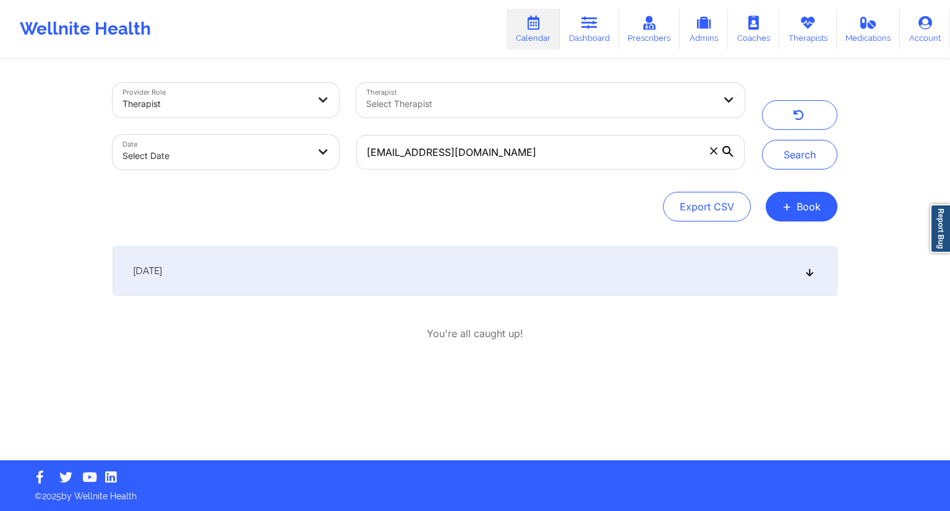
click at [376, 281] on div "[DATE]" at bounding box center [475, 270] width 725 height 49
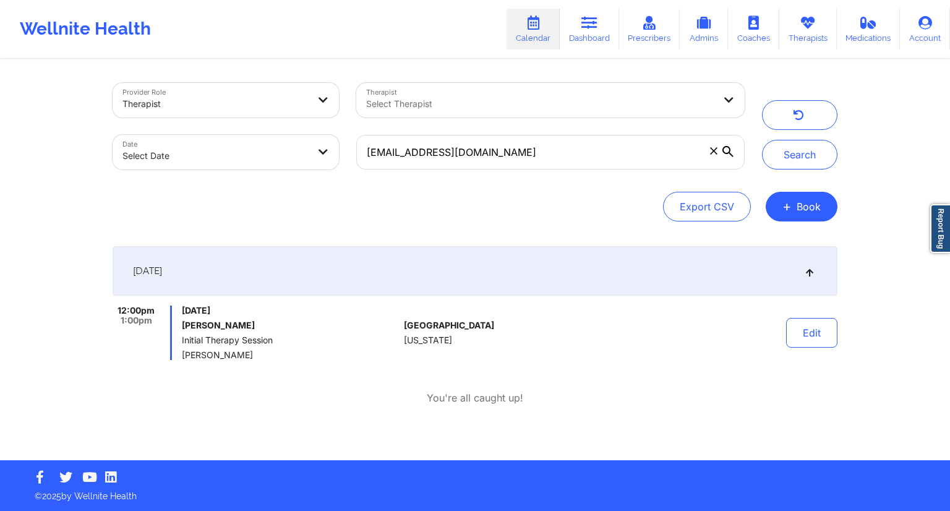
drag, startPoint x: 302, startPoint y: 327, endPoint x: 173, endPoint y: 320, distance: 128.8
click at [173, 320] on div "12:00pm 1:00pm [DATE] [PERSON_NAME] Initial Therapy Session [PERSON_NAME]" at bounding box center [256, 332] width 286 height 54
click at [236, 333] on div "[DATE] [PERSON_NAME] Initial Therapy Session [PERSON_NAME]" at bounding box center [290, 332] width 217 height 54
drag, startPoint x: 294, startPoint y: 328, endPoint x: 181, endPoint y: 332, distance: 112.6
click at [182, 332] on div "[DATE] [PERSON_NAME] Initial Therapy Session [PERSON_NAME]" at bounding box center [290, 332] width 217 height 54
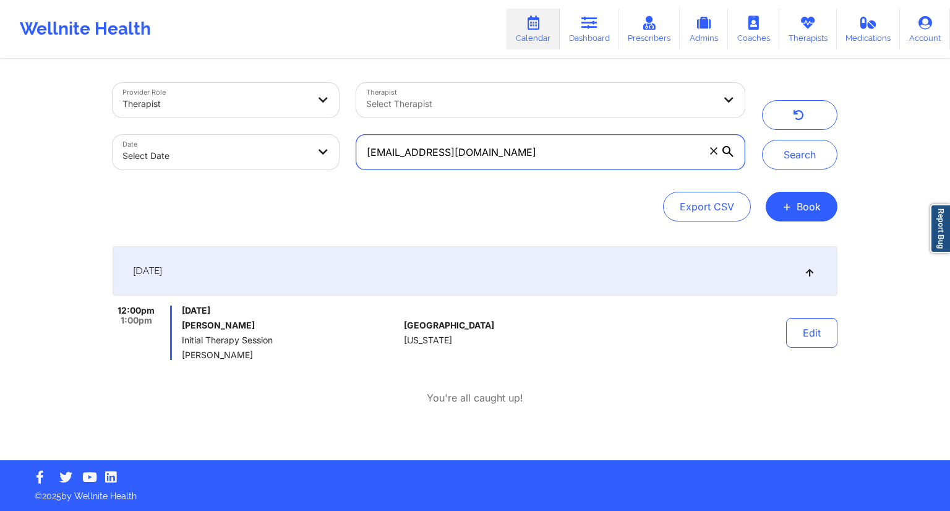
drag, startPoint x: 501, startPoint y: 159, endPoint x: 356, endPoint y: 159, distance: 145.3
click at [356, 159] on input "[EMAIL_ADDRESS][DOMAIN_NAME]" at bounding box center [550, 152] width 388 height 35
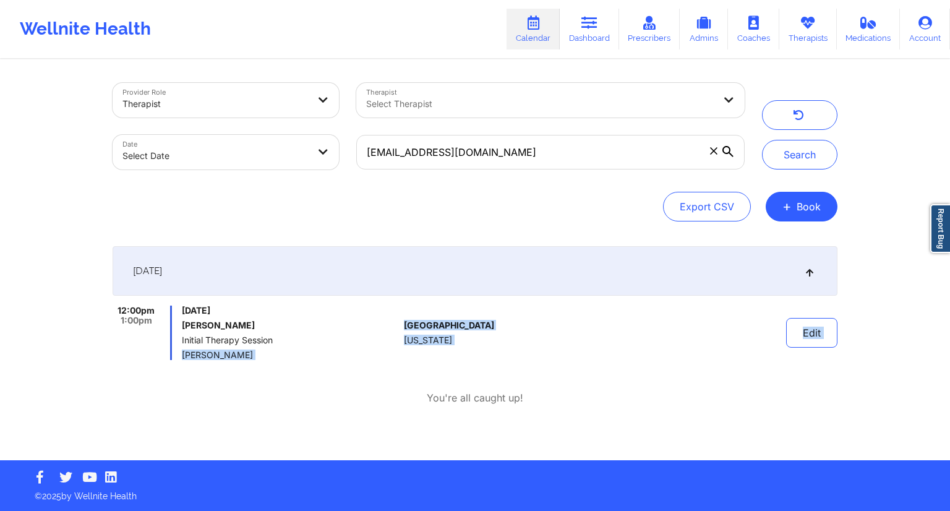
drag, startPoint x: 271, startPoint y: 361, endPoint x: 183, endPoint y: 351, distance: 88.4
click at [183, 351] on div "[DATE] 12:00pm 1:00pm [DATE] [PERSON_NAME] Initial Therapy Session [PERSON_NAME…" at bounding box center [475, 325] width 725 height 159
click at [195, 404] on div "You're all caught up!" at bounding box center [475, 398] width 725 height 14
drag, startPoint x: 265, startPoint y: 354, endPoint x: 182, endPoint y: 354, distance: 82.9
click at [182, 354] on span "[PERSON_NAME]" at bounding box center [290, 355] width 217 height 10
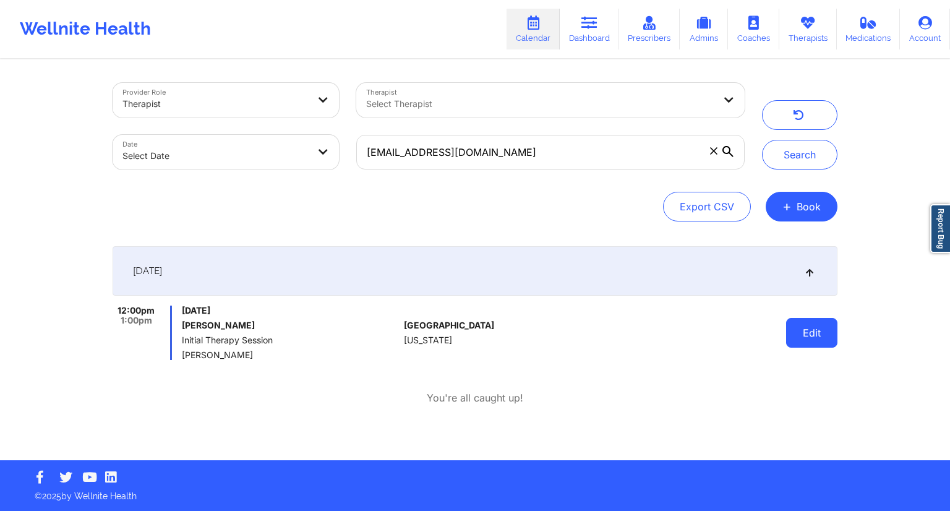
click at [816, 335] on button "Edit" at bounding box center [811, 333] width 51 height 30
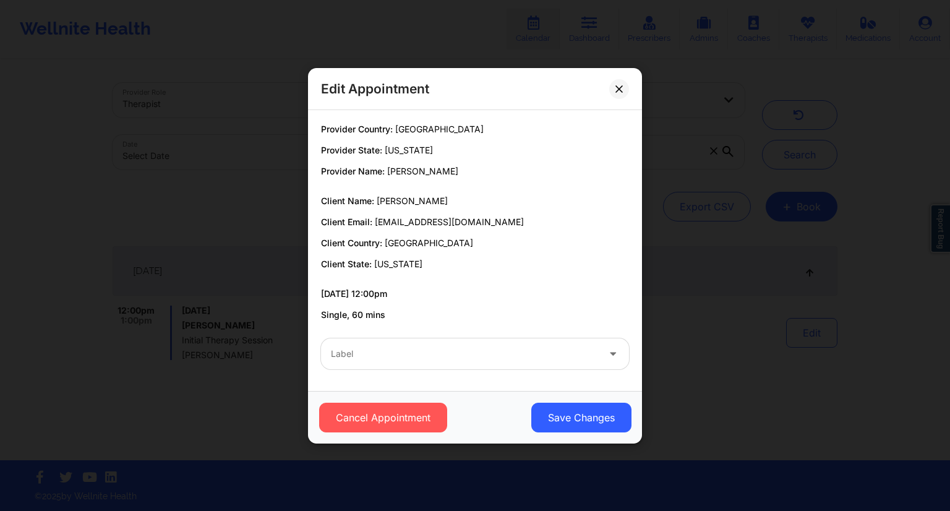
click at [424, 347] on div at bounding box center [464, 353] width 267 height 15
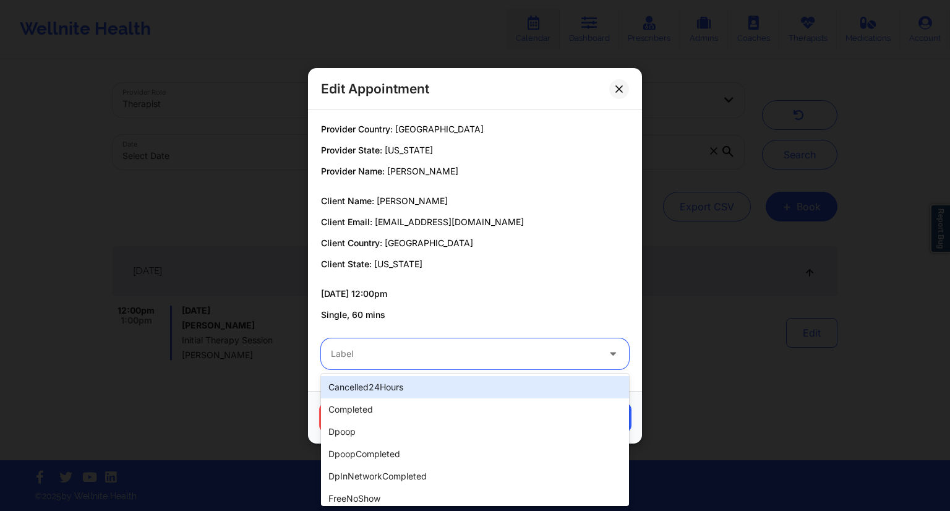
click at [361, 388] on div "cancelled24Hours" at bounding box center [475, 387] width 308 height 22
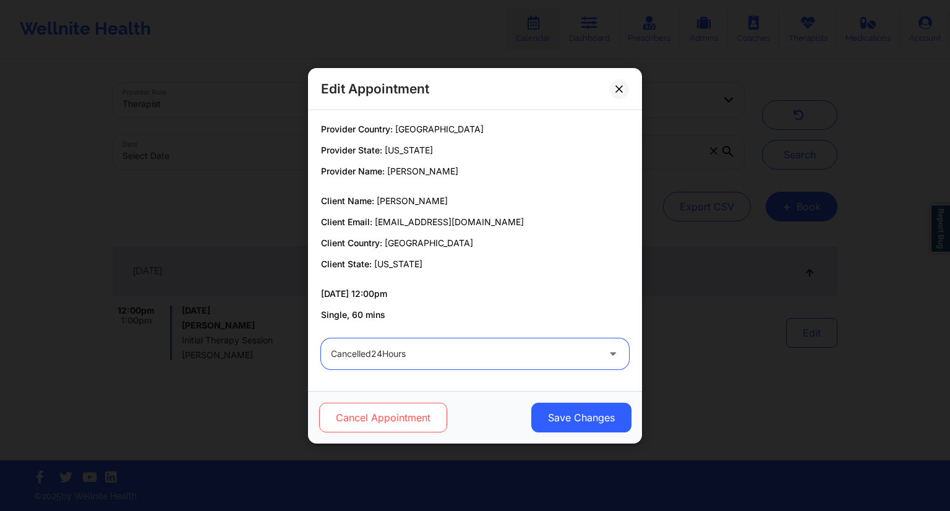
click at [370, 411] on button "Cancel Appointment" at bounding box center [383, 418] width 128 height 30
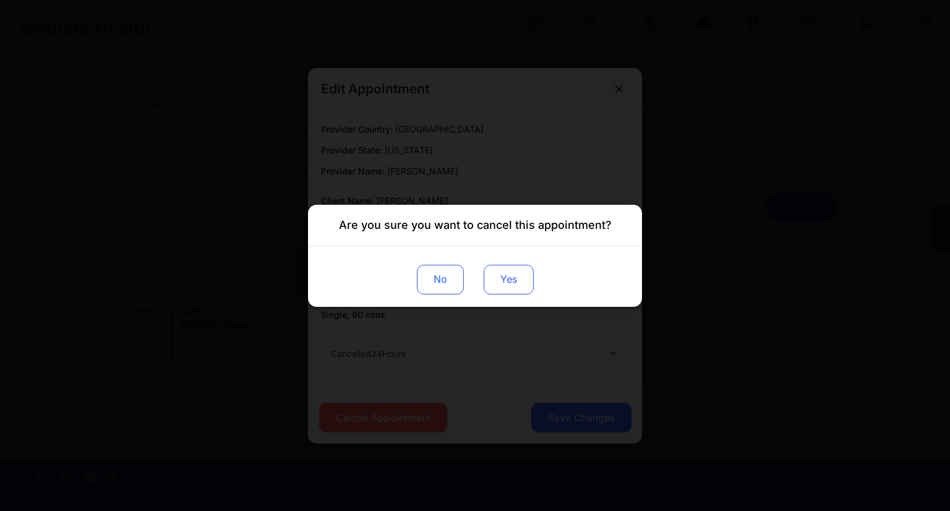
click at [510, 279] on button "Yes" at bounding box center [509, 279] width 50 height 30
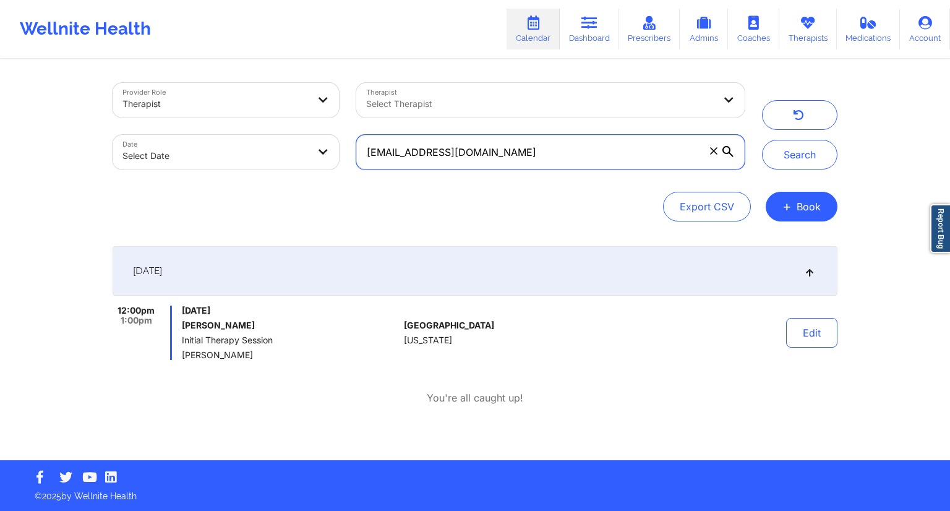
click at [519, 155] on input "[EMAIL_ADDRESS][DOMAIN_NAME]" at bounding box center [550, 152] width 388 height 35
paste input "[EMAIL_ADDRESS]"
type input "[EMAIL_ADDRESS][DOMAIN_NAME]"
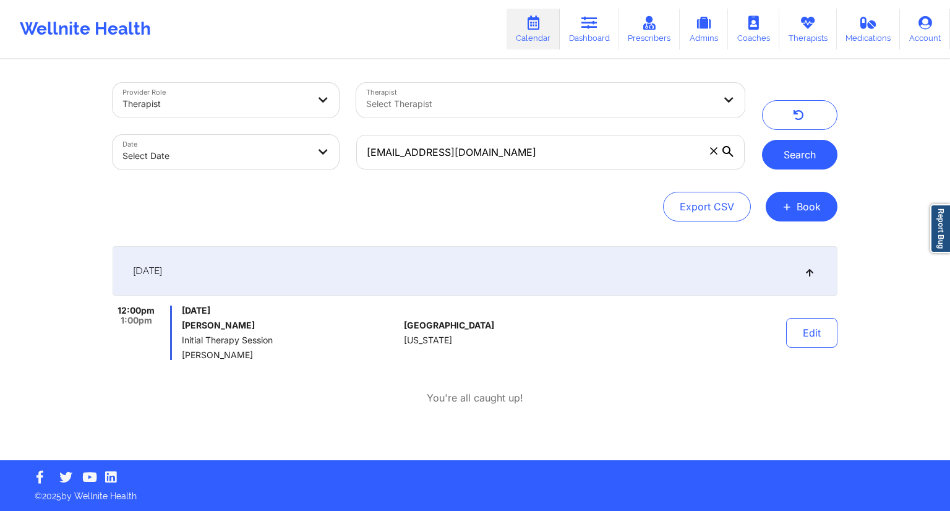
click at [787, 153] on button "Search" at bounding box center [799, 155] width 75 height 30
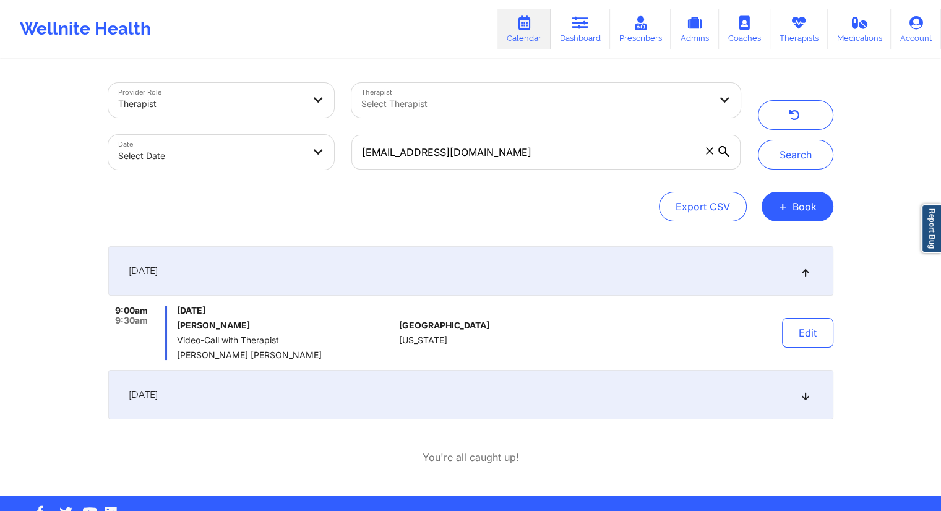
click at [287, 393] on div "[DATE]" at bounding box center [470, 394] width 725 height 49
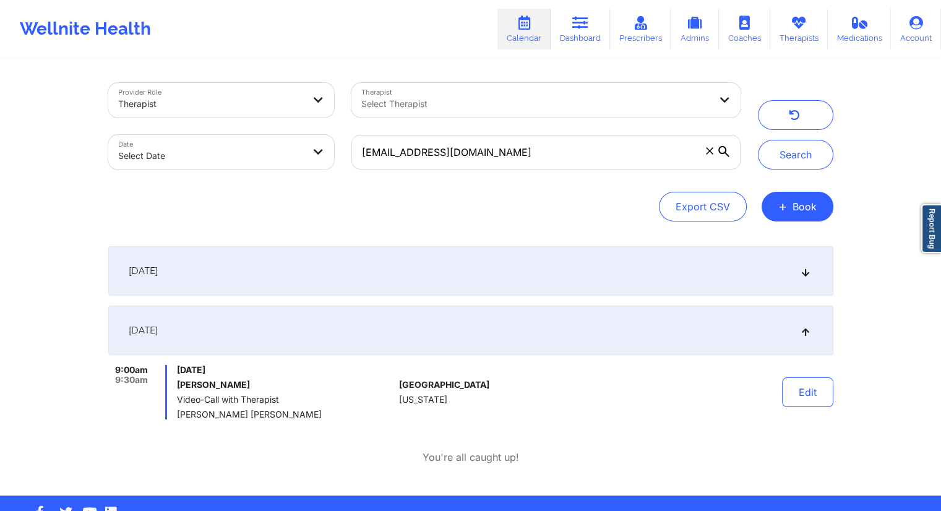
click at [339, 257] on div "[DATE]" at bounding box center [470, 270] width 725 height 49
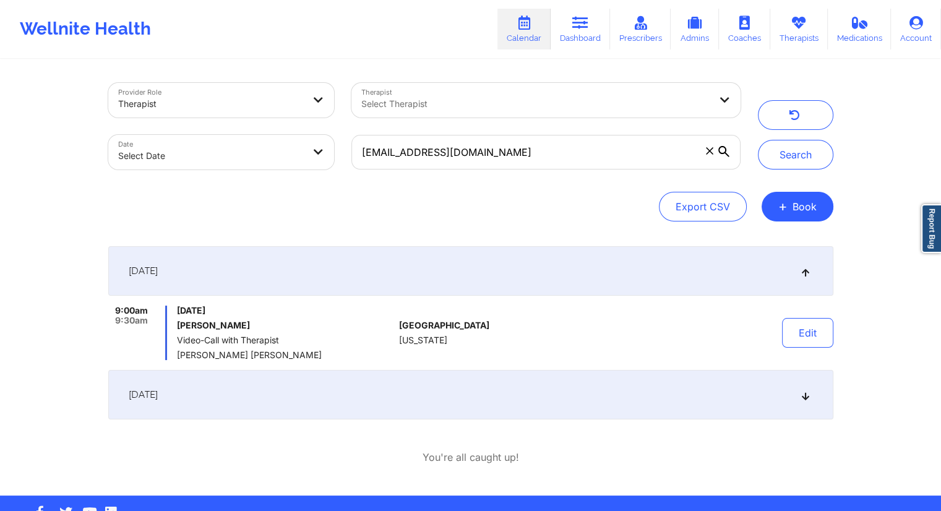
click at [295, 391] on div "[DATE]" at bounding box center [470, 394] width 725 height 49
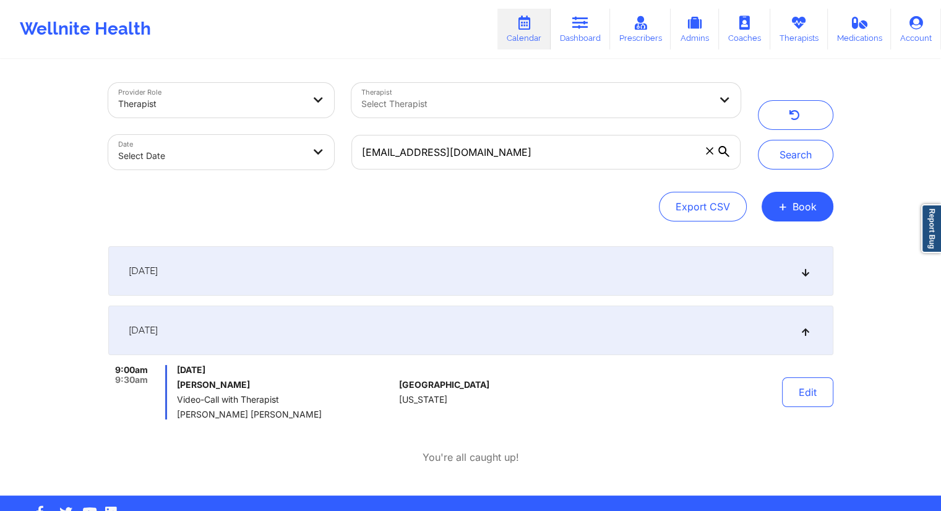
click at [305, 271] on div "[DATE]" at bounding box center [470, 270] width 725 height 49
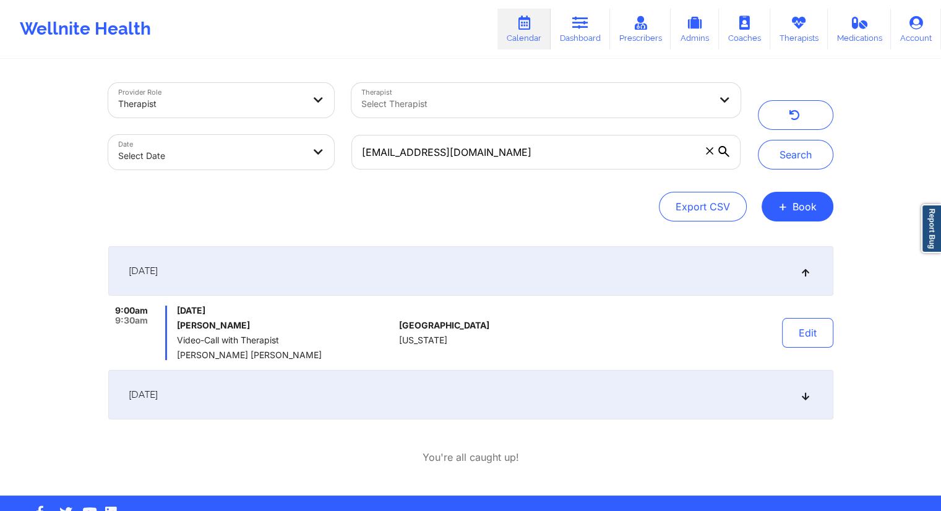
click at [296, 402] on div "[DATE]" at bounding box center [470, 394] width 725 height 49
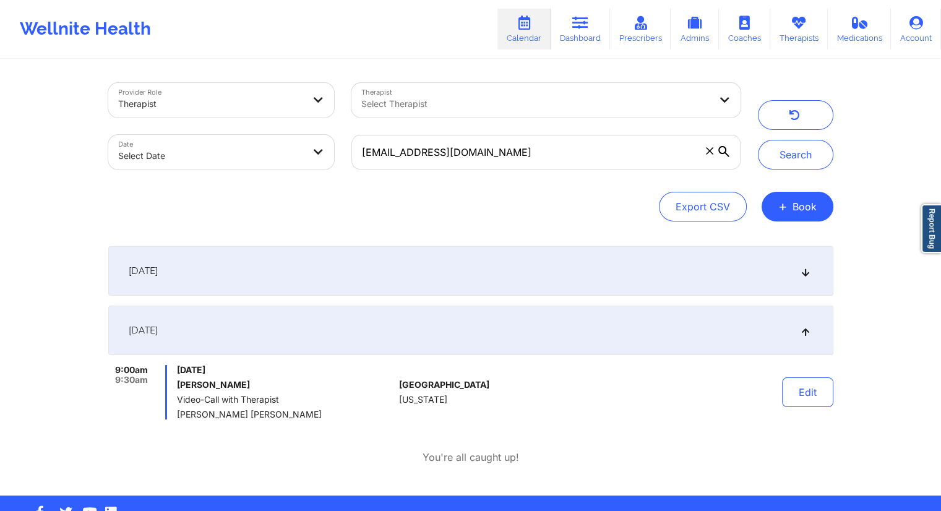
click at [294, 290] on div "[DATE]" at bounding box center [470, 270] width 725 height 49
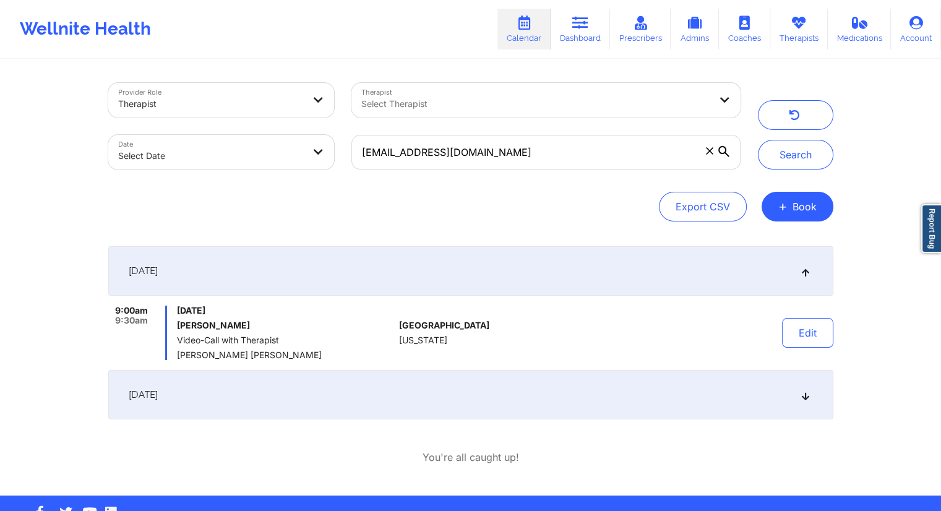
click at [270, 407] on div "[DATE]" at bounding box center [470, 394] width 725 height 49
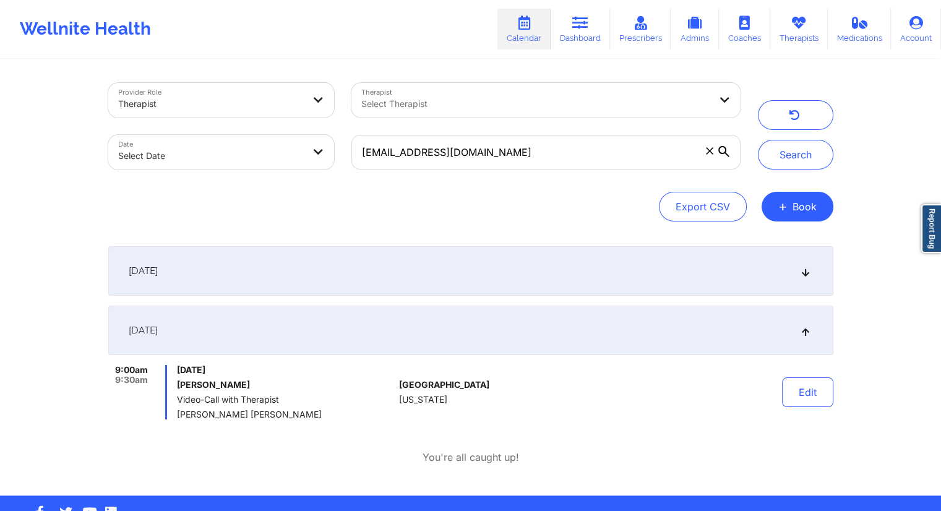
click at [298, 277] on div "[DATE]" at bounding box center [470, 270] width 725 height 49
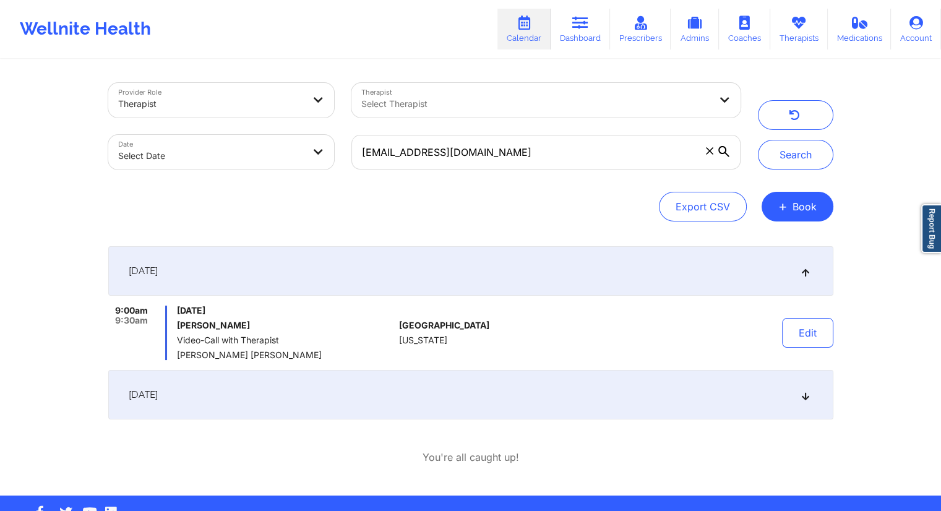
click at [383, 389] on div "[DATE]" at bounding box center [470, 394] width 725 height 49
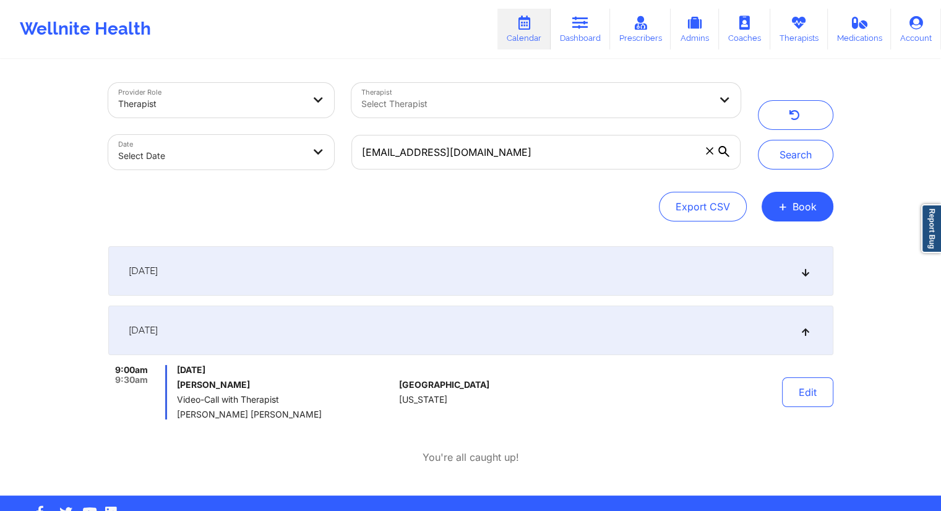
click at [393, 260] on div "[DATE]" at bounding box center [470, 270] width 725 height 49
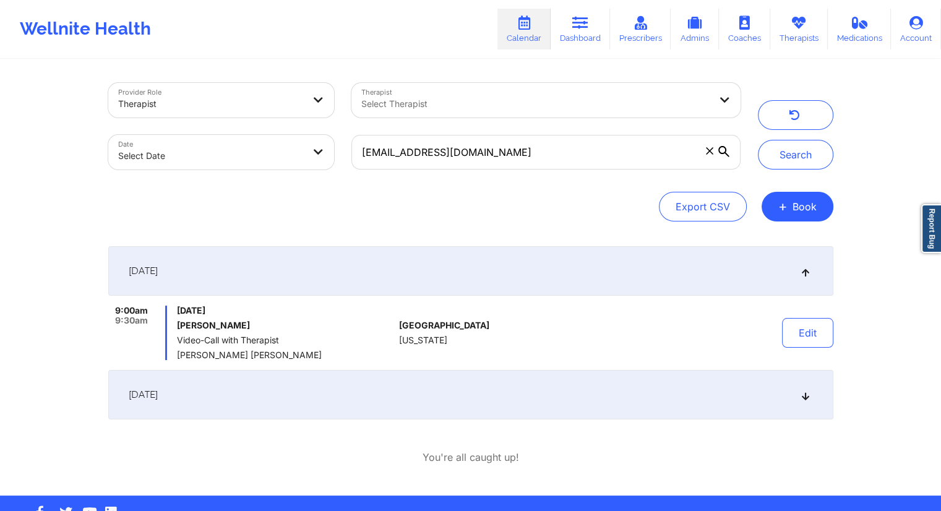
click at [372, 396] on div "[DATE]" at bounding box center [470, 394] width 725 height 49
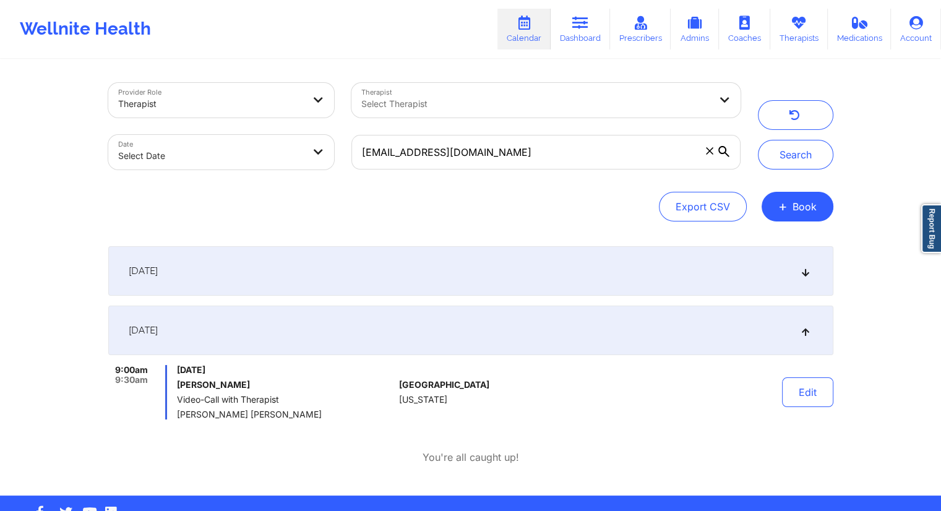
click at [343, 262] on div "[DATE]" at bounding box center [470, 270] width 725 height 49
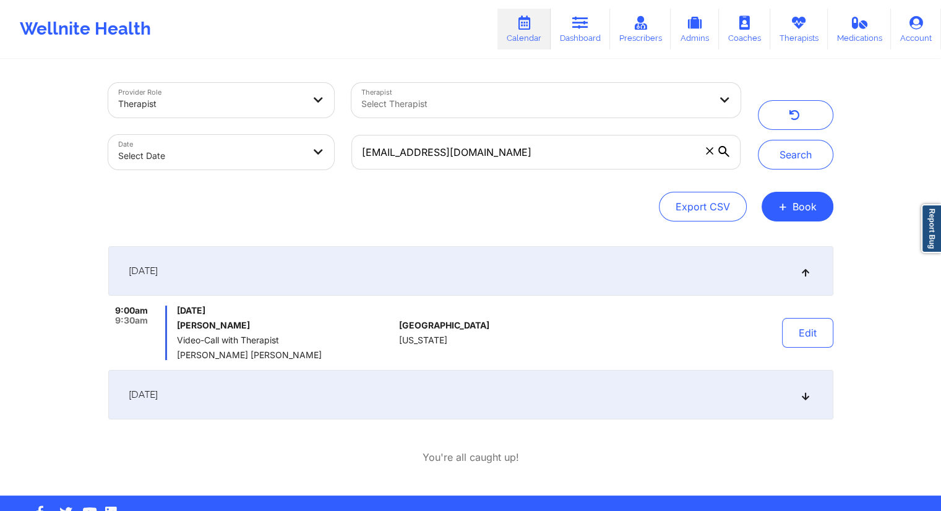
click at [295, 392] on div "[DATE]" at bounding box center [470, 394] width 725 height 49
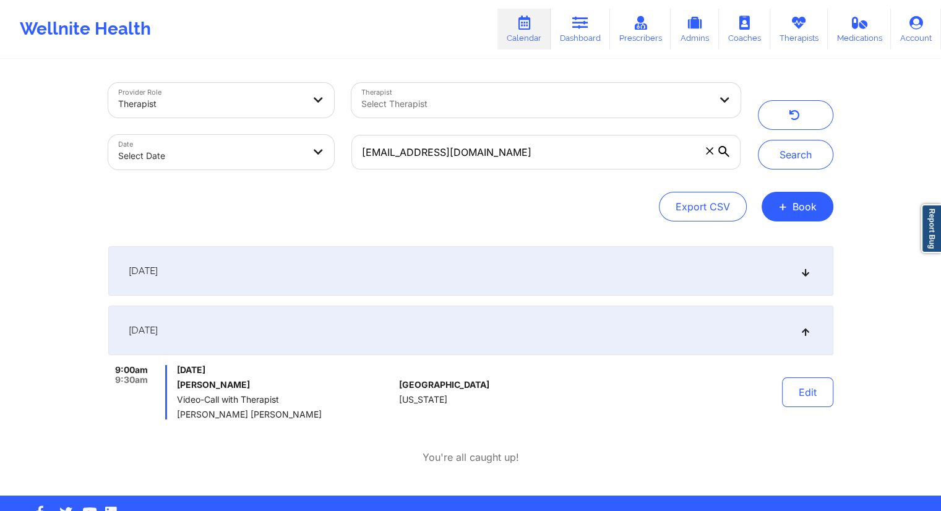
click at [339, 273] on div "[DATE]" at bounding box center [470, 270] width 725 height 49
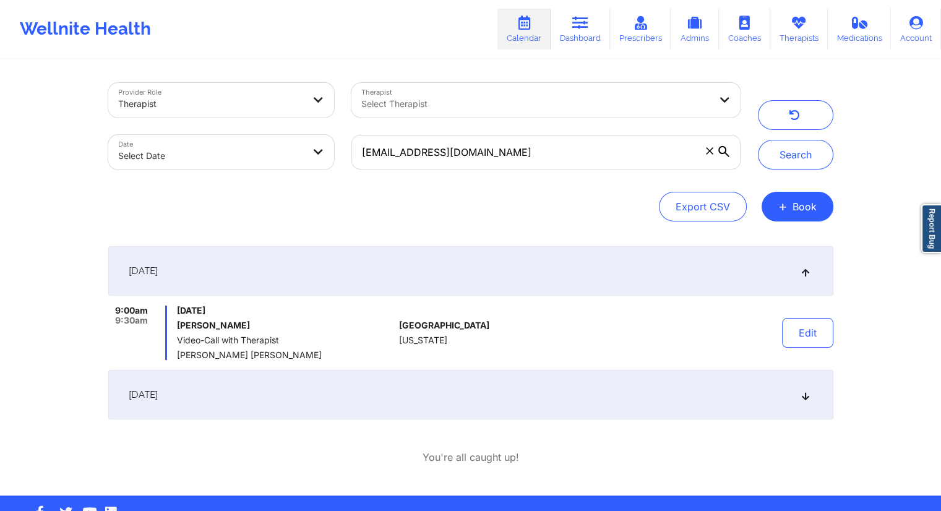
click at [203, 403] on div "[DATE]" at bounding box center [470, 394] width 725 height 49
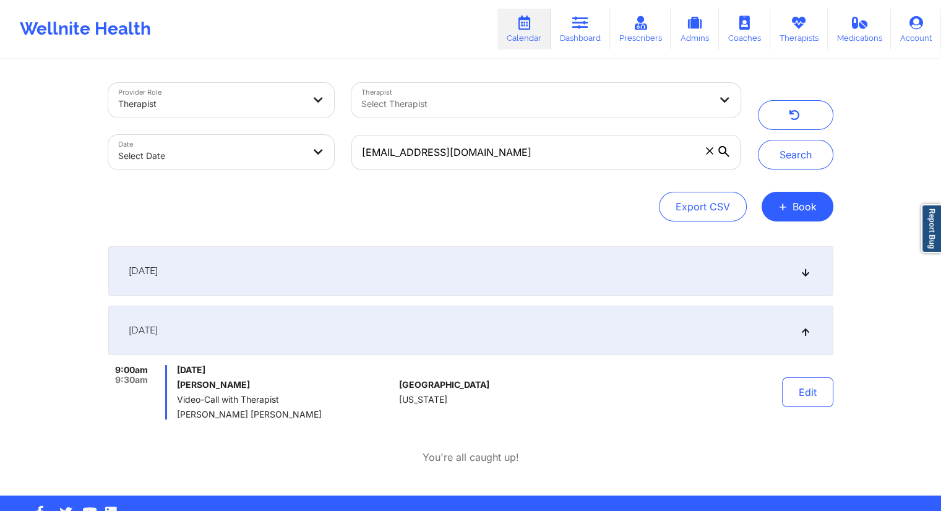
click at [243, 267] on div "[DATE]" at bounding box center [470, 270] width 725 height 49
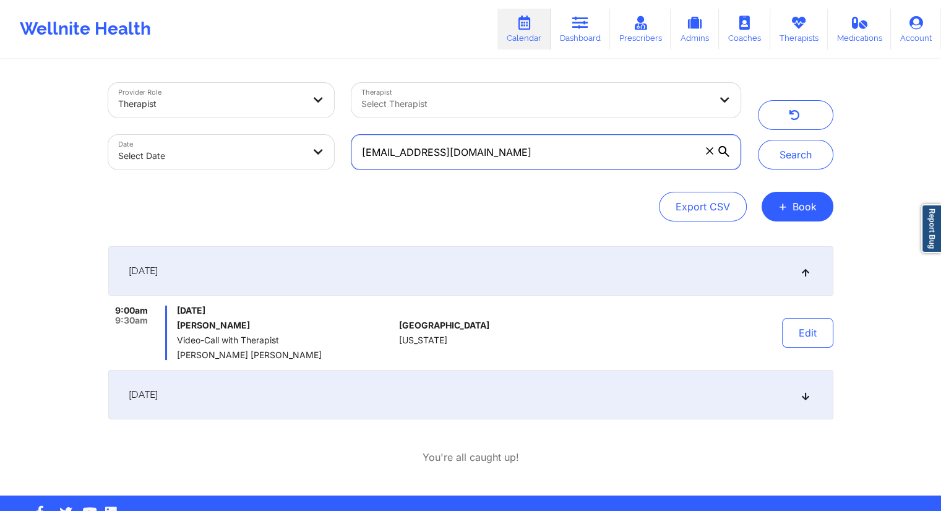
click at [470, 143] on input "[EMAIL_ADDRESS][DOMAIN_NAME]" at bounding box center [545, 152] width 388 height 35
click at [578, 25] on icon at bounding box center [580, 23] width 16 height 14
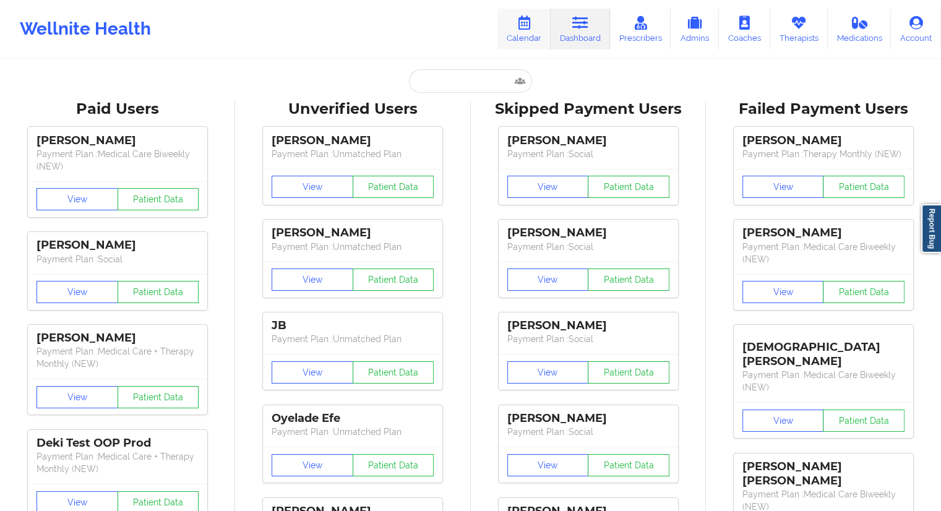
click at [518, 34] on link "Calendar" at bounding box center [523, 29] width 53 height 41
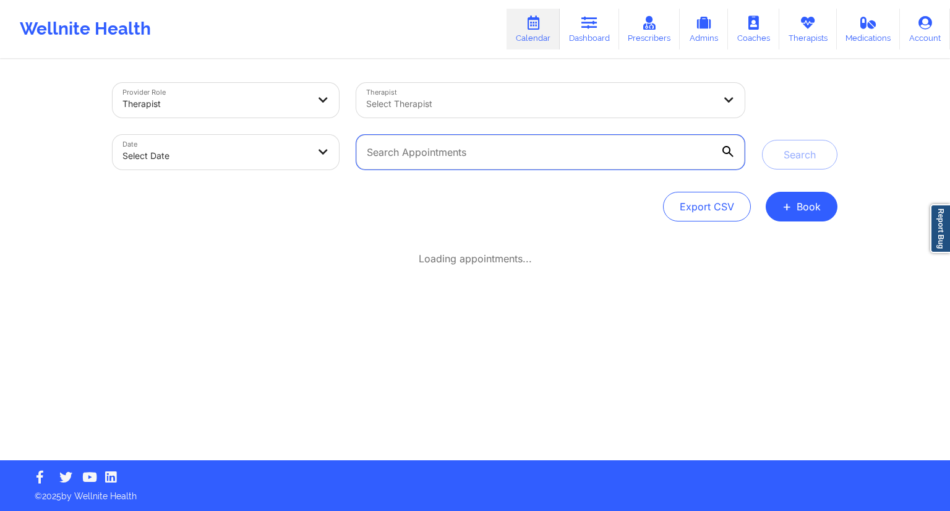
click at [450, 148] on input "text" at bounding box center [550, 152] width 388 height 35
paste input "[EMAIL_ADDRESS][DOMAIN_NAME]"
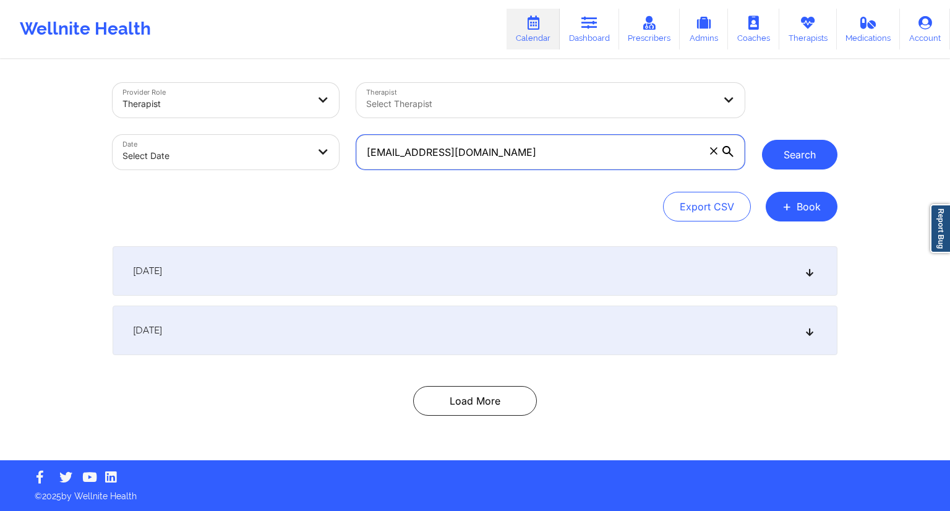
type input "[EMAIL_ADDRESS][DOMAIN_NAME]"
click at [777, 164] on button "Search" at bounding box center [799, 155] width 75 height 30
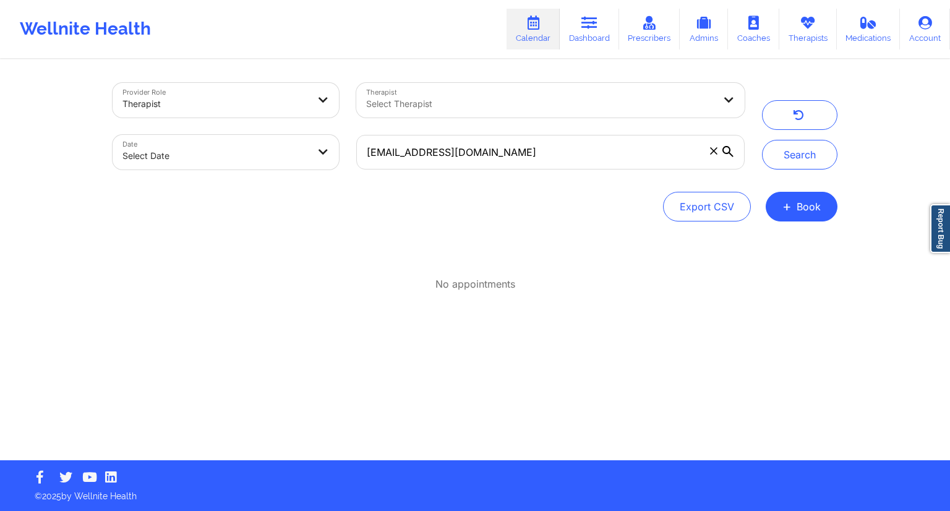
click at [791, 137] on div "Search" at bounding box center [799, 126] width 75 height 87
click at [782, 155] on button "Search" at bounding box center [799, 155] width 75 height 30
click at [592, 45] on link "Dashboard" at bounding box center [589, 29] width 59 height 41
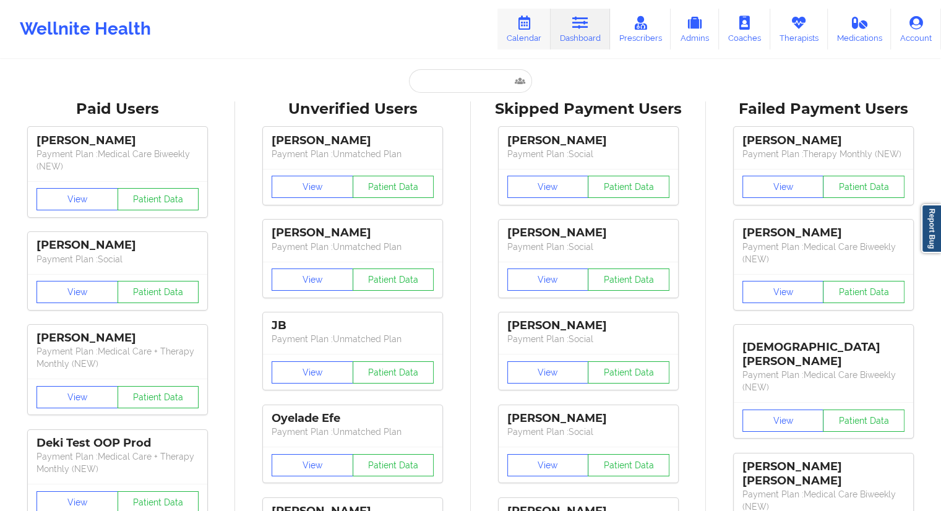
click at [521, 35] on link "Calendar" at bounding box center [523, 29] width 53 height 41
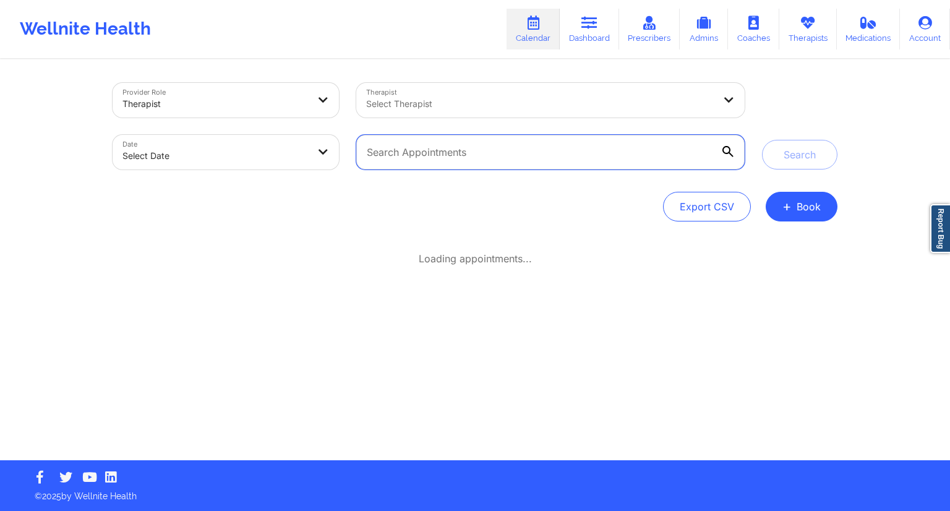
click at [424, 166] on input "text" at bounding box center [550, 152] width 388 height 35
paste input "[EMAIL_ADDRESS][DOMAIN_NAME]"
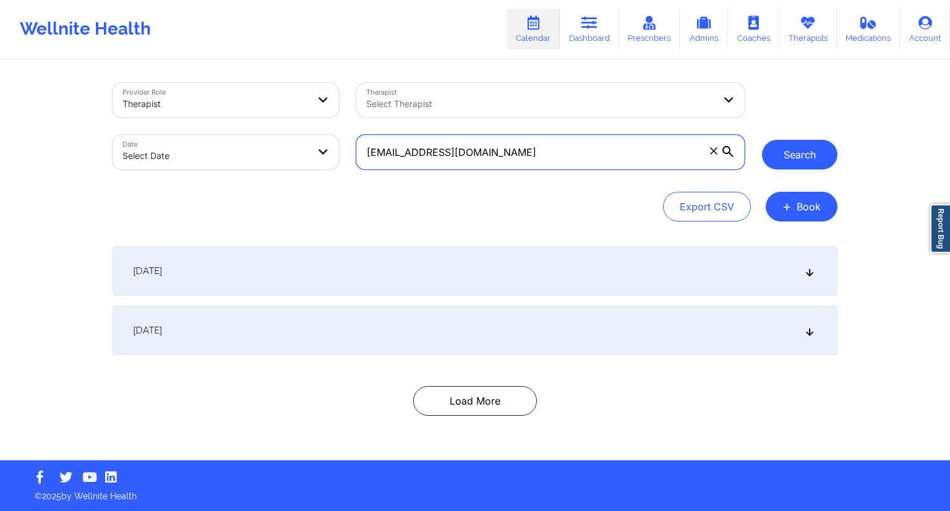
type input "[EMAIL_ADDRESS][DOMAIN_NAME]"
click at [780, 154] on button "Search" at bounding box center [799, 155] width 75 height 30
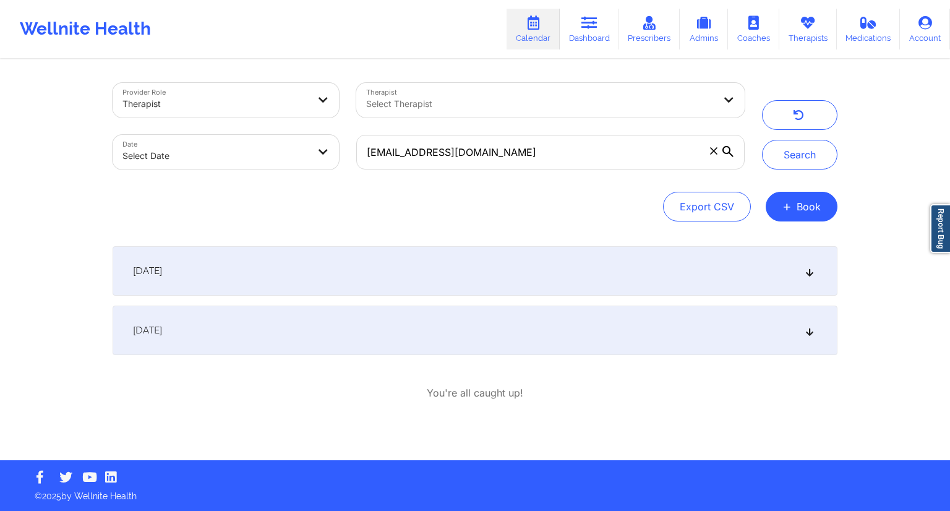
click at [346, 342] on div "[DATE]" at bounding box center [475, 329] width 725 height 49
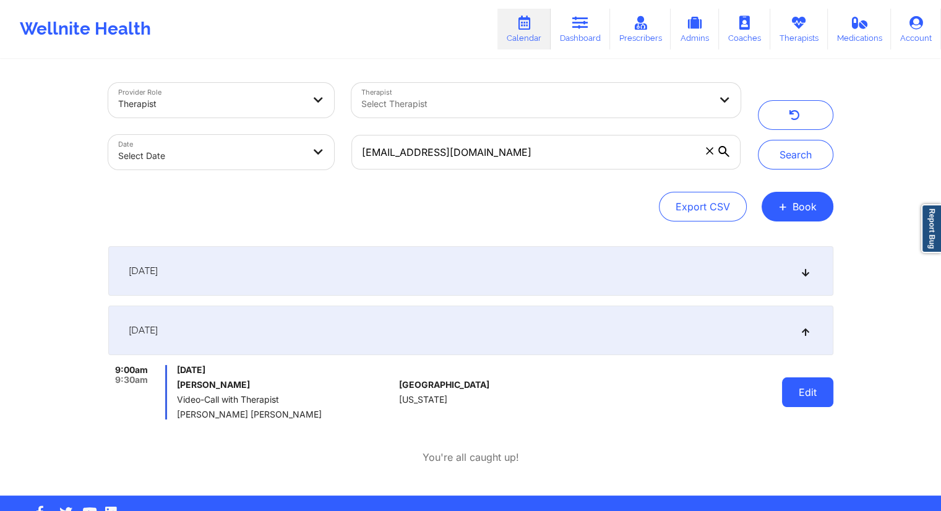
click at [806, 392] on button "Edit" at bounding box center [807, 392] width 51 height 30
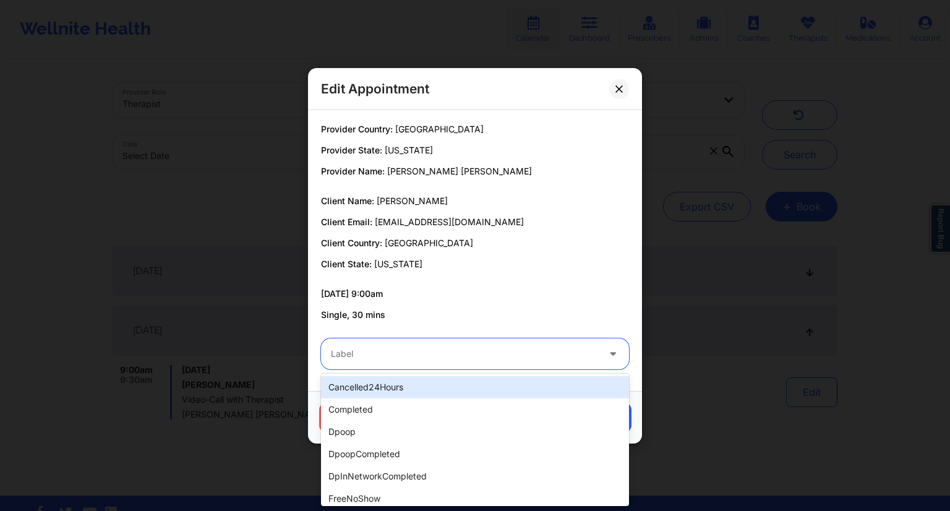
click at [376, 342] on div "Label" at bounding box center [460, 353] width 278 height 31
click at [357, 379] on div "cancelled24Hours" at bounding box center [475, 387] width 308 height 22
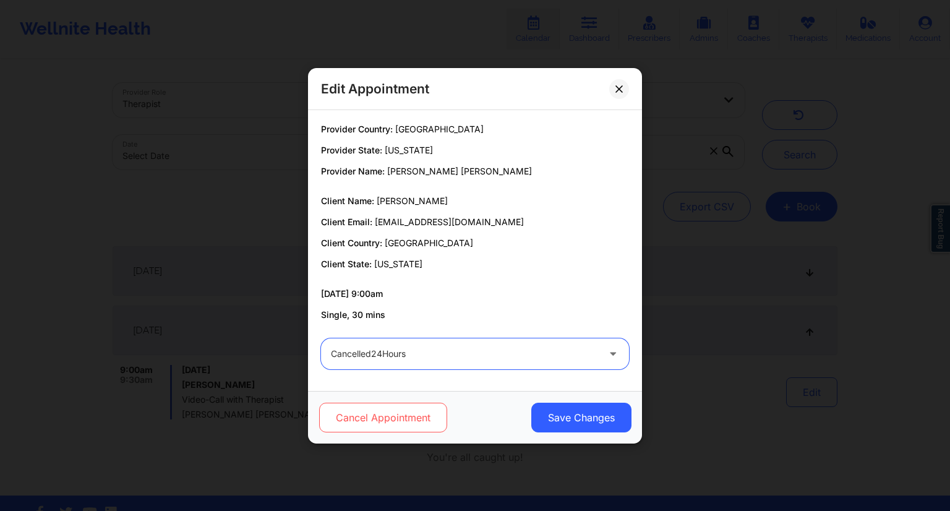
click at [371, 417] on button "Cancel Appointment" at bounding box center [383, 418] width 128 height 30
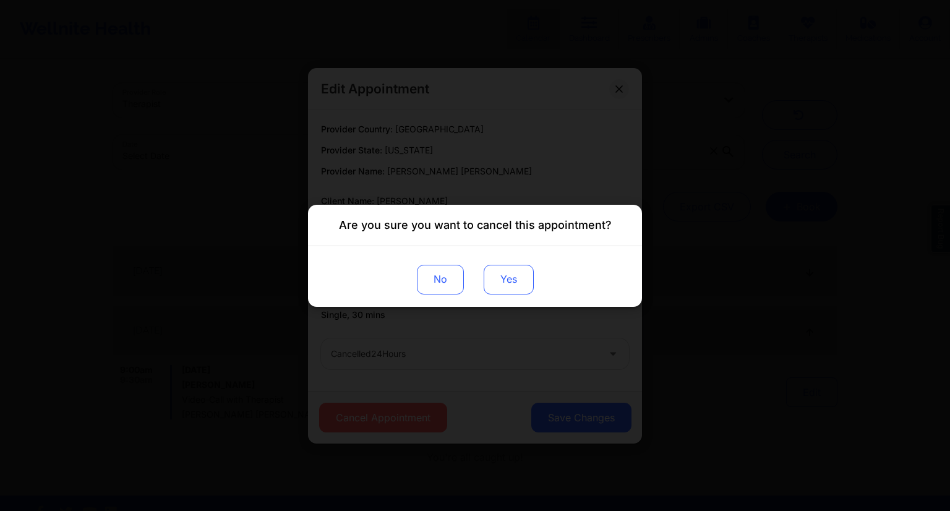
click at [511, 282] on button "Yes" at bounding box center [509, 279] width 50 height 30
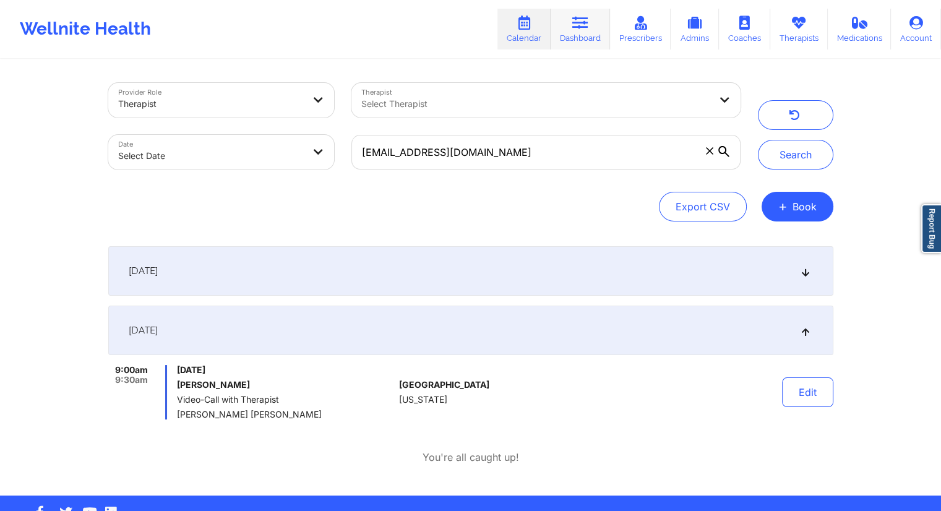
drag, startPoint x: 569, startPoint y: 40, endPoint x: 567, endPoint y: 47, distance: 7.1
click at [569, 40] on link "Dashboard" at bounding box center [579, 29] width 59 height 41
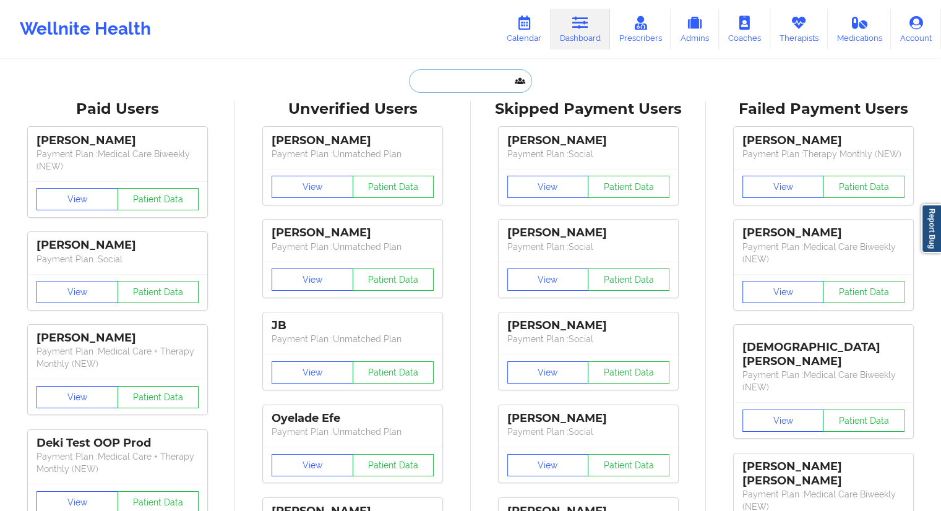
click at [465, 90] on input "text" at bounding box center [470, 80] width 122 height 23
paste input "[EMAIL_ADDRESS][DOMAIN_NAME]"
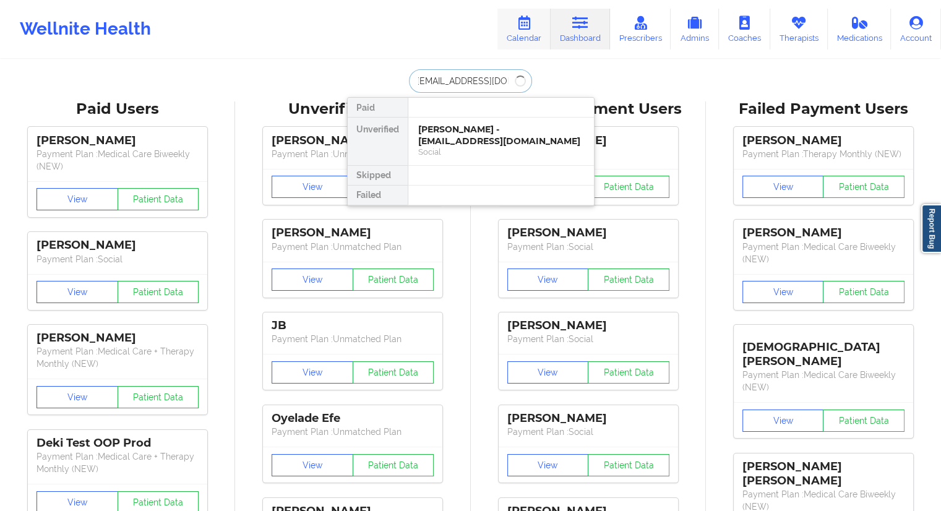
type input "[EMAIL_ADDRESS][DOMAIN_NAME]"
click at [529, 27] on icon at bounding box center [524, 23] width 16 height 14
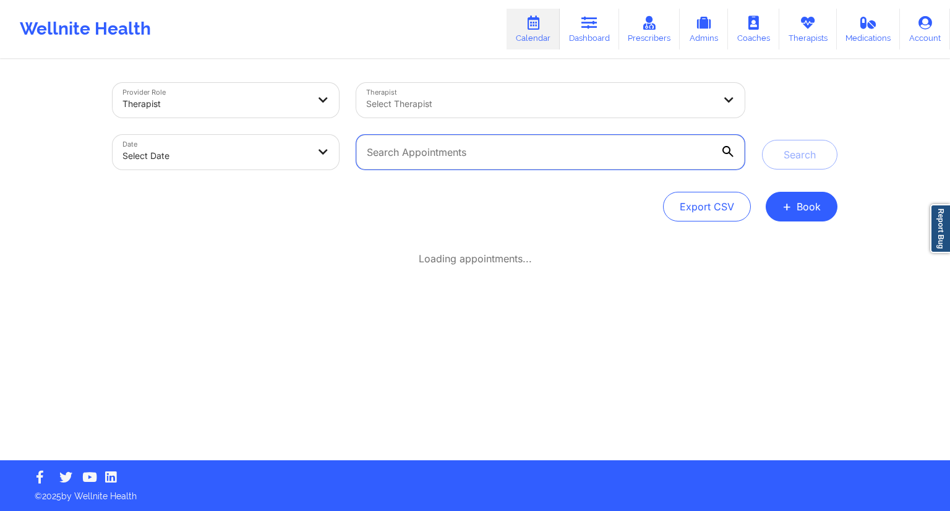
click at [459, 156] on input "text" at bounding box center [550, 152] width 388 height 35
paste input "[EMAIL_ADDRESS][DOMAIN_NAME]"
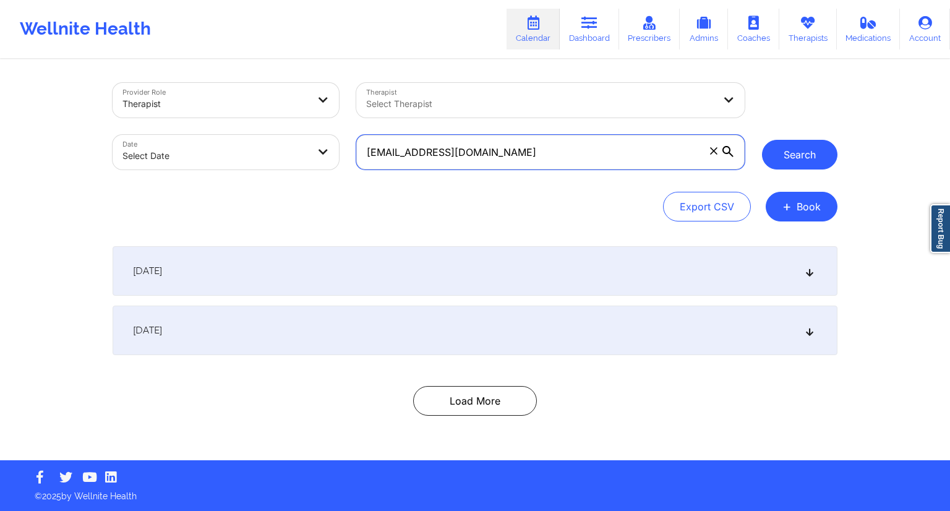
type input "[EMAIL_ADDRESS][DOMAIN_NAME]"
click at [790, 142] on button "Search" at bounding box center [799, 155] width 75 height 30
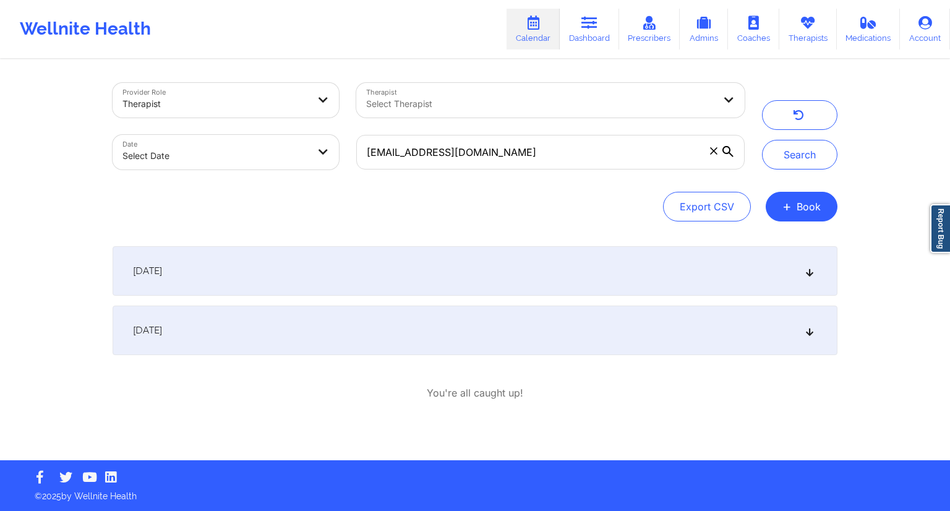
click at [349, 252] on div "[DATE]" at bounding box center [475, 270] width 725 height 49
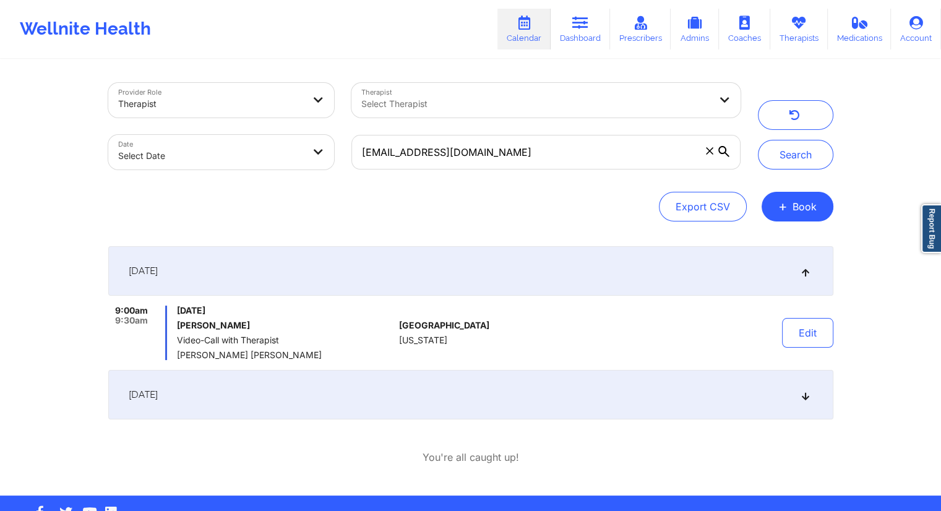
click at [343, 389] on div "[DATE]" at bounding box center [470, 394] width 725 height 49
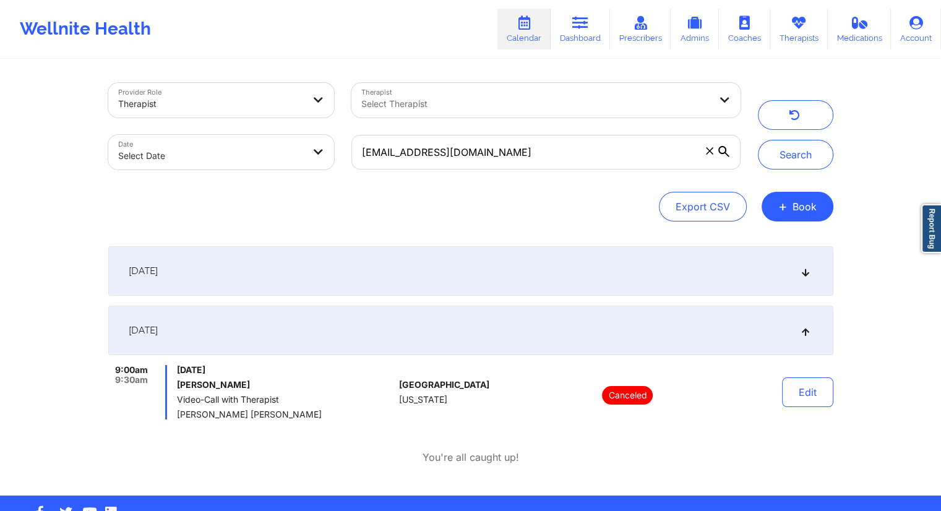
click at [395, 283] on div "[DATE]" at bounding box center [470, 270] width 725 height 49
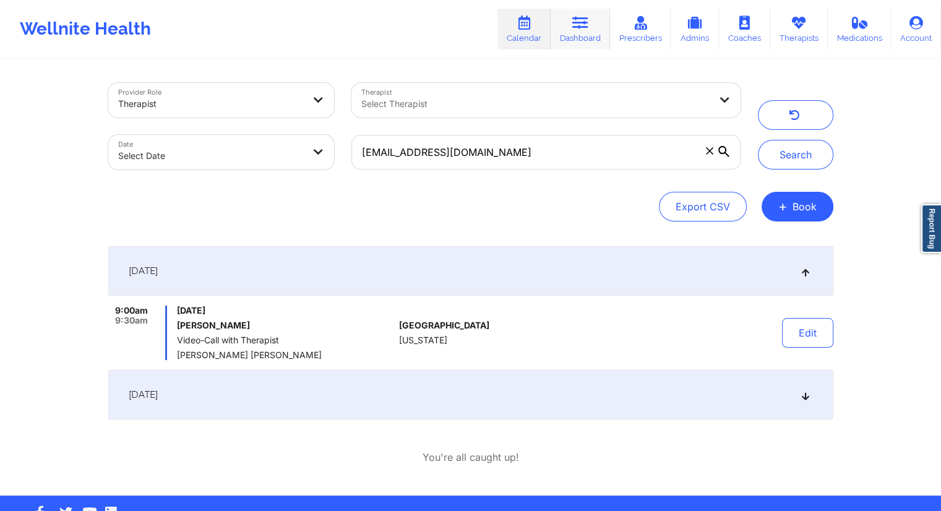
click at [587, 20] on icon at bounding box center [580, 23] width 16 height 14
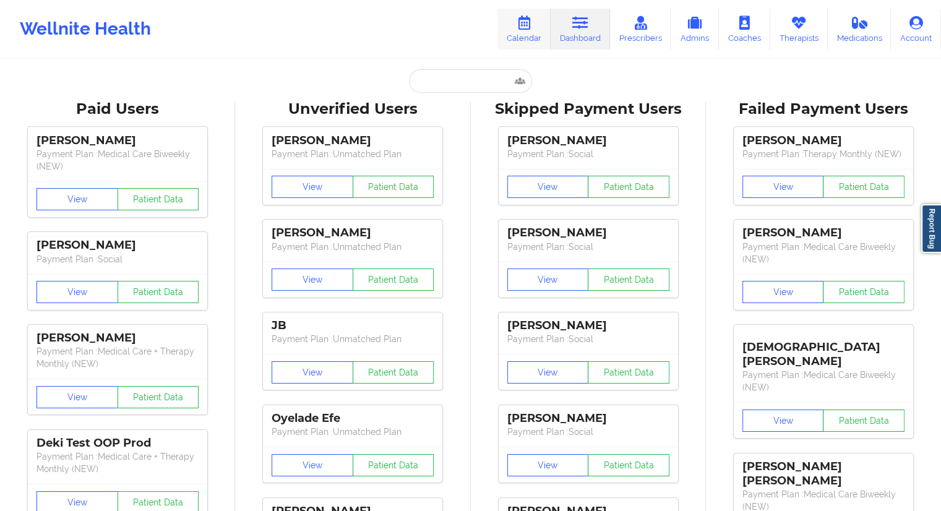
click at [519, 27] on icon at bounding box center [524, 23] width 16 height 14
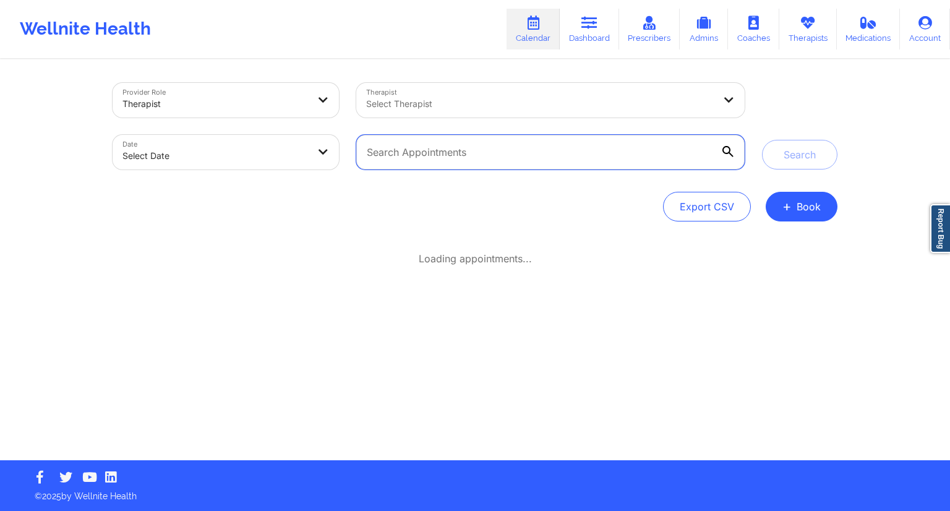
click at [431, 149] on input "text" at bounding box center [550, 152] width 388 height 35
paste input "[PERSON_NAME][EMAIL_ADDRESS][DOMAIN_NAME]"
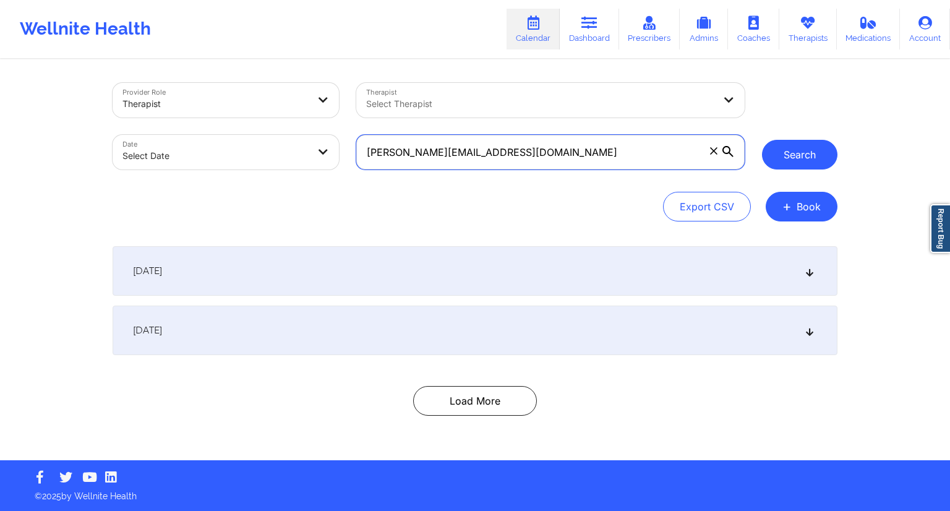
type input "[PERSON_NAME][EMAIL_ADDRESS][DOMAIN_NAME]"
click at [777, 150] on button "Search" at bounding box center [799, 155] width 75 height 30
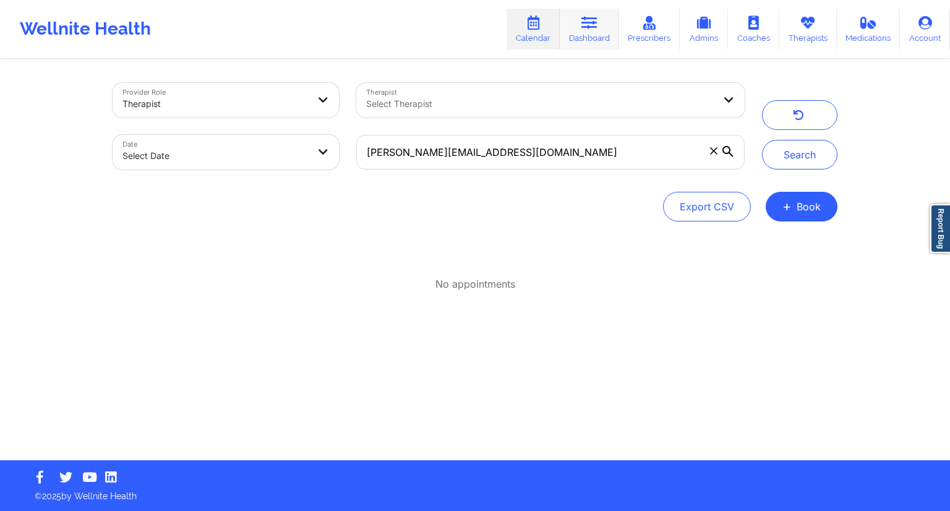
click at [567, 38] on link "Dashboard" at bounding box center [589, 29] width 59 height 41
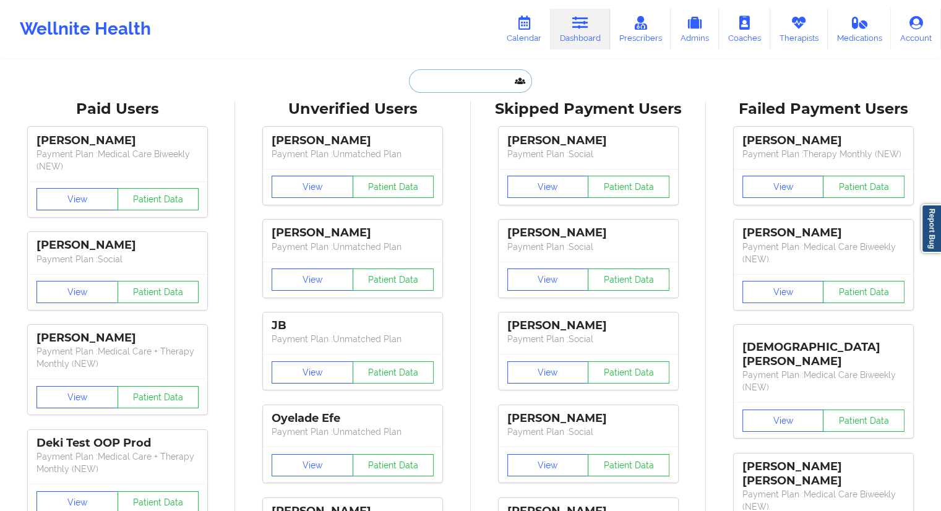
click at [432, 73] on input "text" at bounding box center [470, 80] width 122 height 23
paste input "[PERSON_NAME]"
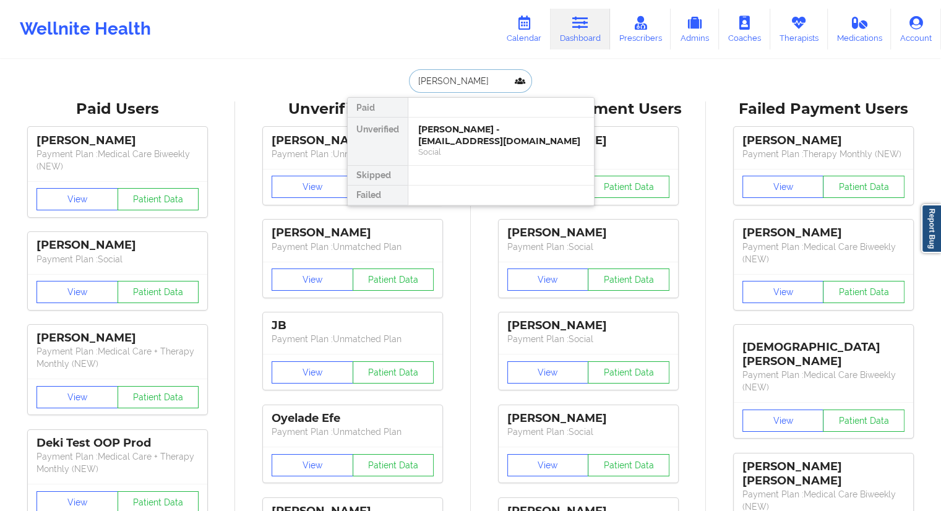
drag, startPoint x: 522, startPoint y: 81, endPoint x: 514, endPoint y: 82, distance: 8.1
click at [514, 82] on input "[PERSON_NAME]" at bounding box center [470, 80] width 122 height 23
click at [490, 79] on input "[PERSON_NAME]" at bounding box center [470, 80] width 122 height 23
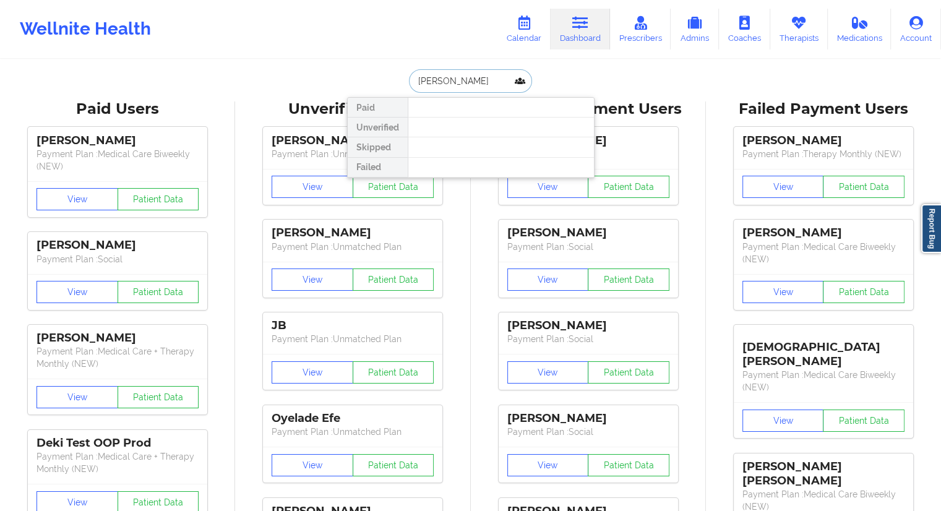
paste input "[EMAIL_ADDRESS][DOMAIN_NAME]"
type input "[EMAIL_ADDRESS][DOMAIN_NAME]"
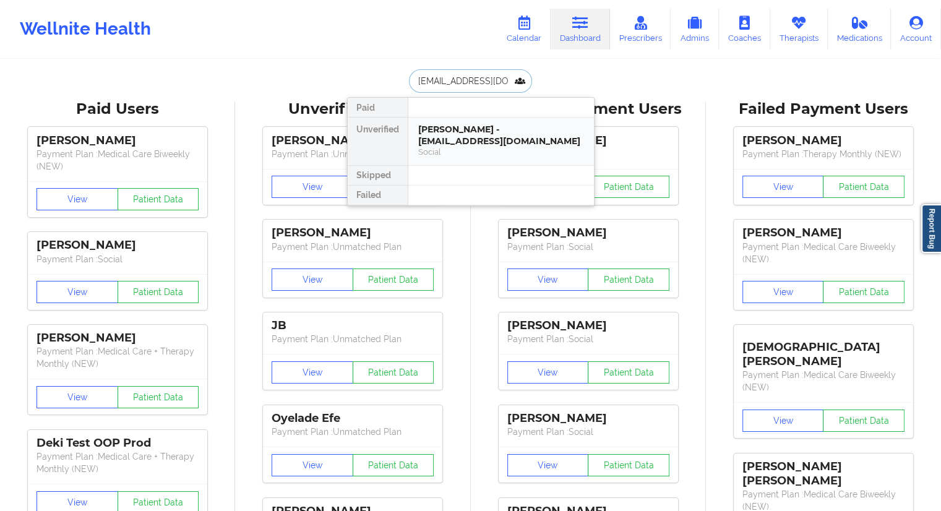
click at [459, 130] on div "[PERSON_NAME] - [EMAIL_ADDRESS][DOMAIN_NAME]" at bounding box center [501, 135] width 166 height 23
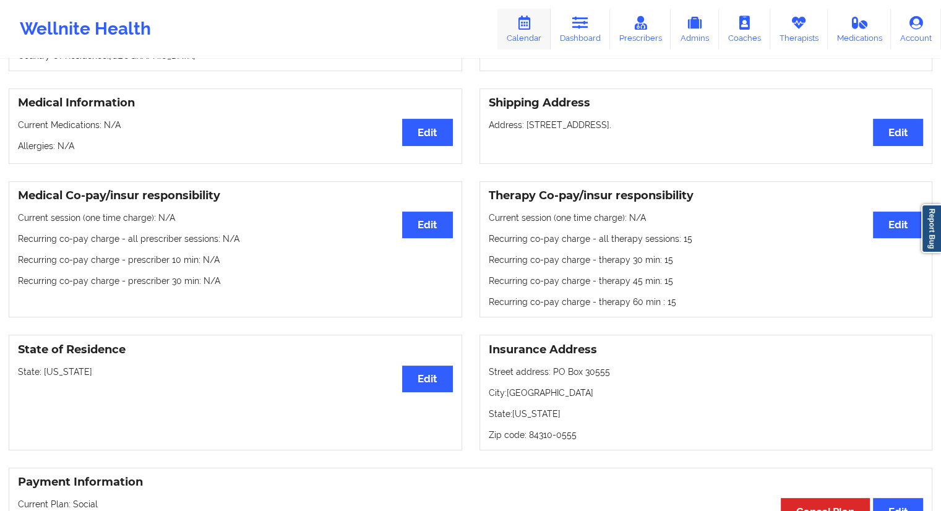
scroll to position [182, 0]
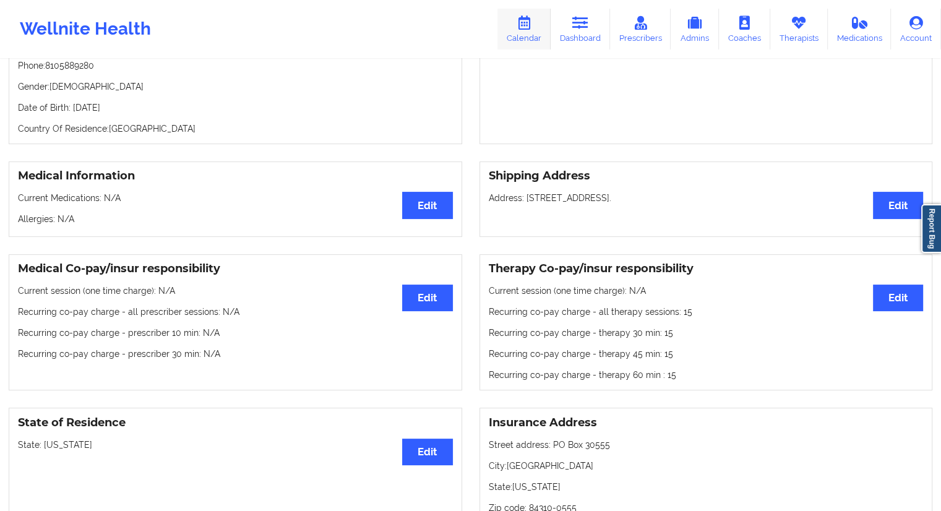
click at [537, 39] on link "Calendar" at bounding box center [523, 29] width 53 height 41
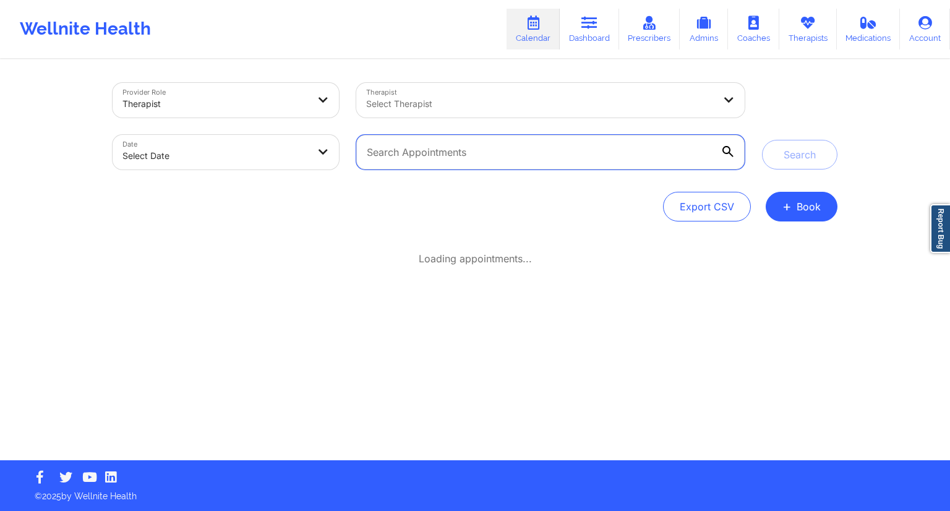
click at [417, 160] on input "text" at bounding box center [550, 152] width 388 height 35
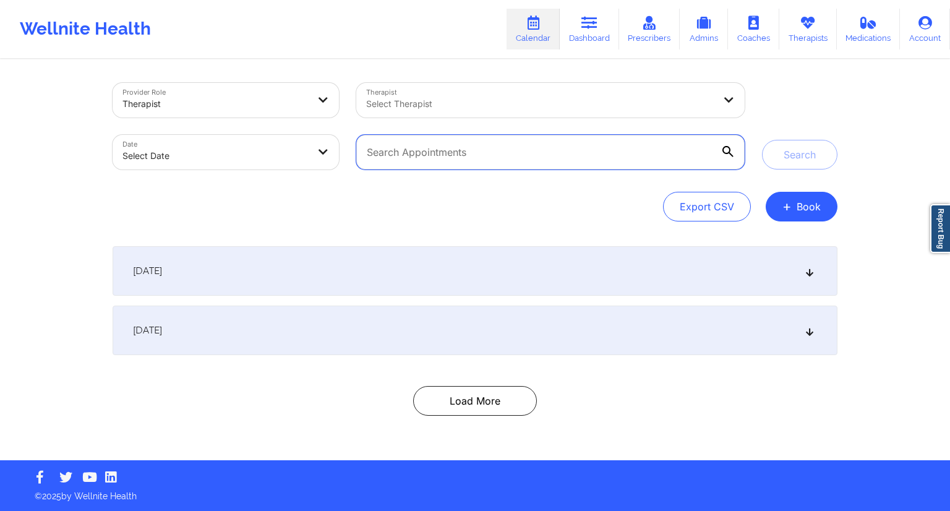
paste input "[EMAIL_ADDRESS][DOMAIN_NAME]"
type input "[EMAIL_ADDRESS][DOMAIN_NAME]"
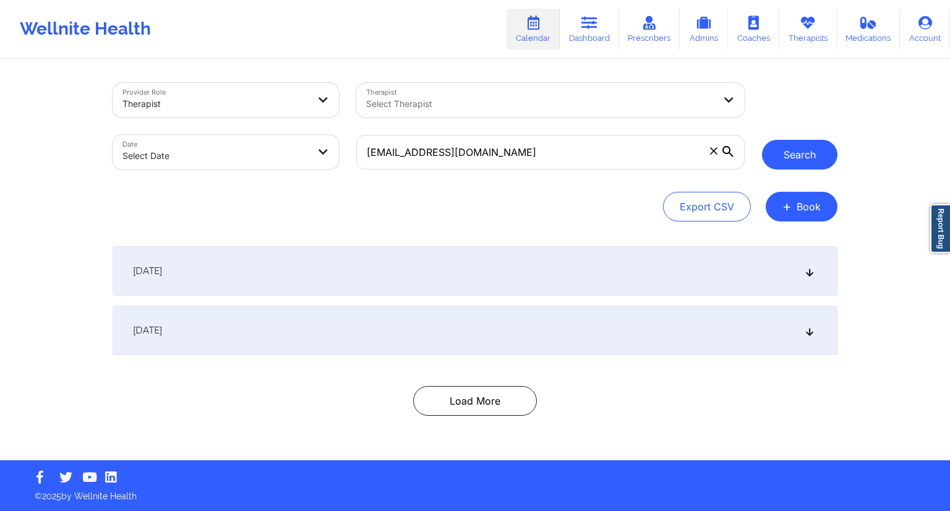
click at [784, 164] on button "Search" at bounding box center [799, 155] width 75 height 30
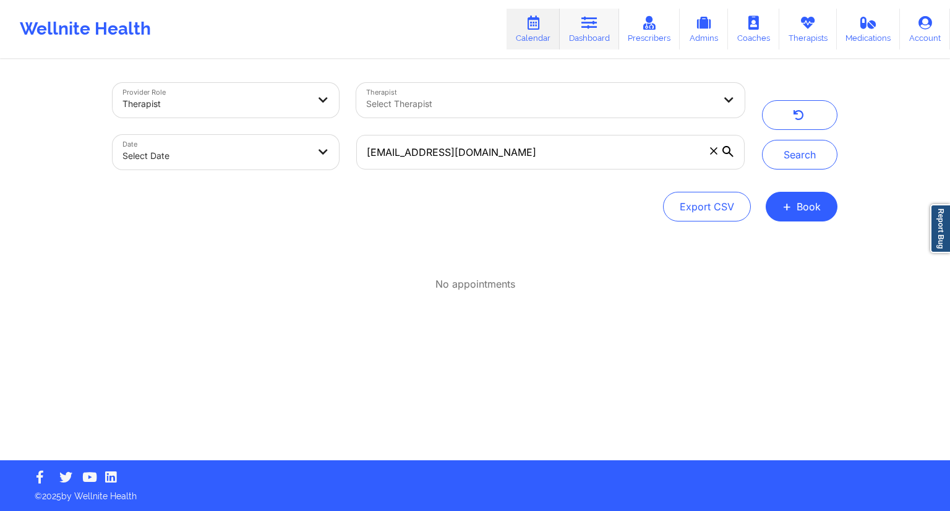
click at [588, 23] on icon at bounding box center [589, 23] width 16 height 14
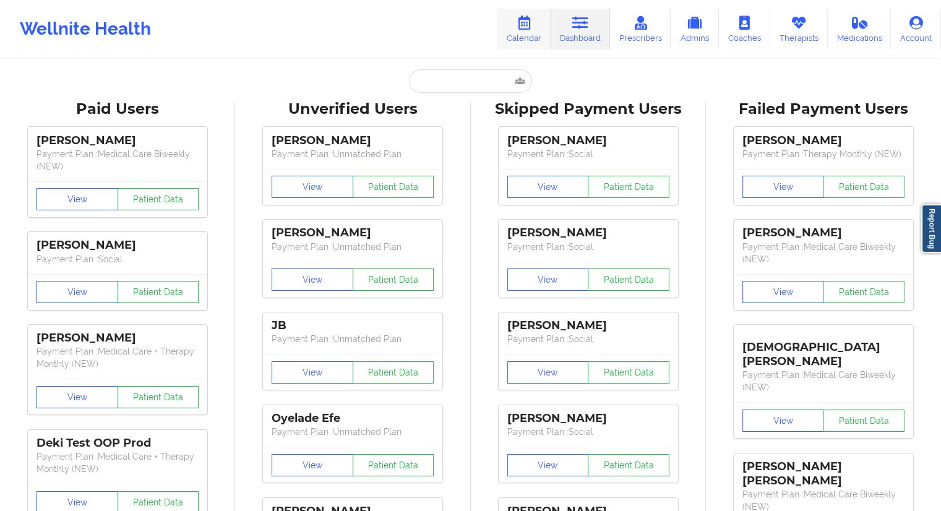
click at [521, 32] on link "Calendar" at bounding box center [523, 29] width 53 height 41
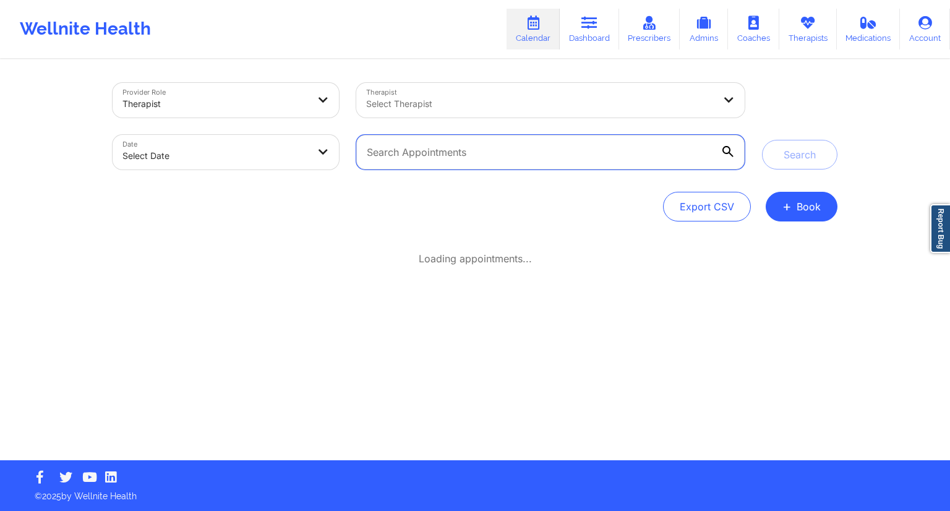
click at [428, 157] on input "text" at bounding box center [550, 152] width 388 height 35
paste input "[PERSON_NAME][EMAIL_ADDRESS][PERSON_NAME][DOMAIN_NAME]"
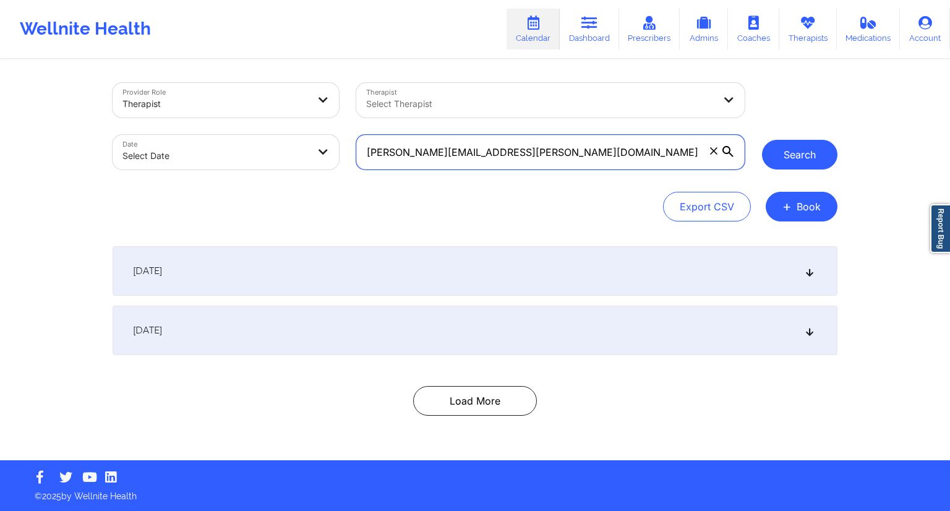
type input "[PERSON_NAME][EMAIL_ADDRESS][PERSON_NAME][DOMAIN_NAME]"
click at [775, 151] on button "Search" at bounding box center [799, 155] width 75 height 30
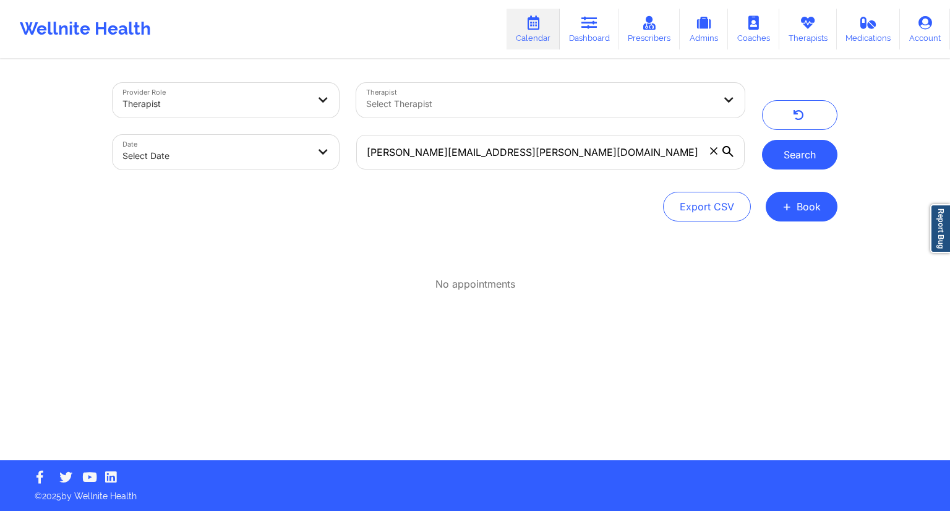
click at [774, 148] on button "Search" at bounding box center [799, 155] width 75 height 30
click at [805, 147] on button "Search" at bounding box center [799, 155] width 75 height 30
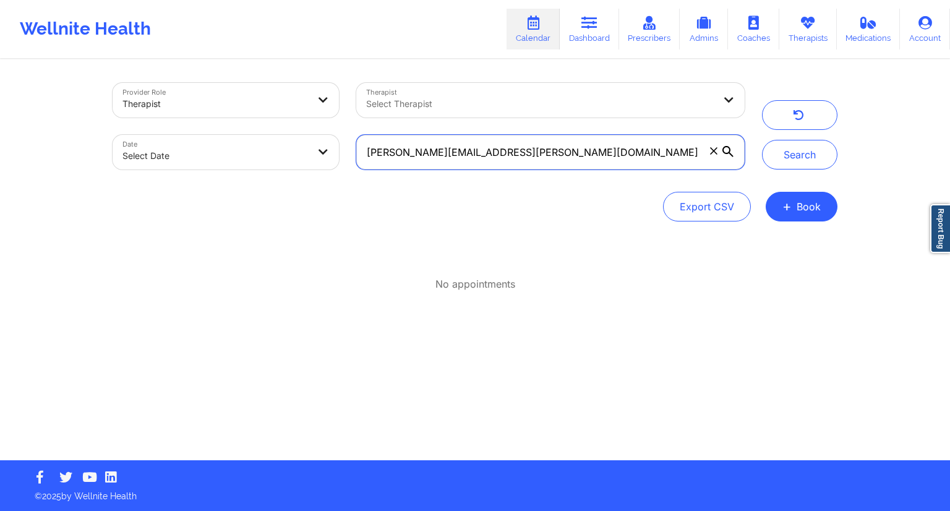
click at [503, 159] on input "[PERSON_NAME][EMAIL_ADDRESS][PERSON_NAME][DOMAIN_NAME]" at bounding box center [550, 152] width 388 height 35
click at [585, 23] on icon at bounding box center [589, 23] width 16 height 14
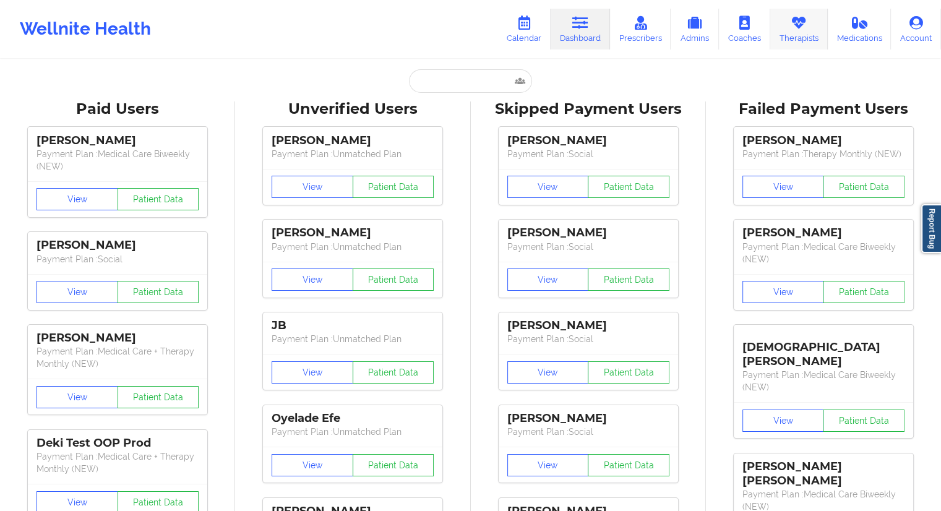
drag, startPoint x: 798, startPoint y: 37, endPoint x: 791, endPoint y: 43, distance: 9.2
click at [798, 38] on link "Therapists" at bounding box center [799, 29] width 58 height 41
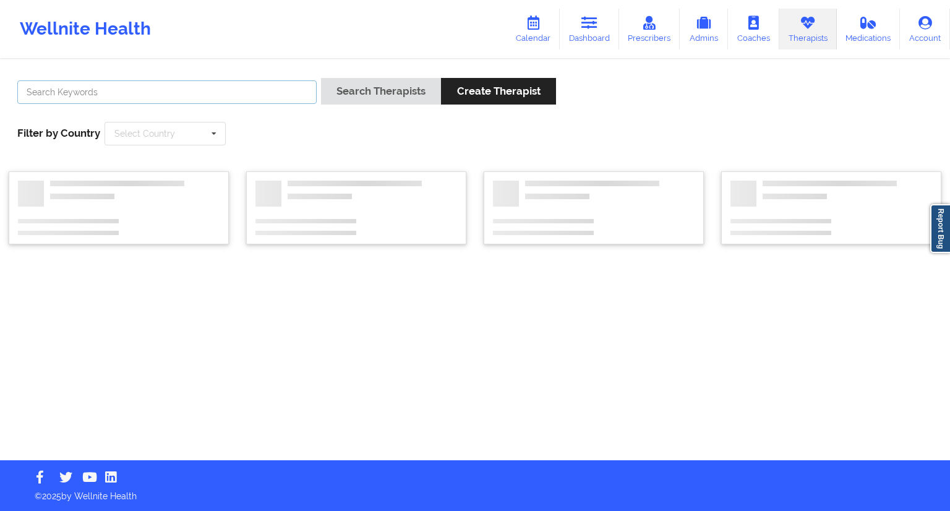
click at [208, 96] on input "text" at bounding box center [166, 91] width 299 height 23
paste input "[PERSON_NAME]"
click at [386, 88] on button "Search Therapists" at bounding box center [381, 91] width 120 height 27
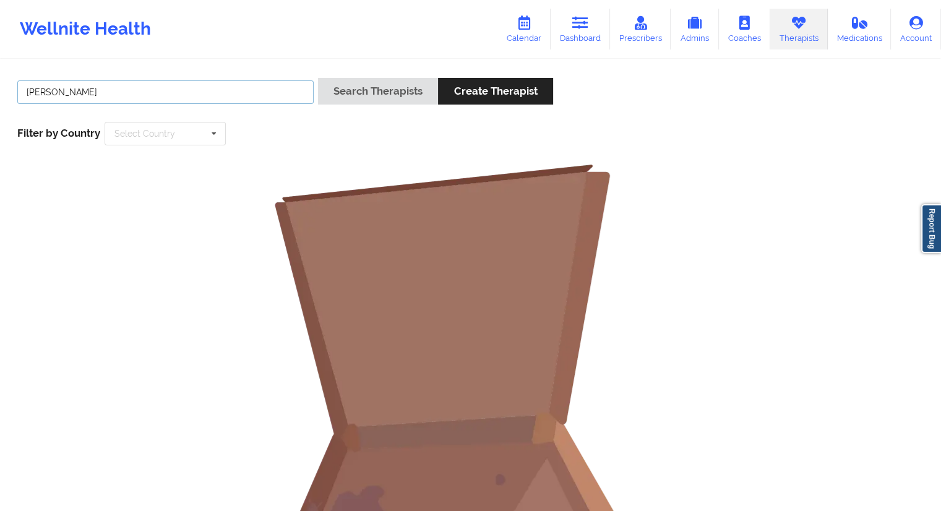
click at [52, 95] on input "[PERSON_NAME]" at bounding box center [165, 91] width 296 height 23
click at [32, 90] on input "[PERSON_NAME]" at bounding box center [165, 91] width 296 height 23
click at [54, 92] on input "[PERSON_NAME]" at bounding box center [165, 91] width 296 height 23
type input "[PERSON_NAME]"
click at [326, 99] on button "Search Therapists" at bounding box center [378, 91] width 120 height 27
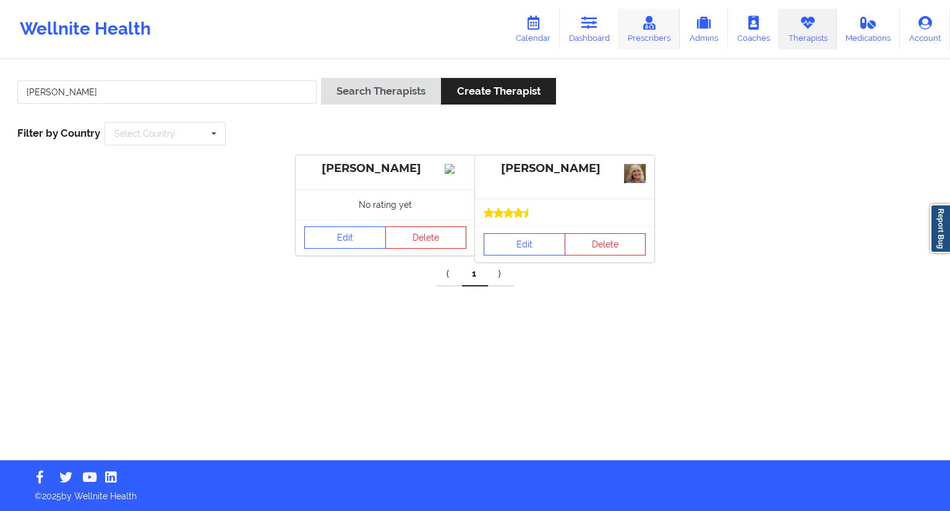
click at [638, 35] on link "Prescribers" at bounding box center [649, 29] width 61 height 41
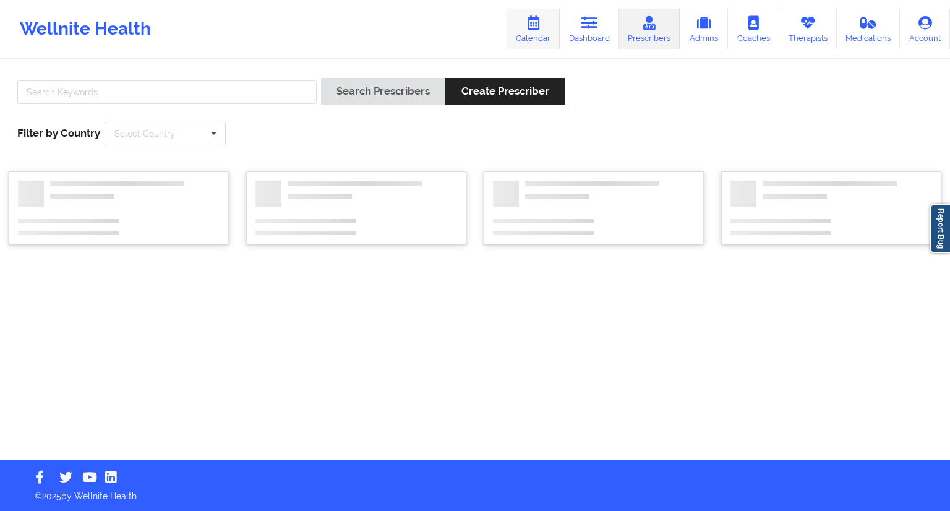
click at [528, 33] on link "Calendar" at bounding box center [532, 29] width 53 height 41
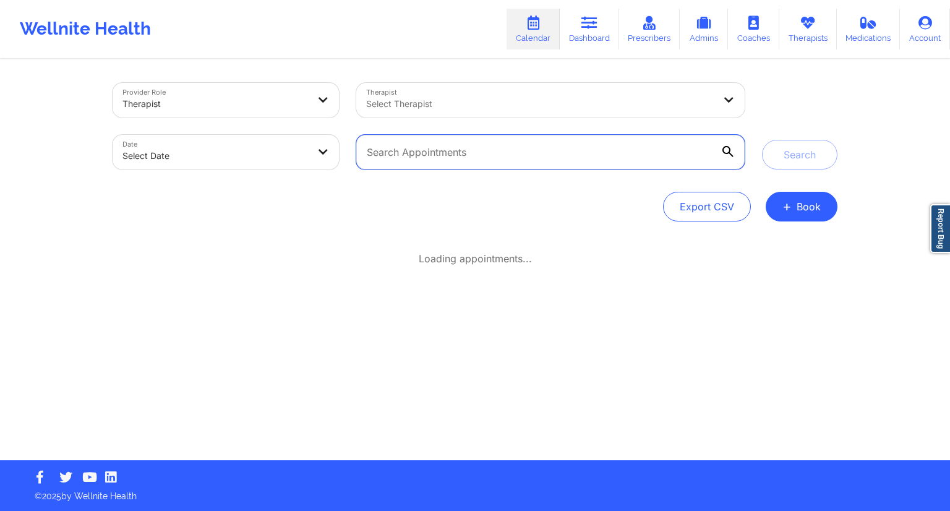
click at [436, 160] on input "text" at bounding box center [550, 152] width 388 height 35
paste input "[EMAIL_ADDRESS][DOMAIN_NAME]"
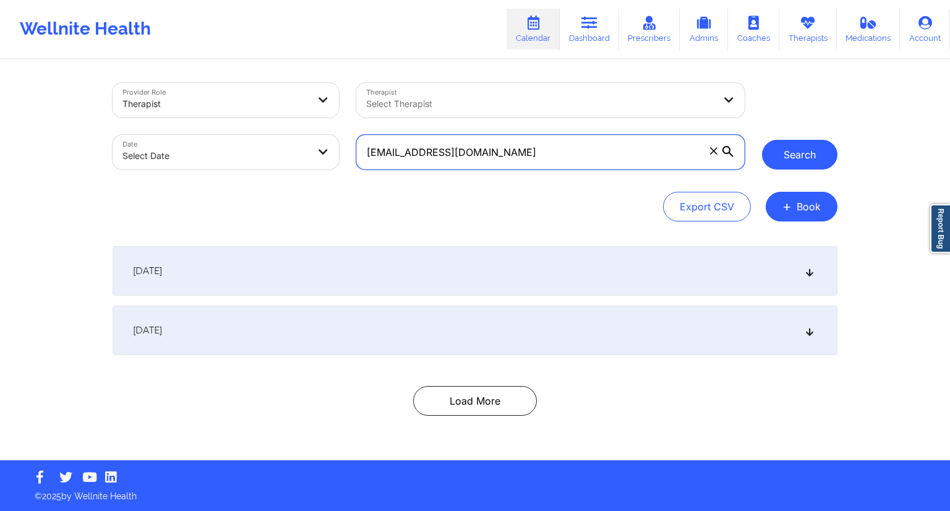
type input "[EMAIL_ADDRESS][DOMAIN_NAME]"
click at [781, 158] on button "Search" at bounding box center [799, 155] width 75 height 30
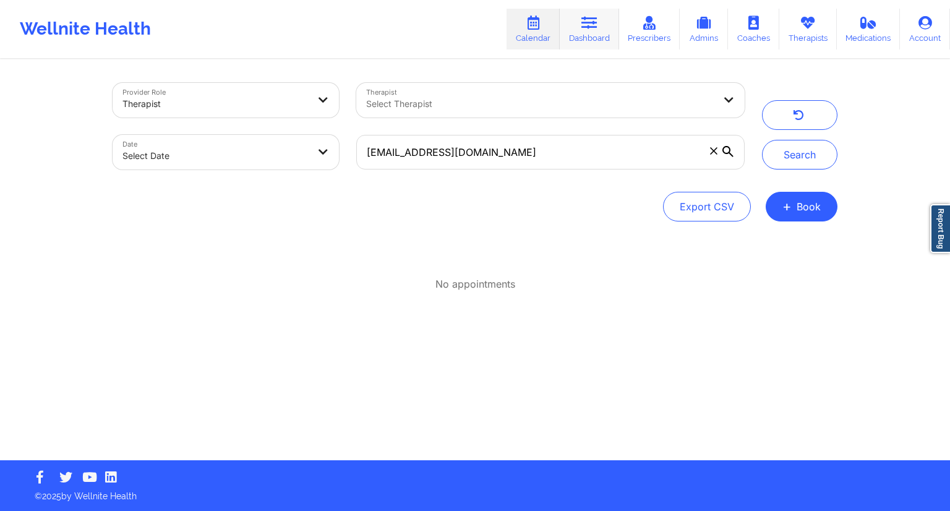
drag, startPoint x: 575, startPoint y: 27, endPoint x: 554, endPoint y: 35, distance: 22.5
click at [575, 28] on link "Dashboard" at bounding box center [589, 29] width 59 height 41
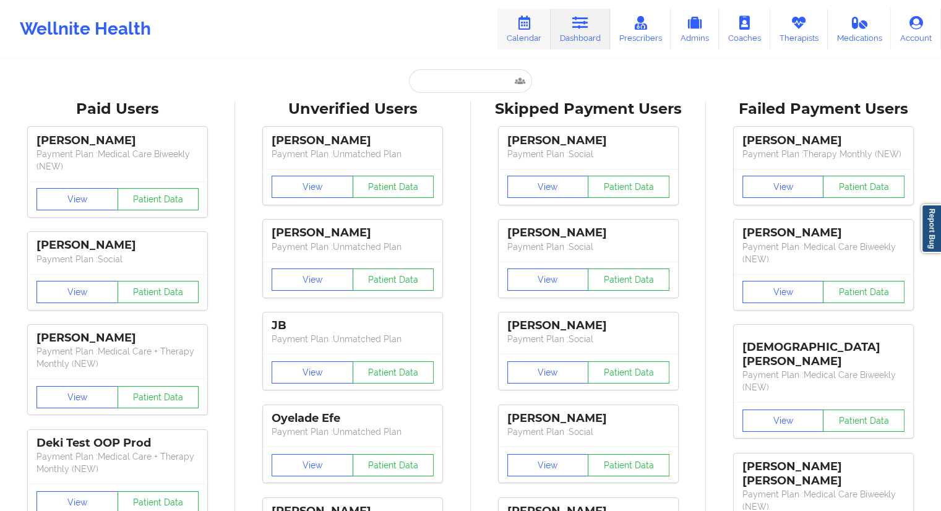
click at [527, 38] on link "Calendar" at bounding box center [523, 29] width 53 height 41
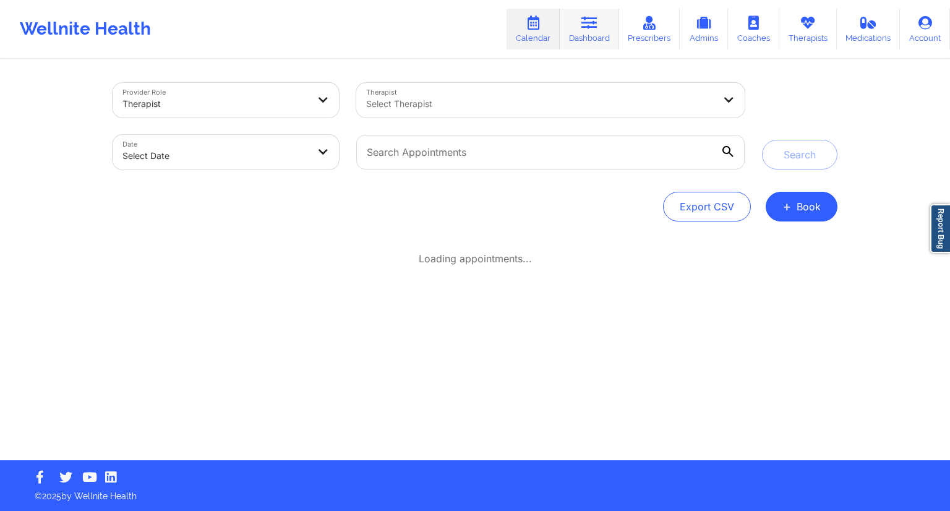
click at [578, 29] on link "Dashboard" at bounding box center [589, 29] width 59 height 41
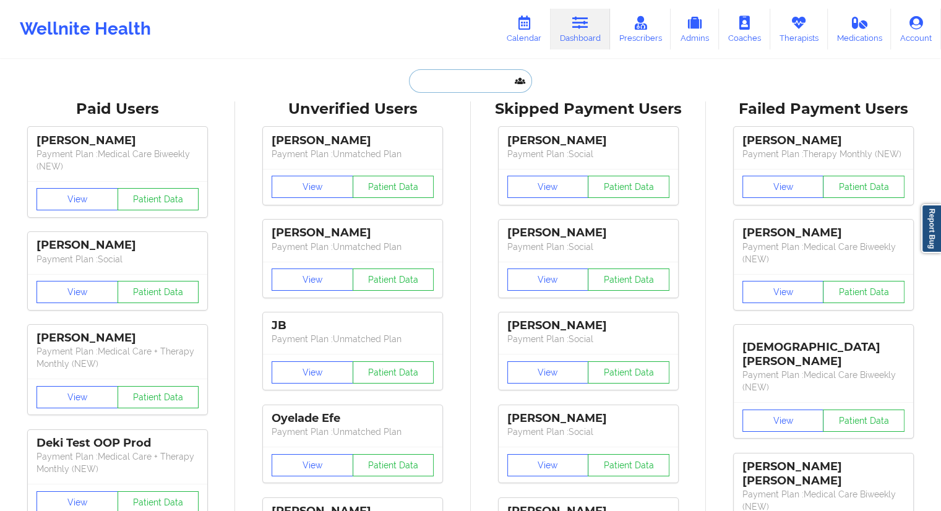
click at [450, 90] on input "text" at bounding box center [470, 80] width 122 height 23
paste input "[PERSON_NAME]"
type input "[PERSON_NAME]"
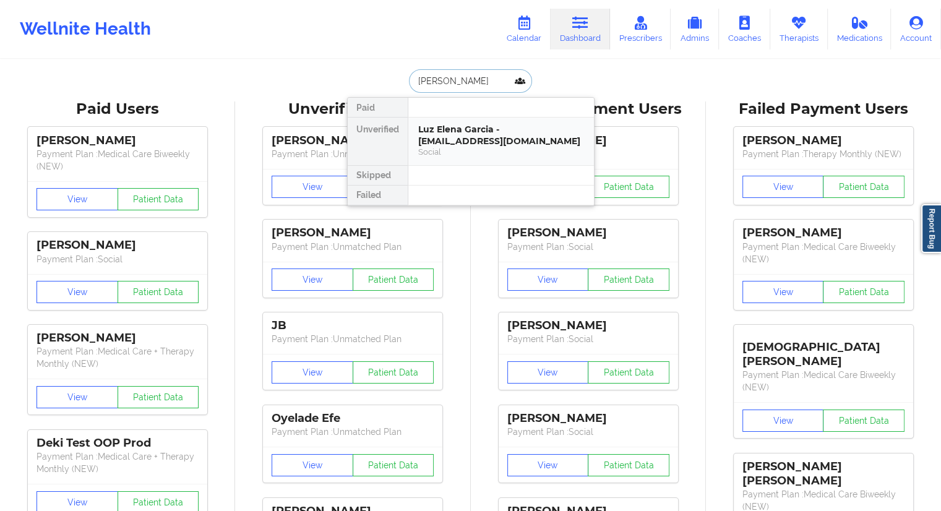
click at [467, 135] on div "Luz Elena Garcia - [EMAIL_ADDRESS][DOMAIN_NAME]" at bounding box center [501, 135] width 166 height 23
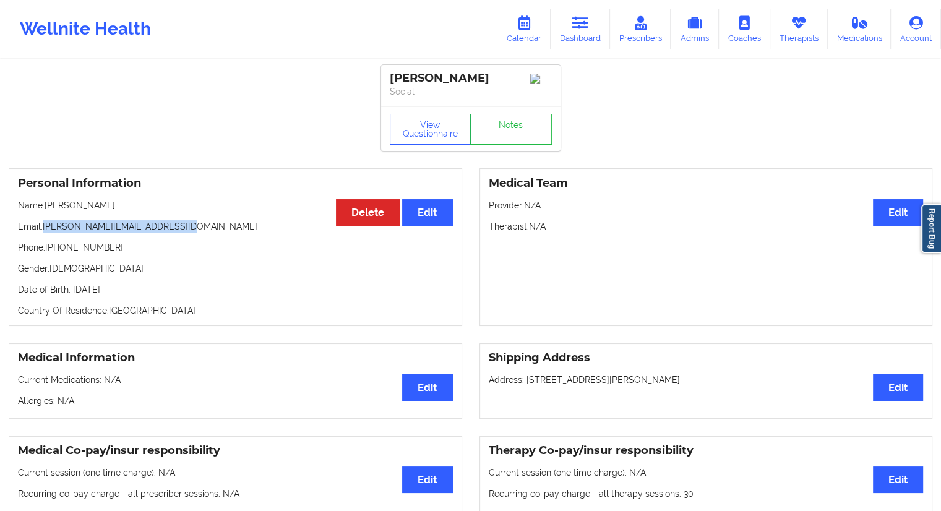
drag, startPoint x: 201, startPoint y: 218, endPoint x: 44, endPoint y: 220, distance: 157.1
click at [44, 220] on div "Personal Information Edit Delete Name: [PERSON_NAME] Email: [PERSON_NAME][EMAIL…" at bounding box center [235, 247] width 453 height 158
click at [584, 30] on link "Dashboard" at bounding box center [579, 29] width 59 height 41
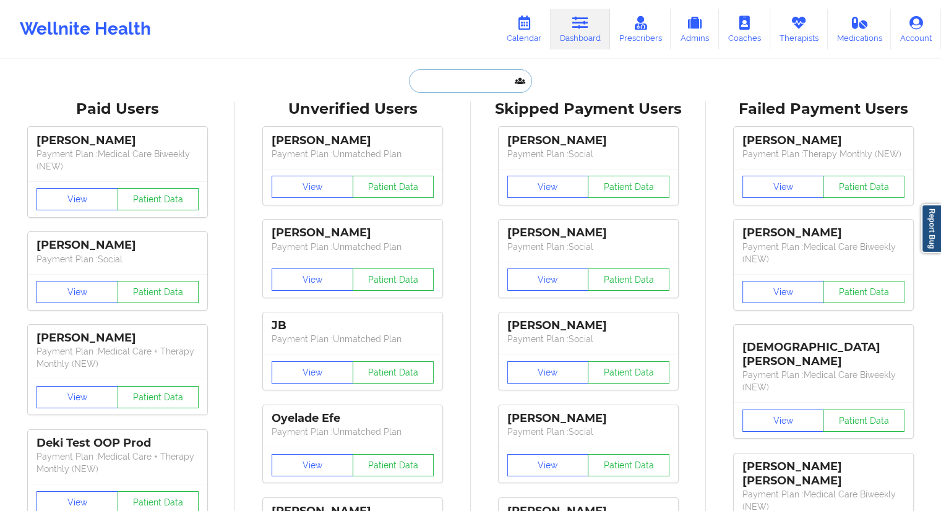
click at [452, 70] on input "text" at bounding box center [470, 80] width 122 height 23
click at [537, 26] on link "Calendar" at bounding box center [523, 29] width 53 height 41
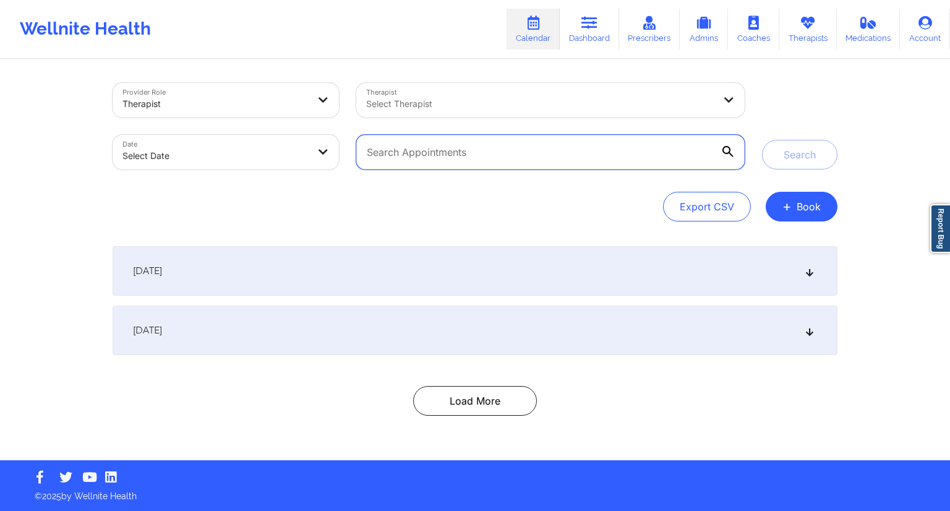
click at [401, 162] on input "text" at bounding box center [550, 152] width 388 height 35
paste input "[PERSON_NAME][EMAIL_ADDRESS][DOMAIN_NAME]"
type input "[PERSON_NAME][EMAIL_ADDRESS][DOMAIN_NAME]"
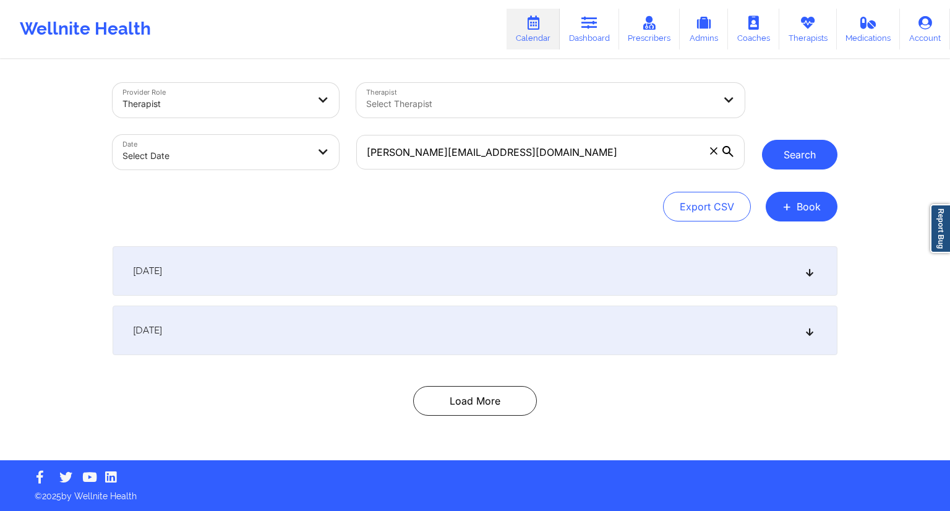
click at [791, 164] on button "Search" at bounding box center [799, 155] width 75 height 30
click at [308, 265] on div "[DATE]" at bounding box center [475, 270] width 725 height 49
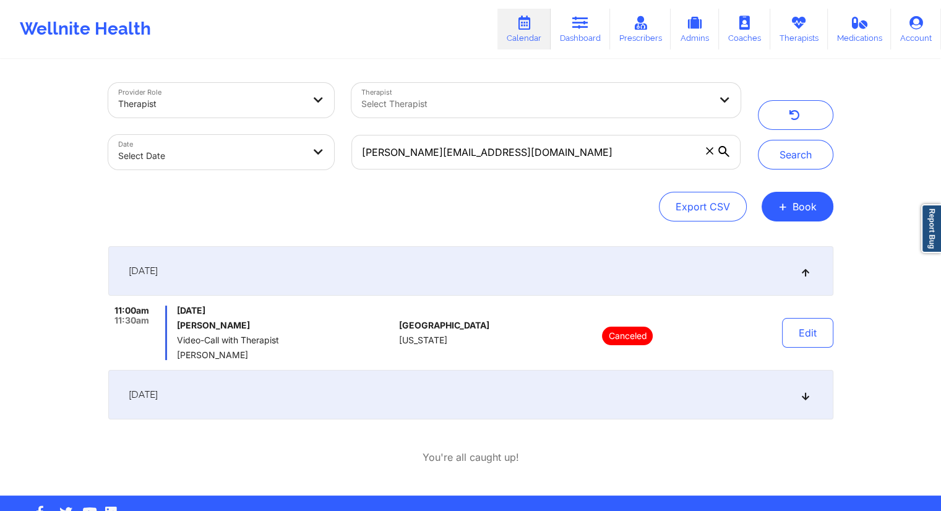
click at [297, 394] on div "[DATE]" at bounding box center [470, 394] width 725 height 49
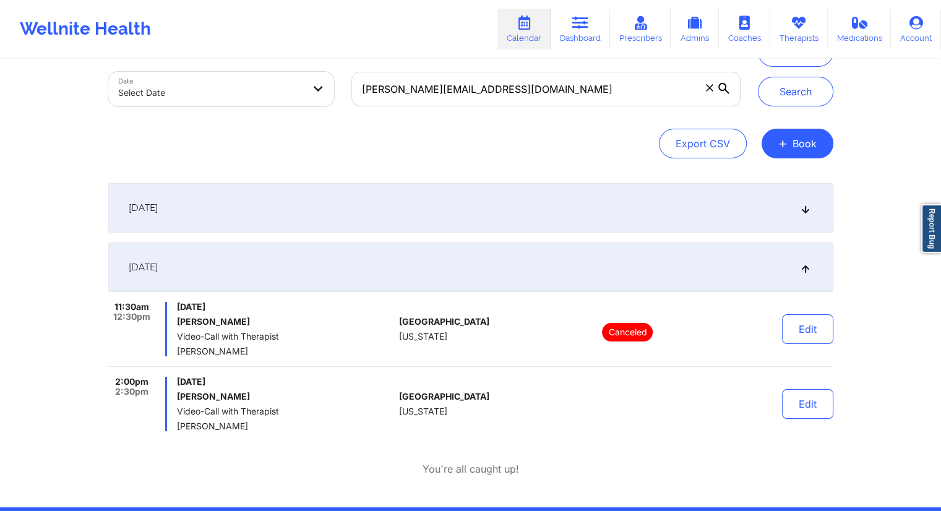
scroll to position [109, 0]
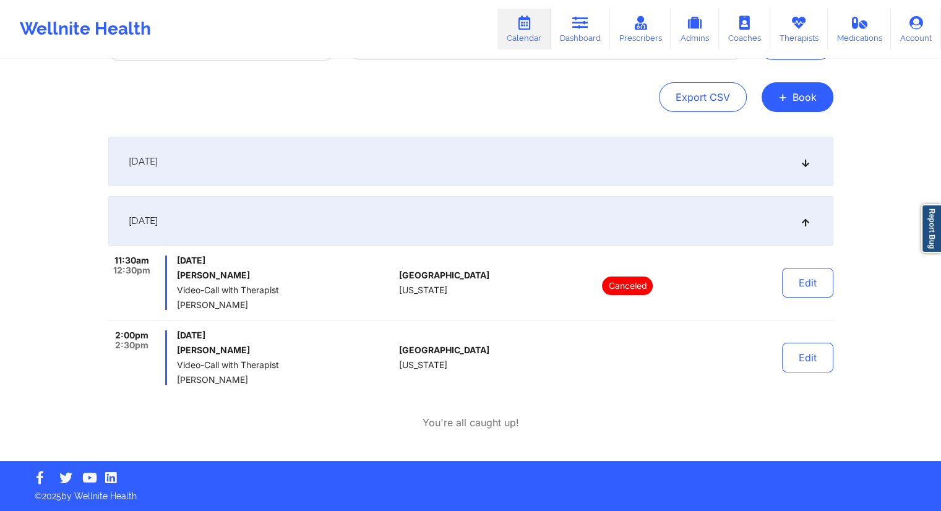
drag, startPoint x: 333, startPoint y: 326, endPoint x: 178, endPoint y: 333, distance: 154.7
click at [178, 333] on div "11:30am 12:30pm [DATE] [PERSON_NAME] Video-Call with Therapist [PERSON_NAME] [G…" at bounding box center [470, 319] width 725 height 129
click at [577, 38] on link "Dashboard" at bounding box center [579, 29] width 59 height 41
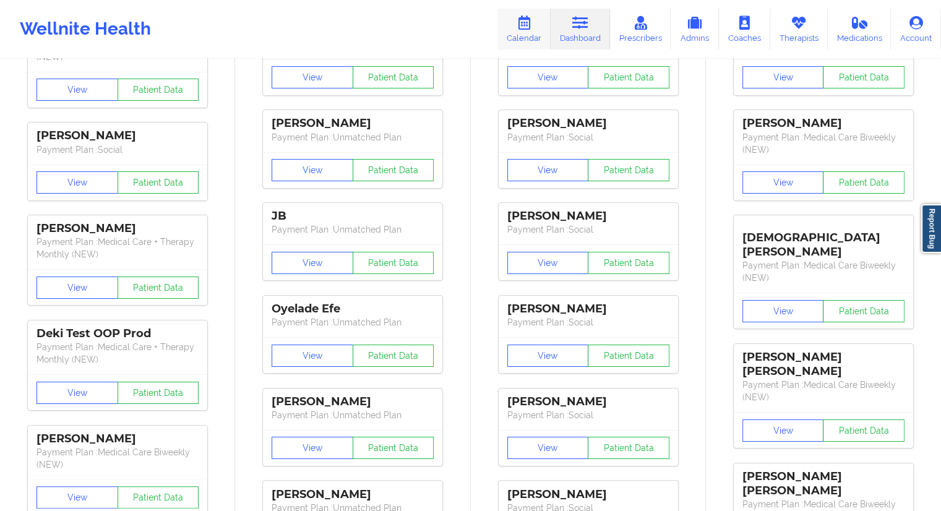
click at [526, 38] on link "Calendar" at bounding box center [523, 29] width 53 height 41
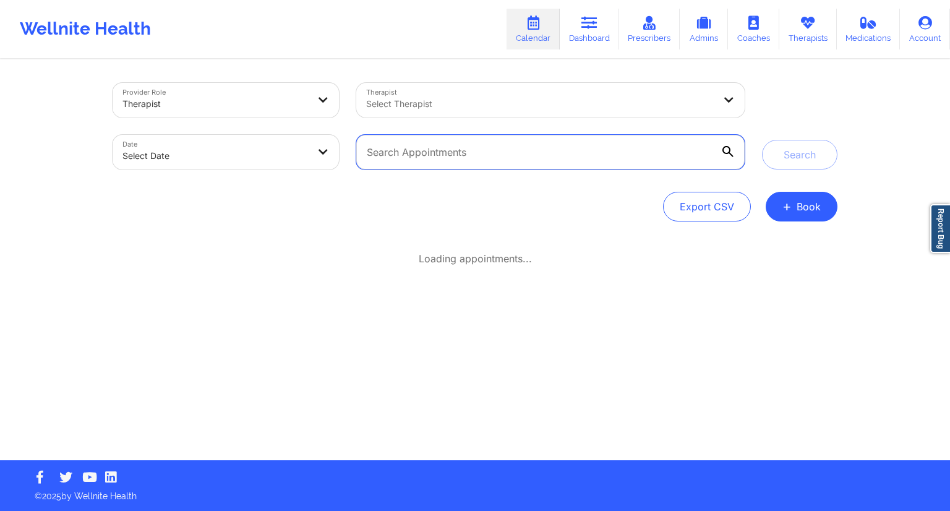
drag, startPoint x: 423, startPoint y: 147, endPoint x: 438, endPoint y: 150, distance: 15.3
click at [423, 147] on input "text" at bounding box center [550, 152] width 388 height 35
paste input "[EMAIL_ADDRESS][DOMAIN_NAME]"
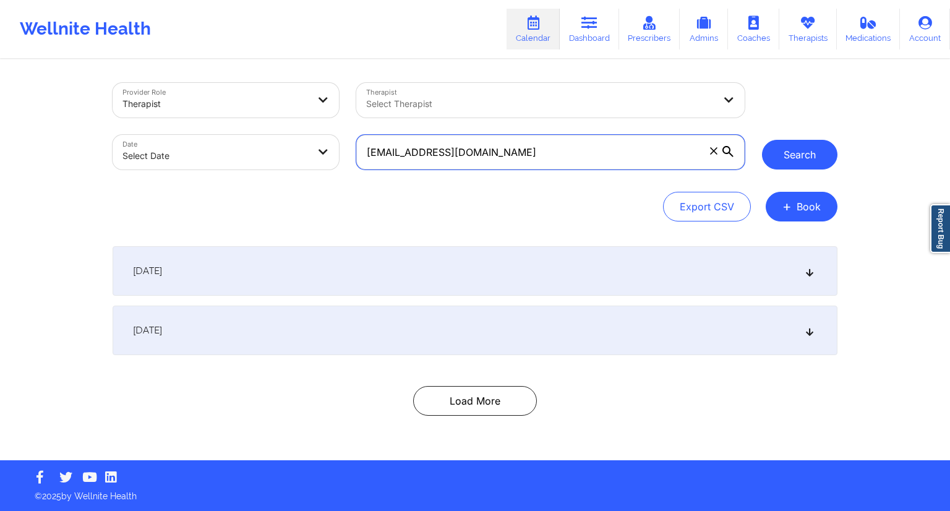
type input "[EMAIL_ADDRESS][DOMAIN_NAME]"
click at [796, 167] on button "Search" at bounding box center [799, 155] width 75 height 30
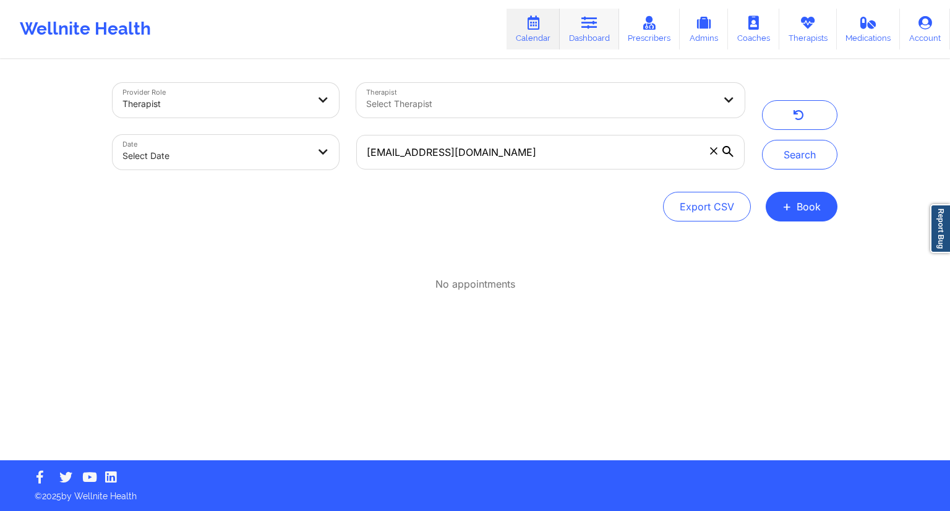
click at [572, 32] on link "Dashboard" at bounding box center [589, 29] width 59 height 41
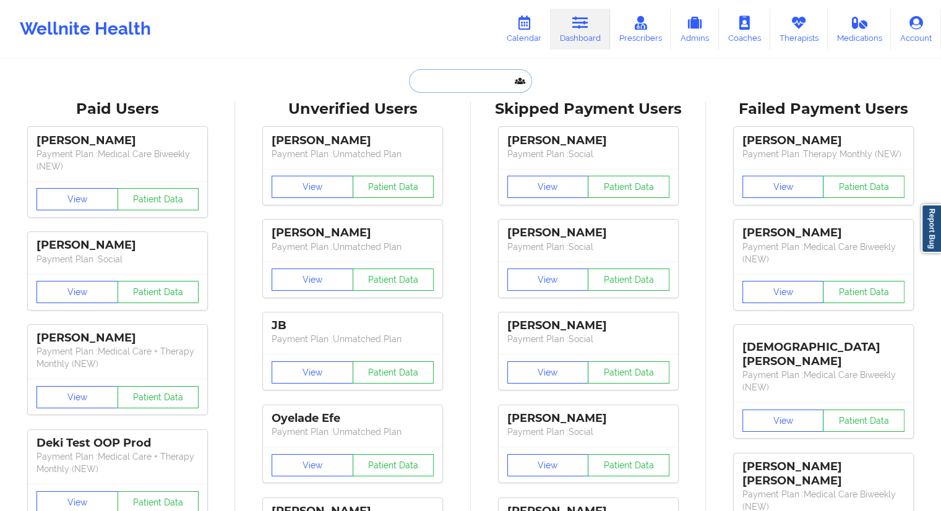
click at [437, 85] on input "text" at bounding box center [470, 80] width 122 height 23
paste input "[EMAIL_ADDRESS][DOMAIN_NAME]"
type input "[EMAIL_ADDRESS][DOMAIN_NAME]"
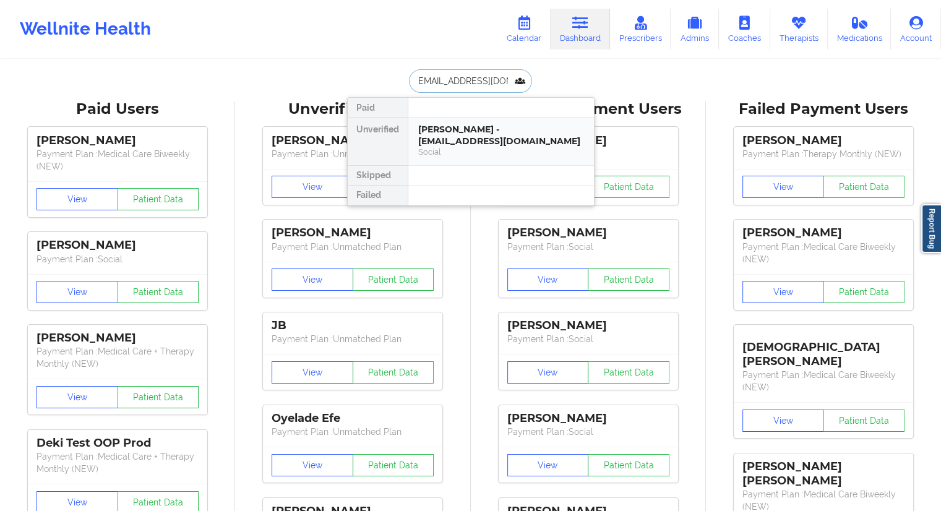
click at [451, 137] on div "[PERSON_NAME] - [EMAIL_ADDRESS][DOMAIN_NAME]" at bounding box center [501, 135] width 166 height 23
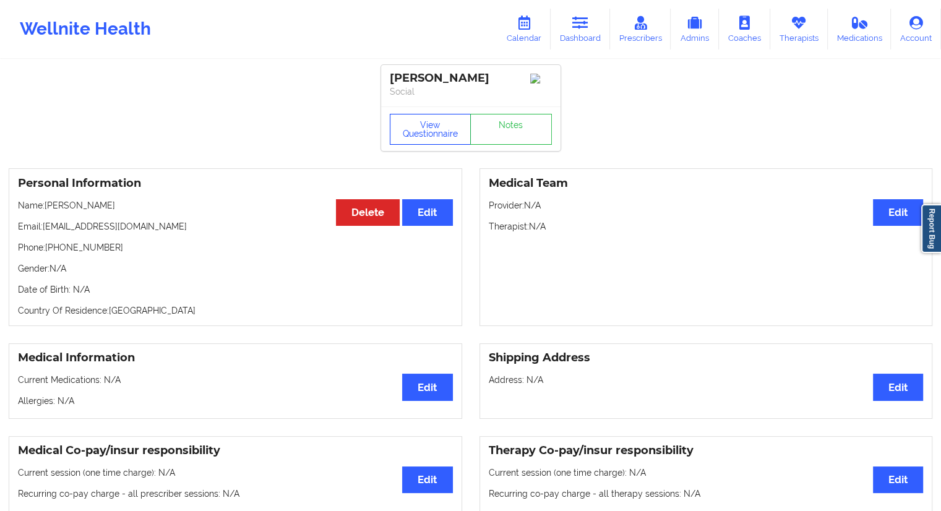
click at [420, 118] on button "View Questionnaire" at bounding box center [431, 129] width 82 height 31
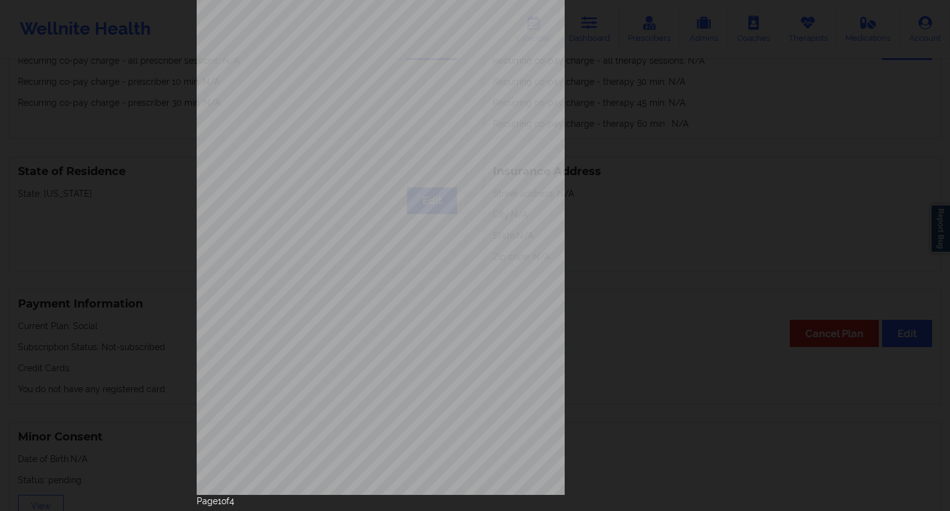
scroll to position [79, 0]
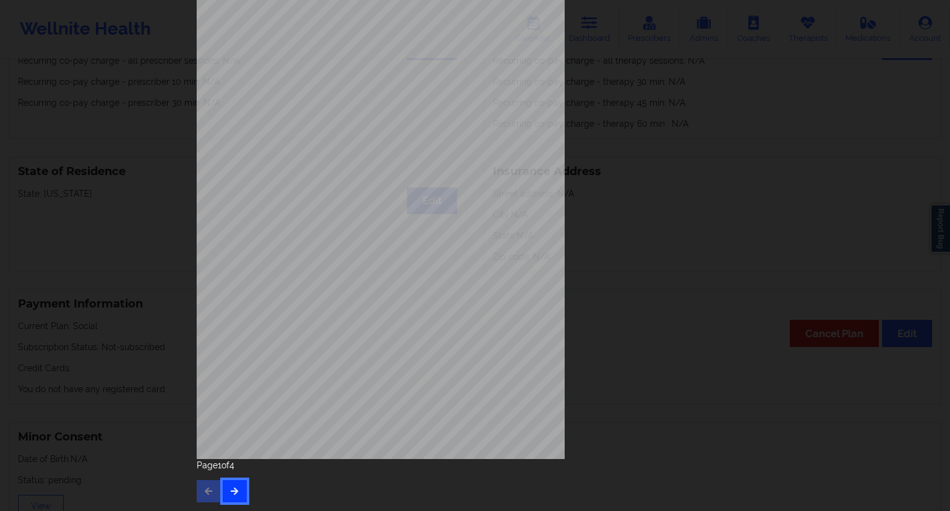
click at [225, 489] on button "button" at bounding box center [235, 491] width 24 height 22
click at [226, 480] on button "button" at bounding box center [235, 491] width 24 height 22
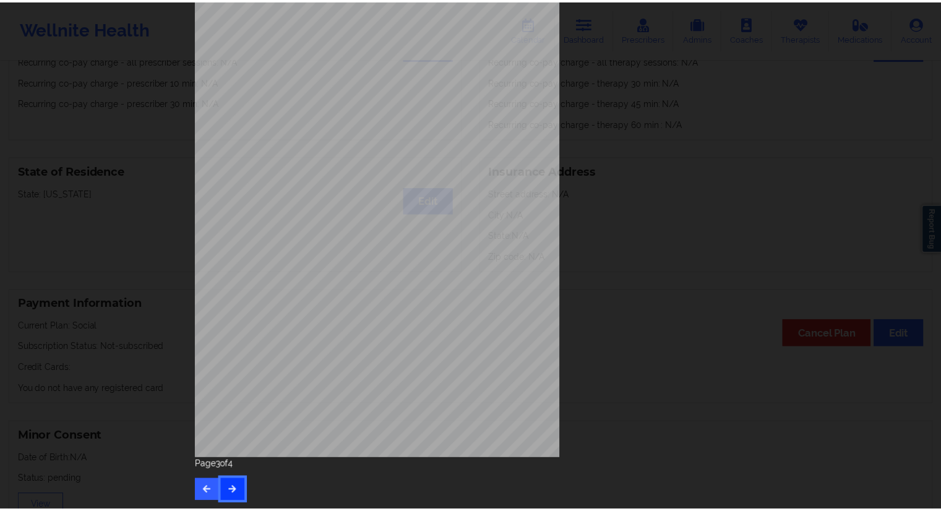
scroll to position [0, 0]
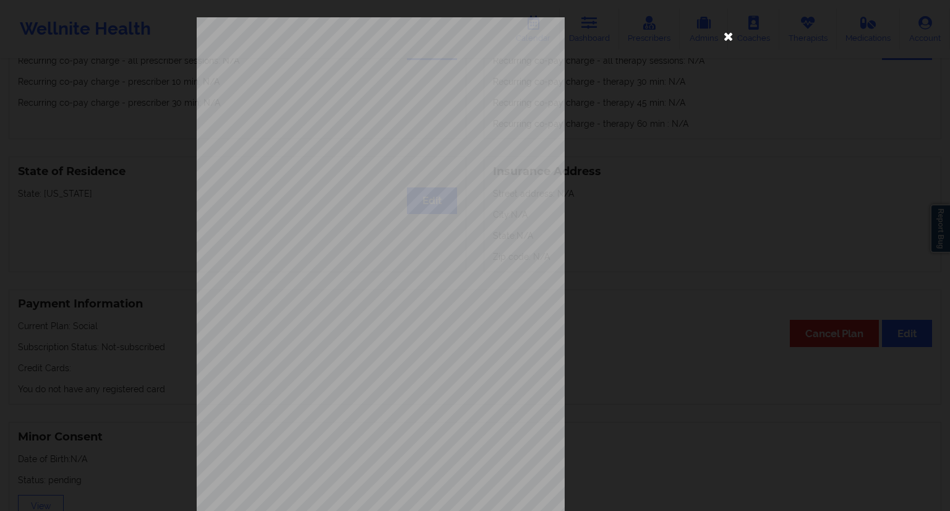
click at [725, 39] on icon at bounding box center [729, 36] width 20 height 20
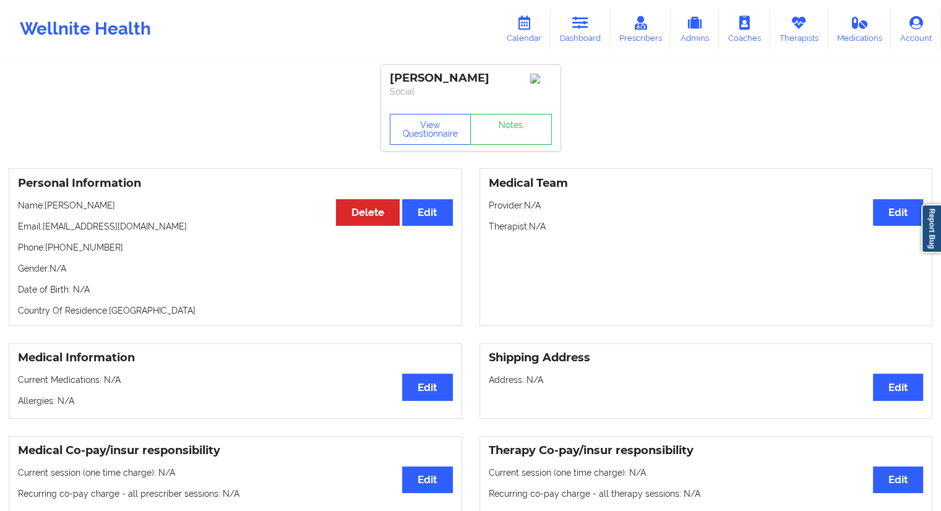
drag, startPoint x: 136, startPoint y: 199, endPoint x: 47, endPoint y: 203, distance: 89.1
click at [47, 203] on div "Personal Information Edit Delete Name: [PERSON_NAME] Email: [EMAIL_ADDRESS][DOM…" at bounding box center [235, 247] width 453 height 158
drag, startPoint x: 113, startPoint y: 250, endPoint x: 48, endPoint y: 249, distance: 65.0
click at [48, 249] on p "Phone: [PHONE_NUMBER]" at bounding box center [235, 247] width 435 height 12
drag, startPoint x: 805, startPoint y: 28, endPoint x: 774, endPoint y: 35, distance: 31.8
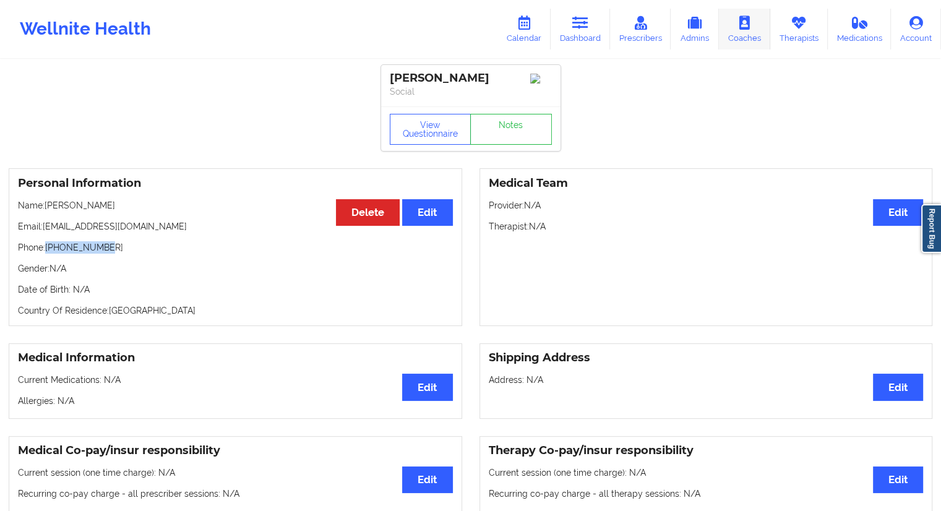
click at [805, 28] on icon at bounding box center [798, 23] width 16 height 14
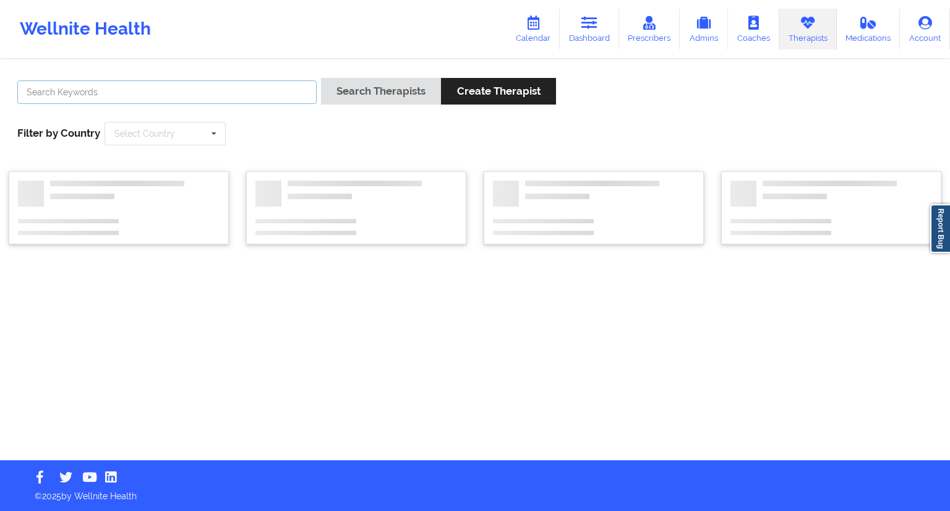
click at [231, 102] on input "text" at bounding box center [166, 91] width 299 height 23
paste input "[PHONE_NUMBER]"
click at [261, 93] on input "[PHONE_NUMBER]" at bounding box center [166, 91] width 299 height 23
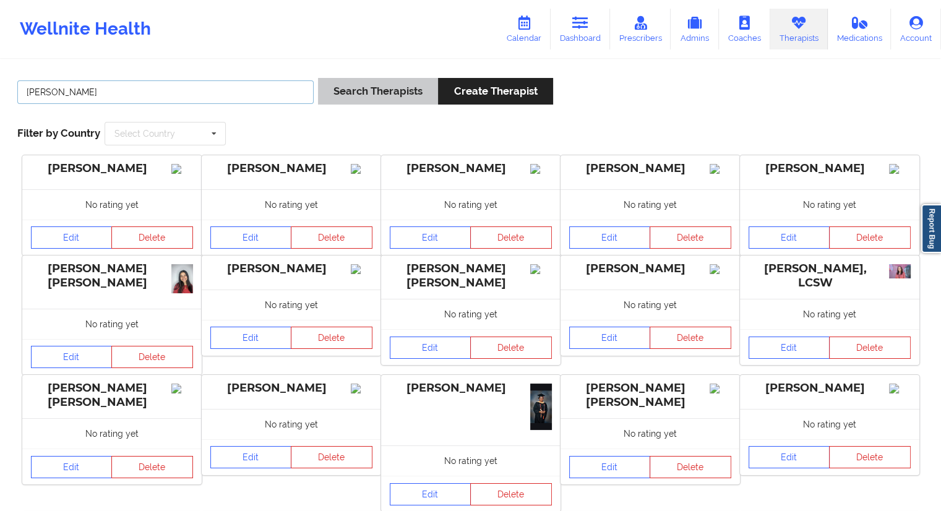
type input "[PERSON_NAME]"
click at [331, 97] on button "Search Therapists" at bounding box center [378, 91] width 120 height 27
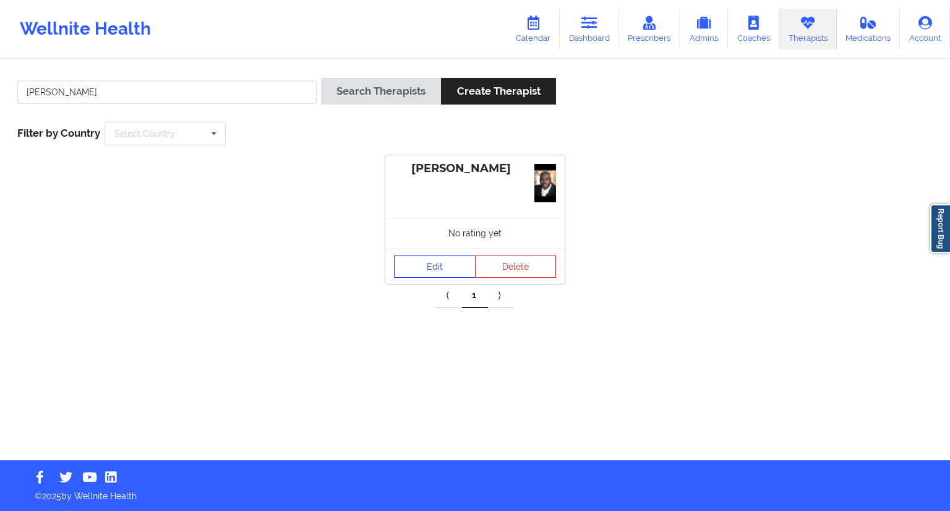
click at [428, 268] on link "Edit" at bounding box center [435, 266] width 82 height 22
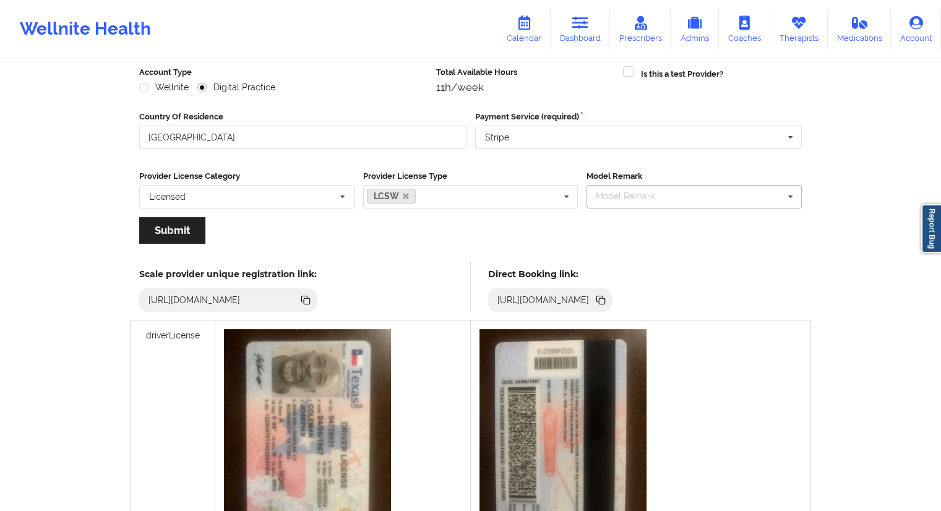
scroll to position [62, 0]
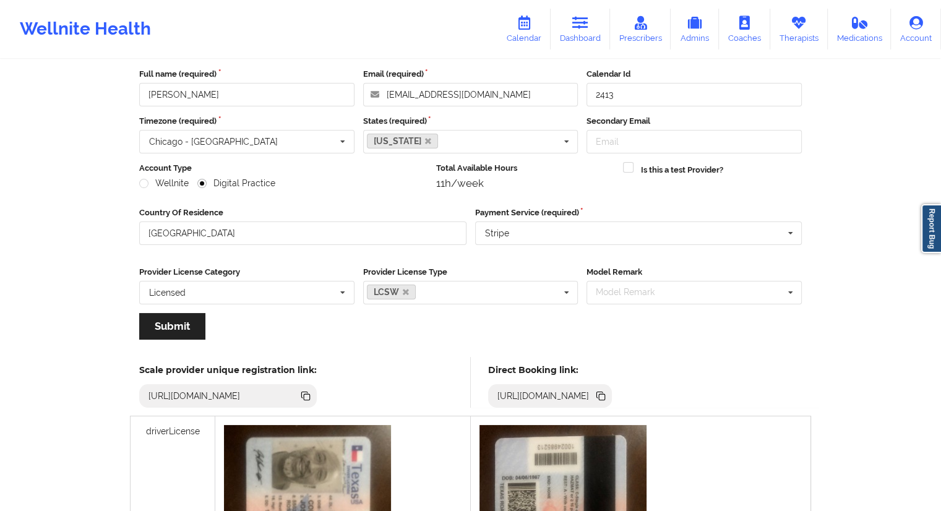
click at [607, 393] on icon at bounding box center [601, 396] width 14 height 14
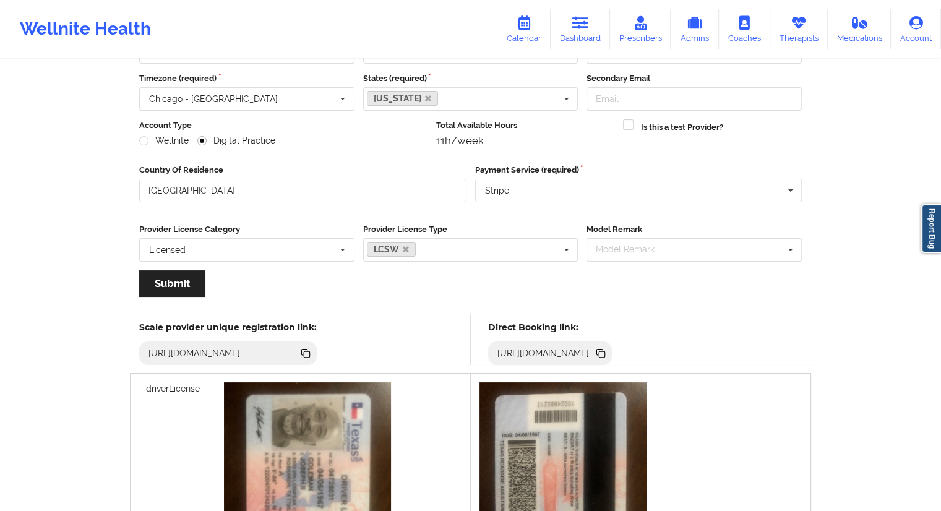
scroll to position [124, 0]
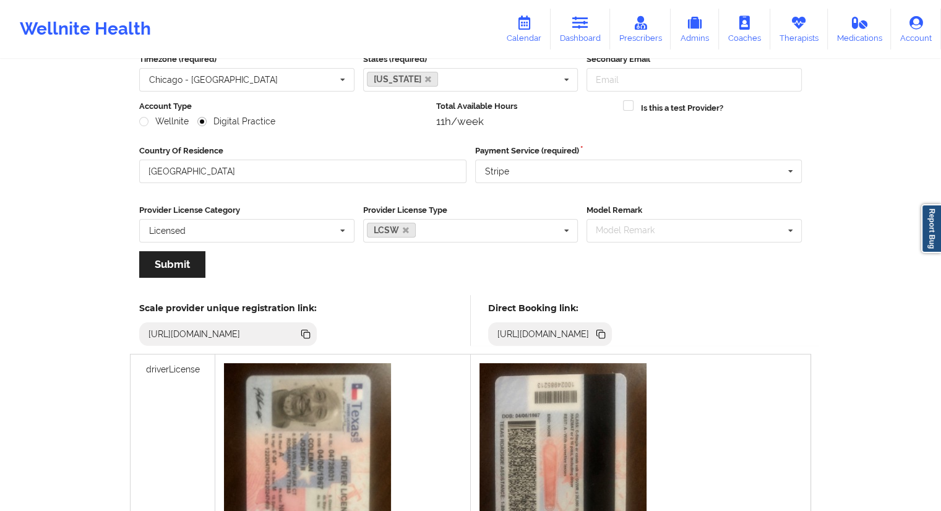
click at [607, 330] on icon at bounding box center [601, 334] width 14 height 14
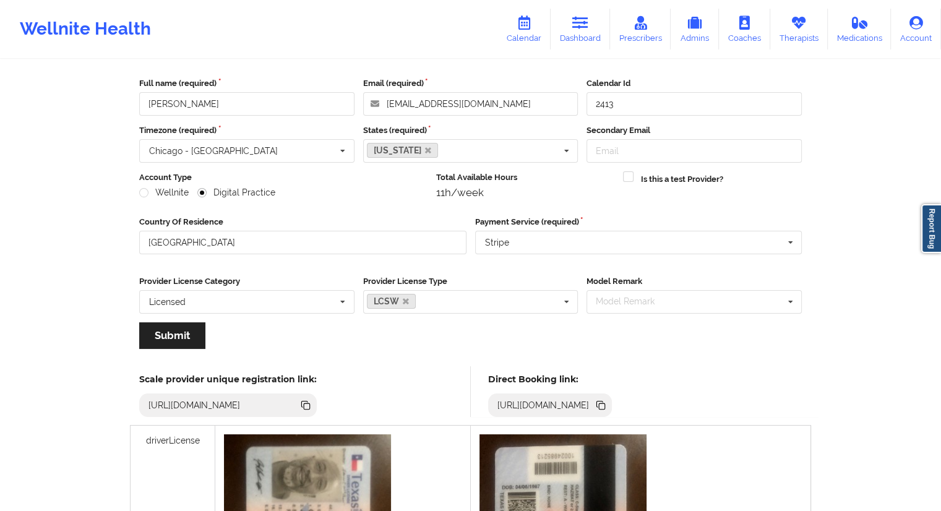
scroll to position [0, 0]
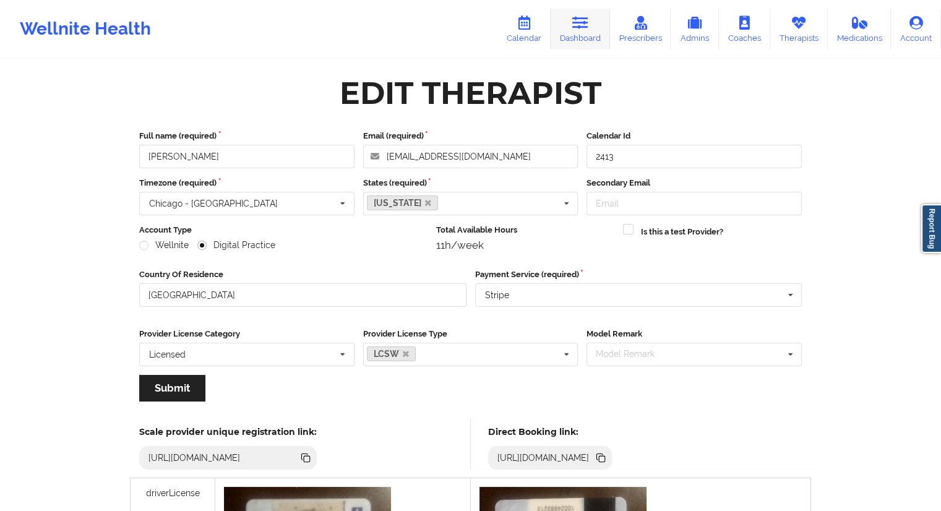
click at [576, 27] on icon at bounding box center [580, 23] width 16 height 14
